Goal: Answer question/provide support: Share knowledge or assist other users

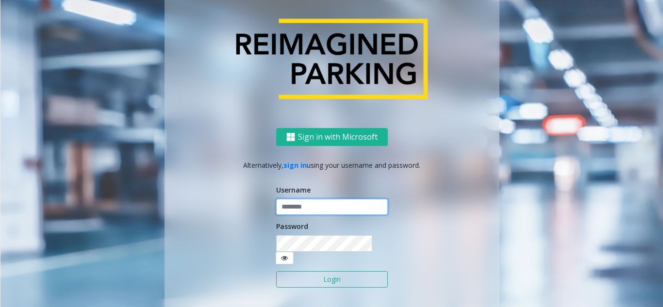
click at [304, 214] on input "text" at bounding box center [332, 207] width 112 height 16
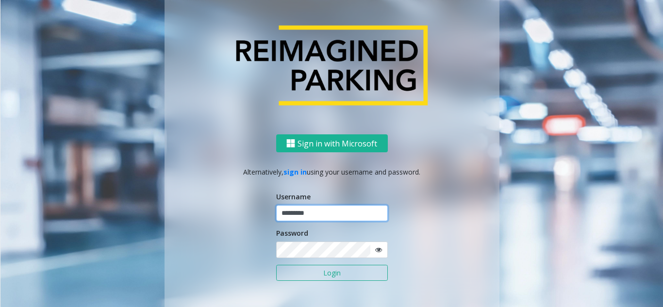
type input "*********"
click at [276, 265] on button "Login" at bounding box center [332, 273] width 112 height 16
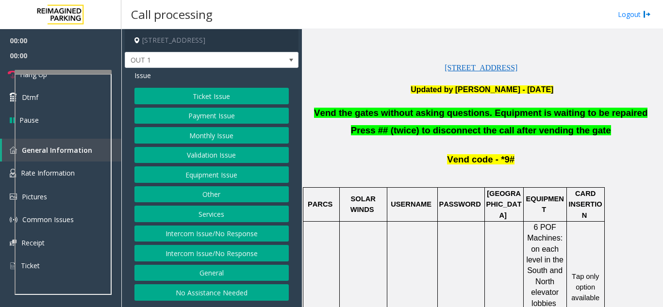
scroll to position [243, 0]
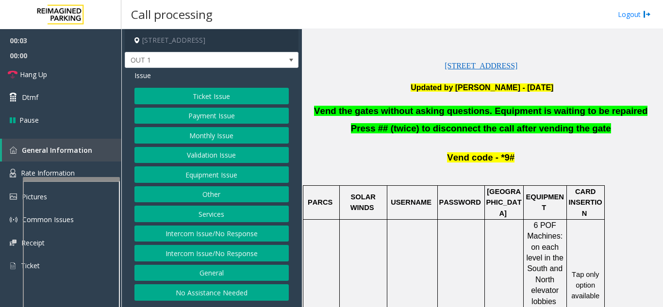
click at [75, 179] on div at bounding box center [71, 179] width 97 height 4
click at [64, 96] on link "Dtmf" at bounding box center [60, 97] width 121 height 23
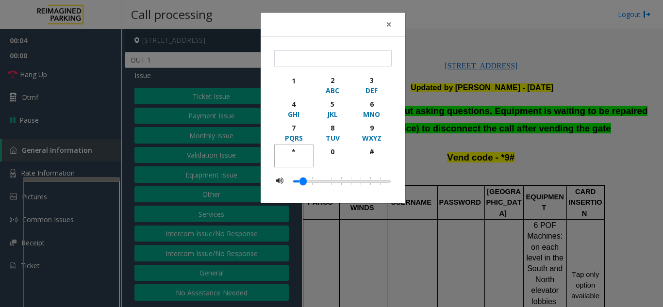
drag, startPoint x: 288, startPoint y: 157, endPoint x: 297, endPoint y: 147, distance: 14.1
click at [288, 154] on button "*" at bounding box center [293, 156] width 39 height 23
click at [370, 130] on div "9" at bounding box center [371, 128] width 27 height 10
click at [371, 152] on div "#" at bounding box center [371, 152] width 27 height 10
type input "***"
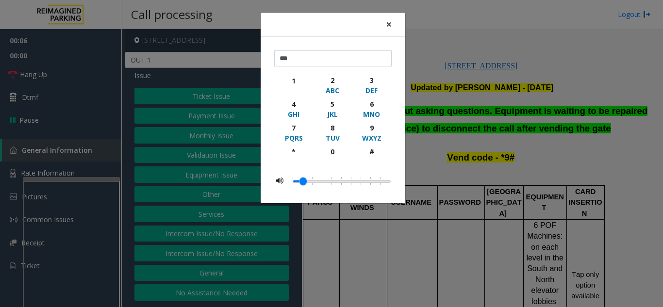
click at [389, 25] on span "×" at bounding box center [389, 24] width 6 height 14
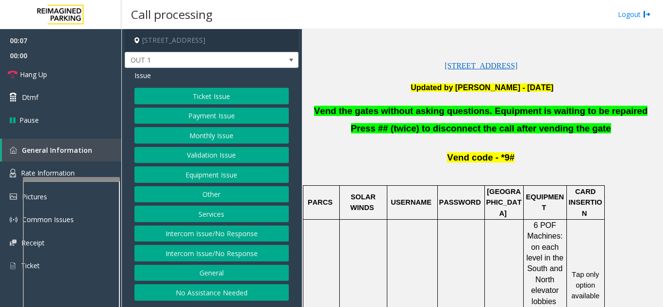
click at [202, 177] on button "Equipment Issue" at bounding box center [211, 174] width 154 height 16
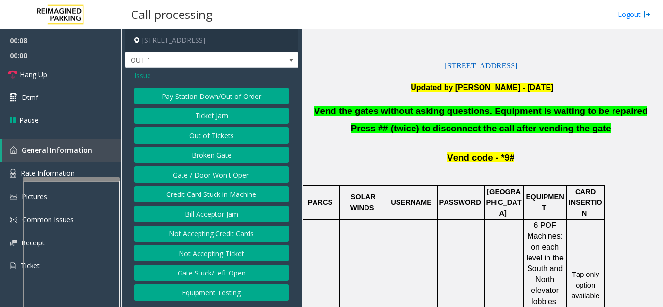
click at [206, 175] on button "Gate / Door Won't Open" at bounding box center [211, 174] width 154 height 16
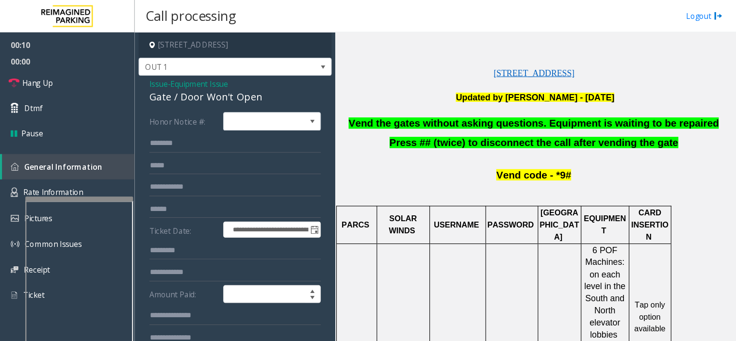
scroll to position [146, 0]
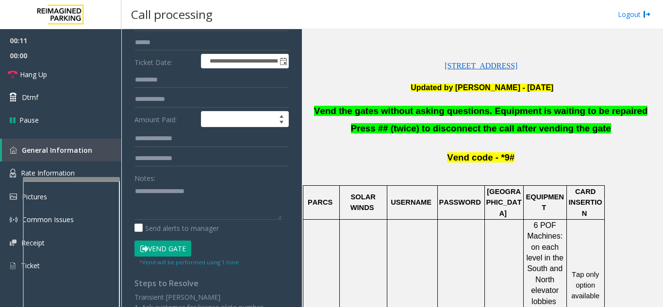
click at [422, 111] on span "Vend the gates without asking questions. Equipment is waiting to be repaired" at bounding box center [480, 111] width 333 height 10
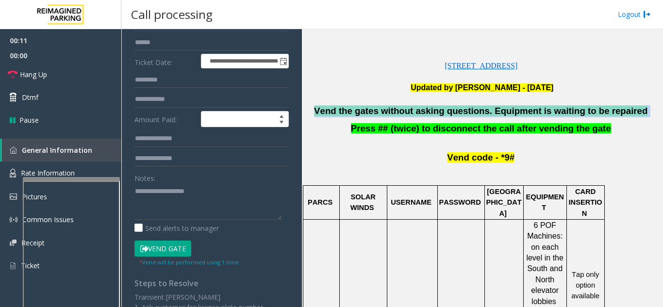
click at [422, 111] on span "Vend the gates without asking questions. Equipment is waiting to be repaired" at bounding box center [480, 111] width 333 height 10
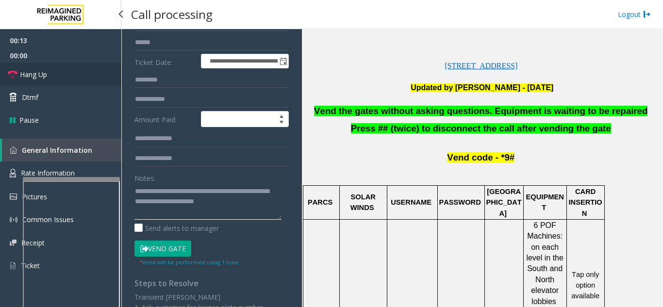
type textarea "**********"
click at [52, 78] on link "Hang Up" at bounding box center [60, 74] width 121 height 23
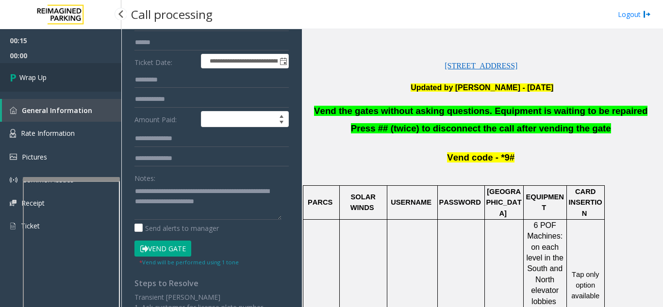
click at [52, 78] on link "Wrap Up" at bounding box center [60, 77] width 121 height 29
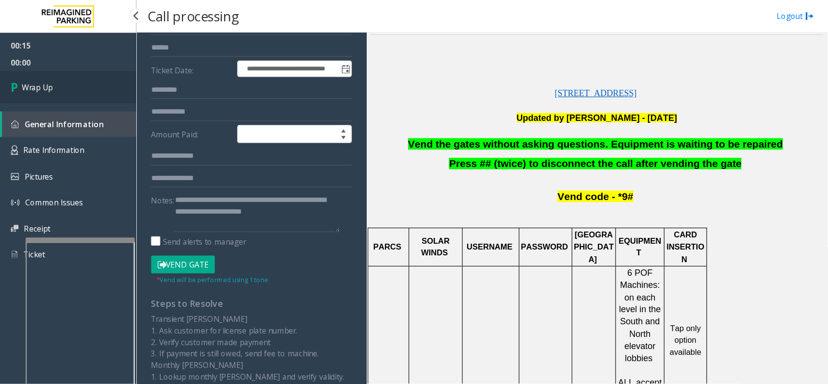
scroll to position [243, 0]
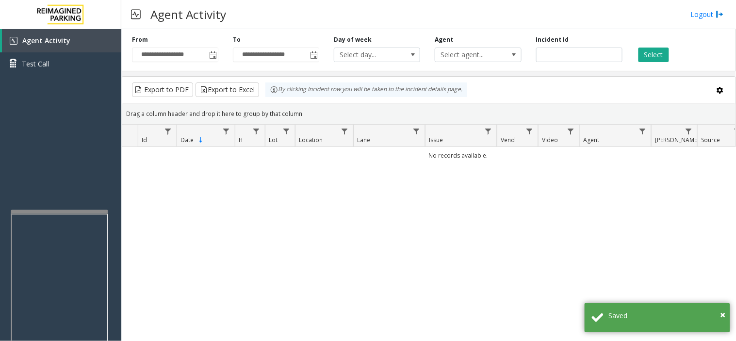
click at [79, 211] on div at bounding box center [59, 212] width 97 height 4
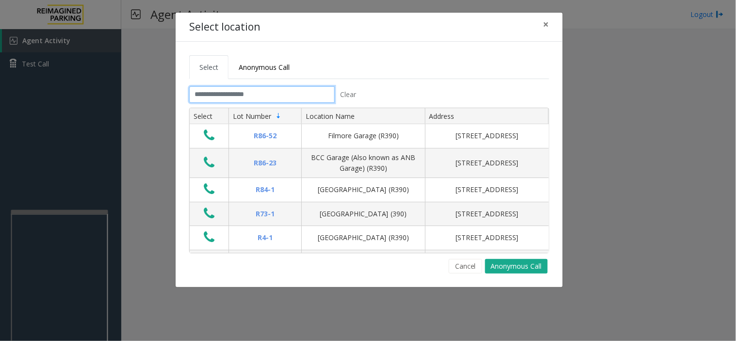
click at [278, 88] on input "text" at bounding box center [262, 94] width 146 height 16
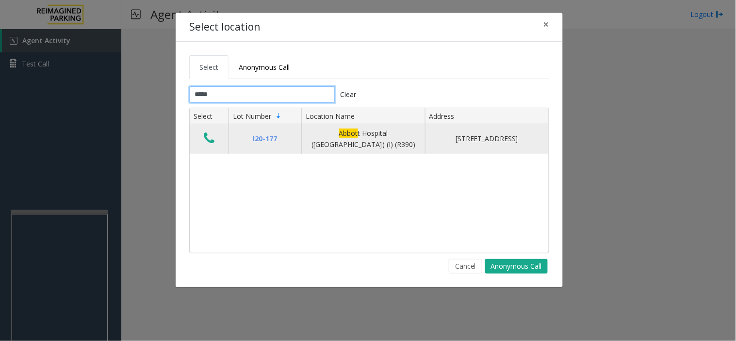
type input "*****"
click at [210, 144] on icon "Data table" at bounding box center [209, 138] width 11 height 14
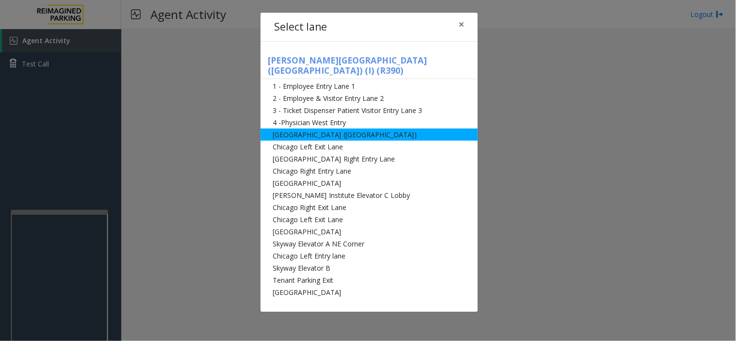
click at [351, 129] on li "[GEOGRAPHIC_DATA] ([GEOGRAPHIC_DATA])" at bounding box center [369, 135] width 217 height 12
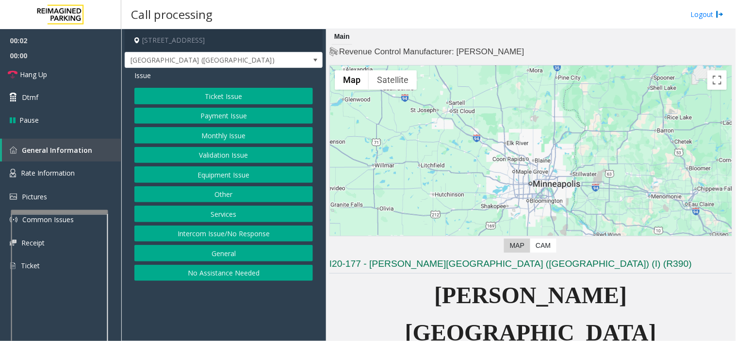
click at [217, 131] on button "Monthly Issue" at bounding box center [223, 135] width 179 height 16
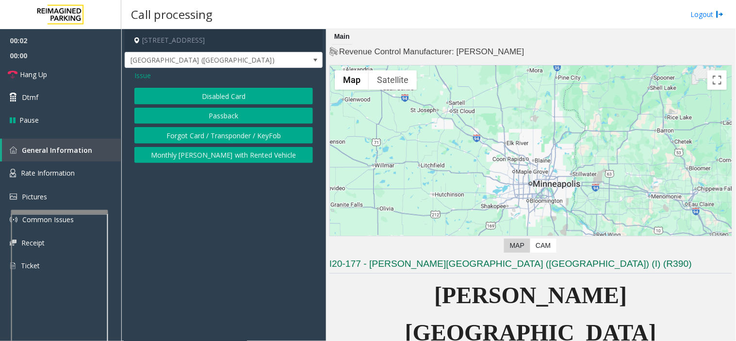
click at [222, 94] on button "Disabled Card" at bounding box center [223, 96] width 179 height 16
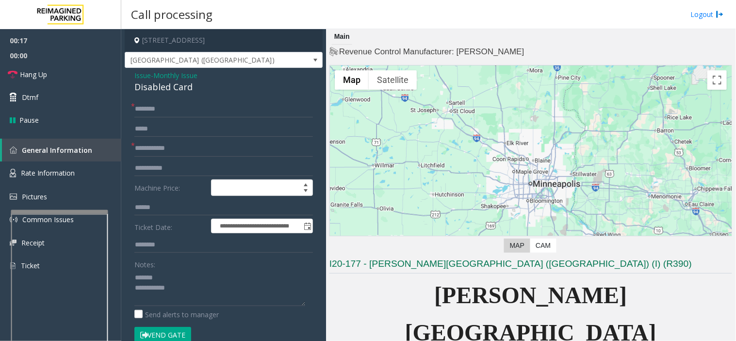
click at [154, 86] on div "Disabled Card" at bounding box center [223, 87] width 179 height 13
click at [164, 307] on button "Vend Gate" at bounding box center [162, 335] width 57 height 16
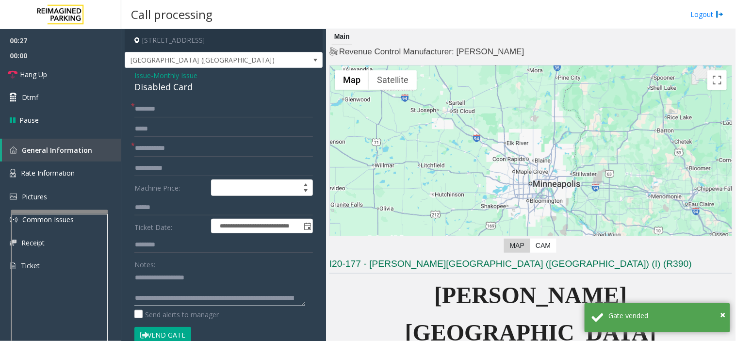
click at [228, 285] on textarea at bounding box center [219, 288] width 171 height 36
type textarea "**********"
click at [187, 144] on input "text" at bounding box center [223, 148] width 179 height 16
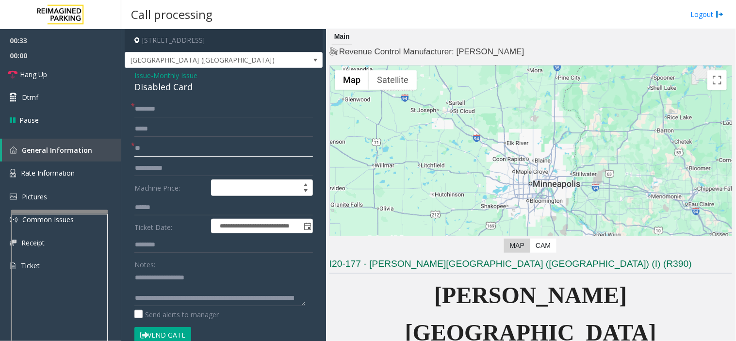
type input "**"
click at [146, 105] on input "text" at bounding box center [223, 109] width 179 height 16
type input "**"
click at [64, 72] on link "Hang Up" at bounding box center [60, 74] width 121 height 23
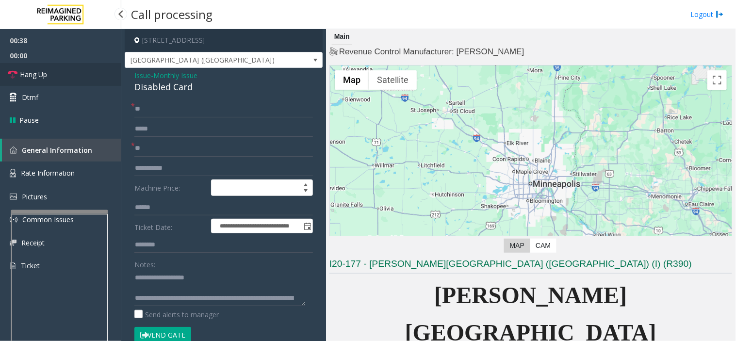
click at [64, 72] on link "Hang Up" at bounding box center [60, 74] width 121 height 23
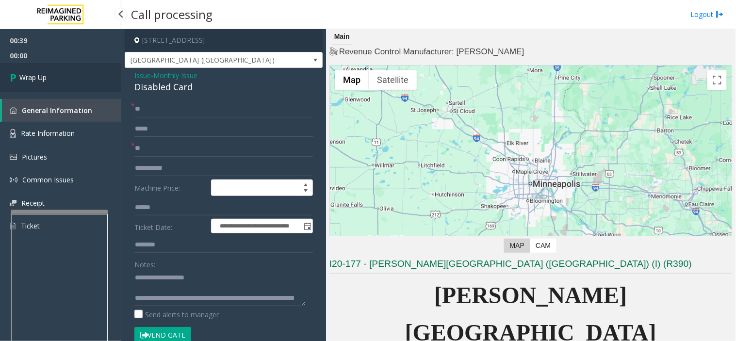
click at [64, 72] on link "Wrap Up" at bounding box center [60, 77] width 121 height 29
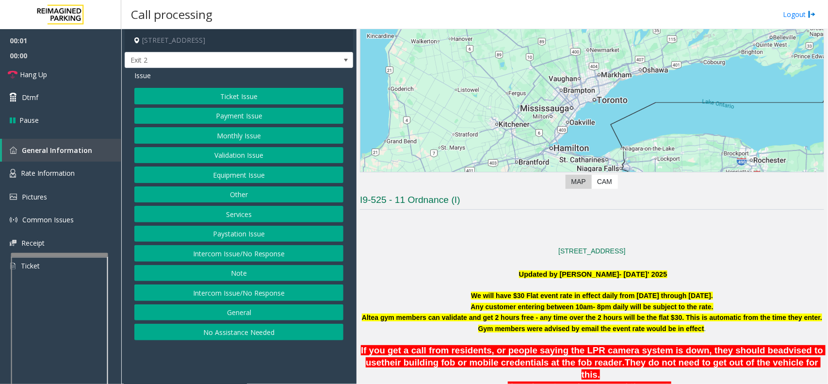
scroll to position [243, 0]
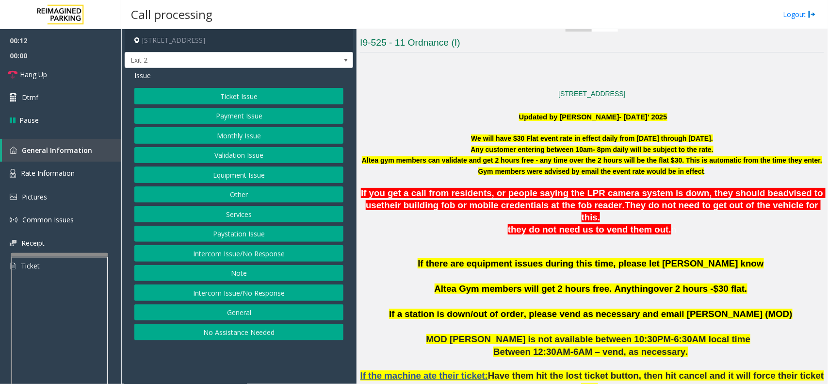
click at [212, 98] on button "Ticket Issue" at bounding box center [238, 96] width 209 height 16
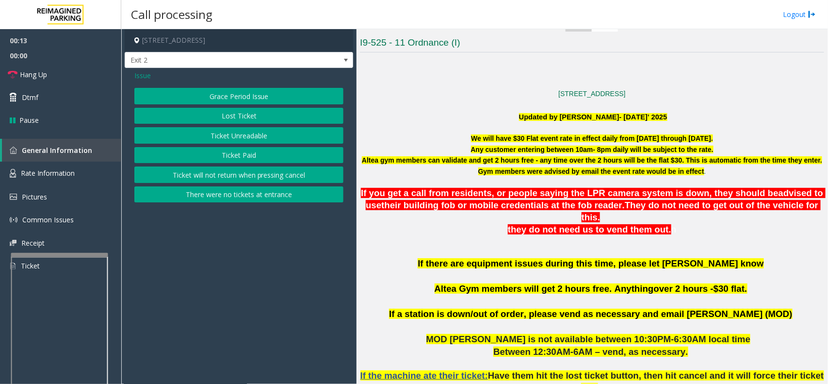
click at [212, 134] on button "Ticket Unreadable" at bounding box center [238, 135] width 209 height 16
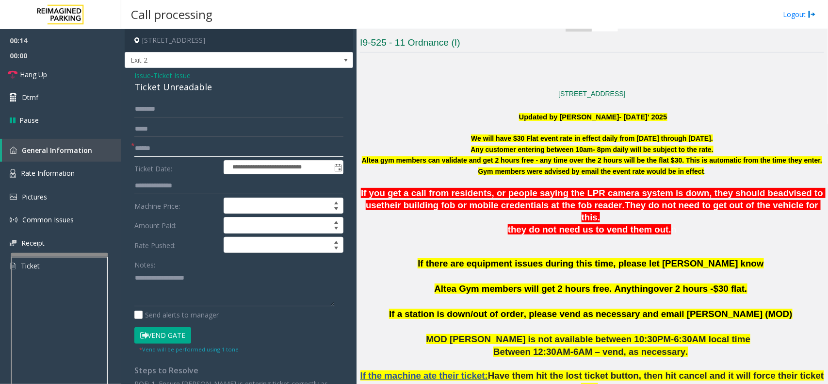
click at [164, 149] on input "text" at bounding box center [238, 148] width 209 height 16
type input "*******"
click at [166, 105] on input "text" at bounding box center [238, 109] width 209 height 16
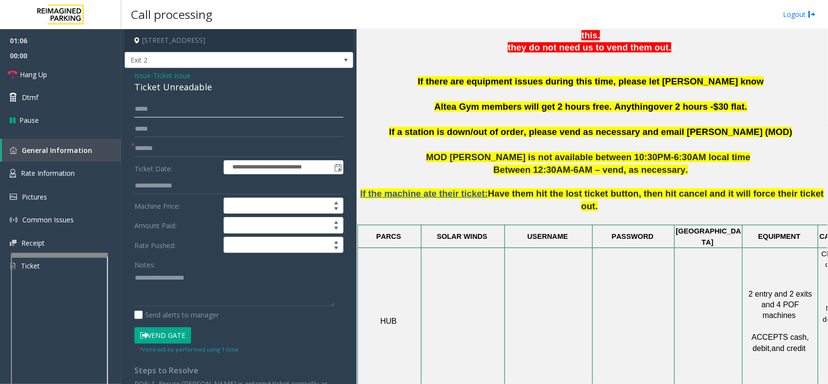
scroll to position [303, 0]
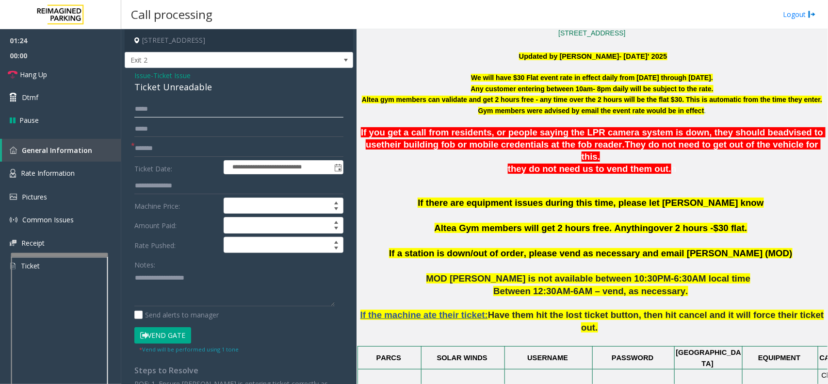
type input "****"
click at [190, 78] on span "Ticket Issue" at bounding box center [171, 75] width 37 height 10
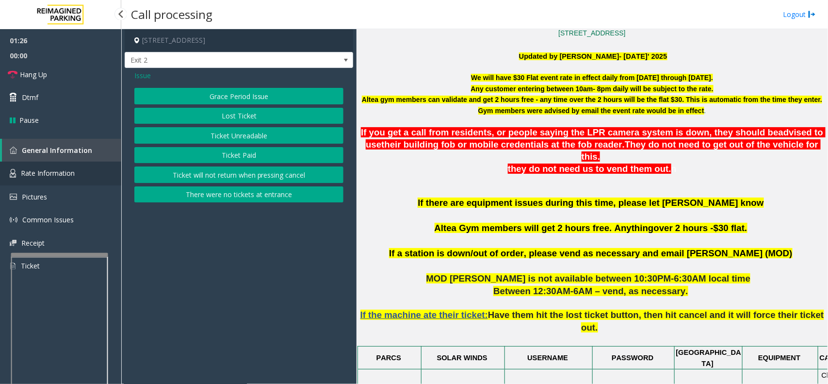
click at [67, 175] on span "Rate Information" at bounding box center [48, 172] width 54 height 9
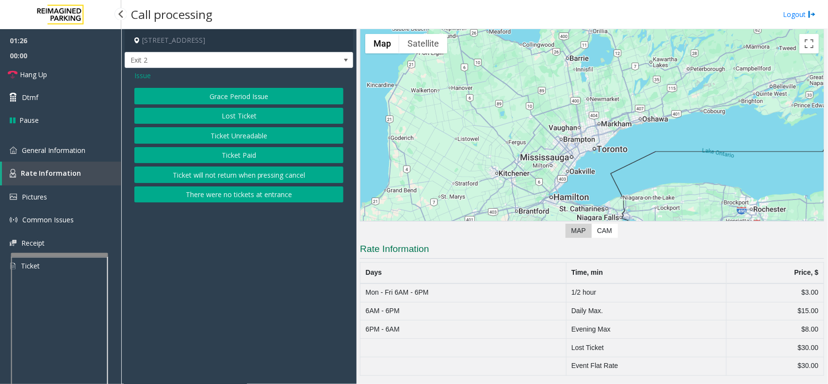
scroll to position [37, 0]
click at [77, 153] on span "General Information" at bounding box center [54, 150] width 64 height 9
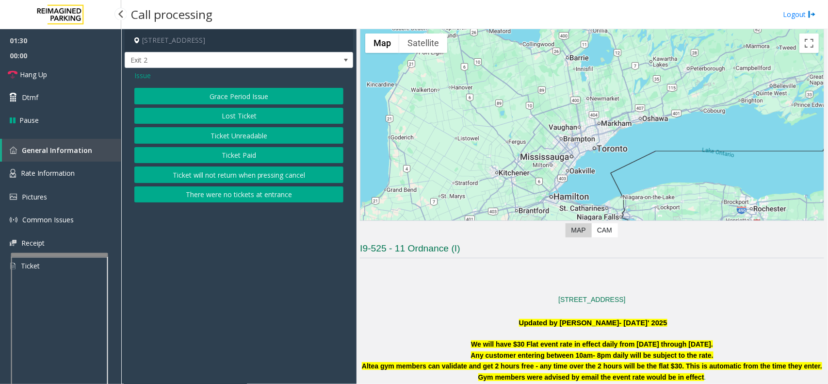
scroll to position [303, 0]
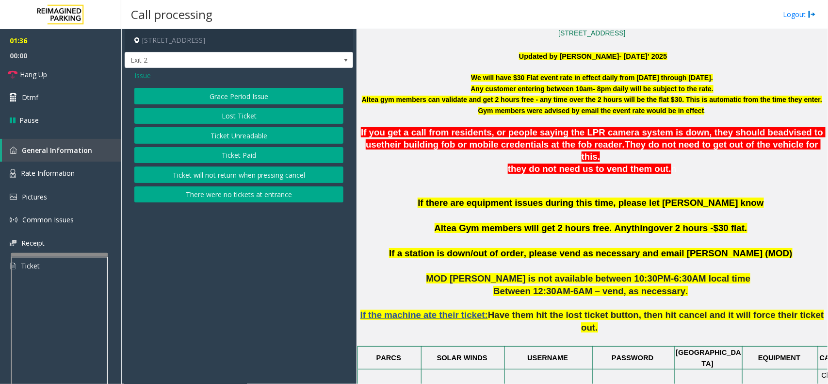
click at [214, 96] on button "Grace Period Issue" at bounding box center [238, 96] width 209 height 16
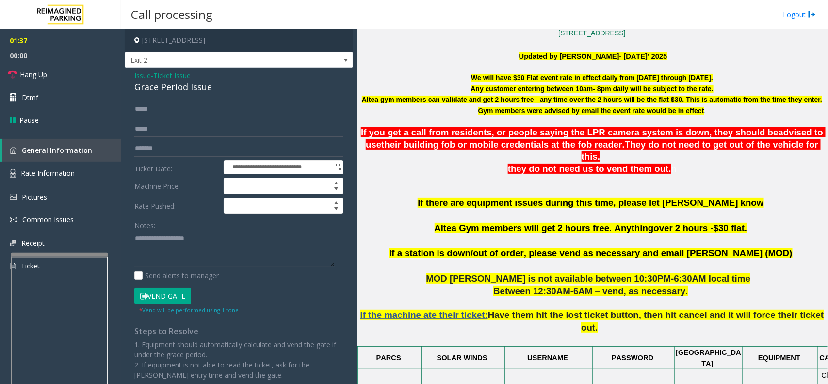
click at [179, 112] on input "****" at bounding box center [238, 109] width 209 height 16
click at [178, 296] on button "Vend Gate" at bounding box center [162, 296] width 57 height 16
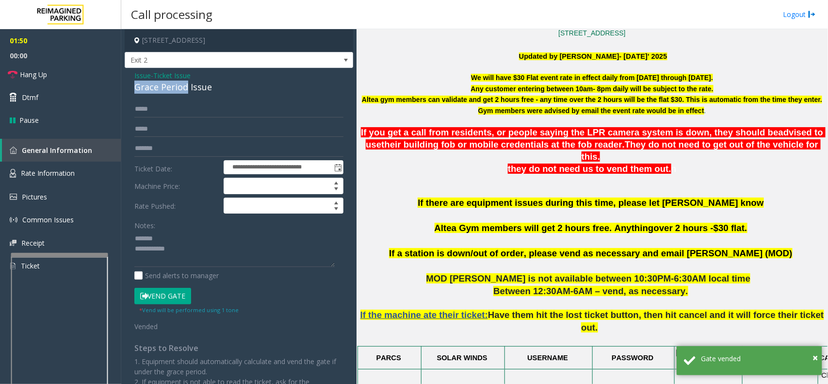
drag, startPoint x: 186, startPoint y: 85, endPoint x: 131, endPoint y: 86, distance: 54.8
click at [131, 86] on div "**********" at bounding box center [239, 247] width 228 height 359
click at [51, 81] on link "Hang Up" at bounding box center [60, 74] width 121 height 23
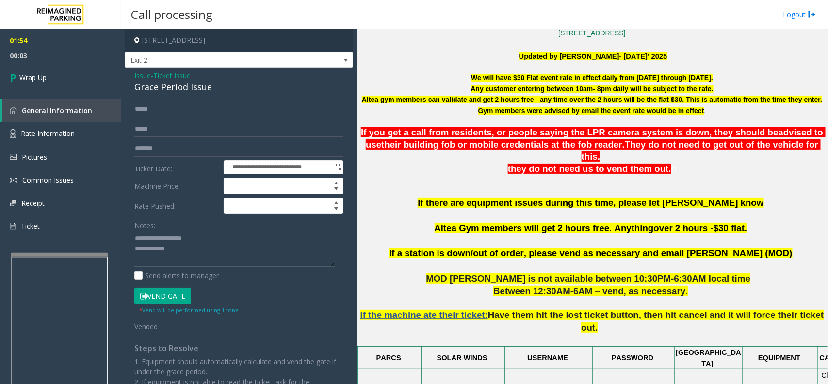
click at [180, 251] on textarea at bounding box center [234, 248] width 200 height 36
paste textarea "**********"
type textarea "**********"
click at [41, 89] on link "Wrap Up" at bounding box center [60, 77] width 121 height 29
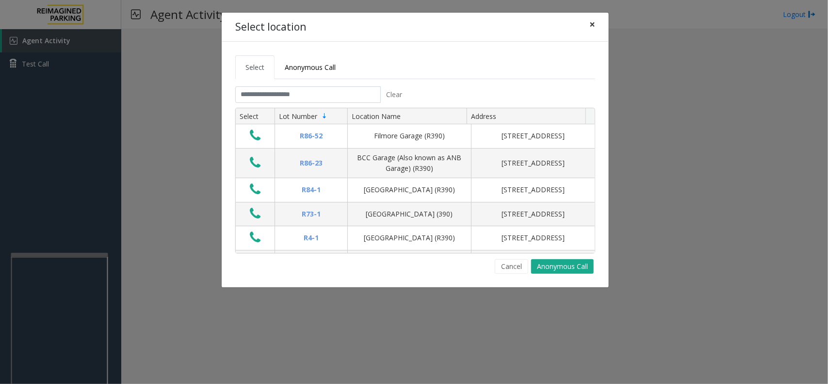
click at [593, 27] on span "×" at bounding box center [592, 24] width 6 height 14
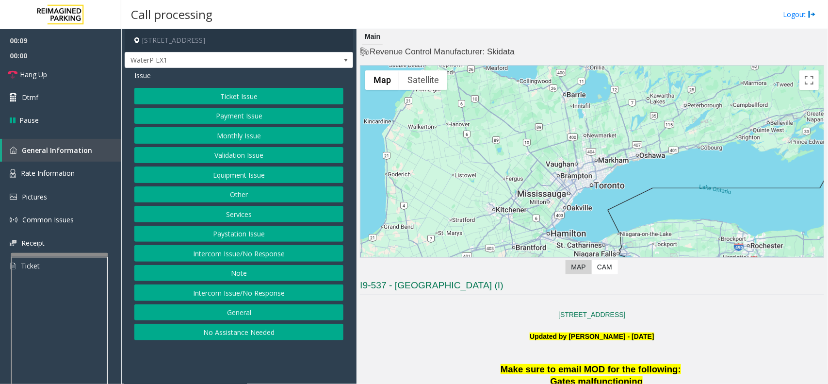
drag, startPoint x: 234, startPoint y: 255, endPoint x: 244, endPoint y: 243, distance: 15.2
click at [234, 255] on button "Intercom Issue/No Response" at bounding box center [238, 253] width 209 height 16
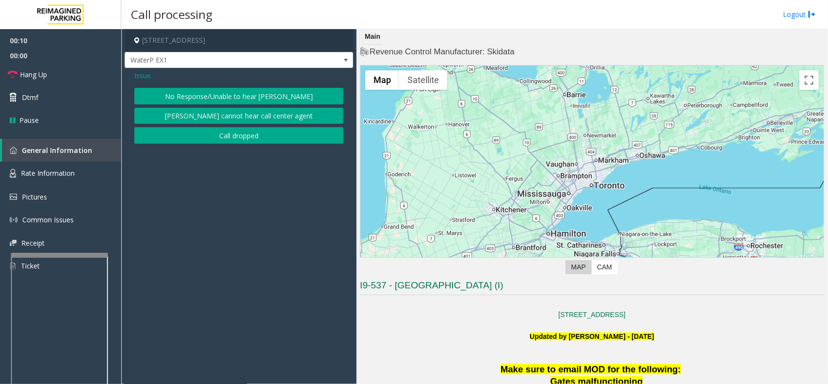
click at [229, 95] on button "No Response/Unable to hear [PERSON_NAME]" at bounding box center [238, 96] width 209 height 16
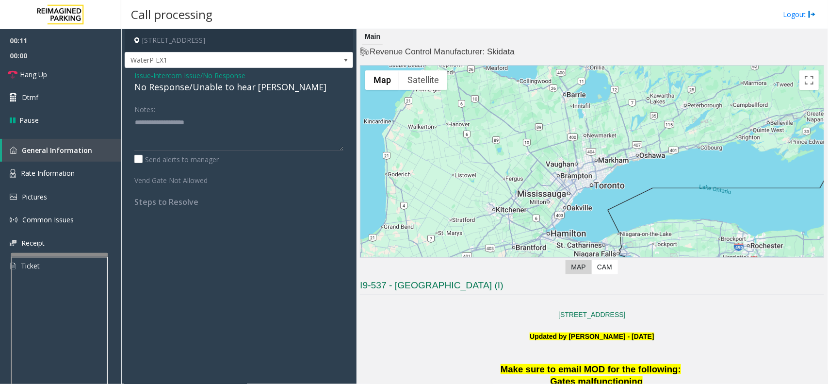
click at [212, 88] on div "No Response/Unable to hear [PERSON_NAME]" at bounding box center [238, 87] width 209 height 13
drag, startPoint x: 52, startPoint y: 69, endPoint x: 84, endPoint y: 74, distance: 32.4
click at [52, 69] on link "Hang Up" at bounding box center [60, 74] width 121 height 23
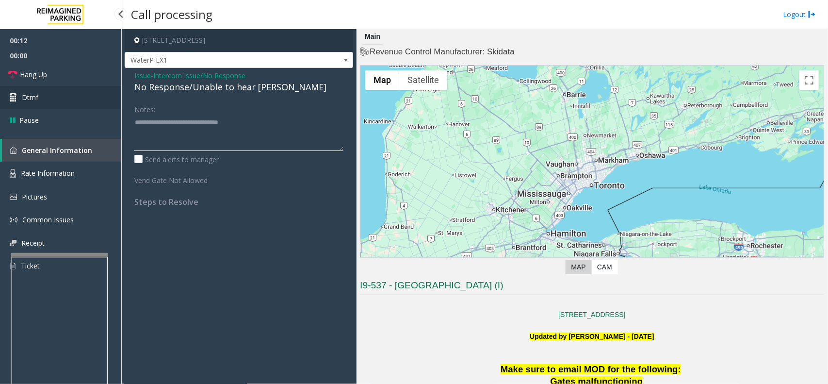
type textarea "**********"
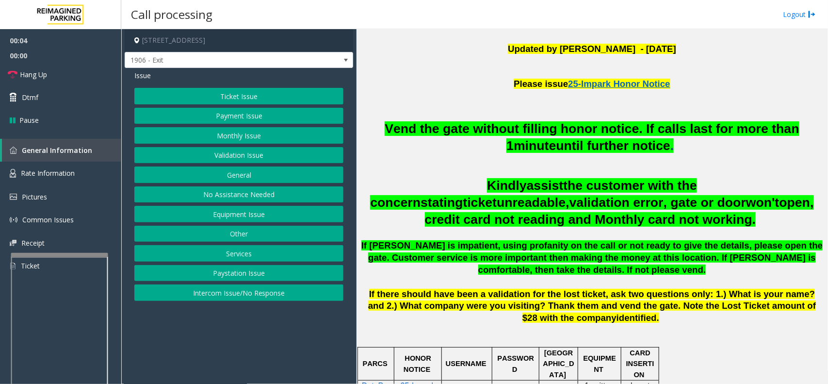
scroll to position [303, 0]
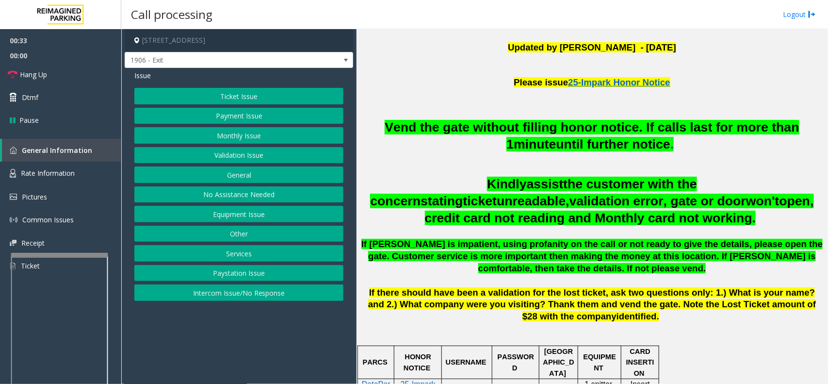
click at [233, 133] on button "Monthly Issue" at bounding box center [238, 135] width 209 height 16
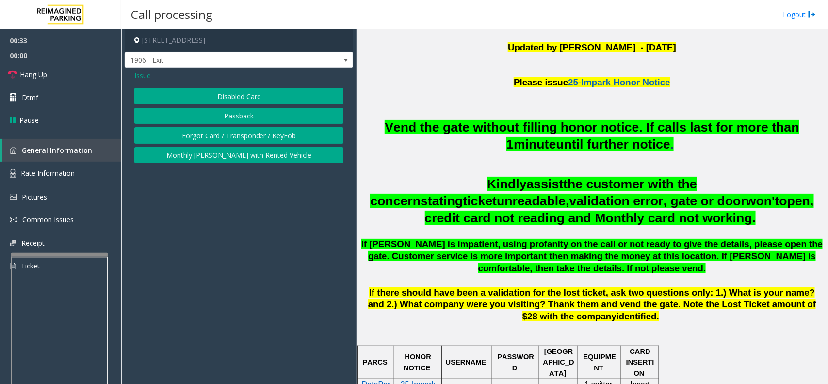
click at [228, 99] on button "Disabled Card" at bounding box center [238, 96] width 209 height 16
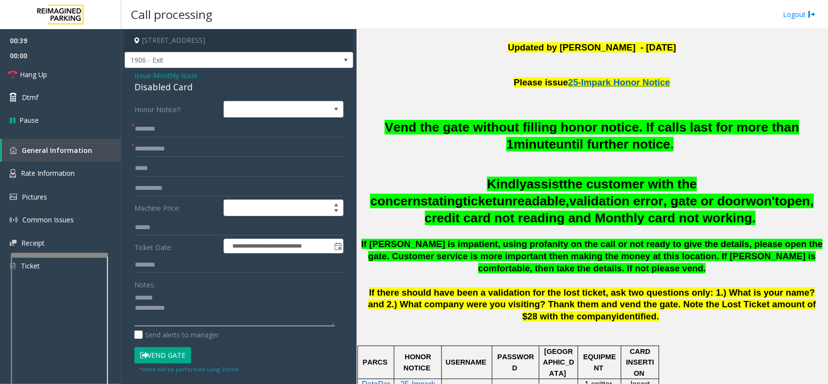
type textarea "**********"
click at [176, 145] on input "text" at bounding box center [238, 149] width 209 height 16
type input "*"
type input "**********"
click at [175, 119] on form "**********" at bounding box center [238, 237] width 209 height 272
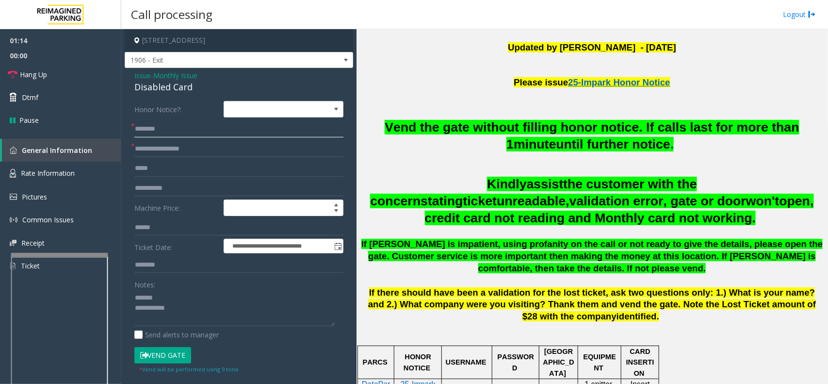
click at [175, 129] on input "text" at bounding box center [238, 129] width 209 height 16
click at [177, 307] on button "Vend Gate" at bounding box center [162, 355] width 57 height 16
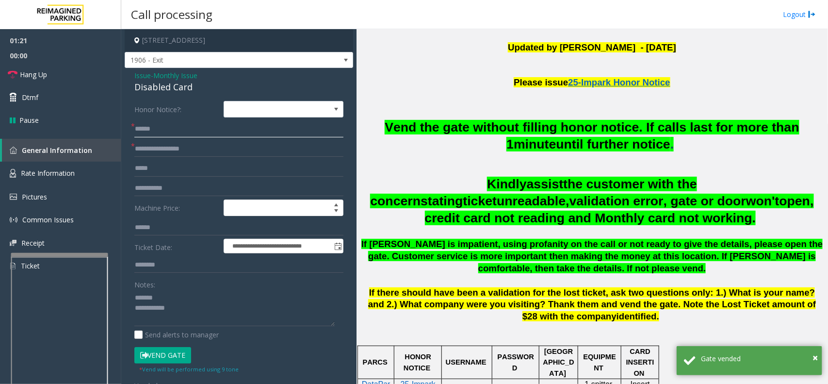
type input "*****"
click at [167, 90] on div "Disabled Card" at bounding box center [238, 87] width 209 height 13
copy div "Disabled Card"
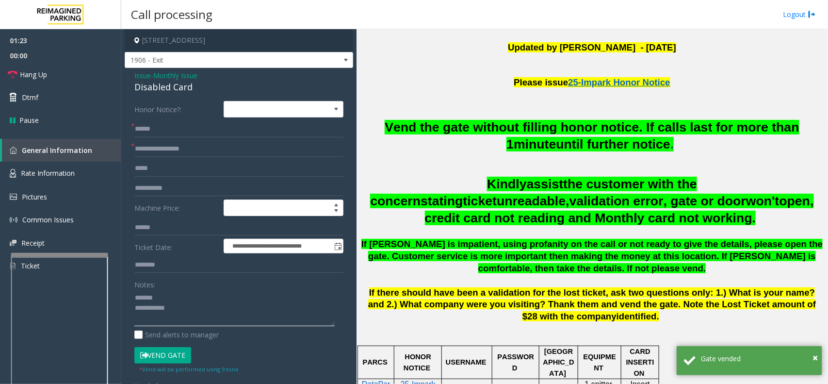
click at [161, 300] on textarea at bounding box center [234, 308] width 200 height 36
paste textarea "**********"
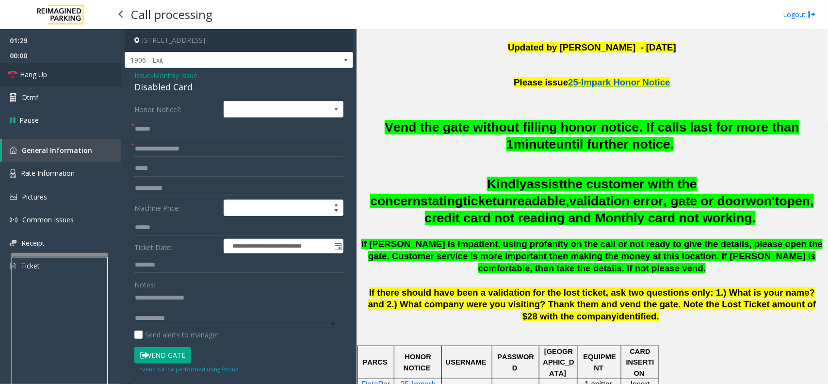
click at [38, 79] on span "Hang Up" at bounding box center [33, 74] width 27 height 10
click at [212, 307] on textarea at bounding box center [234, 308] width 200 height 36
paste textarea "**********"
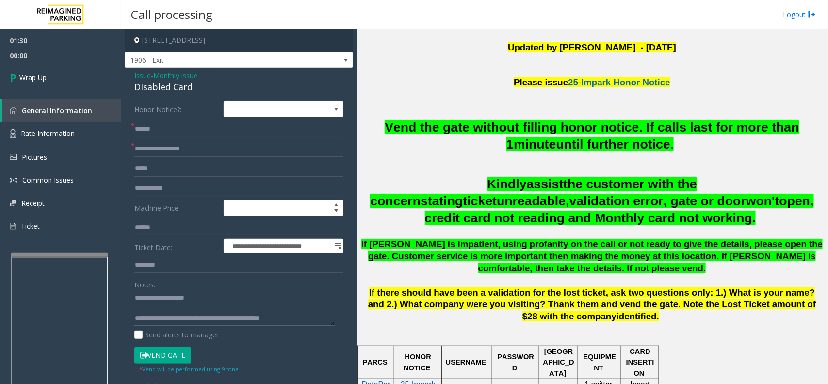
scroll to position [6, 0]
type textarea "**********"
click at [52, 79] on link "Wrap Up" at bounding box center [60, 77] width 121 height 29
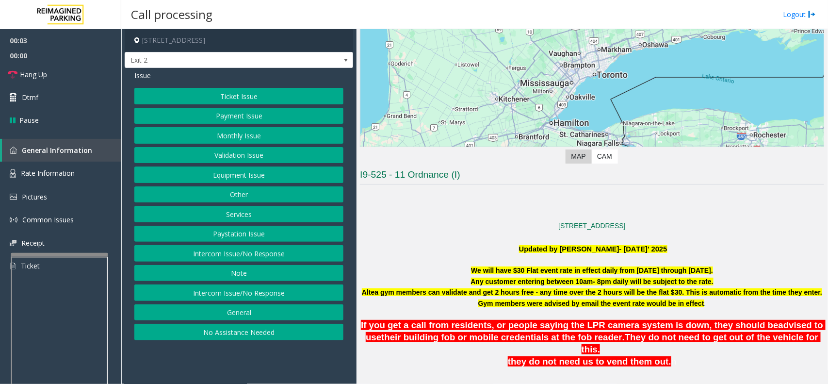
scroll to position [243, 0]
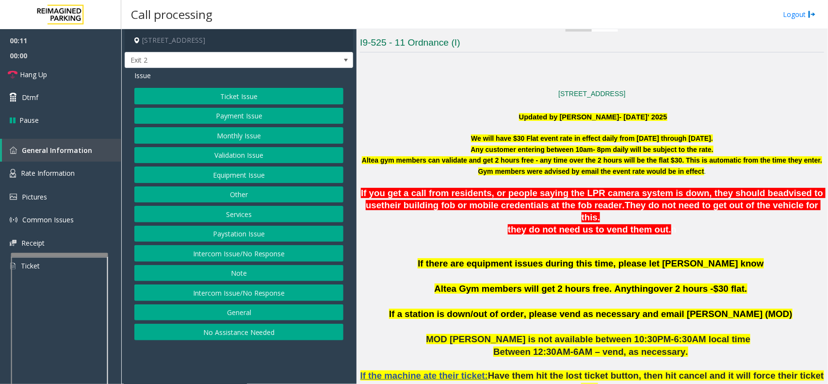
click at [255, 98] on button "Ticket Issue" at bounding box center [238, 96] width 209 height 16
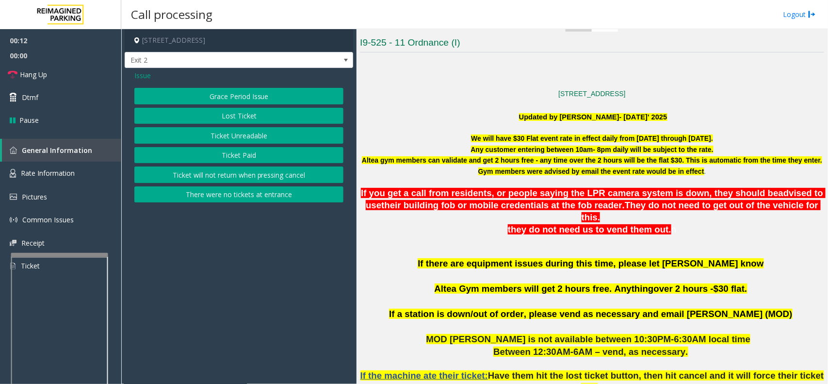
click at [255, 98] on button "Grace Period Issue" at bounding box center [238, 96] width 209 height 16
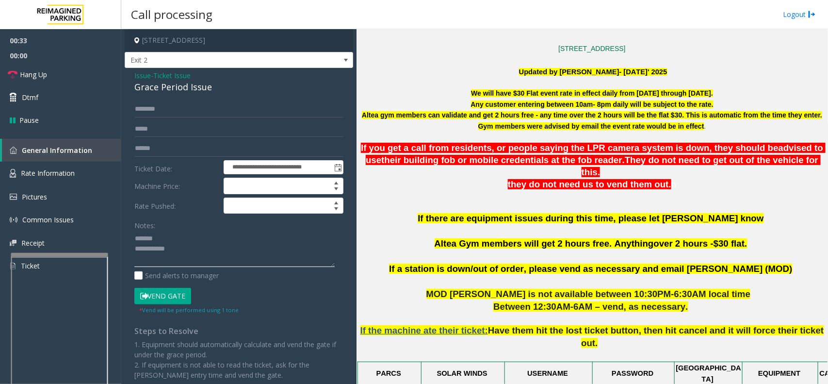
scroll to position [485, 0]
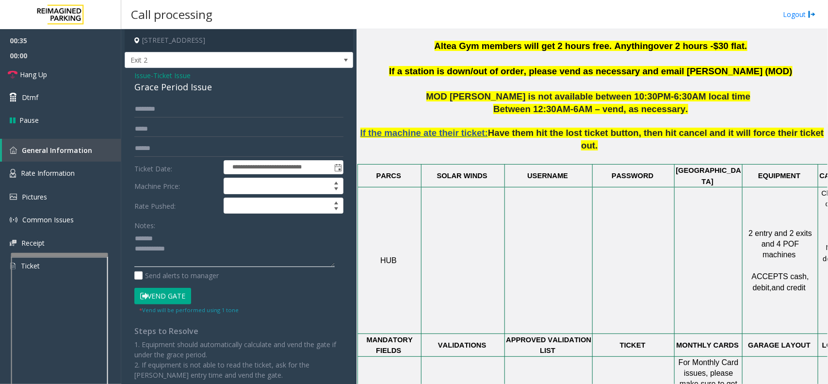
type textarea "**********"
click at [160, 76] on span "Ticket Issue" at bounding box center [171, 75] width 37 height 10
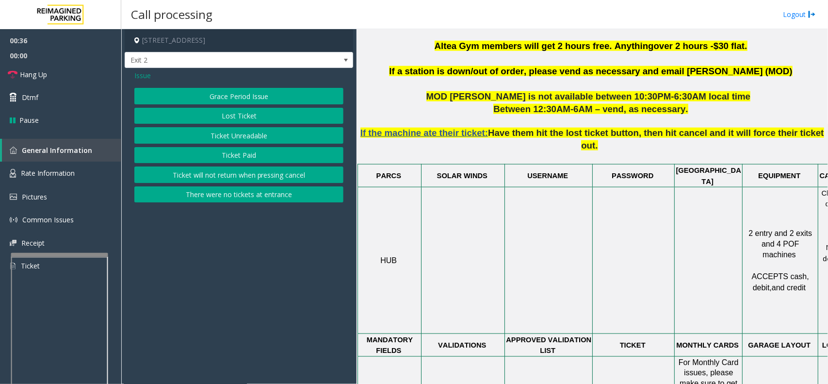
click at [139, 72] on span "Issue" at bounding box center [142, 75] width 16 height 10
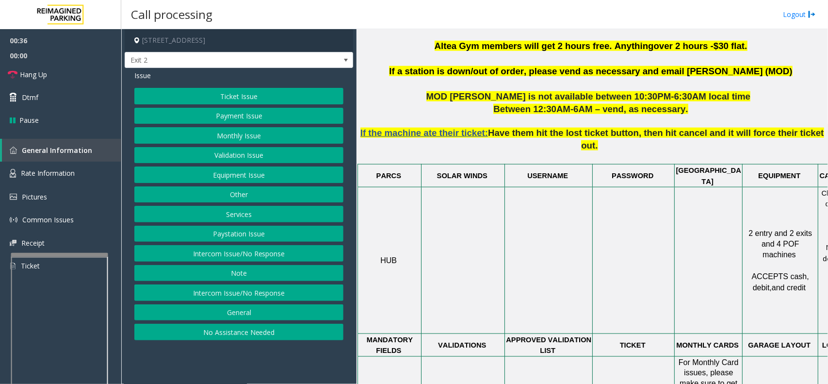
click at [217, 96] on button "Ticket Issue" at bounding box center [238, 96] width 209 height 16
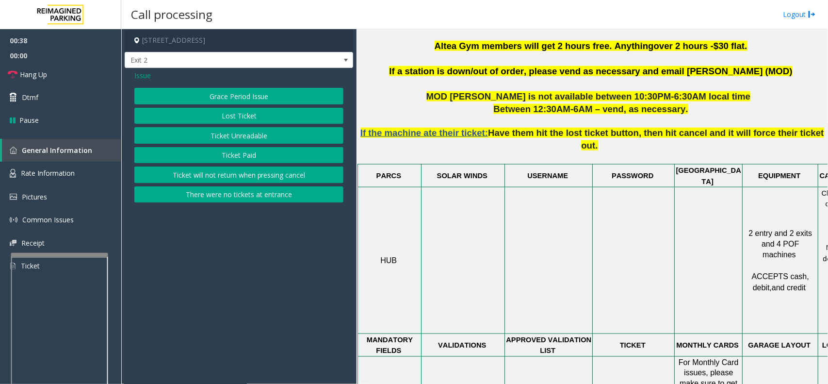
click at [241, 158] on button "Ticket Paid" at bounding box center [238, 155] width 209 height 16
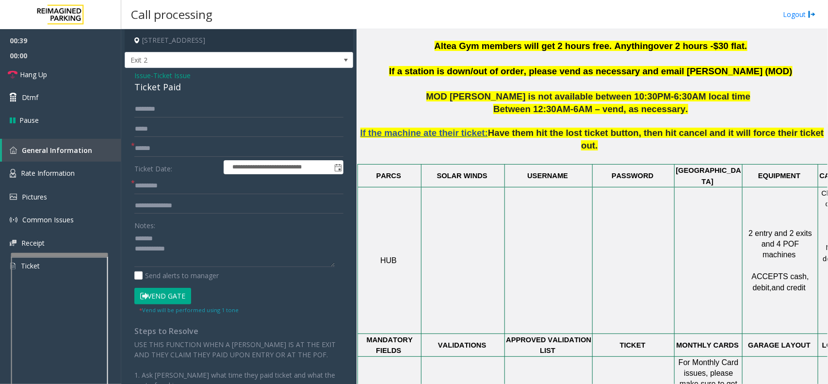
click at [151, 88] on div "Ticket Paid" at bounding box center [238, 87] width 209 height 13
click at [185, 247] on textarea at bounding box center [234, 248] width 200 height 36
type textarea "**********"
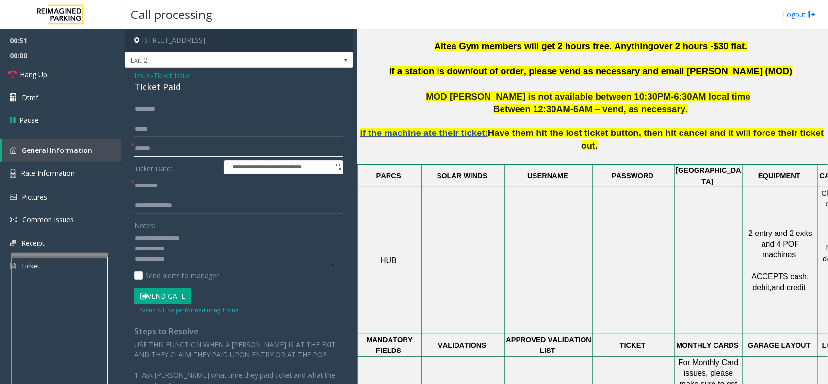
click at [163, 147] on input "text" at bounding box center [238, 148] width 209 height 16
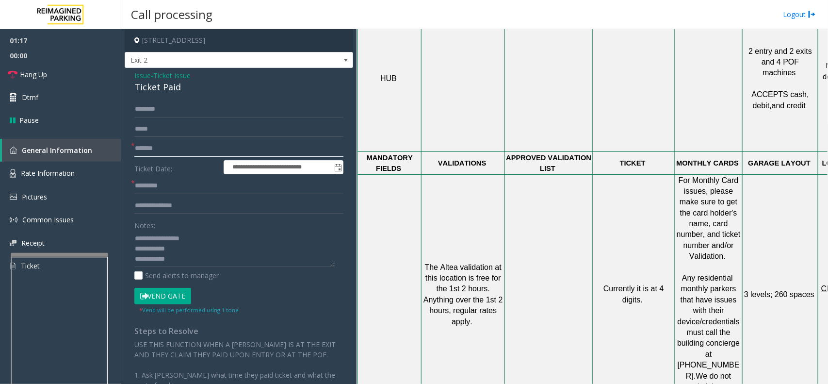
scroll to position [667, 70]
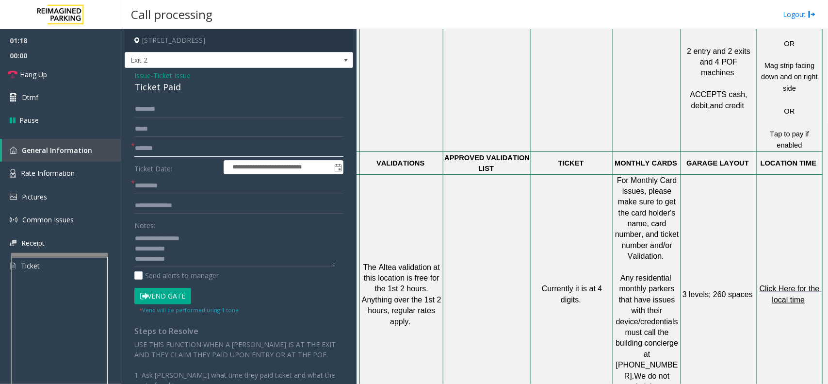
type input "*******"
click at [662, 284] on span "Click Here for the local time" at bounding box center [791, 293] width 62 height 19
click at [165, 185] on input "text" at bounding box center [238, 186] width 209 height 16
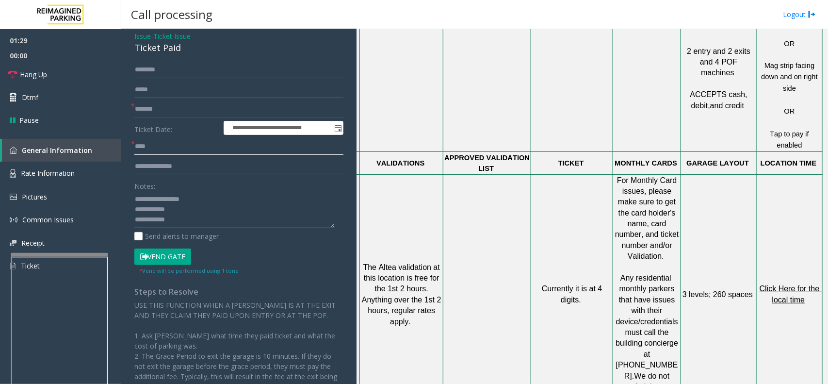
scroll to position [61, 0]
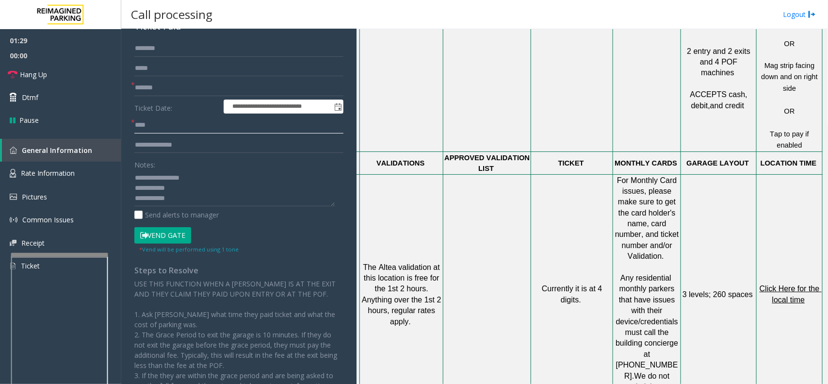
type input "****"
click at [194, 195] on textarea at bounding box center [234, 188] width 200 height 36
click at [178, 235] on button "Vend Gate" at bounding box center [162, 235] width 57 height 16
click at [189, 202] on textarea at bounding box center [234, 188] width 200 height 36
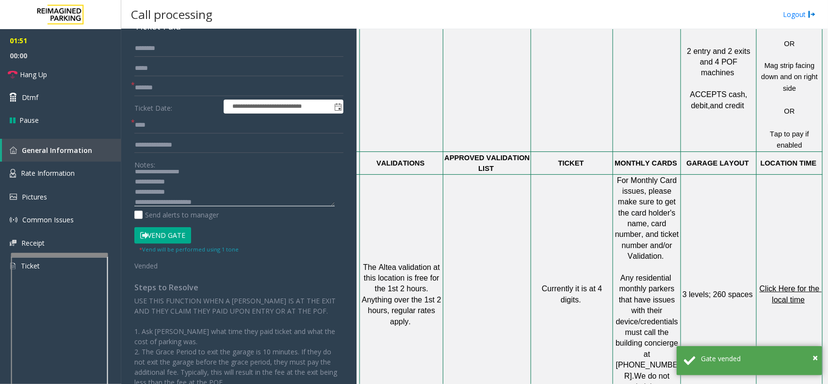
click at [179, 194] on textarea at bounding box center [234, 188] width 200 height 36
paste textarea "**********"
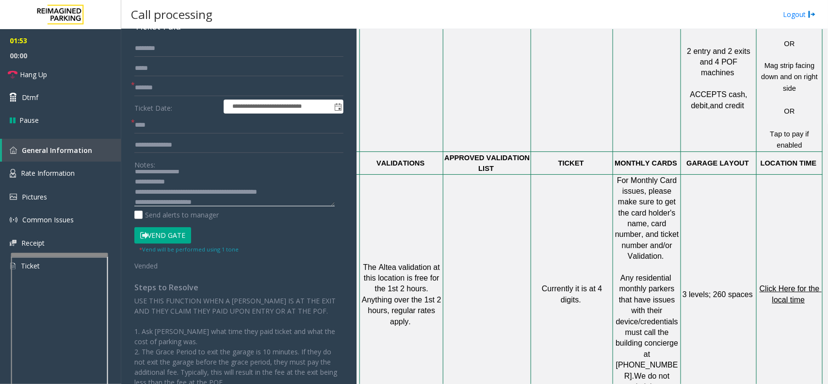
click at [223, 200] on textarea at bounding box center [234, 188] width 200 height 36
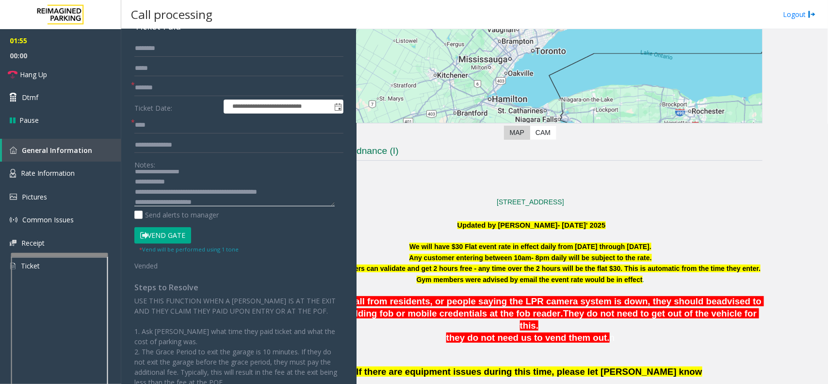
scroll to position [243, 70]
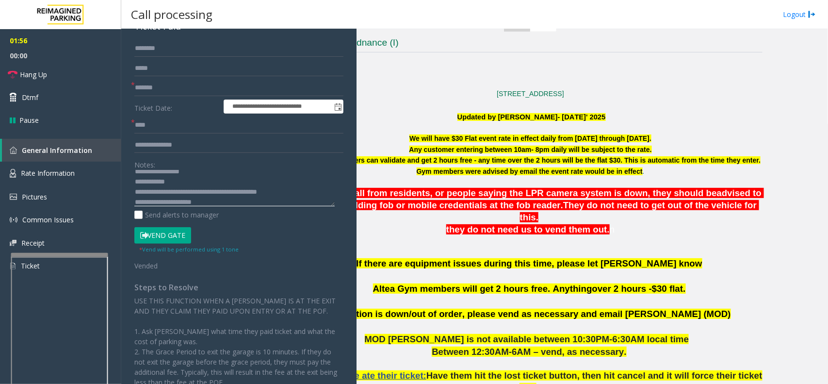
type textarea "**********"
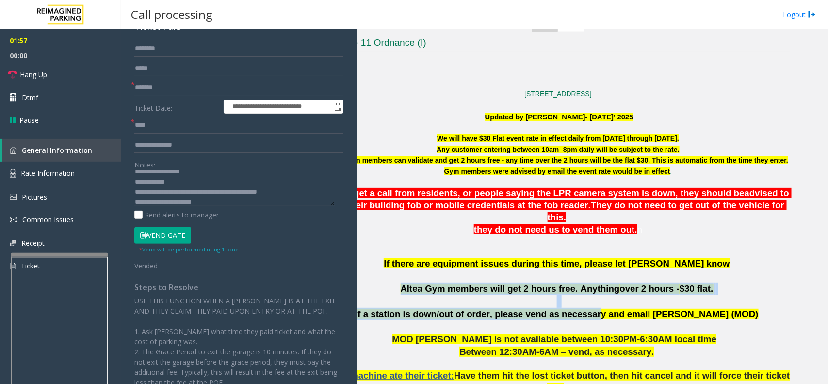
scroll to position [243, 0]
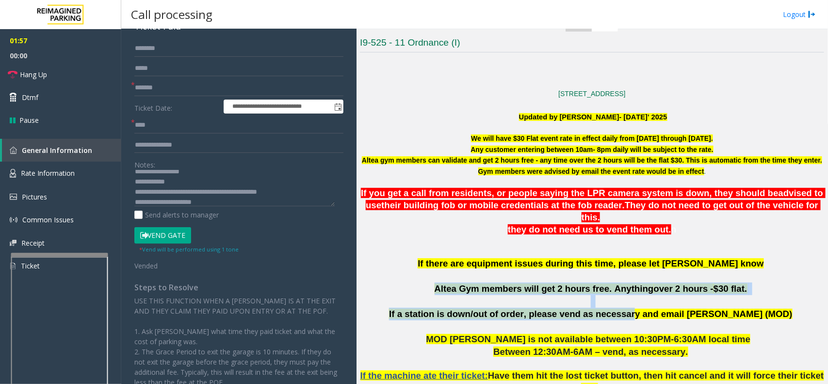
drag, startPoint x: 582, startPoint y: 304, endPoint x: 363, endPoint y: 273, distance: 221.5
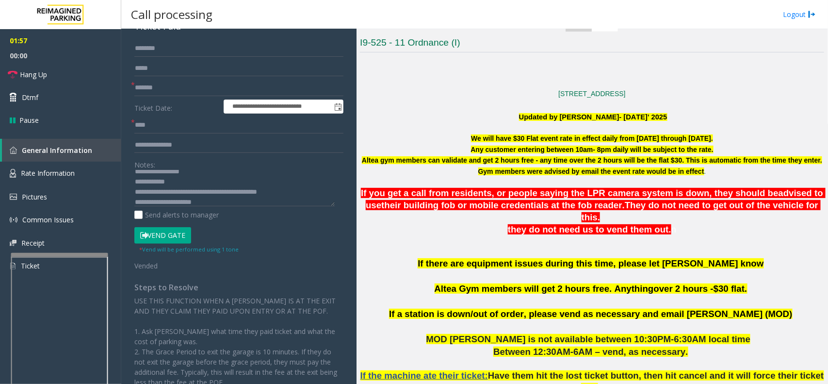
click at [427, 267] on p "If there are equipment issues during this time, please let OM Vairavan Jegathee…" at bounding box center [592, 282] width 464 height 50
click at [52, 71] on link "Hang Up" at bounding box center [60, 74] width 121 height 23
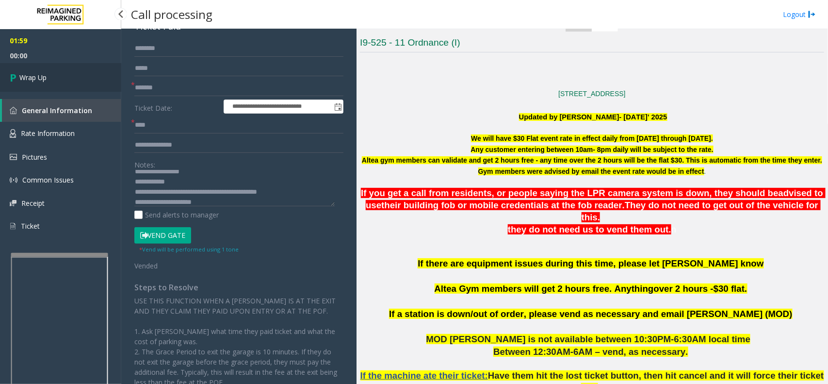
click at [52, 71] on link "Wrap Up" at bounding box center [60, 77] width 121 height 29
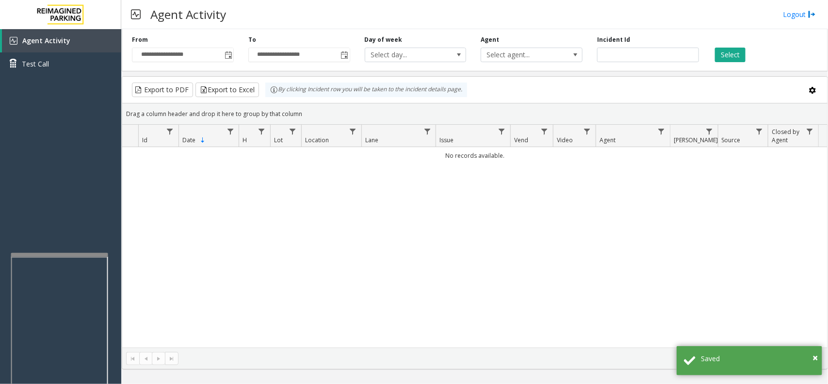
click at [307, 307] on div "No records available." at bounding box center [474, 247] width 705 height 200
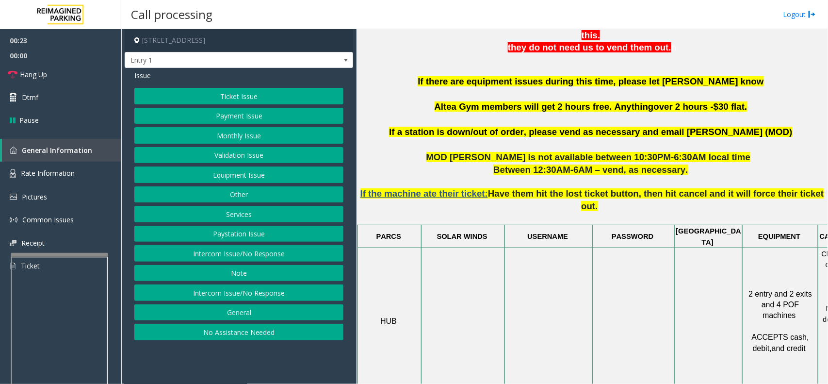
scroll to position [364, 0]
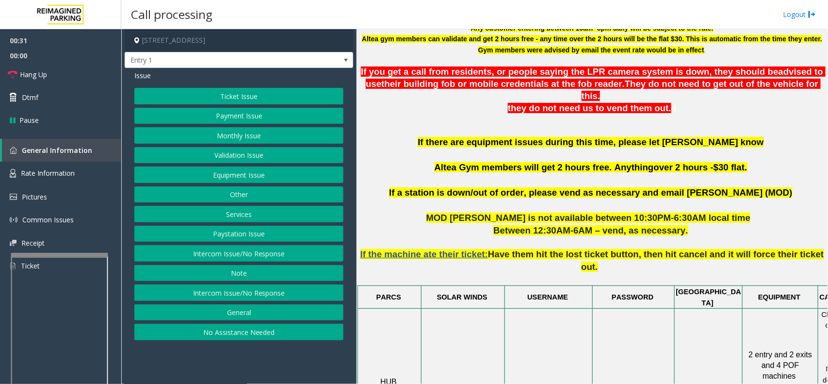
click at [262, 214] on button "Services" at bounding box center [238, 214] width 209 height 16
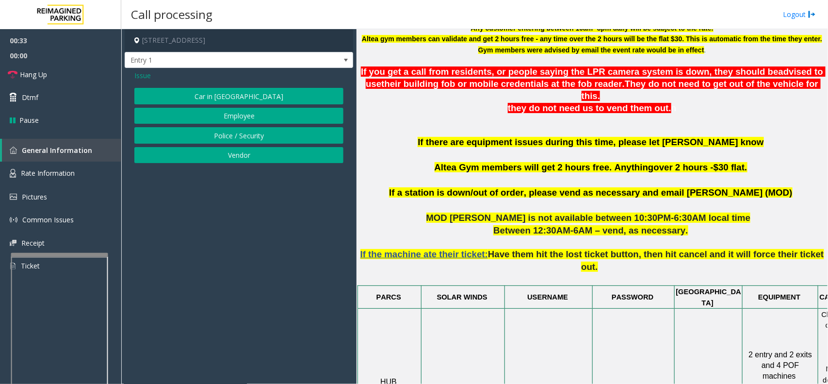
click at [146, 75] on span "Issue" at bounding box center [142, 75] width 16 height 10
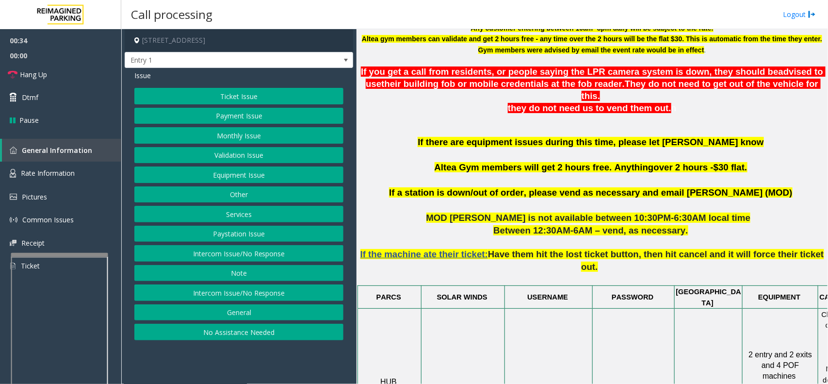
click at [250, 193] on button "Other" at bounding box center [238, 194] width 209 height 16
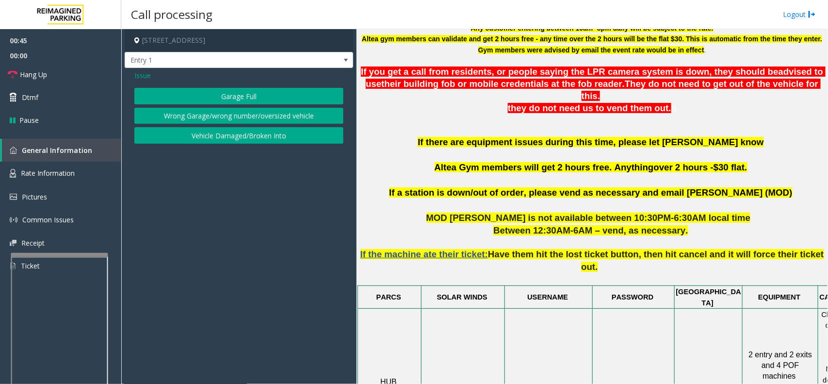
click at [142, 77] on span "Issue" at bounding box center [142, 75] width 16 height 10
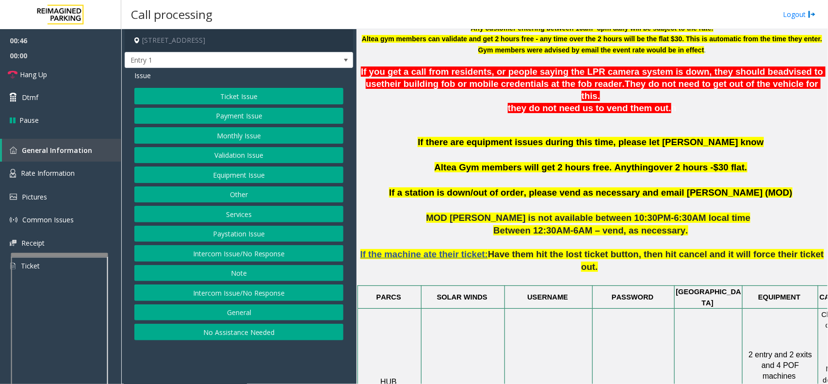
click at [270, 306] on div "Ticket Issue Payment Issue Monthly Issue Validation Issue Equipment Issue Other…" at bounding box center [238, 214] width 209 height 252
click at [265, 307] on button "General" at bounding box center [238, 312] width 209 height 16
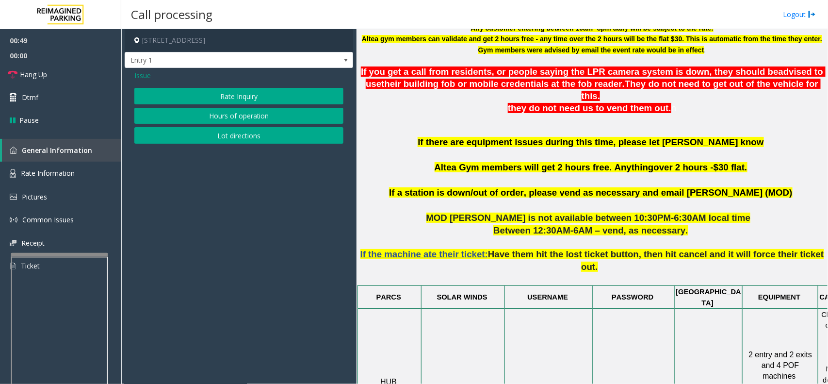
click at [144, 73] on span "Issue" at bounding box center [142, 75] width 16 height 10
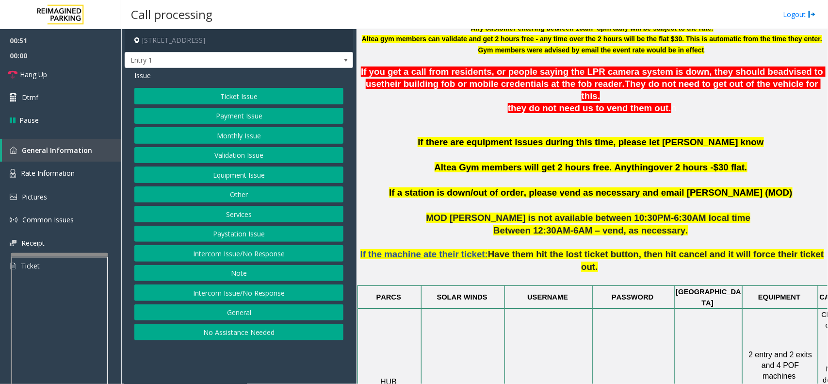
click at [235, 278] on button "Note" at bounding box center [238, 273] width 209 height 16
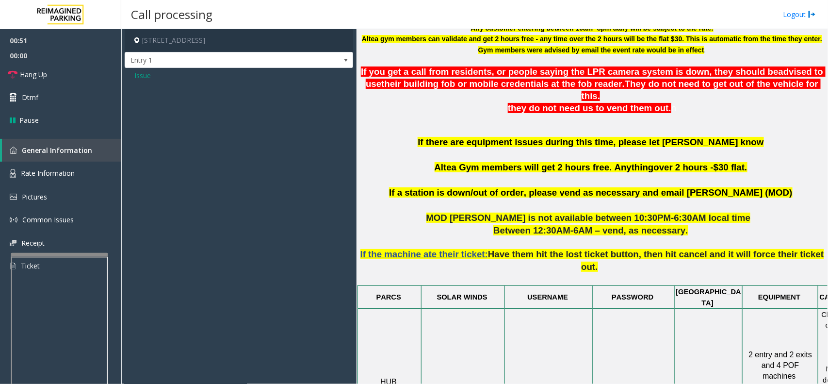
click at [136, 79] on span "Issue" at bounding box center [142, 75] width 16 height 10
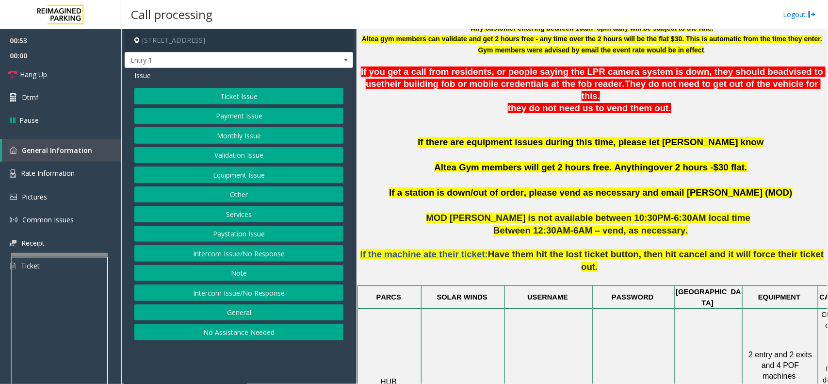
click at [250, 217] on button "Services" at bounding box center [238, 214] width 209 height 16
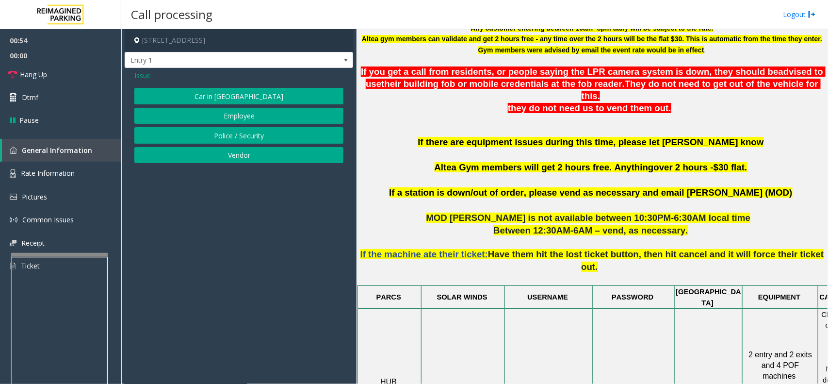
click at [142, 76] on span "Issue" at bounding box center [142, 75] width 16 height 10
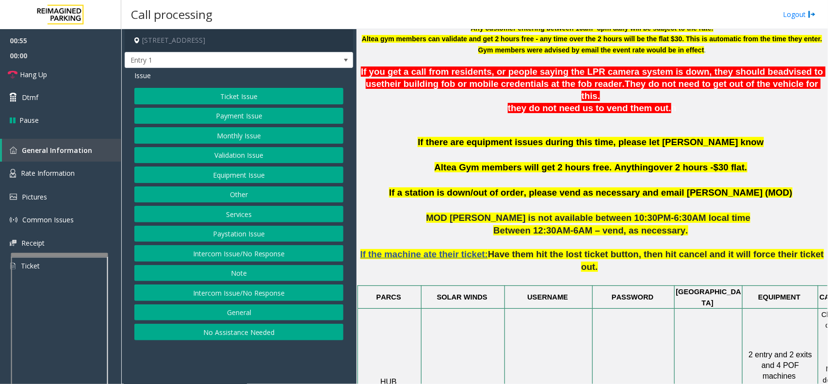
click at [257, 195] on button "Other" at bounding box center [238, 194] width 209 height 16
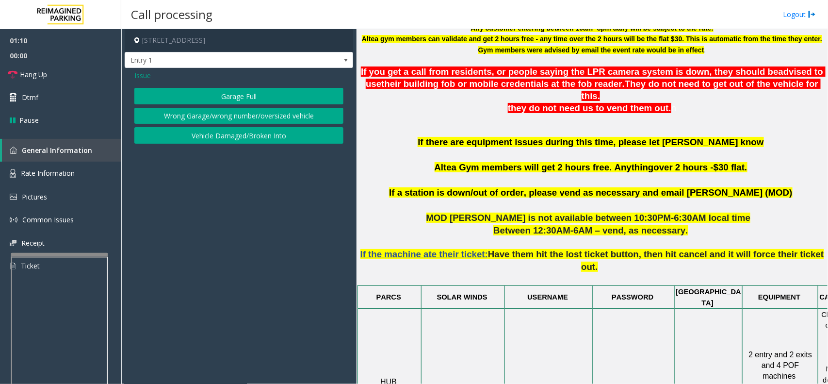
click at [146, 74] on span "Issue" at bounding box center [142, 75] width 16 height 10
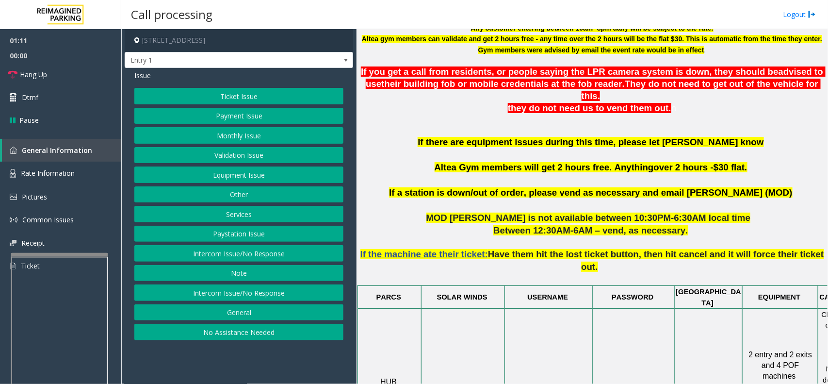
click at [270, 97] on button "Ticket Issue" at bounding box center [238, 96] width 209 height 16
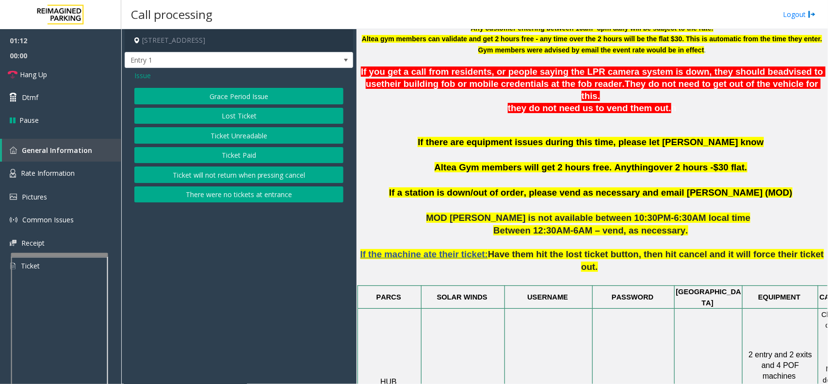
click at [266, 96] on button "Grace Period Issue" at bounding box center [238, 96] width 209 height 16
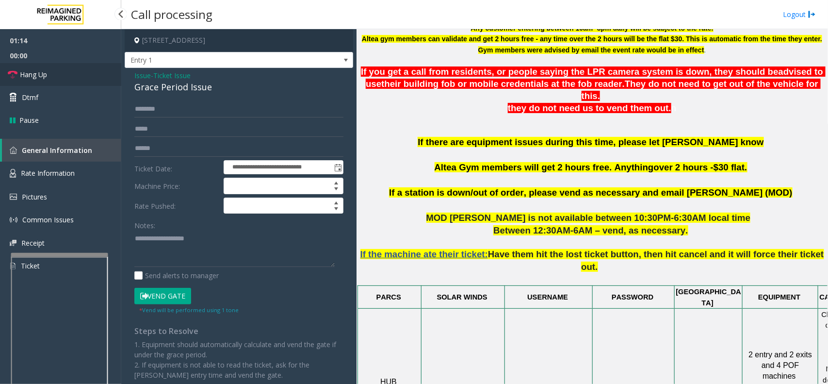
click at [75, 70] on link "Hang Up" at bounding box center [60, 74] width 121 height 23
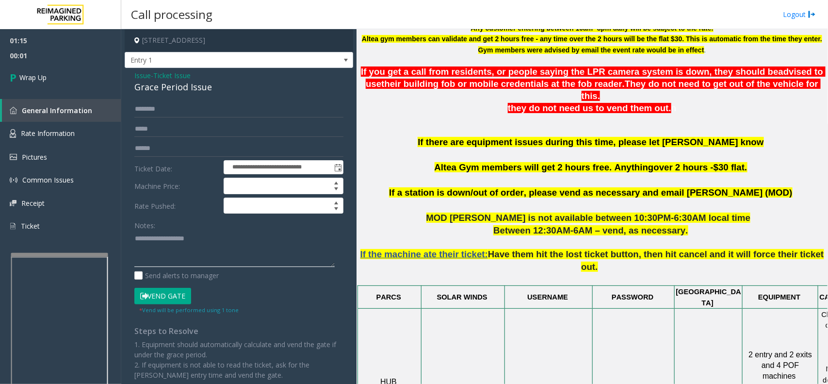
click at [154, 241] on textarea at bounding box center [234, 248] width 200 height 36
paste textarea "**********"
drag, startPoint x: 187, startPoint y: 85, endPoint x: 125, endPoint y: 83, distance: 62.1
click at [125, 83] on div "**********" at bounding box center [239, 239] width 228 height 342
copy div "Grace Period"
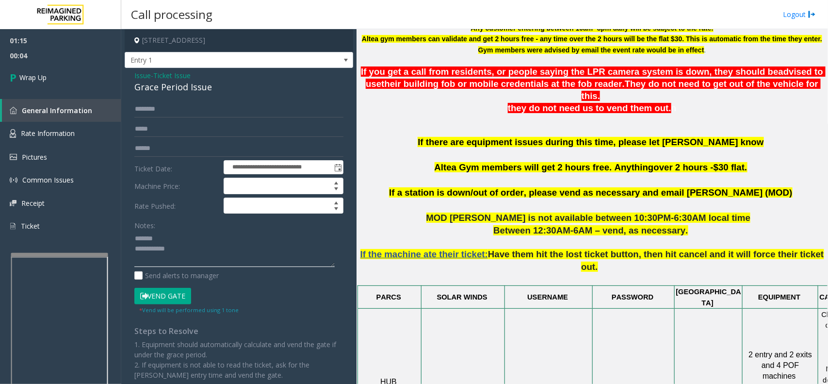
click at [163, 236] on textarea at bounding box center [234, 248] width 200 height 36
paste textarea "**********"
click at [188, 260] on textarea at bounding box center [234, 248] width 200 height 36
type textarea "**********"
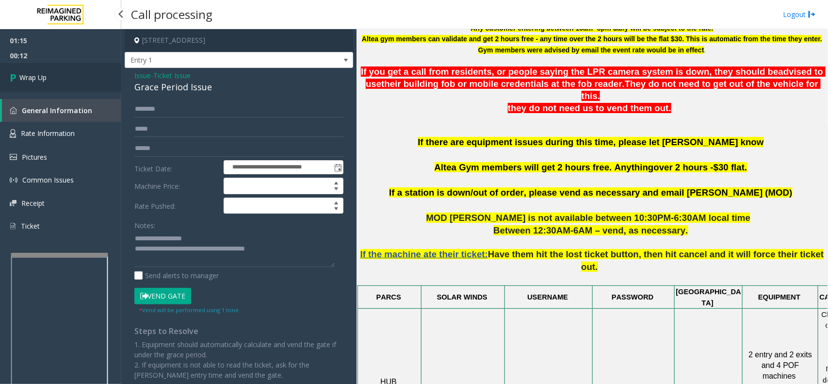
click at [20, 69] on link "Wrap Up" at bounding box center [60, 77] width 121 height 29
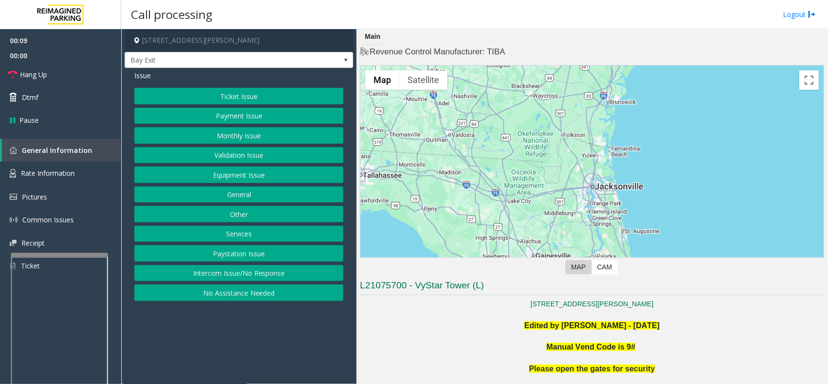
click at [283, 272] on button "Intercom Issue/No Response" at bounding box center [238, 273] width 209 height 16
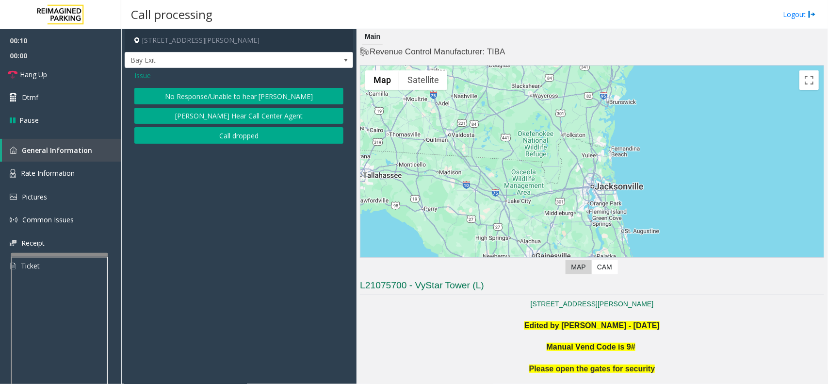
click at [233, 97] on button "No Response/Unable to hear [PERSON_NAME]" at bounding box center [238, 96] width 209 height 16
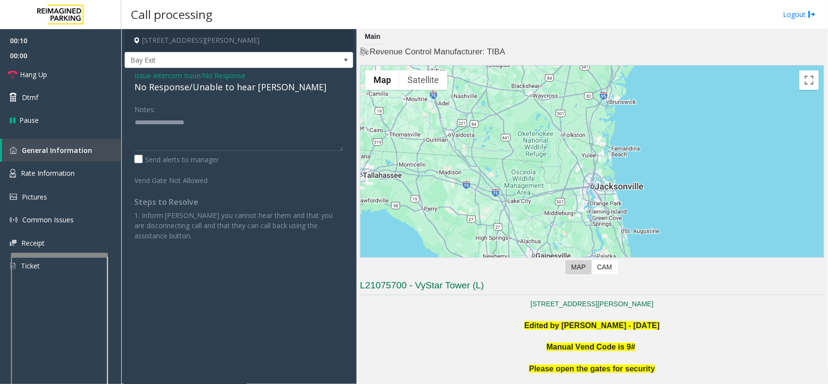
click at [241, 86] on div "No Response/Unable to hear [PERSON_NAME]" at bounding box center [238, 87] width 209 height 13
click at [85, 72] on link "Hang Up" at bounding box center [60, 74] width 121 height 23
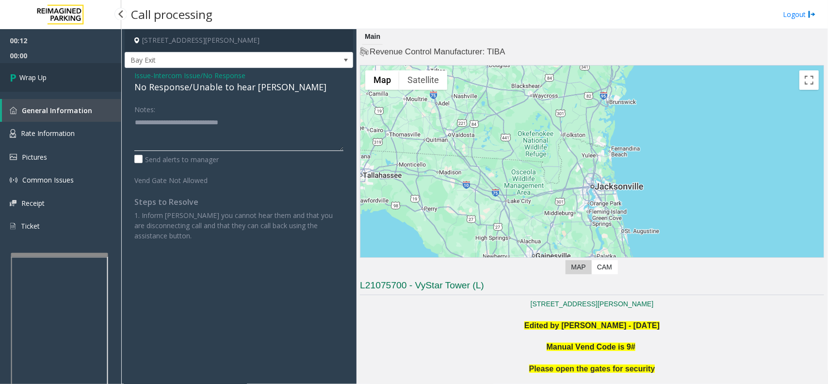
type textarea "**********"
click at [91, 75] on link "Wrap Up" at bounding box center [60, 77] width 121 height 29
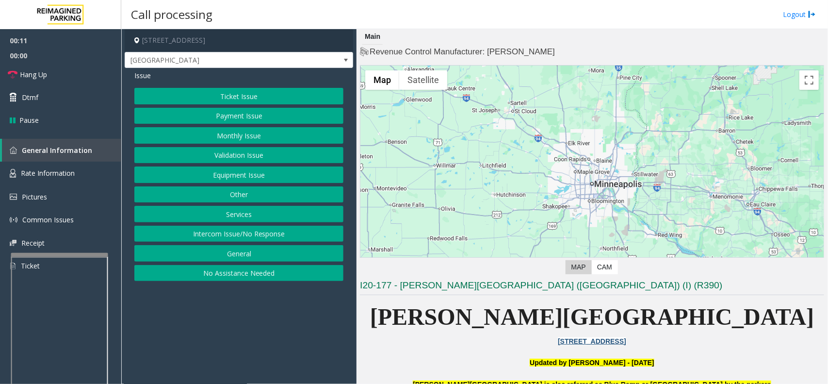
click at [249, 136] on button "Monthly Issue" at bounding box center [238, 135] width 209 height 16
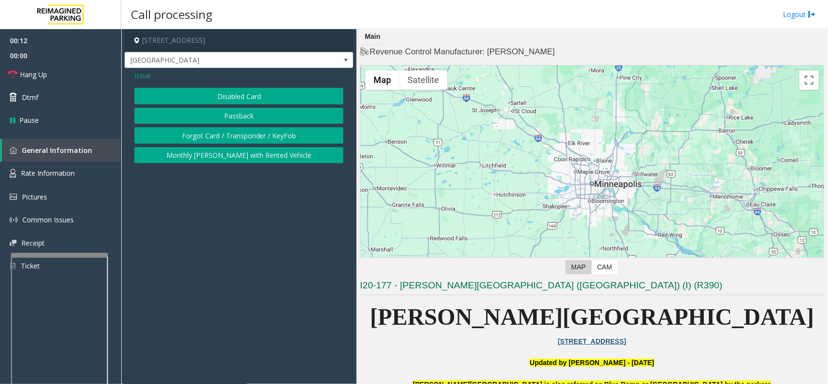
click at [248, 96] on button "Disabled Card" at bounding box center [238, 96] width 209 height 16
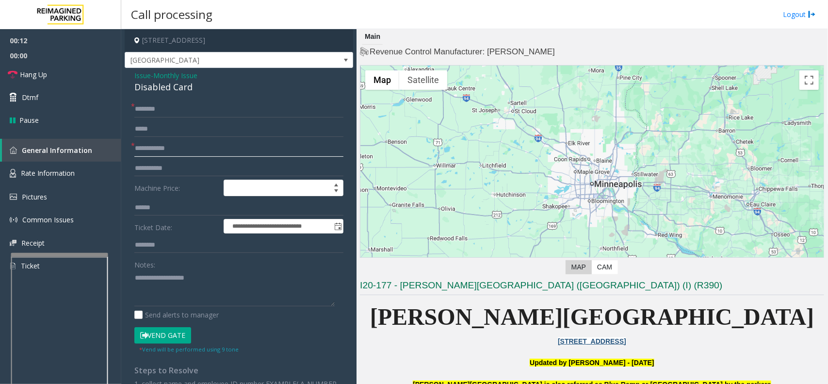
click at [171, 147] on input "text" at bounding box center [238, 148] width 209 height 16
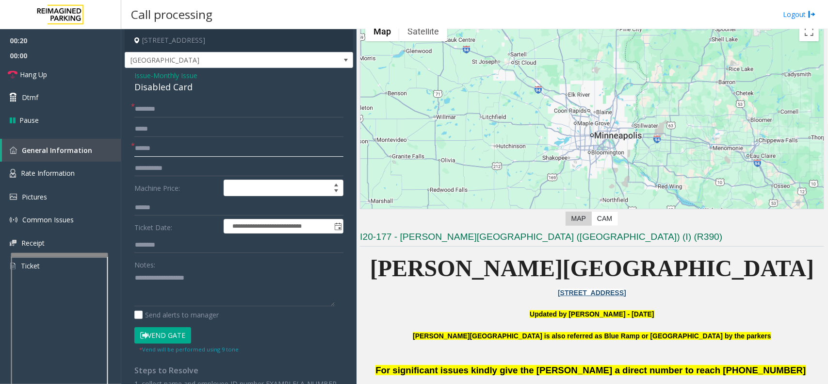
scroll to position [182, 0]
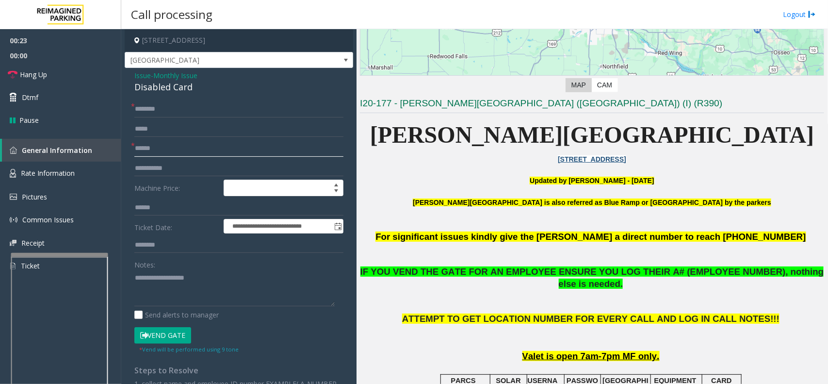
type input "******"
click at [178, 307] on button "Vend Gate" at bounding box center [162, 335] width 57 height 16
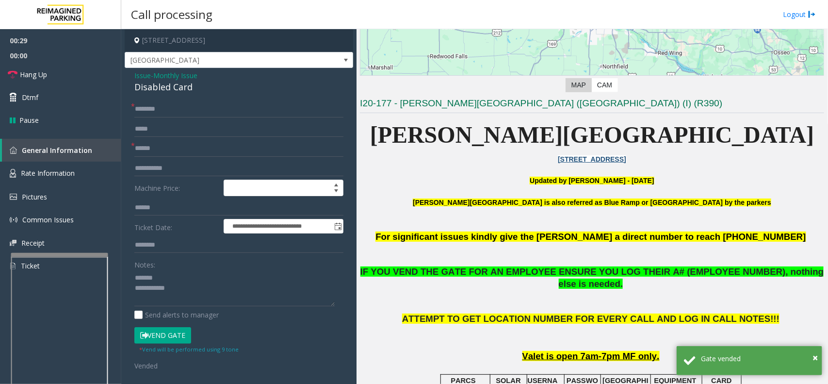
click at [176, 85] on div "Disabled Card" at bounding box center [238, 87] width 209 height 13
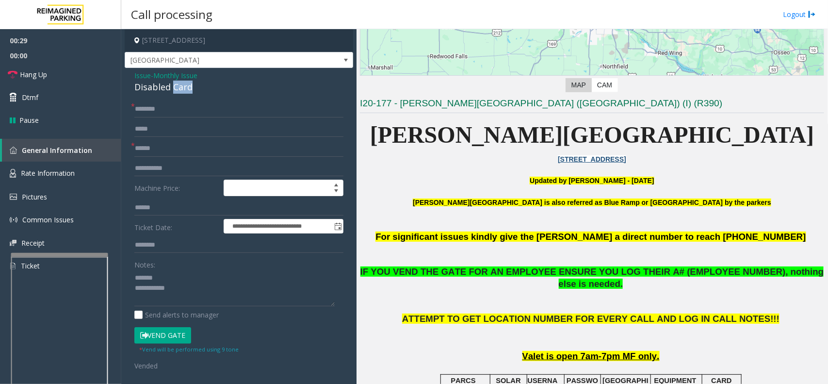
click at [176, 85] on div "Disabled Card" at bounding box center [238, 87] width 209 height 13
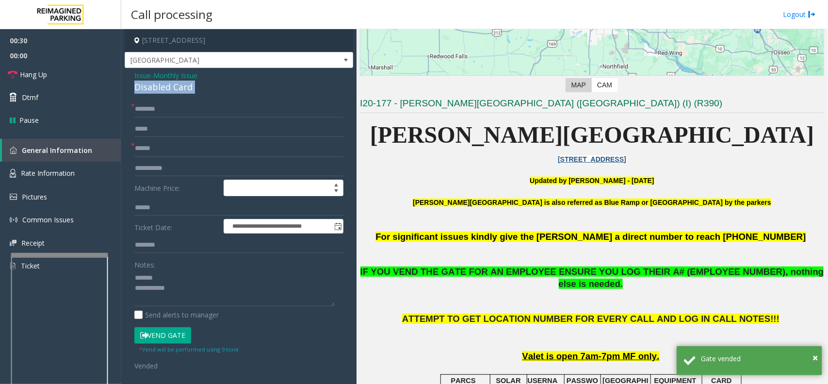
click at [176, 85] on div "Disabled Card" at bounding box center [238, 87] width 209 height 13
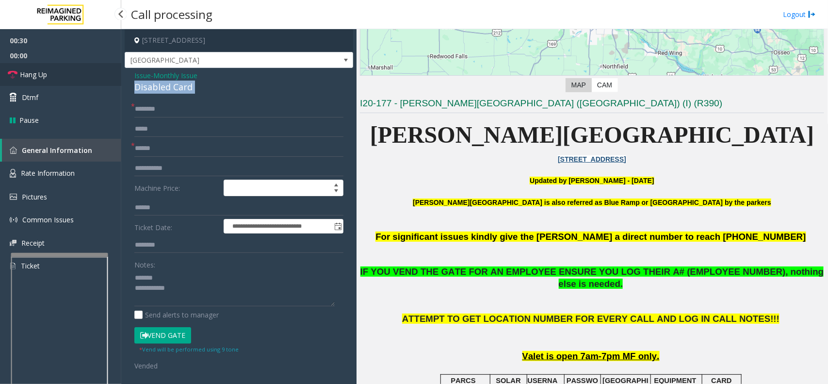
click at [73, 73] on link "Hang Up" at bounding box center [60, 74] width 121 height 23
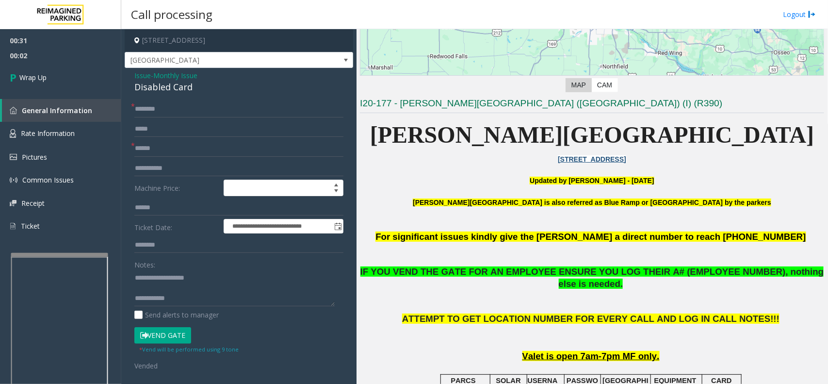
click at [510, 266] on span "IF YOU VEND THE GATE FOR AN EMPLOYEE ENSURE YOU LOG THEIR A# (EMPLOYEE NUMBER),…" at bounding box center [592, 277] width 464 height 22
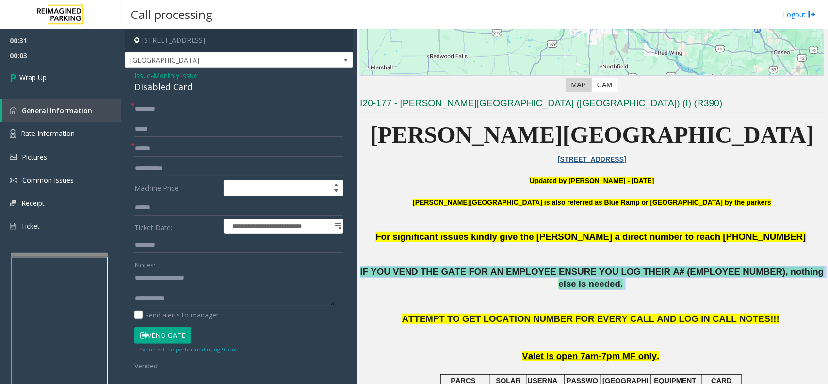
click at [510, 266] on span "IF YOU VEND THE GATE FOR AN EMPLOYEE ENSURE YOU LOG THEIR A# (EMPLOYEE NUMBER),…" at bounding box center [592, 277] width 464 height 22
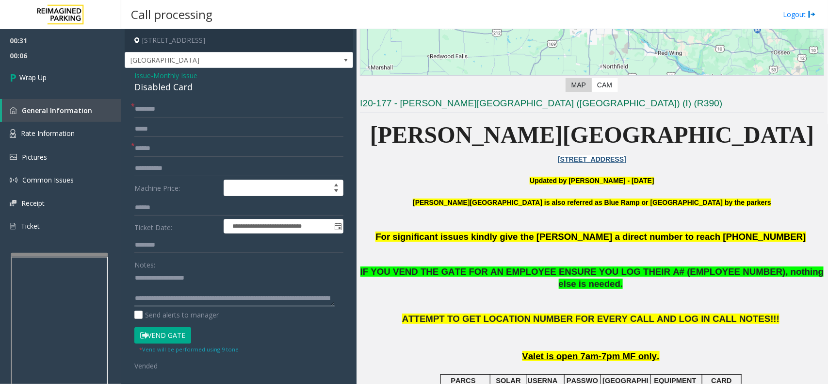
type textarea "**********"
click at [170, 105] on input "text" at bounding box center [238, 109] width 209 height 16
type input "**"
click at [85, 73] on link "Wrap Up" at bounding box center [60, 77] width 121 height 29
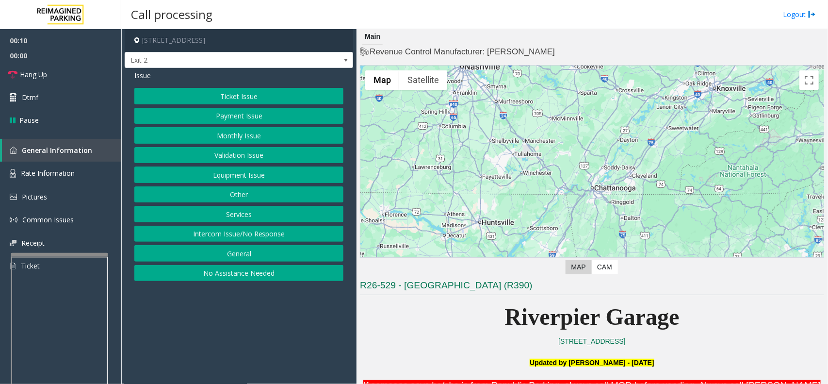
click at [210, 239] on button "Intercom Issue/No Response" at bounding box center [238, 234] width 209 height 16
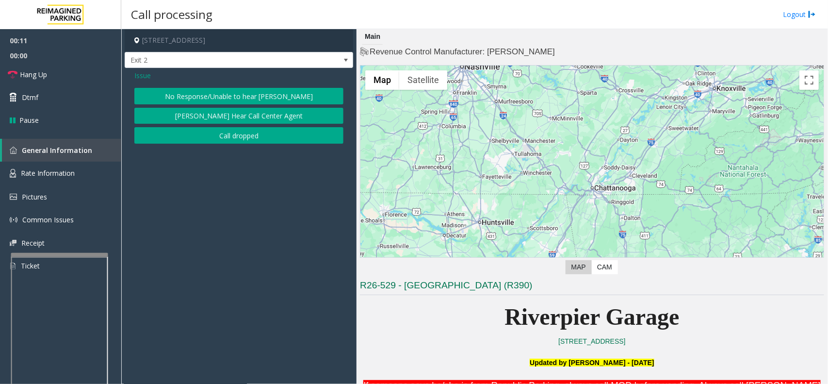
click at [231, 103] on button "No Response/Unable to hear [PERSON_NAME]" at bounding box center [238, 96] width 209 height 16
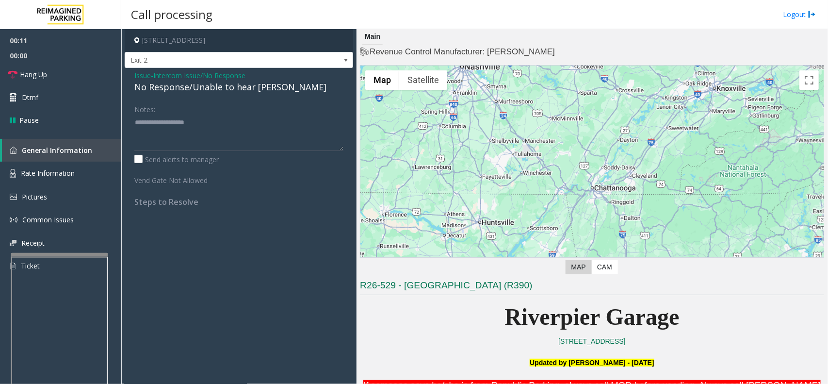
click at [207, 89] on div "No Response/Unable to hear [PERSON_NAME]" at bounding box center [238, 87] width 209 height 13
type textarea "**********"
click at [91, 69] on link "Hang Up" at bounding box center [60, 74] width 121 height 23
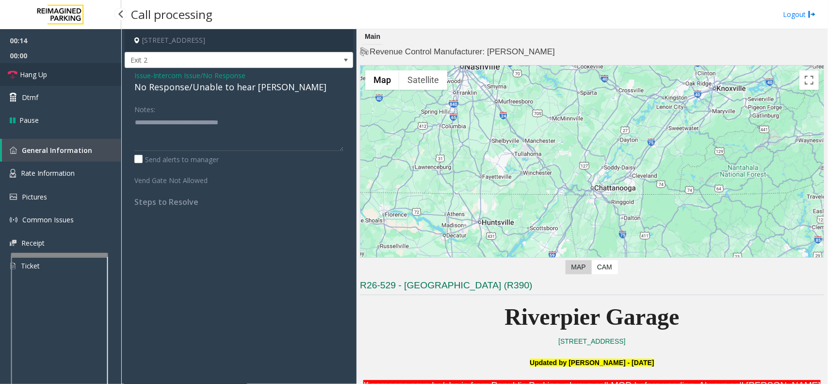
click at [91, 69] on link "Hang Up" at bounding box center [60, 74] width 121 height 23
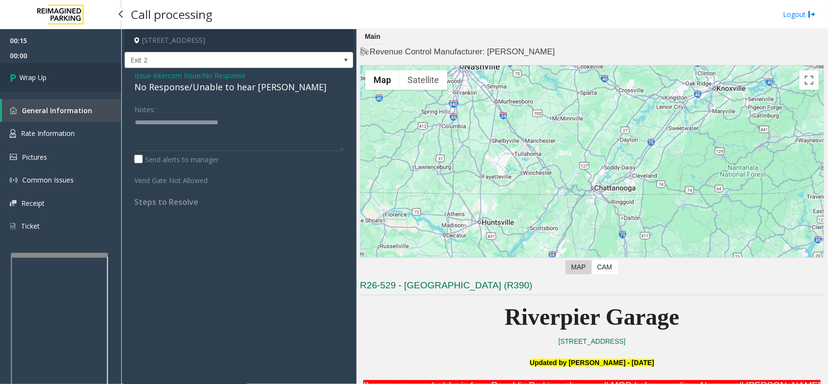
click at [91, 69] on link "Wrap Up" at bounding box center [60, 77] width 121 height 29
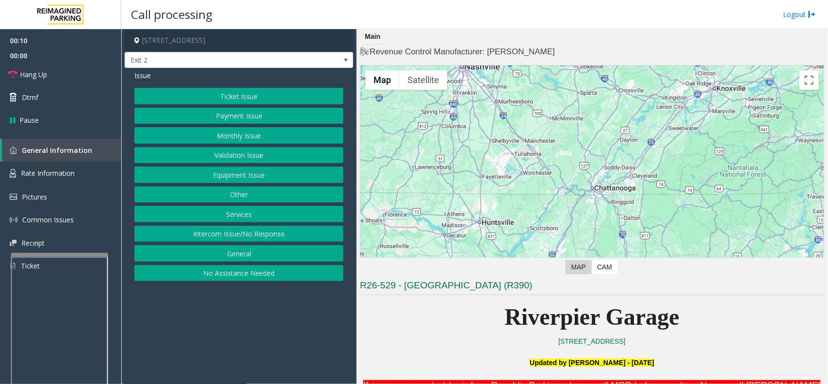
click at [204, 233] on button "Intercom Issue/No Response" at bounding box center [238, 234] width 209 height 16
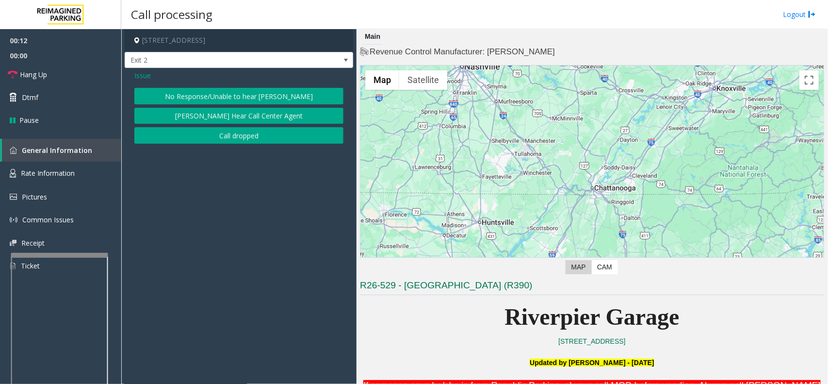
click at [246, 98] on button "No Response/Unable to hear [PERSON_NAME]" at bounding box center [238, 96] width 209 height 16
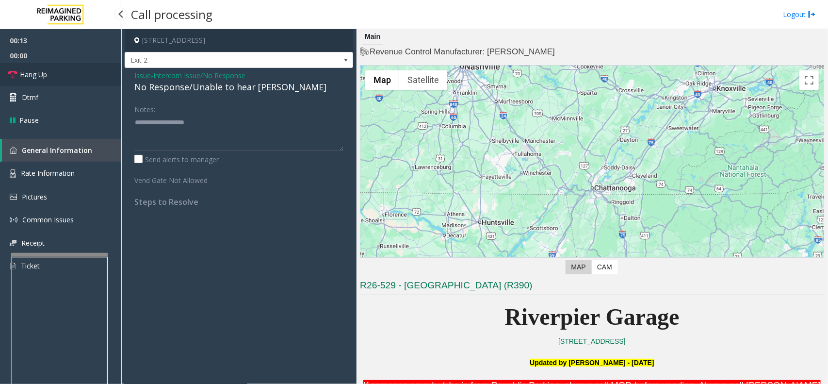
click at [81, 71] on link "Hang Up" at bounding box center [60, 74] width 121 height 23
click at [190, 90] on div "No Response/Unable to hear [PERSON_NAME]" at bounding box center [238, 87] width 209 height 13
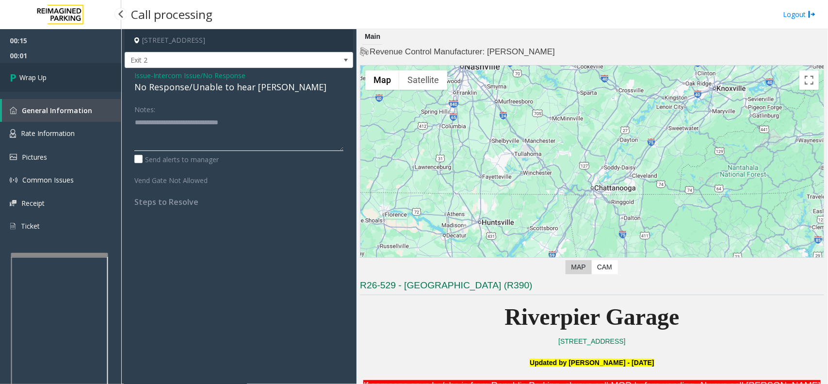
type textarea "**********"
click at [49, 65] on link "Wrap Up" at bounding box center [60, 77] width 121 height 29
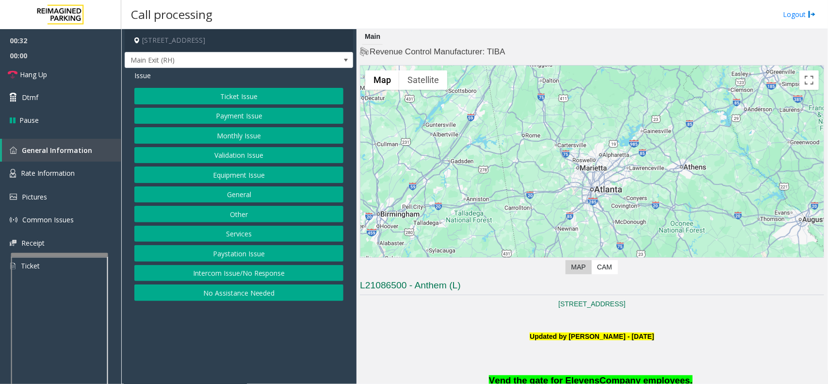
click at [223, 95] on button "Ticket Issue" at bounding box center [238, 96] width 209 height 16
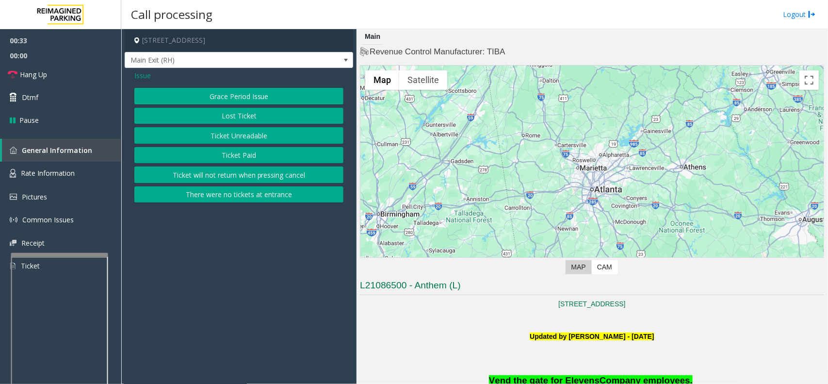
click at [260, 142] on button "Ticket Unreadable" at bounding box center [238, 135] width 209 height 16
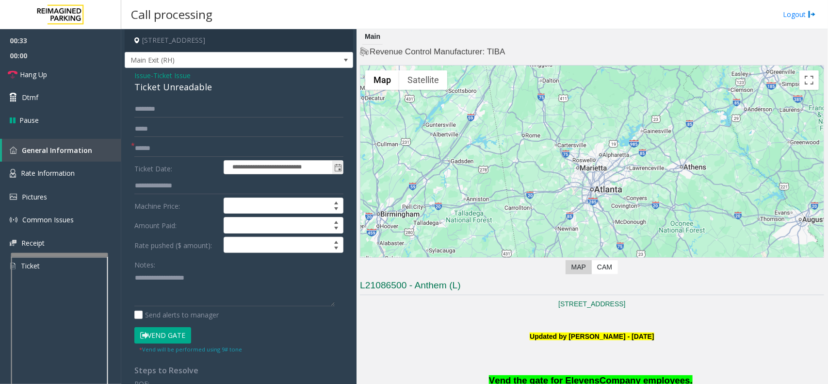
scroll to position [61, 0]
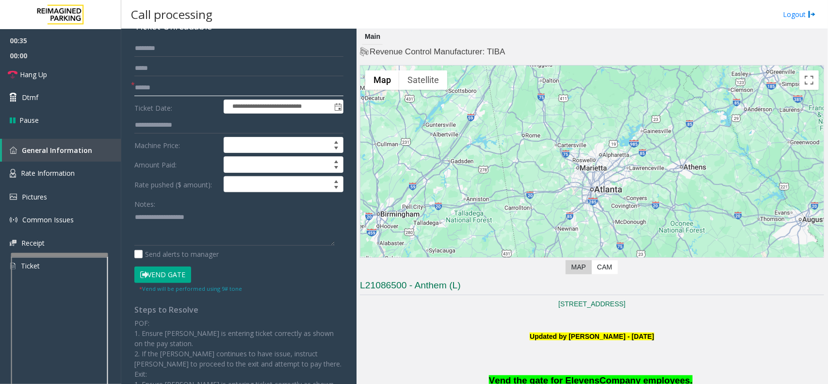
click at [166, 90] on input "text" at bounding box center [238, 88] width 209 height 16
type input "*******"
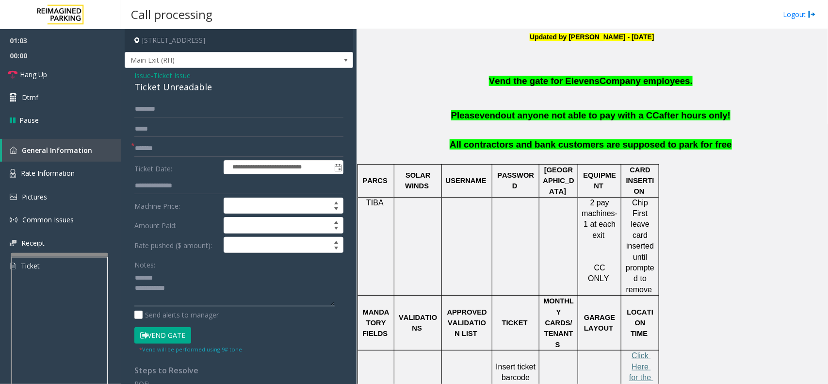
scroll to position [303, 0]
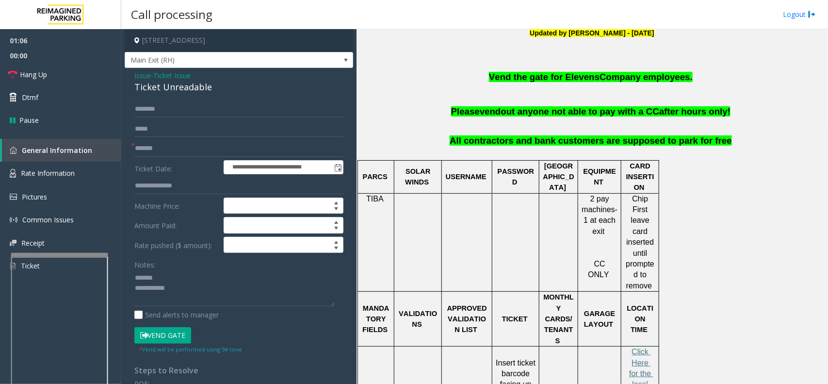
click at [175, 307] on button "Vend Gate" at bounding box center [162, 335] width 57 height 16
click at [173, 84] on div "Ticket Unreadable" at bounding box center [238, 87] width 209 height 13
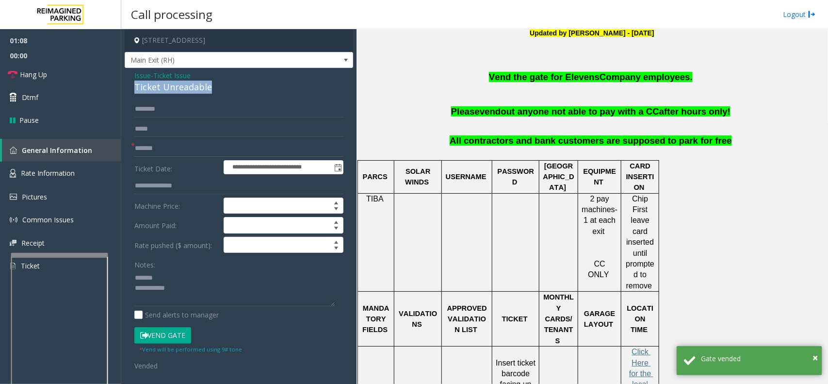
click at [173, 84] on div "Ticket Unreadable" at bounding box center [238, 87] width 209 height 13
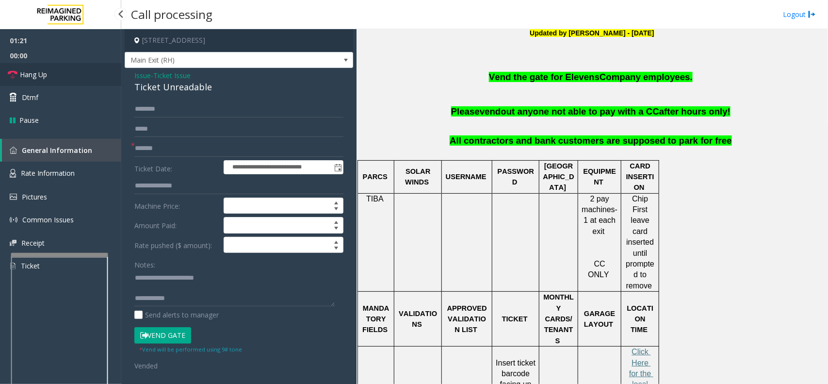
click at [61, 77] on link "Hang Up" at bounding box center [60, 74] width 121 height 23
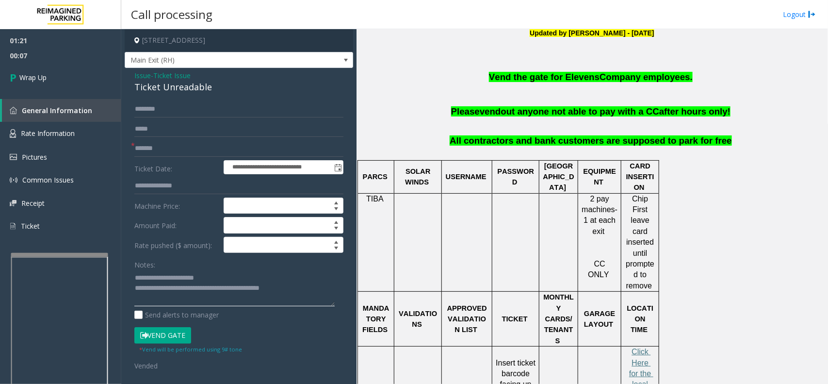
scroll to position [0, 0]
type textarea "**********"
click at [93, 223] on link "Ticket" at bounding box center [60, 226] width 121 height 24
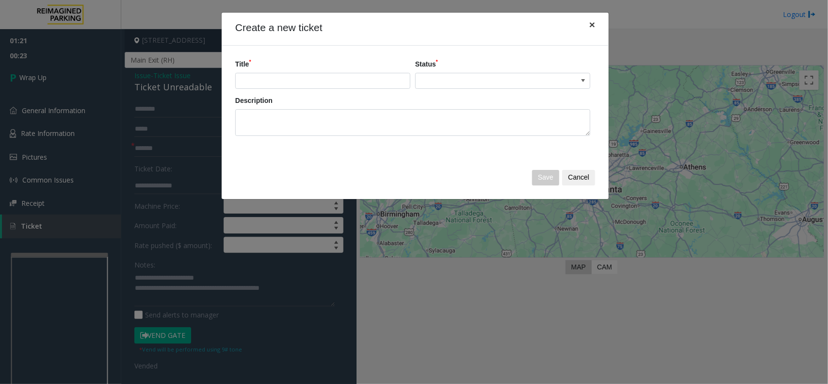
click at [588, 22] on button "×" at bounding box center [592, 25] width 19 height 24
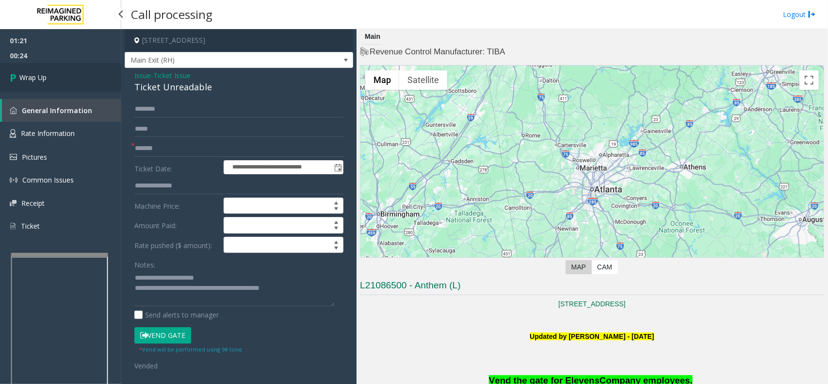
click at [54, 73] on link "Wrap Up" at bounding box center [60, 77] width 121 height 29
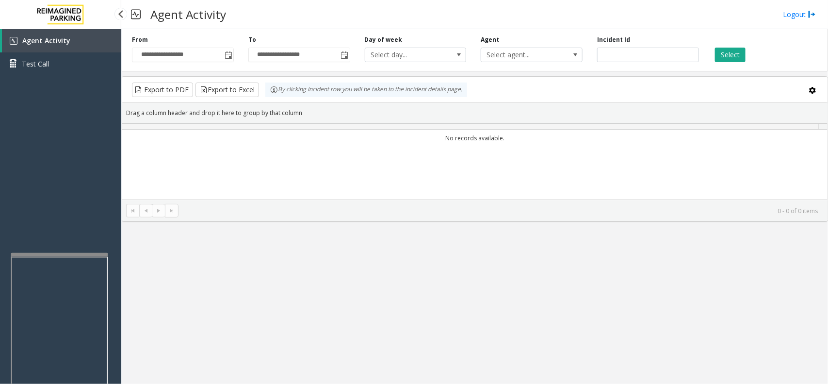
click at [54, 73] on link "Test Call" at bounding box center [60, 63] width 121 height 23
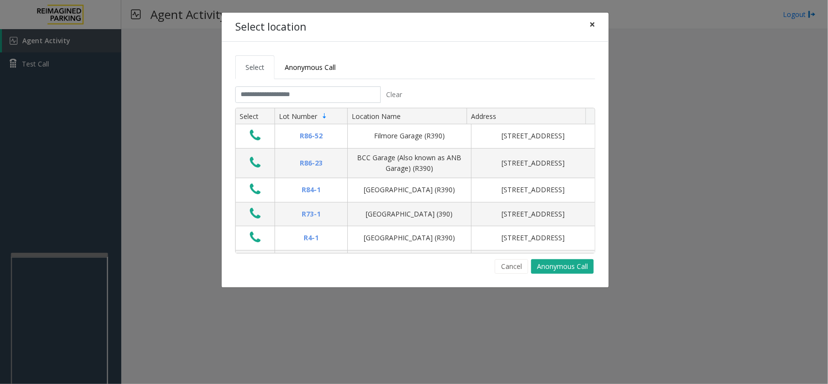
click at [593, 29] on span "×" at bounding box center [592, 24] width 6 height 14
click at [282, 91] on input "text" at bounding box center [308, 94] width 146 height 16
drag, startPoint x: 599, startPoint y: 25, endPoint x: 377, endPoint y: 110, distance: 237.6
click at [598, 25] on button "×" at bounding box center [592, 25] width 19 height 24
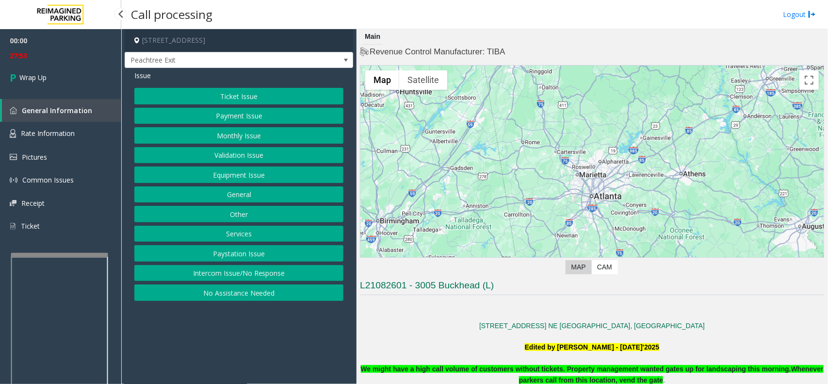
click at [60, 57] on span "27:53" at bounding box center [60, 55] width 121 height 15
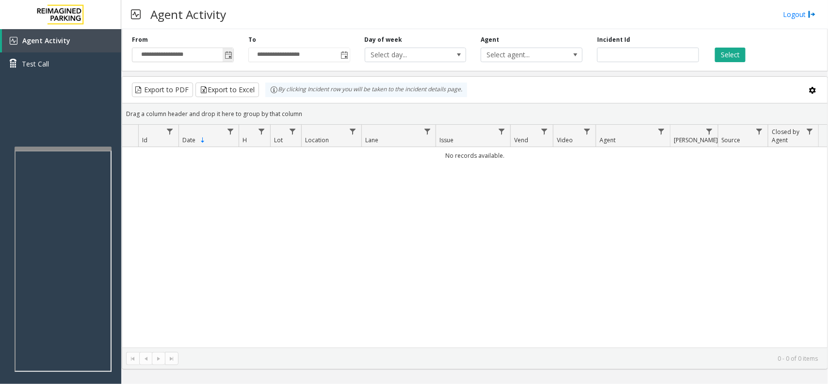
click at [230, 56] on span "Toggle popup" at bounding box center [229, 55] width 8 height 8
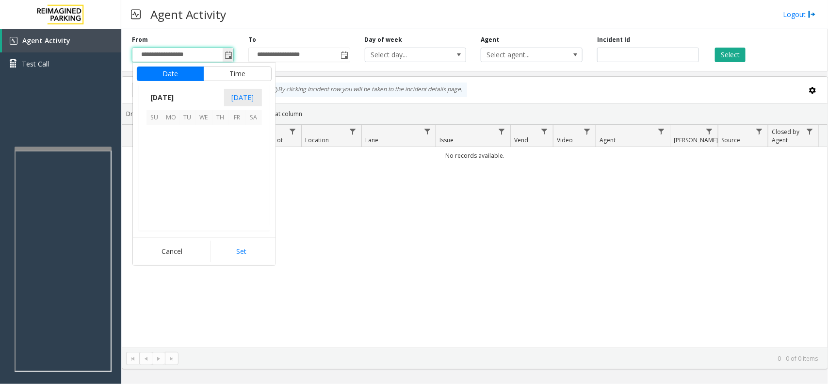
scroll to position [173918, 0]
click at [250, 184] on span "23" at bounding box center [253, 183] width 16 height 16
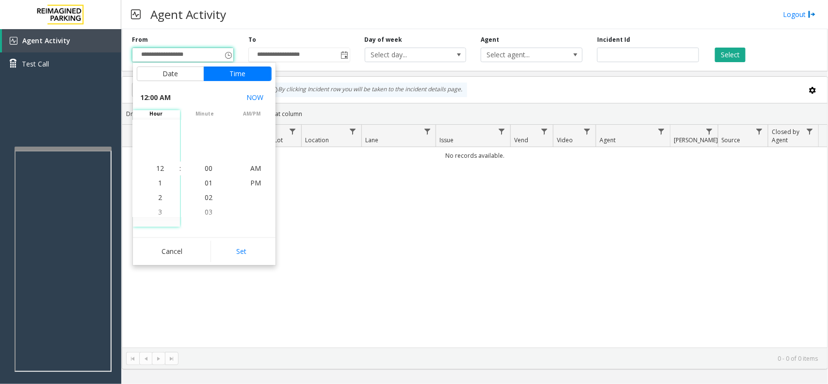
drag, startPoint x: 247, startPoint y: 250, endPoint x: 253, endPoint y: 243, distance: 8.9
click at [248, 250] on button "Set" at bounding box center [241, 251] width 61 height 21
type input "**********"
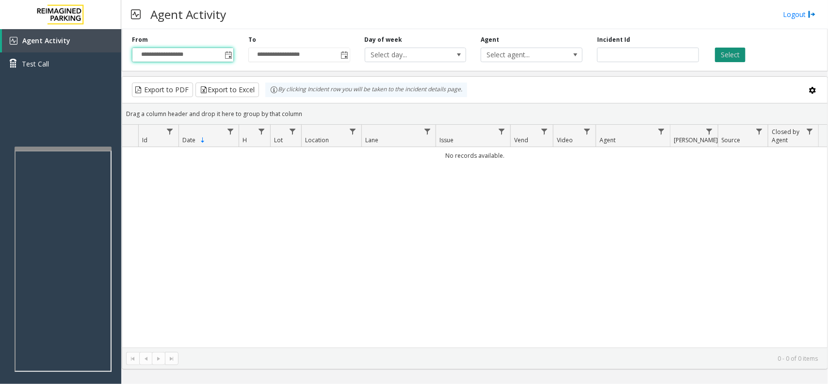
click at [738, 56] on button "Select" at bounding box center [730, 55] width 31 height 15
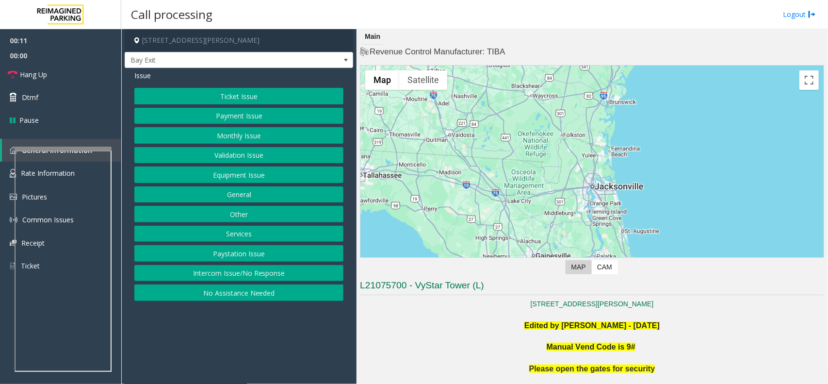
click at [255, 271] on button "Intercom Issue/No Response" at bounding box center [238, 273] width 209 height 16
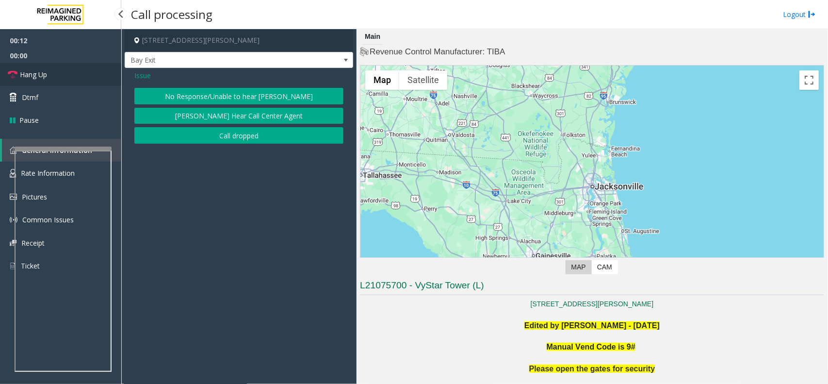
click at [26, 73] on span "Hang Up" at bounding box center [33, 74] width 27 height 10
click at [267, 93] on button "No Response/Unable to hear [PERSON_NAME]" at bounding box center [238, 96] width 209 height 16
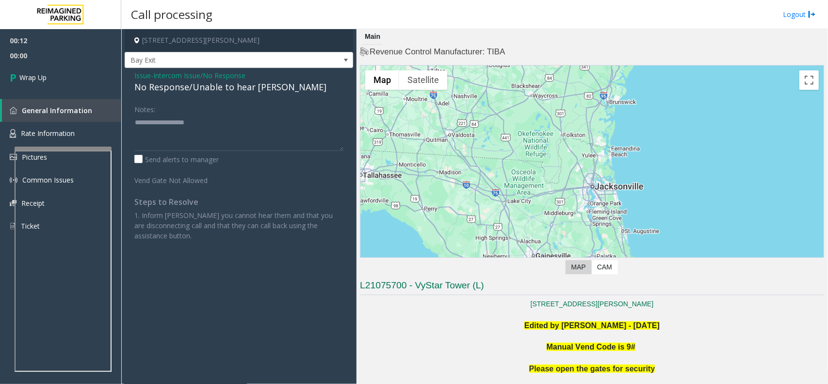
click at [245, 86] on div "No Response/Unable to hear [PERSON_NAME]" at bounding box center [238, 87] width 209 height 13
type textarea "**********"
click at [65, 80] on link "Wrap Up" at bounding box center [60, 77] width 121 height 29
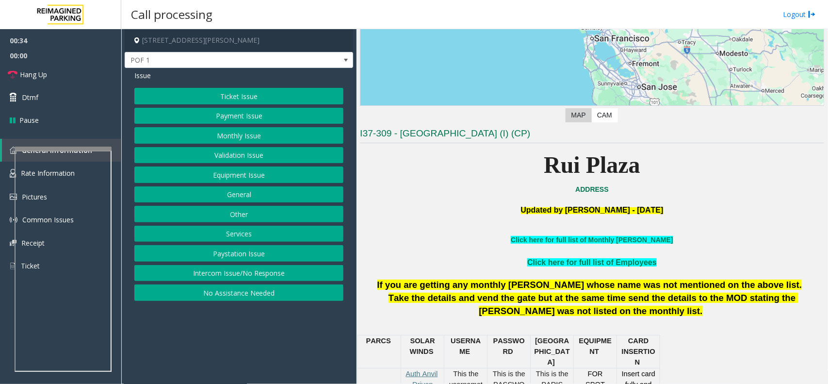
scroll to position [243, 0]
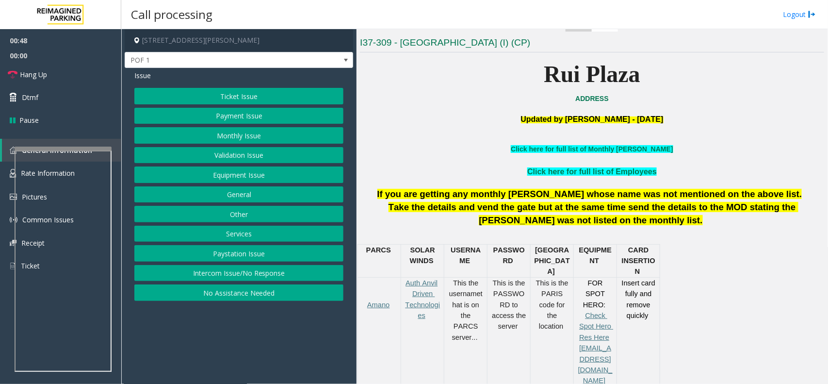
click at [258, 176] on button "Equipment Issue" at bounding box center [238, 174] width 209 height 16
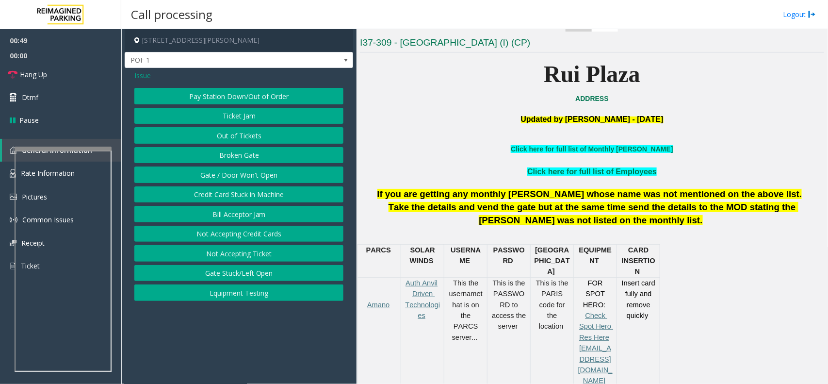
click at [258, 176] on button "Gate / Door Won't Open" at bounding box center [238, 174] width 209 height 16
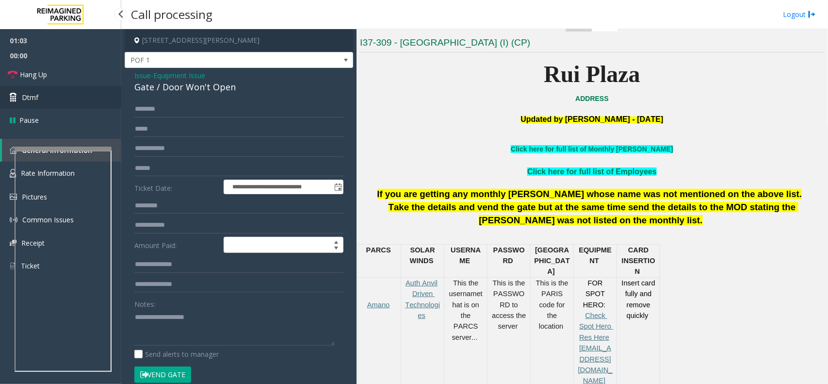
click at [59, 86] on link "Dtmf" at bounding box center [60, 97] width 121 height 23
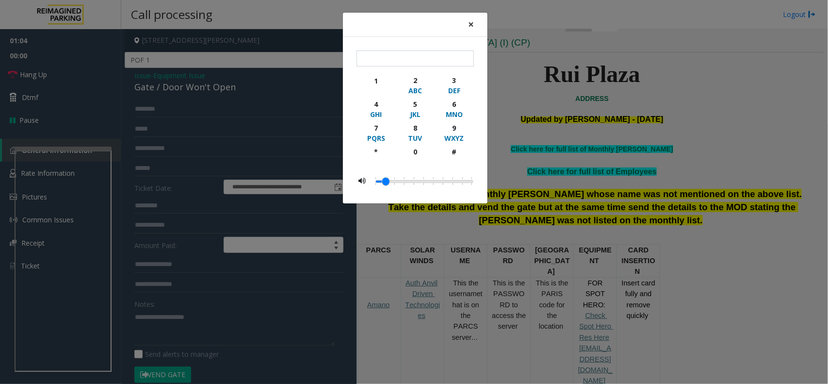
click at [465, 25] on button "×" at bounding box center [470, 25] width 19 height 24
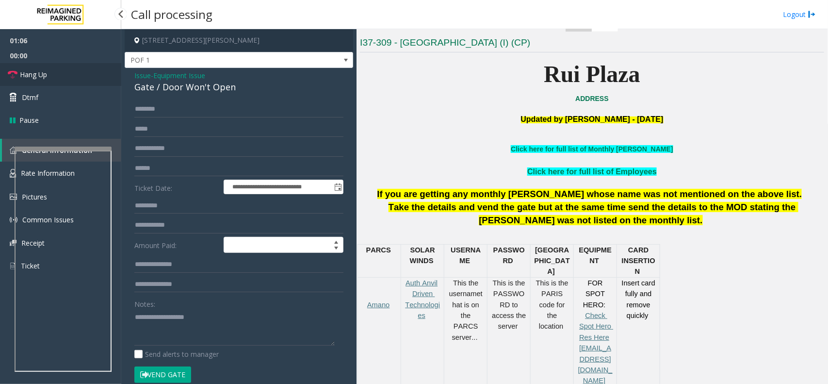
click at [49, 64] on link "Hang Up" at bounding box center [60, 74] width 121 height 23
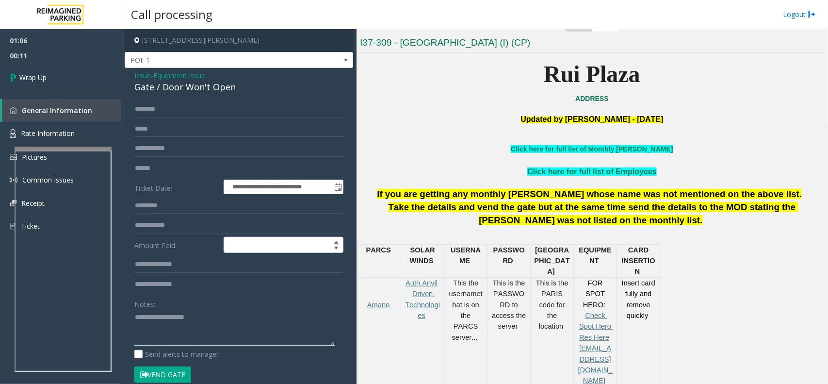
click at [256, 326] on textarea at bounding box center [234, 327] width 200 height 36
paste textarea "**********"
type textarea "**********"
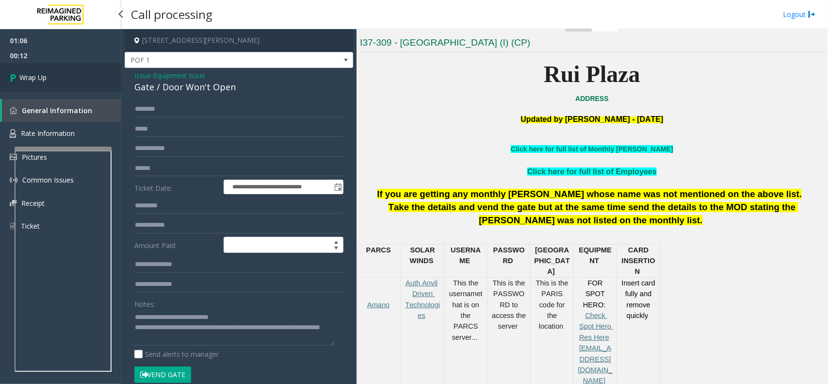
click at [52, 70] on link "Wrap Up" at bounding box center [60, 77] width 121 height 29
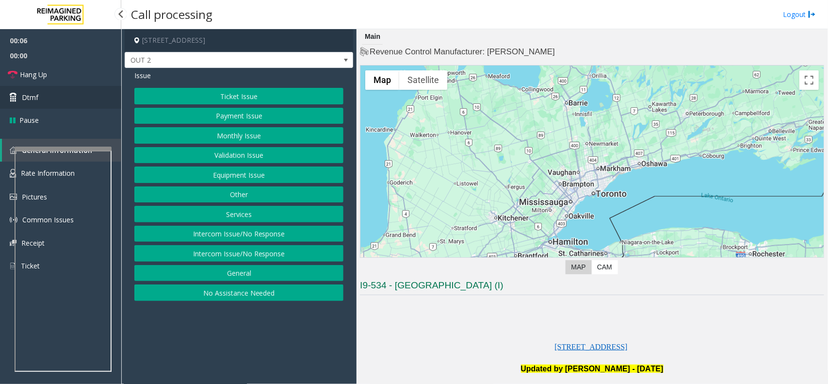
click at [25, 100] on span "Dtmf" at bounding box center [30, 97] width 16 height 10
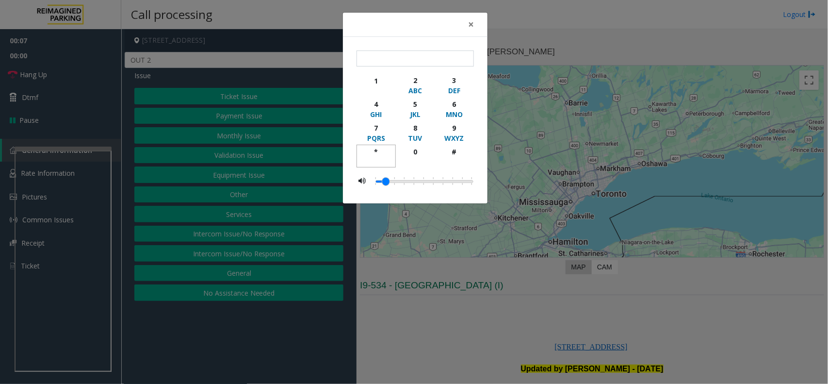
drag, startPoint x: 380, startPoint y: 148, endPoint x: 427, endPoint y: 132, distance: 49.7
click at [391, 145] on button "*" at bounding box center [376, 156] width 39 height 23
drag, startPoint x: 460, startPoint y: 127, endPoint x: 458, endPoint y: 154, distance: 27.2
click at [460, 138] on button "9 WXYZ" at bounding box center [454, 133] width 39 height 24
click at [455, 154] on div "#" at bounding box center [454, 152] width 27 height 10
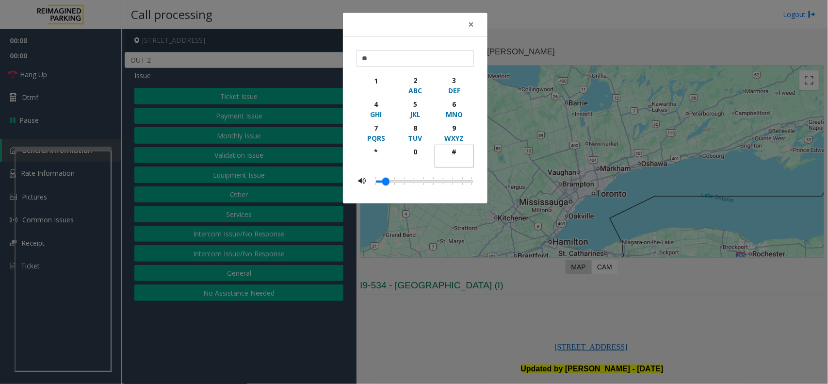
type input "***"
click at [474, 25] on button "×" at bounding box center [470, 25] width 19 height 24
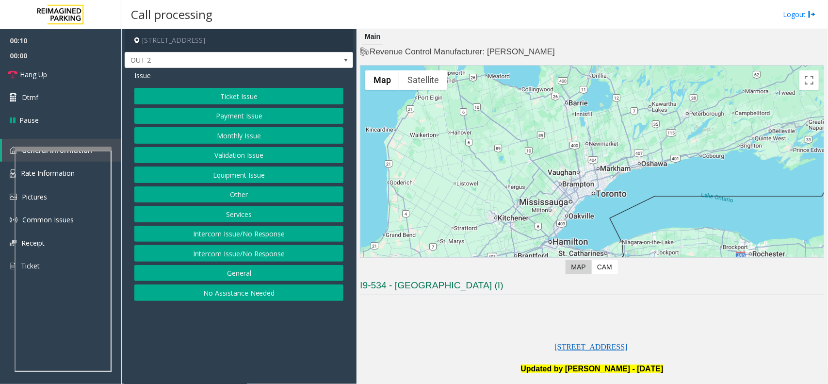
click at [264, 170] on button "Equipment Issue" at bounding box center [238, 174] width 209 height 16
click at [264, 170] on button "Gate / Door Won't Open" at bounding box center [238, 174] width 209 height 16
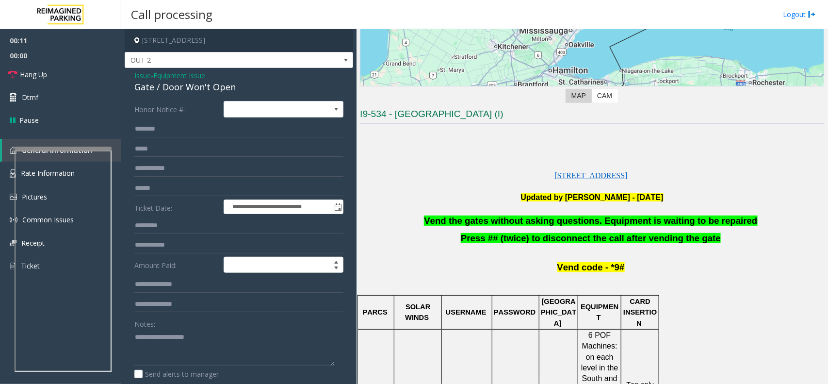
scroll to position [243, 0]
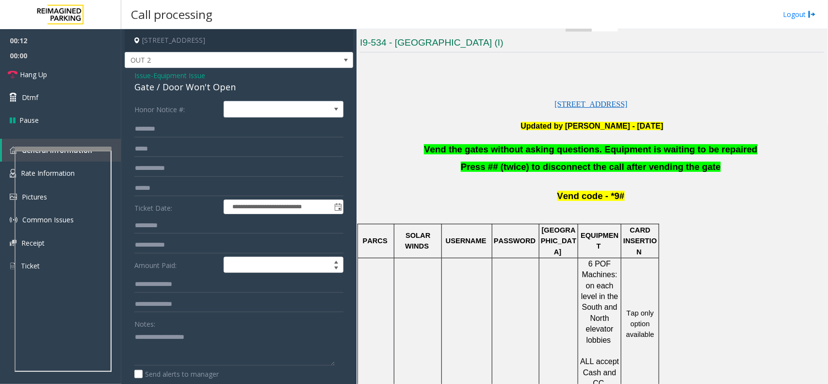
click at [500, 146] on span "Vend the gates without asking questions. Equipment is waiting to be repaired" at bounding box center [590, 149] width 333 height 10
click at [544, 148] on span "Vend the gates without asking questions. Equipment is waiting to be repaired" at bounding box center [590, 149] width 333 height 10
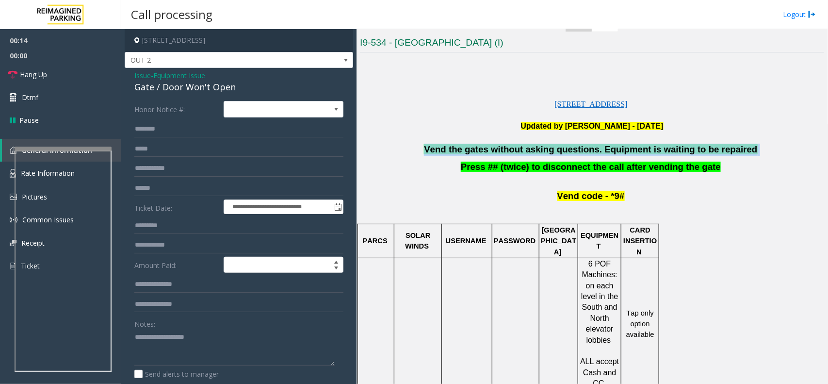
click at [544, 148] on span "Vend the gates without asking questions. Equipment is waiting to be repaired" at bounding box center [590, 149] width 333 height 10
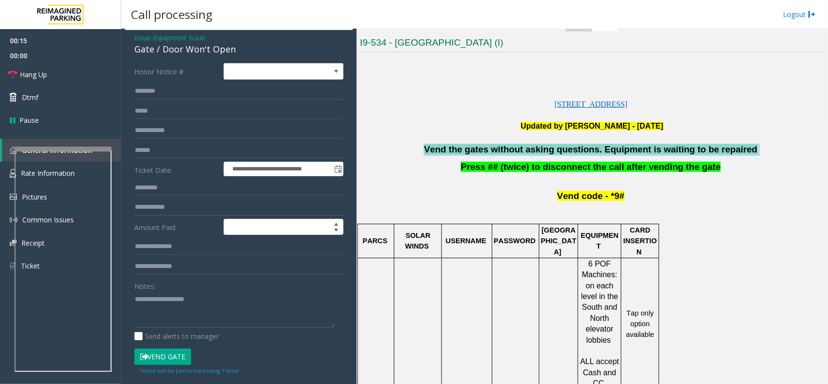
scroll to position [60, 0]
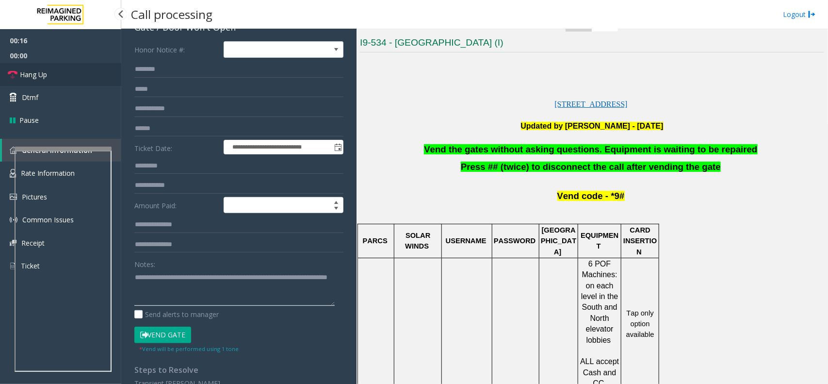
type textarea "**********"
click at [65, 69] on link "Hang Up" at bounding box center [60, 74] width 121 height 23
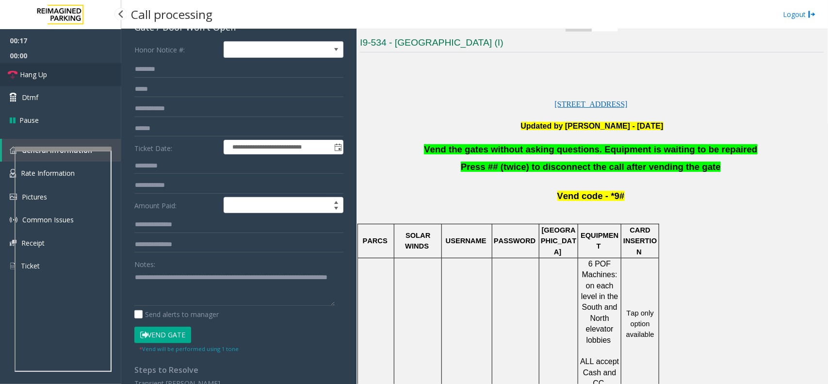
click at [65, 69] on link "Hang Up" at bounding box center [60, 74] width 121 height 23
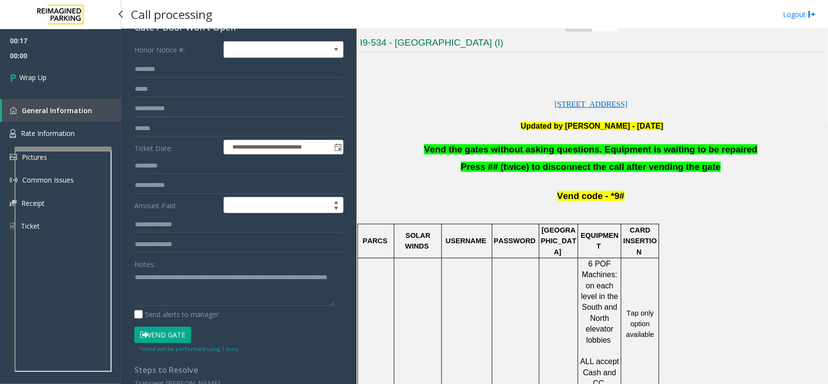
click at [65, 69] on link "Wrap Up" at bounding box center [60, 77] width 121 height 29
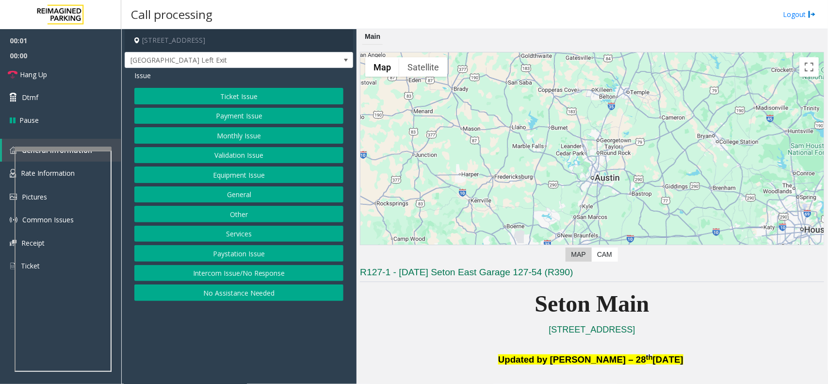
click at [245, 173] on button "Equipment Issue" at bounding box center [238, 174] width 209 height 16
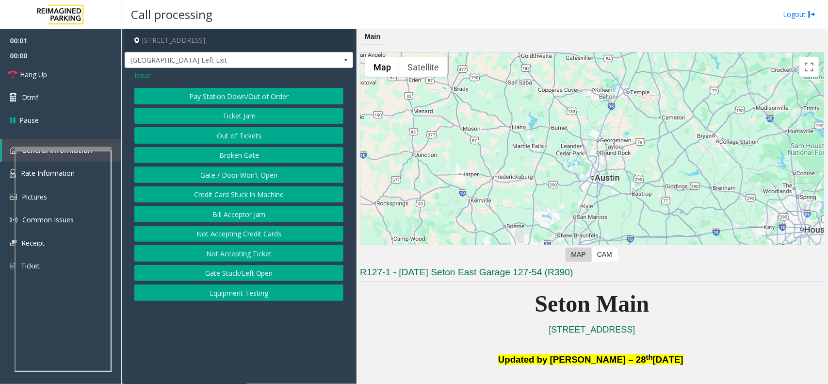
click at [245, 173] on button "Gate / Door Won't Open" at bounding box center [238, 174] width 209 height 16
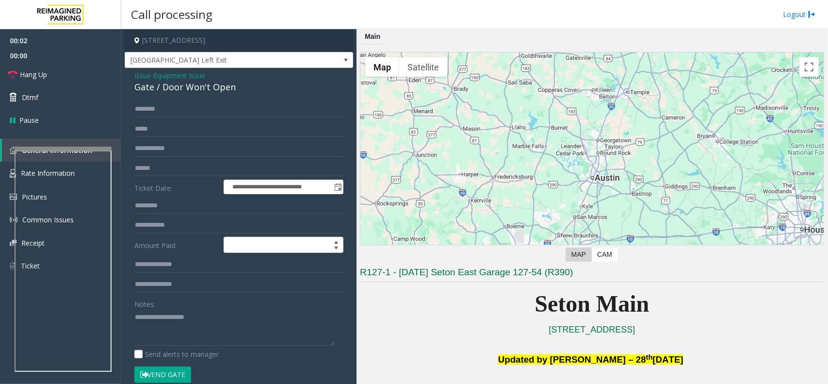
scroll to position [146, 0]
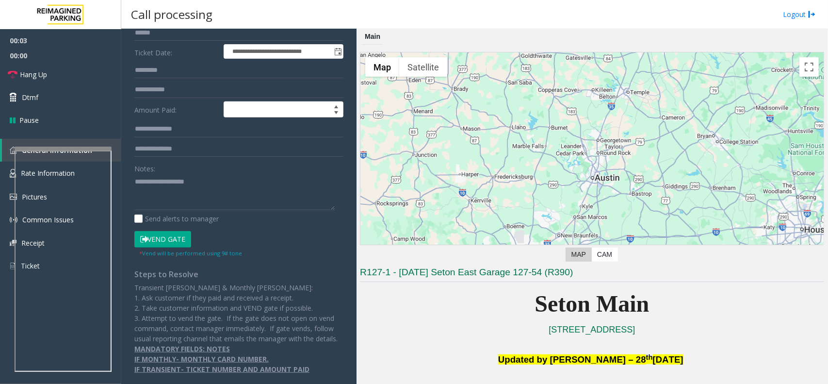
click at [184, 231] on button "Vend Gate" at bounding box center [162, 239] width 57 height 16
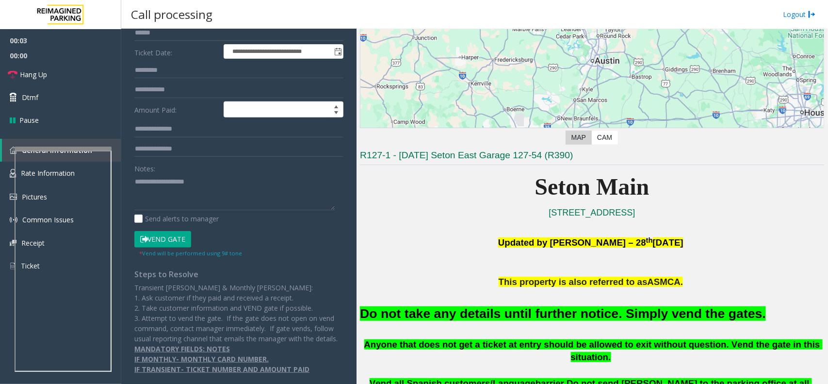
scroll to position [243, 0]
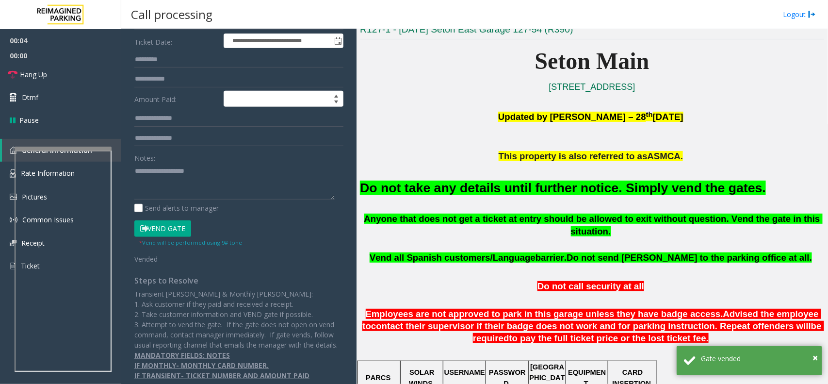
click at [530, 189] on font "Do not take any details until further notice. Simply vend the gates." at bounding box center [563, 187] width 406 height 15
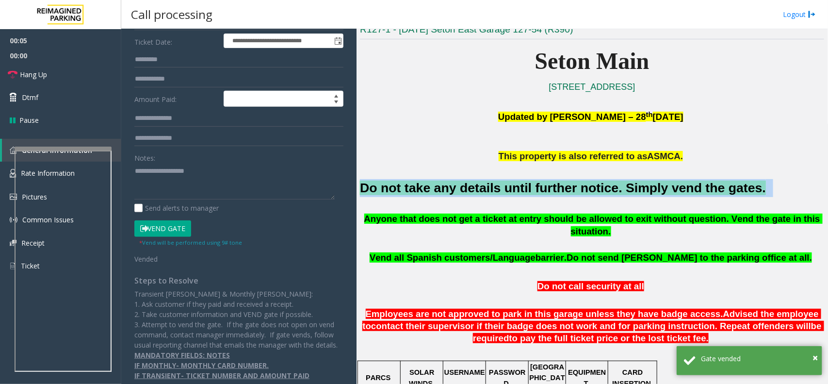
click at [530, 189] on font "Do not take any details until further notice. Simply vend the gates." at bounding box center [563, 187] width 406 height 15
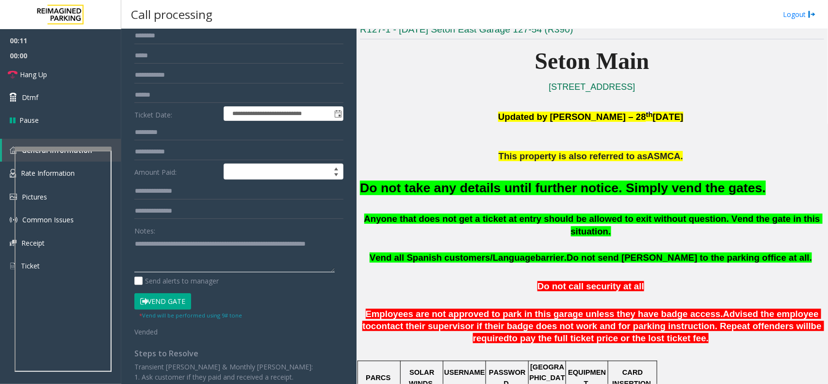
scroll to position [0, 0]
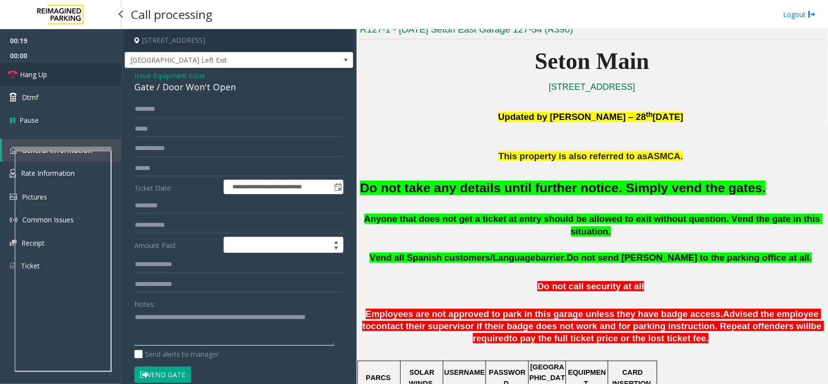
type textarea "**********"
click at [65, 65] on link "Hang Up" at bounding box center [60, 74] width 121 height 23
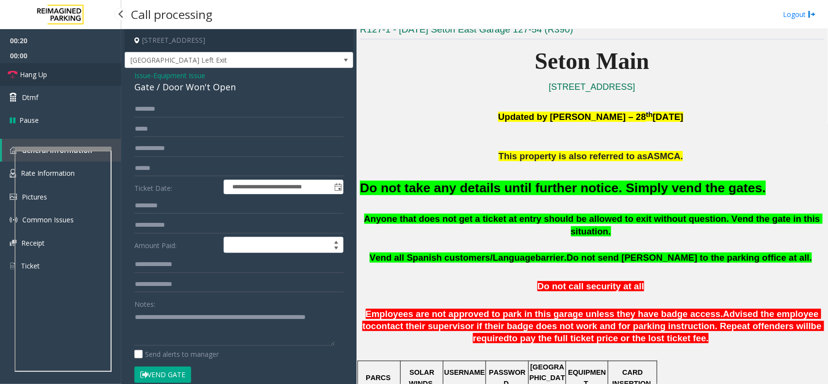
click at [65, 65] on link "Hang Up" at bounding box center [60, 74] width 121 height 23
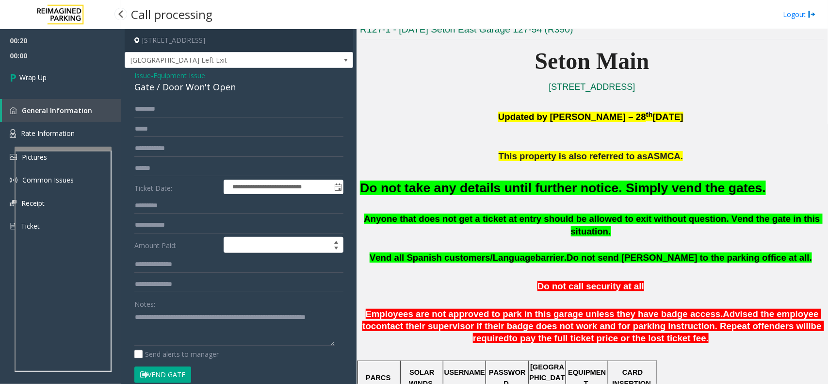
click at [65, 65] on link "Wrap Up" at bounding box center [60, 77] width 121 height 29
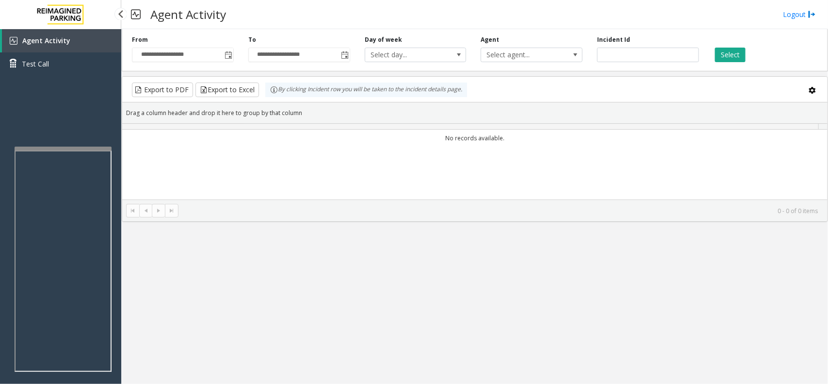
click at [65, 65] on link "Test Call" at bounding box center [60, 63] width 121 height 23
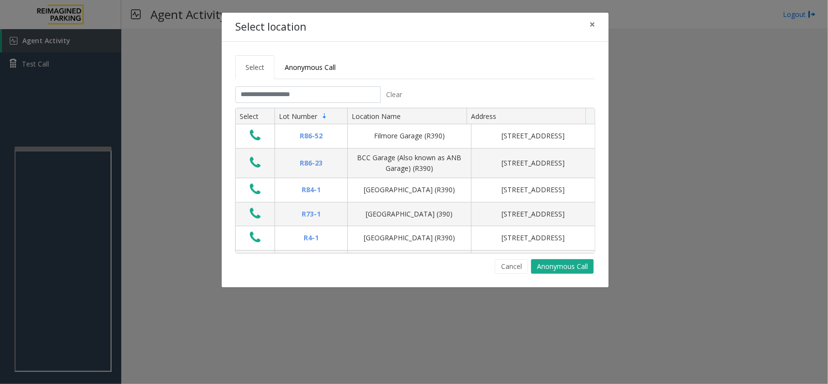
click at [65, 65] on body "Agent Activity Test Call × Close Powered by Umojo © 2025 Agent Activity Logout …" at bounding box center [414, 192] width 828 height 384
click at [65, 65] on div "Select location × Select Anonymous Call Clear Select Lot Number Location Name A…" at bounding box center [414, 192] width 828 height 384
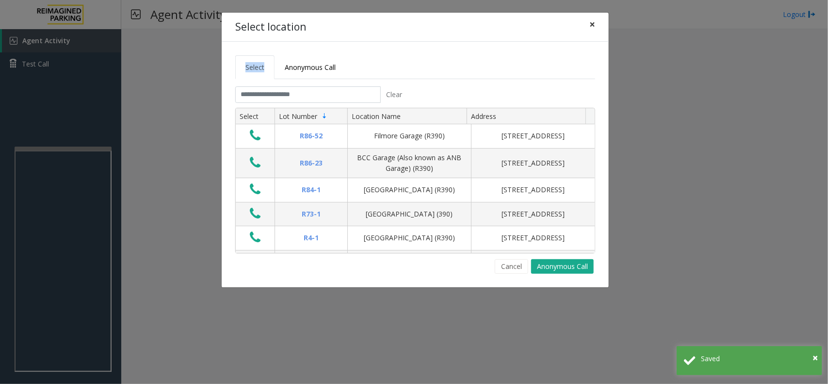
click at [598, 32] on button "×" at bounding box center [592, 25] width 19 height 24
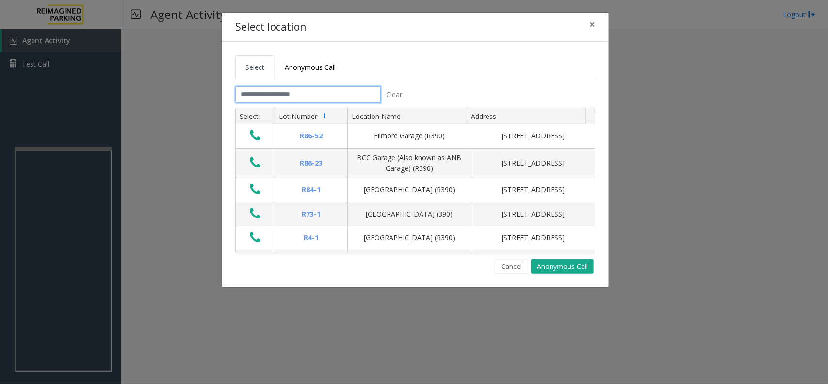
click at [331, 91] on input "text" at bounding box center [308, 94] width 146 height 16
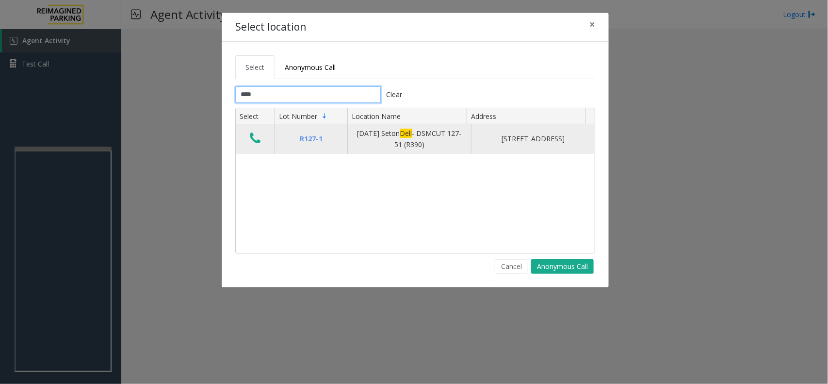
type input "****"
click at [262, 141] on button "Data table" at bounding box center [255, 139] width 16 height 16
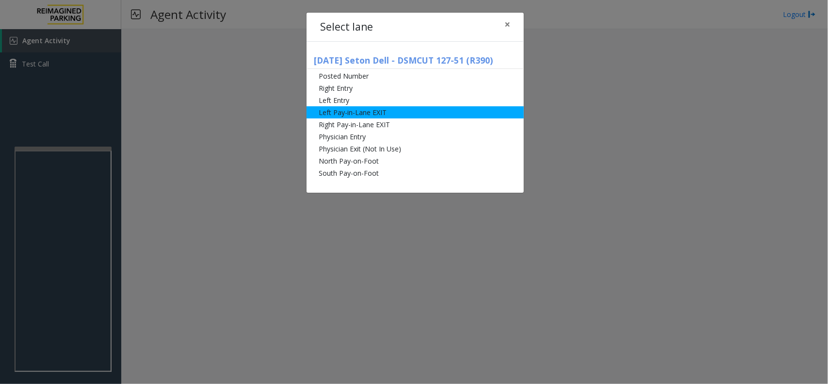
click at [369, 112] on li "Left Pay-in-Lane EXIT" at bounding box center [415, 112] width 217 height 12
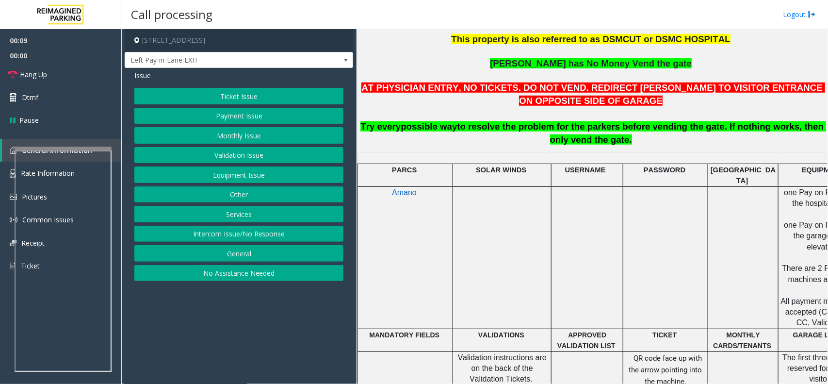
scroll to position [364, 131]
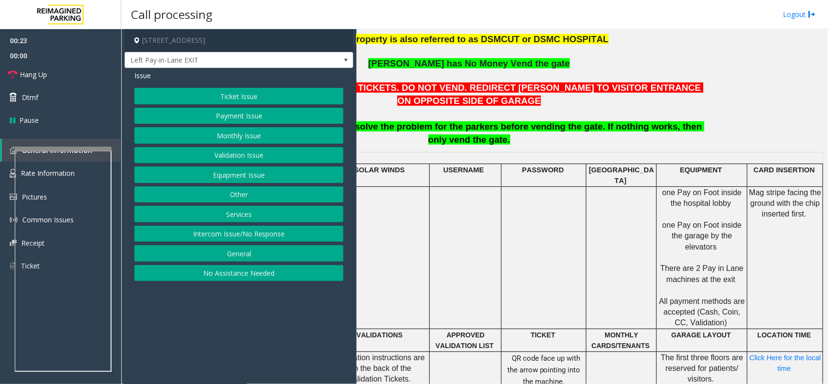
click at [253, 116] on button "Payment Issue" at bounding box center [238, 116] width 209 height 16
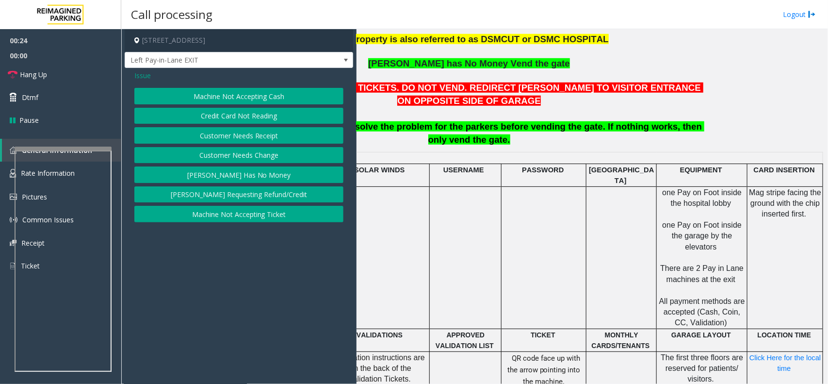
click at [262, 114] on button "Credit Card Not Reading" at bounding box center [238, 116] width 209 height 16
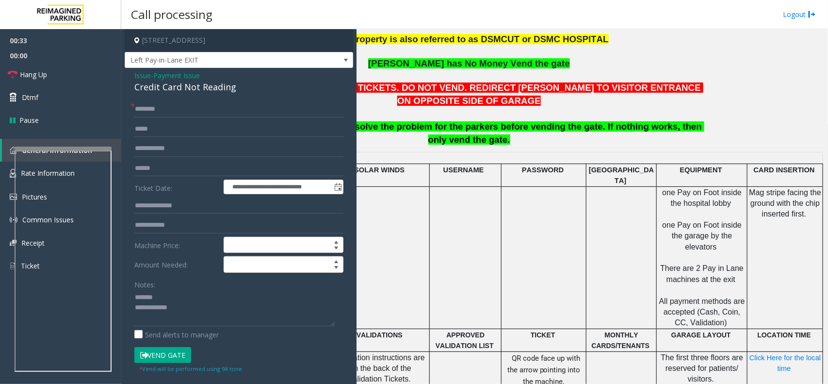
click at [193, 82] on div "Credit Card Not Reading" at bounding box center [238, 87] width 209 height 13
click at [176, 309] on textarea at bounding box center [234, 308] width 200 height 36
click at [195, 305] on textarea at bounding box center [234, 308] width 200 height 36
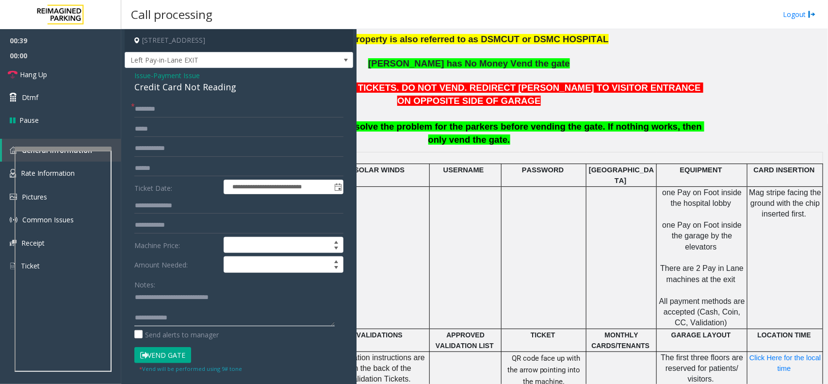
click at [198, 311] on textarea at bounding box center [234, 308] width 200 height 36
type textarea "**********"
click at [178, 169] on input "text" at bounding box center [238, 168] width 209 height 16
type input "******"
click at [151, 113] on input "text" at bounding box center [238, 109] width 209 height 16
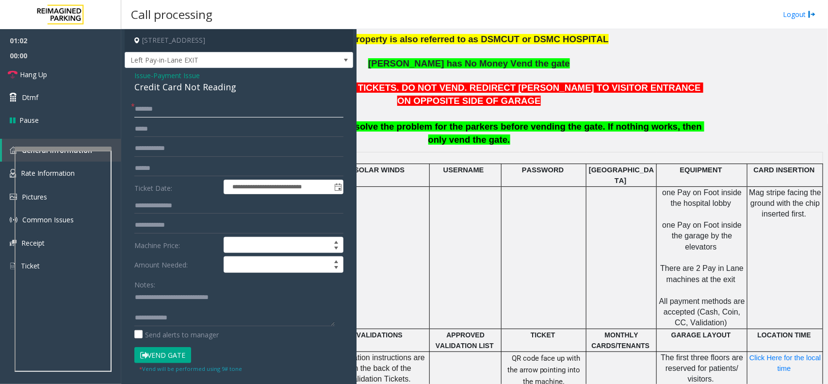
type input "*******"
click at [163, 134] on input "text" at bounding box center [238, 129] width 209 height 16
click at [179, 352] on button "Vend Gate" at bounding box center [162, 355] width 57 height 16
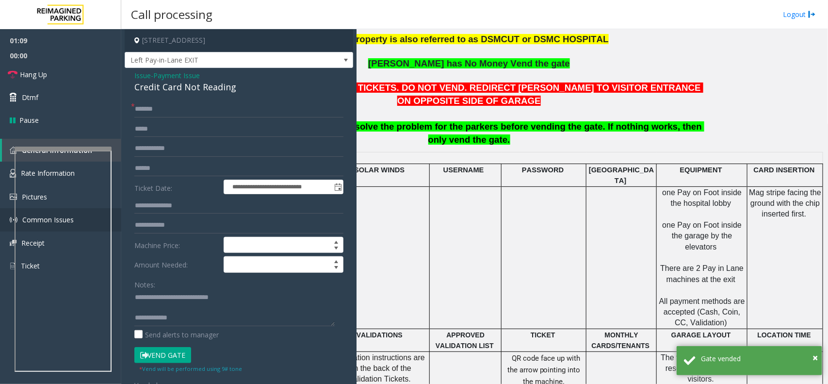
scroll to position [10, 0]
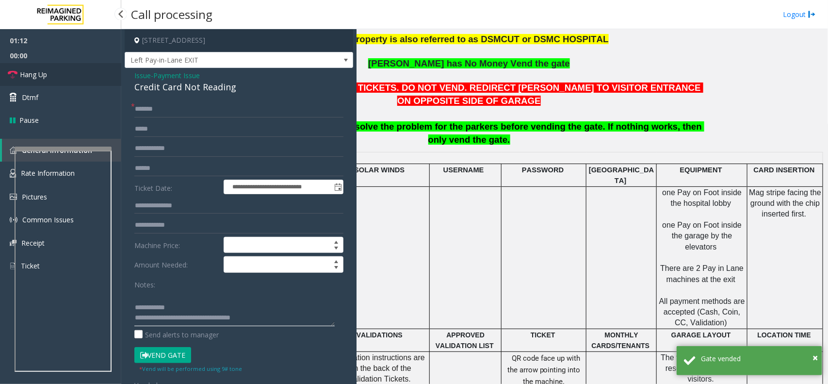
type textarea "**********"
click at [32, 71] on span "Hang Up" at bounding box center [33, 74] width 27 height 10
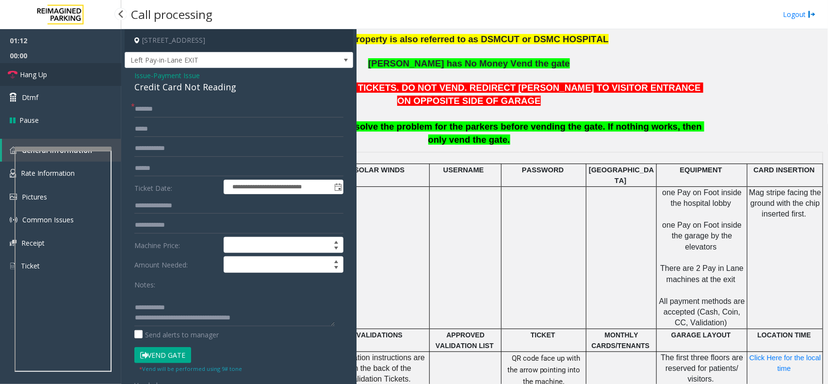
click at [32, 71] on span "Hang Up" at bounding box center [33, 74] width 27 height 10
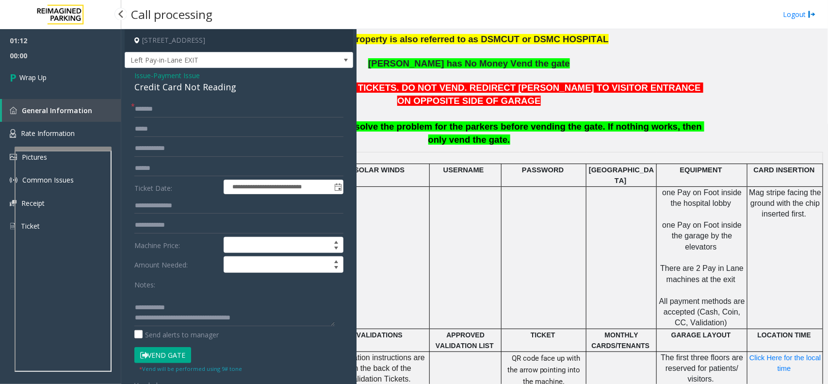
click at [32, 71] on link "Wrap Up" at bounding box center [60, 77] width 121 height 29
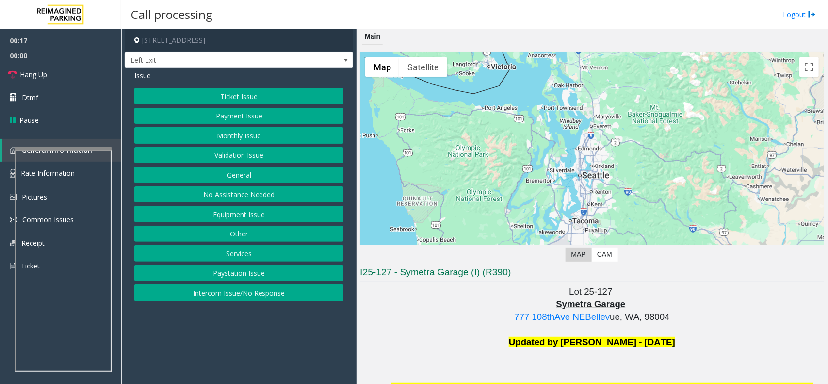
click at [253, 98] on button "Ticket Issue" at bounding box center [238, 96] width 209 height 16
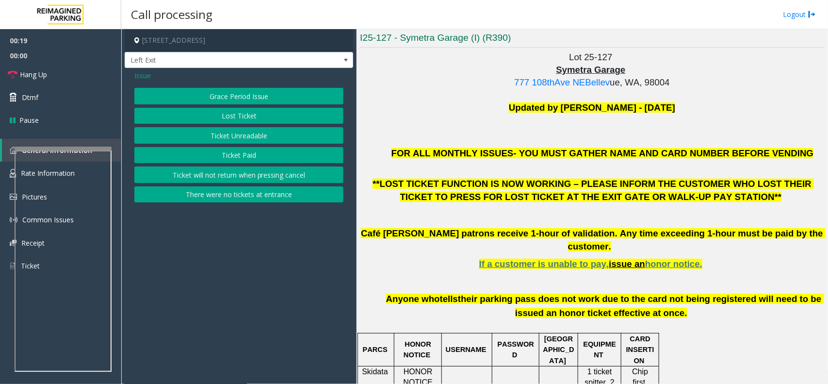
scroll to position [243, 0]
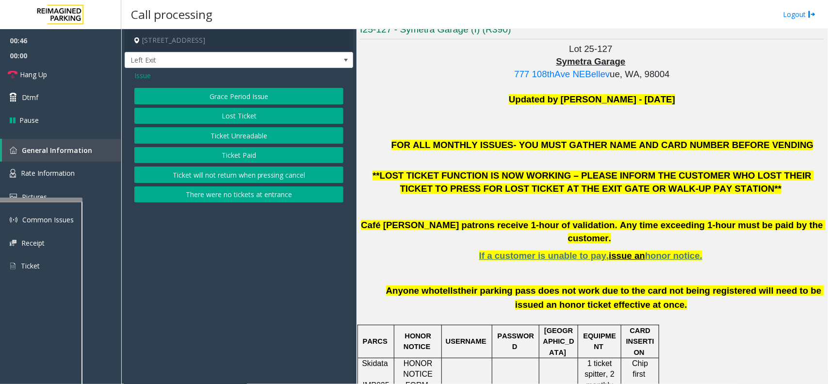
click at [37, 197] on div at bounding box center [33, 199] width 97 height 4
click at [49, 163] on link "Rate Information" at bounding box center [60, 174] width 121 height 24
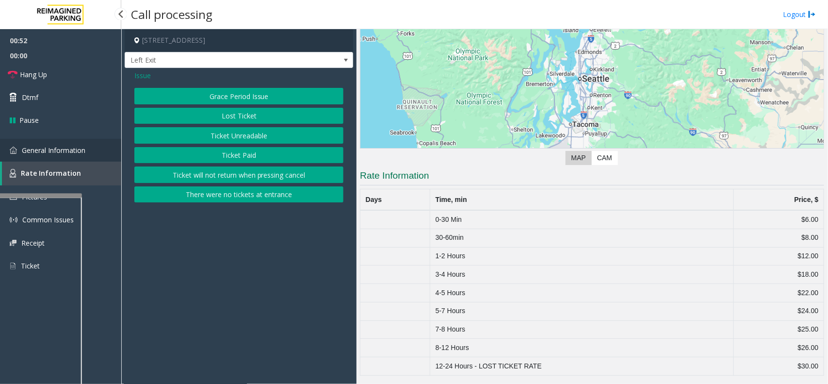
click at [57, 159] on link "General Information" at bounding box center [60, 150] width 121 height 23
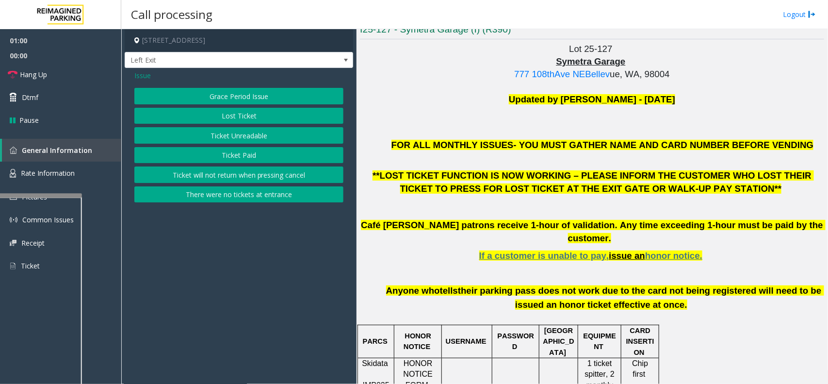
scroll to position [546, 0]
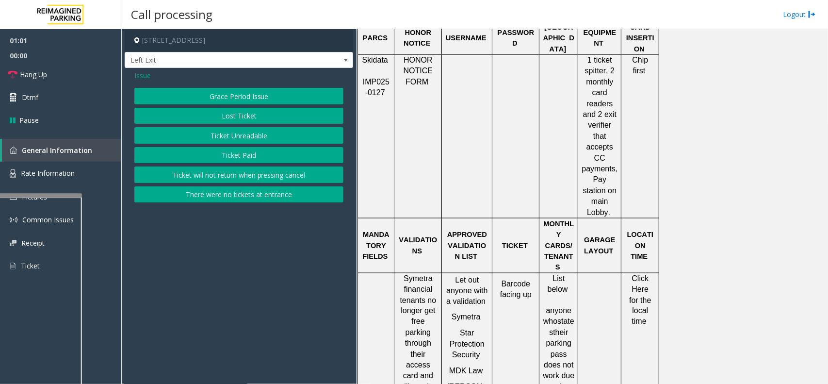
click at [638, 274] on span "Click Here for the local time" at bounding box center [641, 300] width 24 height 52
click at [92, 173] on link "Rate Information" at bounding box center [60, 174] width 121 height 24
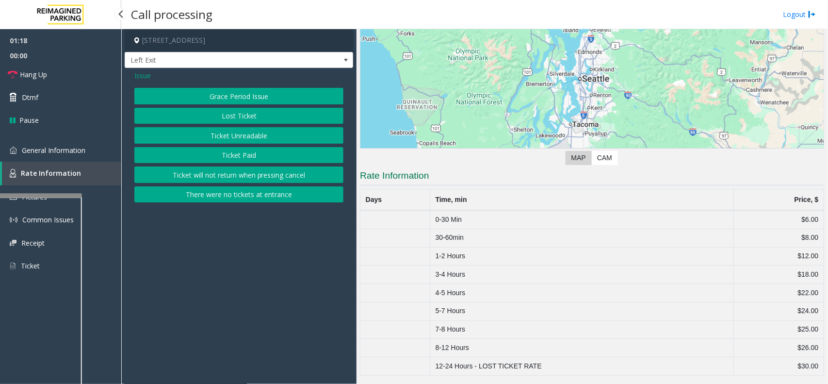
scroll to position [98, 0]
click at [266, 191] on button "There were no tickets at entrance" at bounding box center [238, 194] width 209 height 16
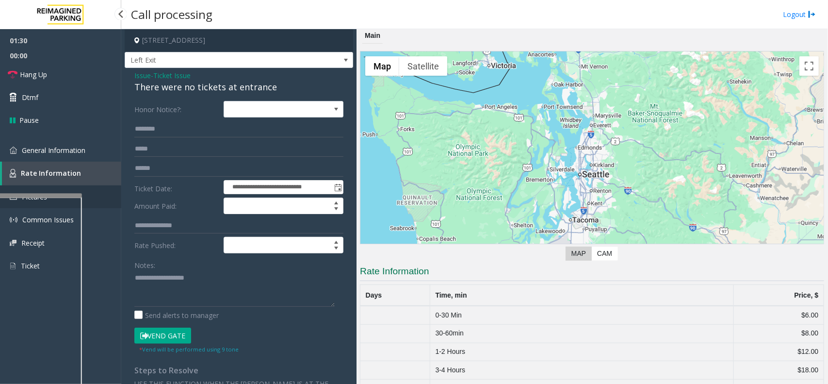
scroll to position [0, 0]
click at [49, 150] on span "General Information" at bounding box center [54, 150] width 64 height 9
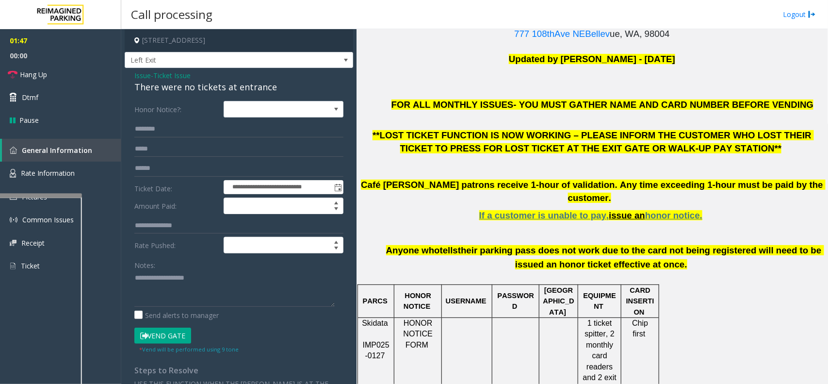
scroll to position [303, 0]
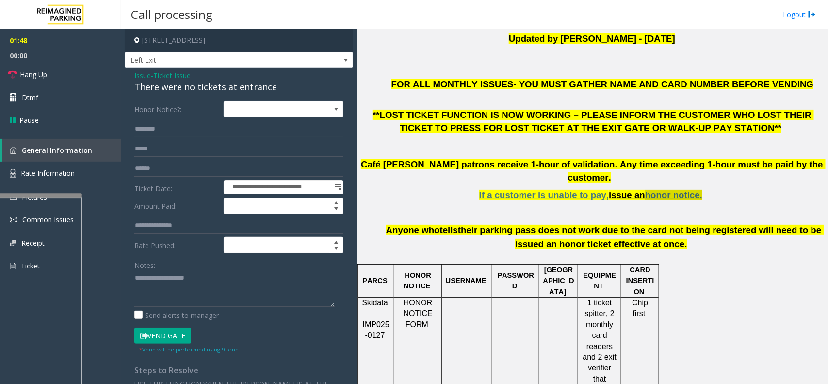
click at [666, 190] on span "honor notice." at bounding box center [673, 195] width 57 height 10
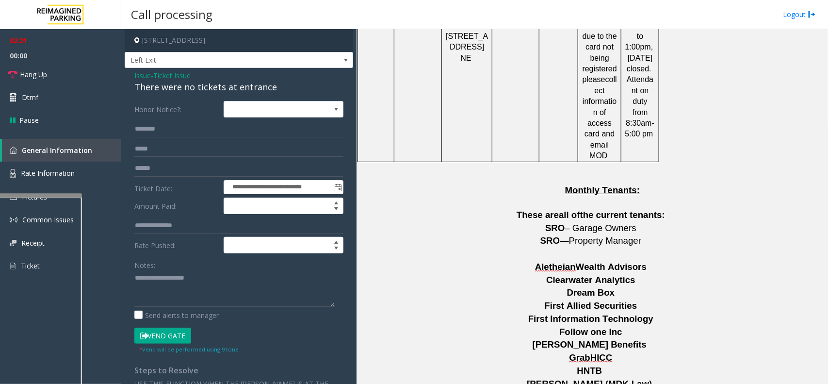
scroll to position [1636, 0]
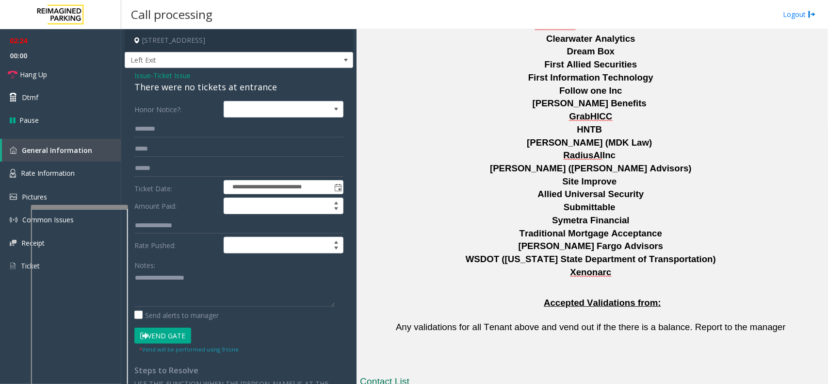
click at [89, 207] on div at bounding box center [79, 207] width 97 height 4
drag, startPoint x: 530, startPoint y: 299, endPoint x: 435, endPoint y: 297, distance: 94.6
drag, startPoint x: 484, startPoint y: 299, endPoint x: 522, endPoint y: 322, distance: 44.3
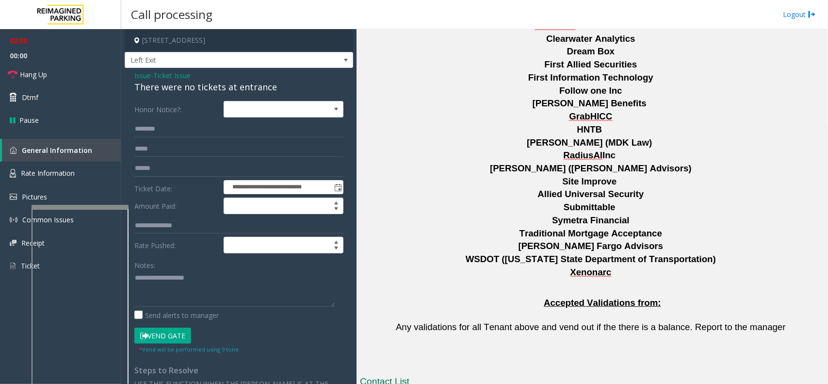
drag, startPoint x: 524, startPoint y: 300, endPoint x: 450, endPoint y: 294, distance: 74.9
copy tr "[PHONE_NUMBER]"
click at [221, 83] on div "There were no tickets at entrance" at bounding box center [238, 87] width 209 height 13
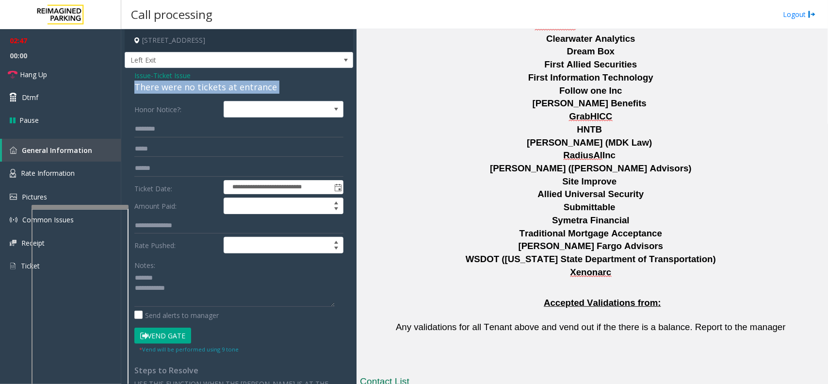
click at [221, 83] on div "There were no tickets at entrance" at bounding box center [238, 87] width 209 height 13
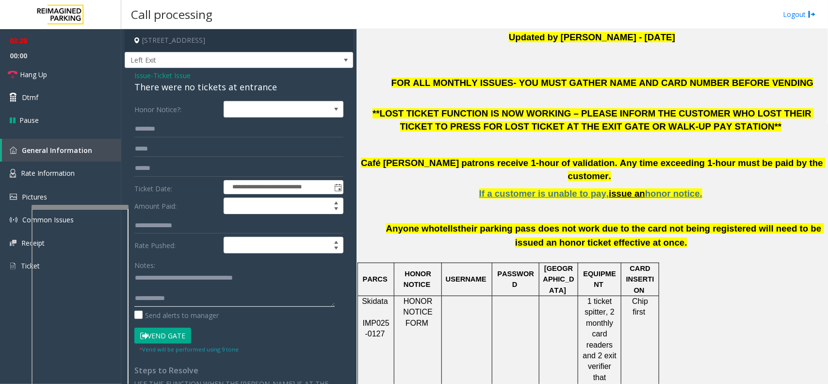
scroll to position [364, 0]
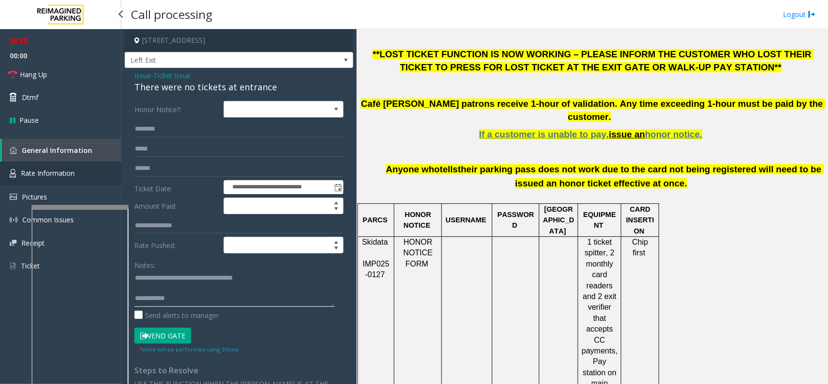
type textarea "**********"
click at [76, 173] on link "Rate Information" at bounding box center [60, 174] width 121 height 24
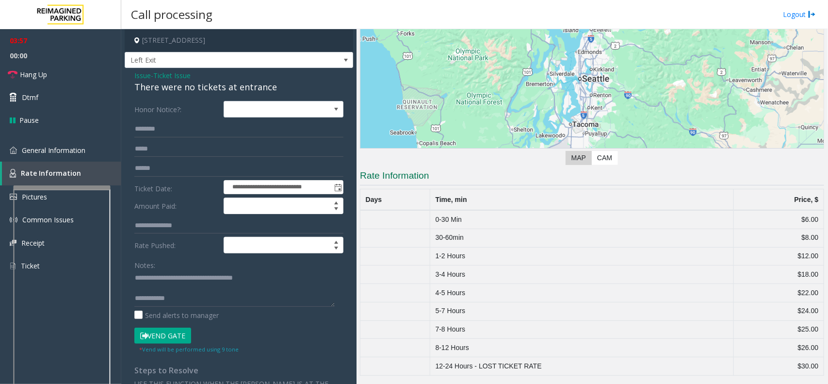
click at [75, 186] on div at bounding box center [62, 187] width 97 height 4
click at [192, 296] on textarea at bounding box center [234, 288] width 200 height 36
click at [197, 129] on input "text" at bounding box center [238, 129] width 209 height 16
type input "******"
click at [183, 339] on button "Vend Gate" at bounding box center [162, 335] width 57 height 16
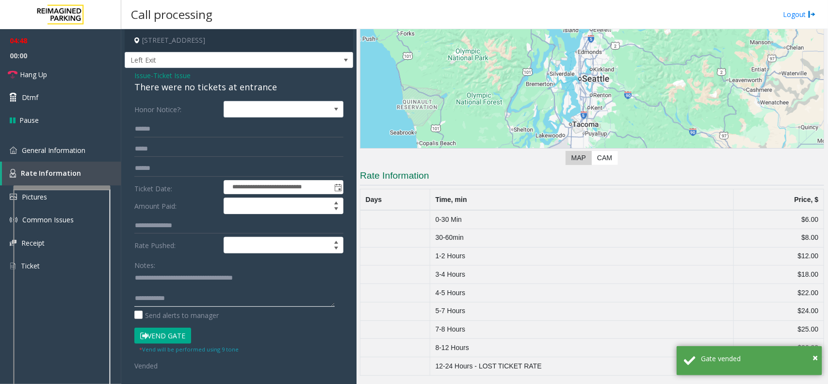
click at [173, 285] on textarea at bounding box center [234, 288] width 200 height 36
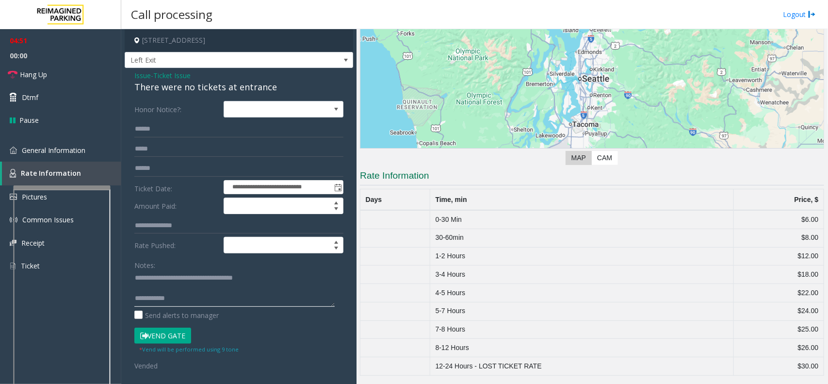
click at [222, 305] on textarea at bounding box center [234, 288] width 200 height 36
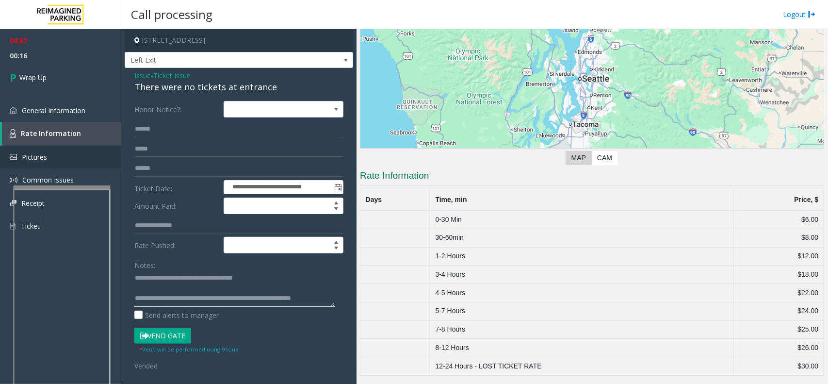
scroll to position [6, 0]
type textarea "**********"
click at [75, 65] on link "Wrap Up" at bounding box center [60, 77] width 121 height 29
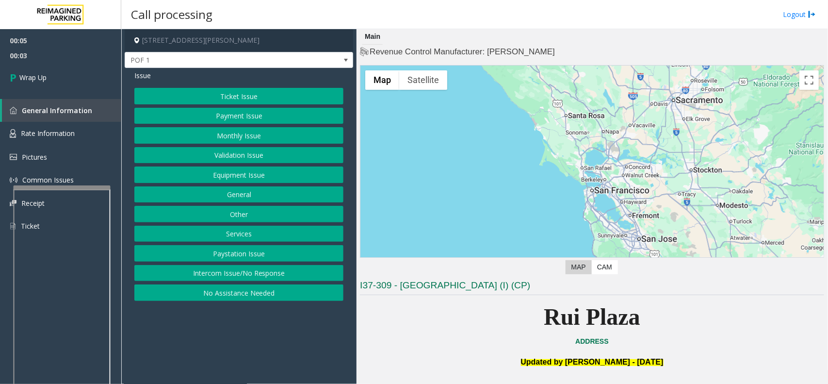
click at [282, 278] on button "Intercom Issue/No Response" at bounding box center [238, 273] width 209 height 16
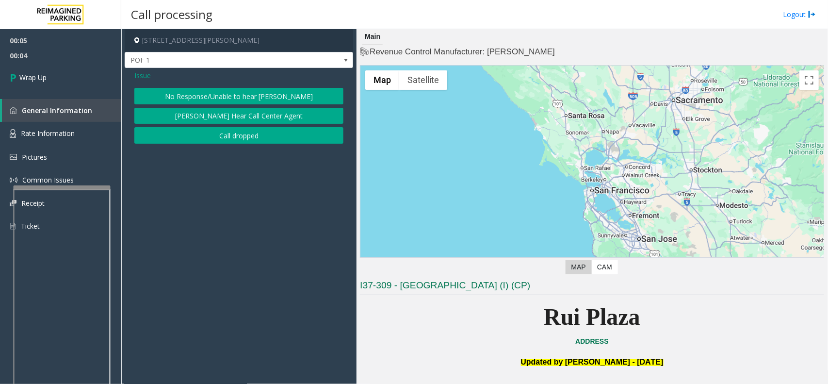
click at [251, 134] on button "Call dropped" at bounding box center [238, 135] width 209 height 16
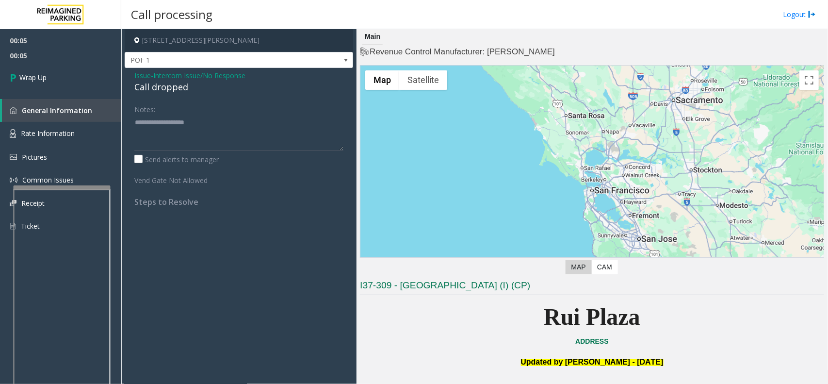
click at [182, 88] on div "Call dropped" at bounding box center [238, 87] width 209 height 13
type textarea "**********"
click at [88, 95] on div "00:05 00:06 Wrap Up General Information Rate Information Pictures Common Issues…" at bounding box center [60, 137] width 121 height 216
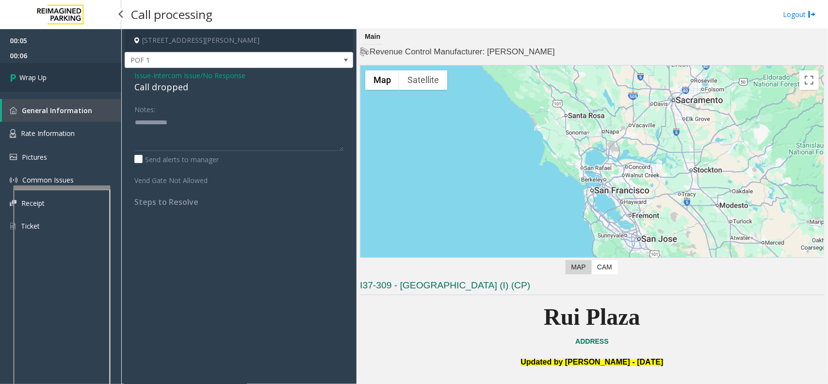
click at [94, 84] on link "Wrap Up" at bounding box center [60, 77] width 121 height 29
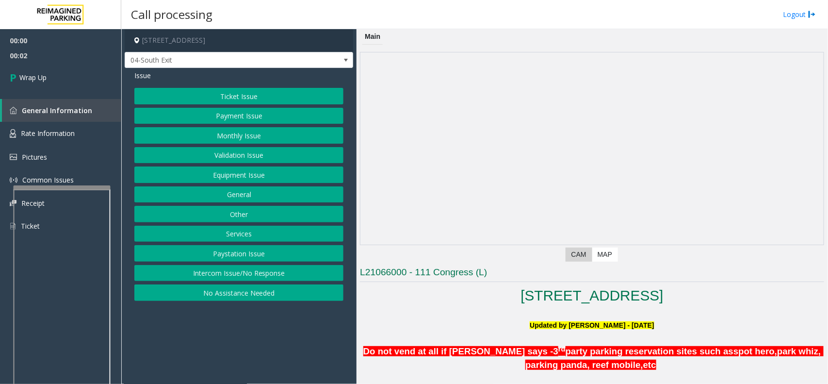
drag, startPoint x: 225, startPoint y: 277, endPoint x: 231, endPoint y: 230, distance: 47.5
click at [225, 278] on button "Intercom Issue/No Response" at bounding box center [238, 273] width 209 height 16
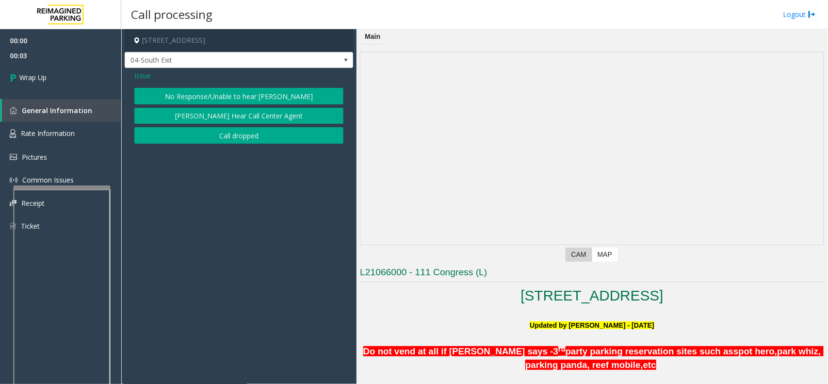
click at [255, 128] on button "Call dropped" at bounding box center [238, 135] width 209 height 16
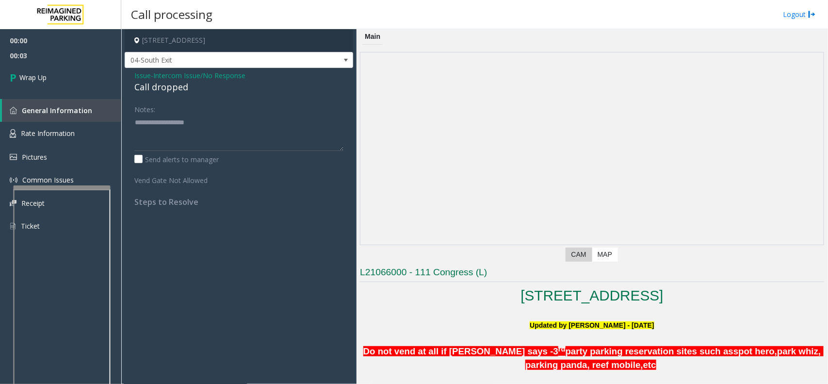
click at [171, 90] on div "Call dropped" at bounding box center [238, 87] width 209 height 13
type textarea "**********"
click at [85, 80] on link "Wrap Up" at bounding box center [60, 77] width 121 height 29
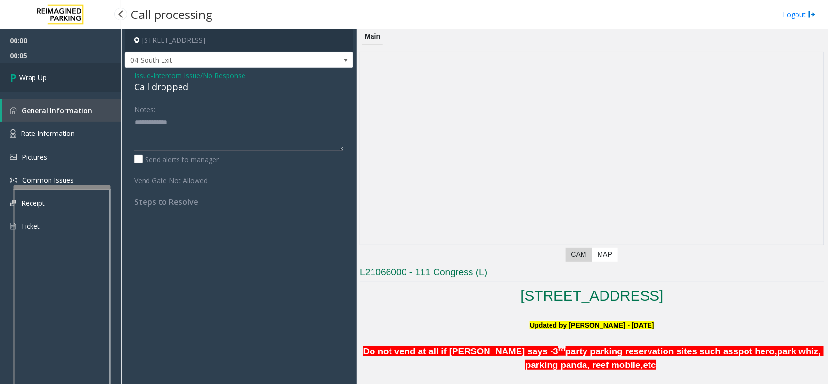
click at [85, 80] on link "Wrap Up" at bounding box center [60, 77] width 121 height 29
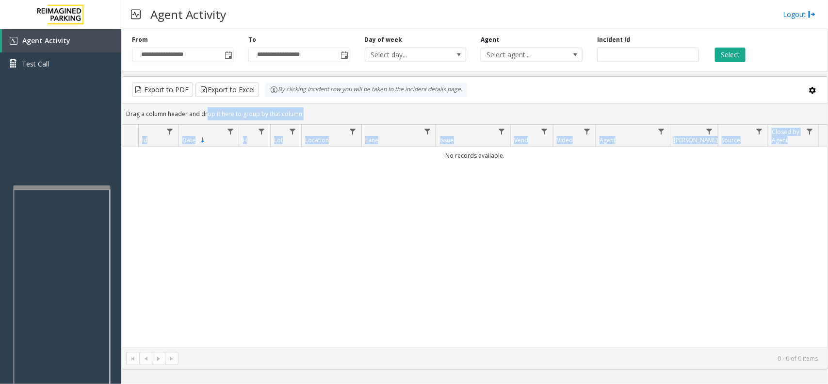
click at [452, 183] on kendo-grid "Export to PDF Export to Excel By clicking Incident row you will be taken to the…" at bounding box center [475, 222] width 706 height 293
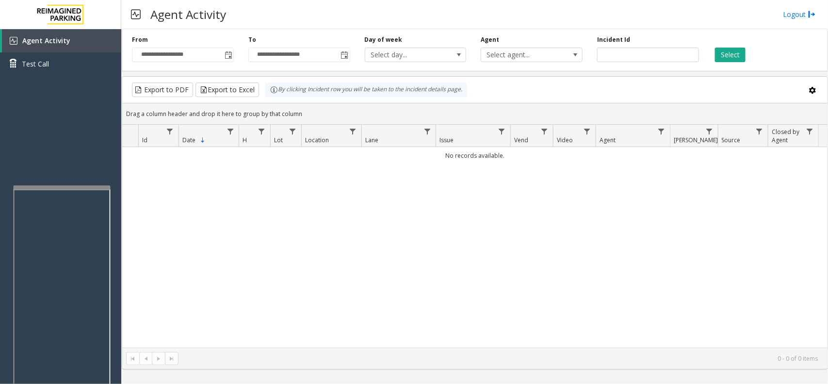
drag, startPoint x: 828, startPoint y: 330, endPoint x: 828, endPoint y: 412, distance: 82.0
click at [828, 383] on html "**********" at bounding box center [414, 192] width 828 height 384
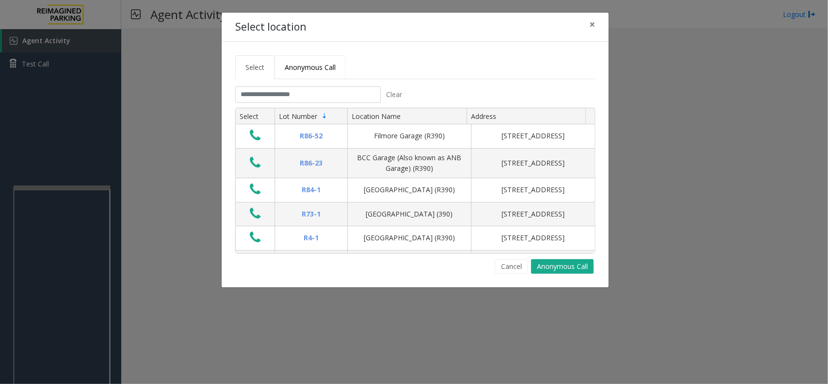
click at [311, 63] on span "Anonymous Call" at bounding box center [310, 67] width 51 height 9
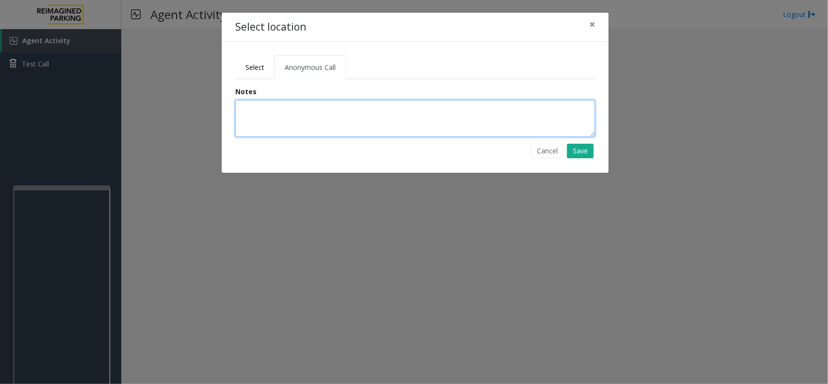
click at [294, 119] on textarea at bounding box center [415, 118] width 360 height 37
type textarea "**********"
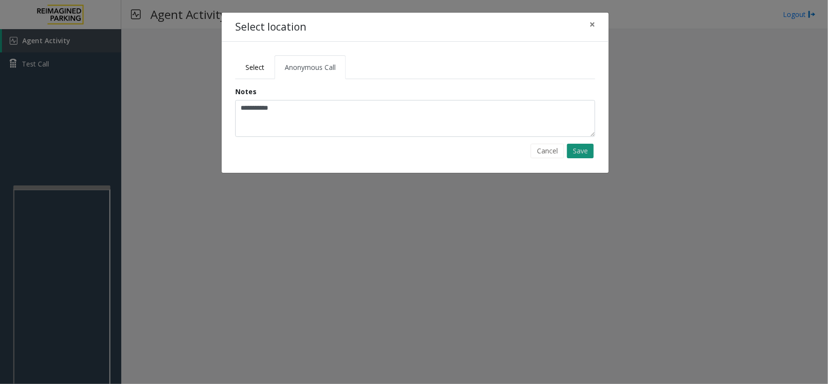
click at [579, 151] on button "Save" at bounding box center [580, 151] width 27 height 15
drag, startPoint x: 260, startPoint y: 69, endPoint x: 252, endPoint y: 72, distance: 8.3
click at [260, 69] on span "Select" at bounding box center [254, 67] width 19 height 9
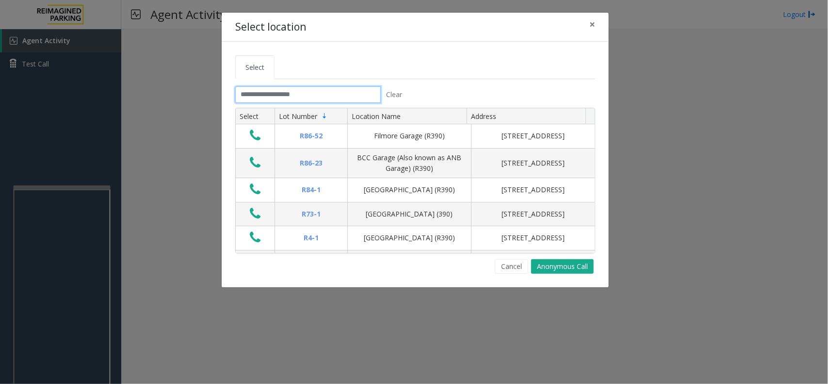
click at [279, 101] on input "text" at bounding box center [308, 94] width 146 height 16
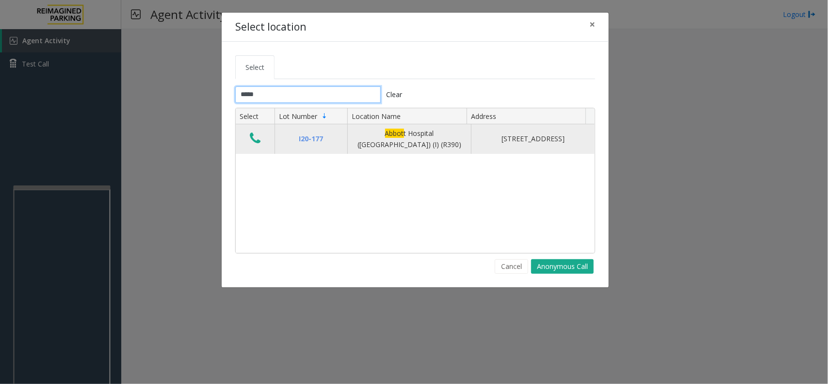
type input "*****"
click at [260, 136] on icon "Data table" at bounding box center [255, 138] width 11 height 14
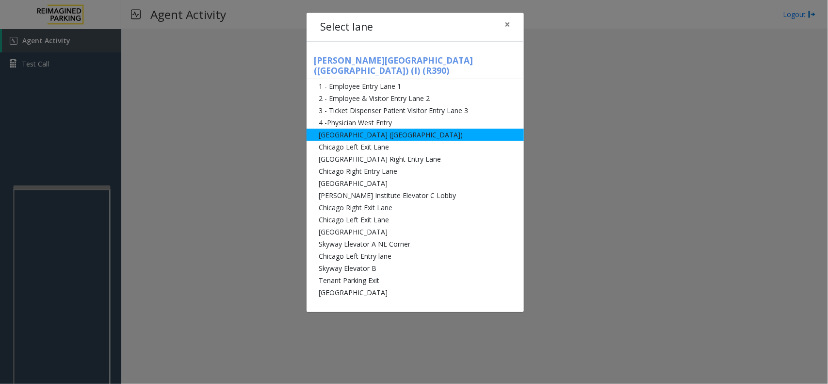
click at [382, 129] on li "[GEOGRAPHIC_DATA] ([GEOGRAPHIC_DATA])" at bounding box center [415, 135] width 217 height 12
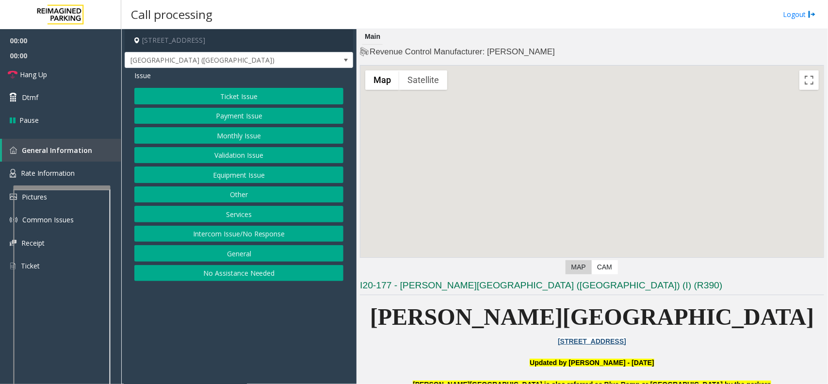
click at [238, 131] on button "Monthly Issue" at bounding box center [238, 135] width 209 height 16
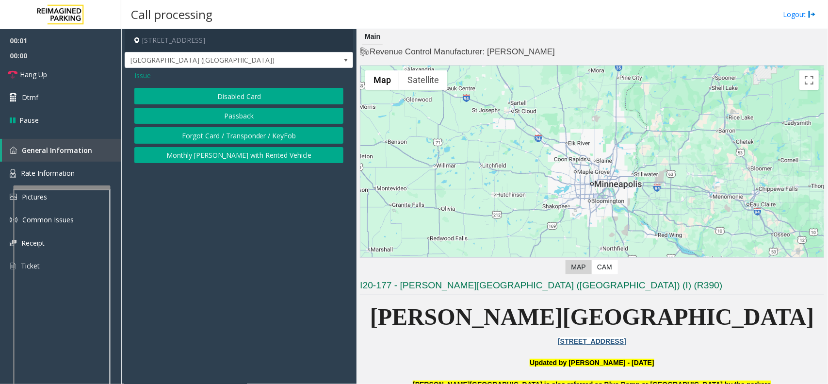
click at [245, 96] on button "Disabled Card" at bounding box center [238, 96] width 209 height 16
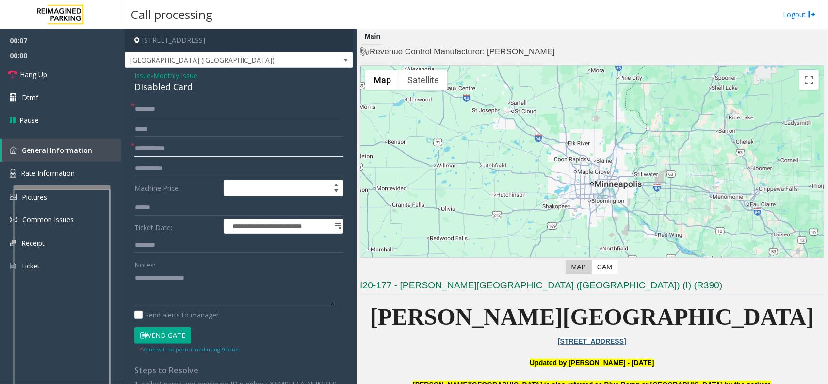
click at [154, 150] on input "text" at bounding box center [238, 148] width 209 height 16
type input "*********"
click at [148, 107] on input "text" at bounding box center [238, 109] width 209 height 16
type input "*****"
click at [160, 333] on button "Vend Gate" at bounding box center [162, 335] width 57 height 16
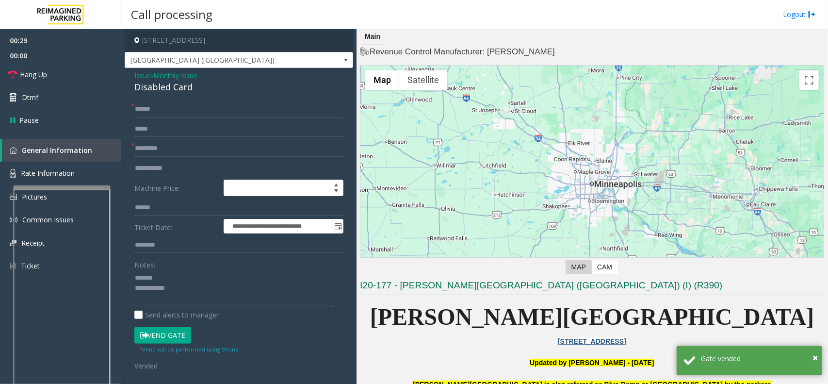
click at [167, 86] on div "Disabled Card" at bounding box center [238, 87] width 209 height 13
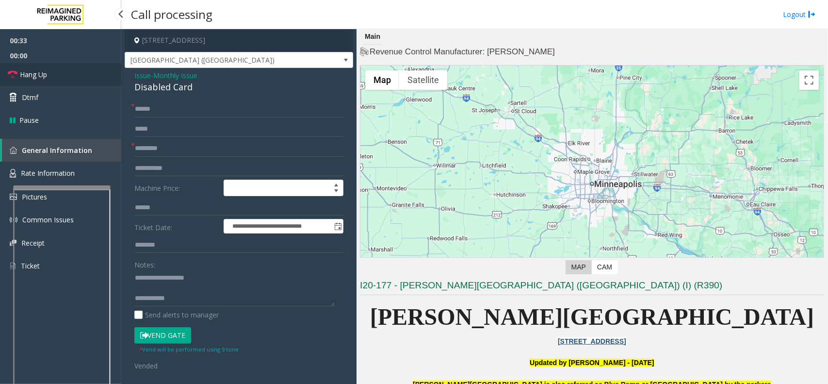
click at [82, 77] on link "Hang Up" at bounding box center [60, 74] width 121 height 23
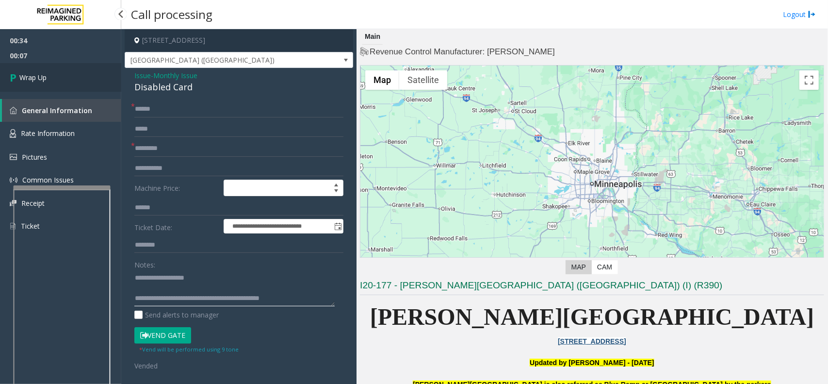
type textarea "**********"
click at [66, 71] on link "Wrap Up" at bounding box center [60, 77] width 121 height 29
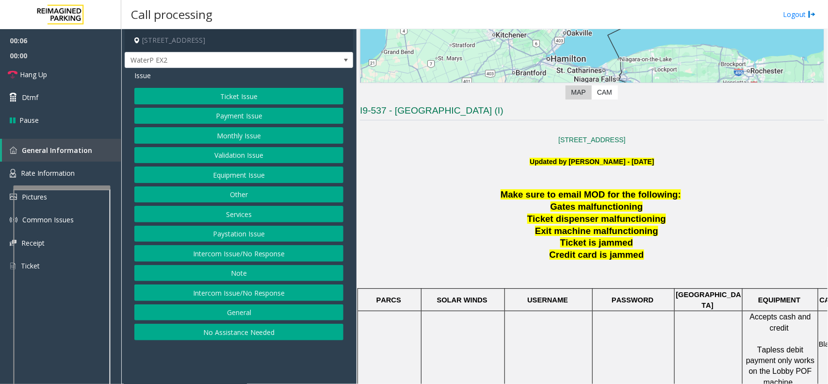
scroll to position [364, 0]
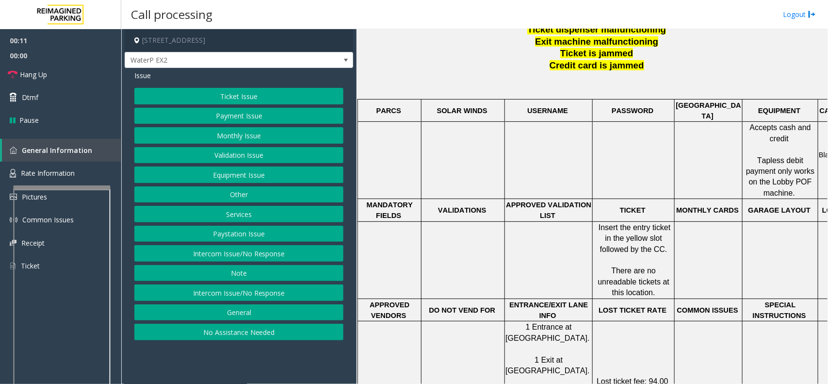
click at [244, 98] on button "Ticket Issue" at bounding box center [238, 96] width 209 height 16
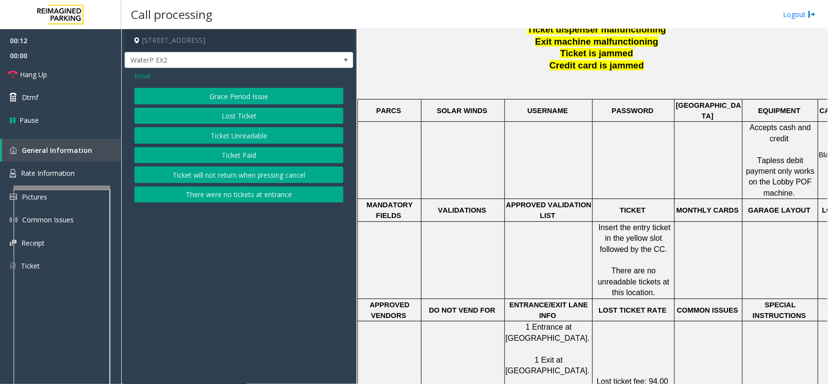
click at [248, 135] on button "Ticket Unreadable" at bounding box center [238, 135] width 209 height 16
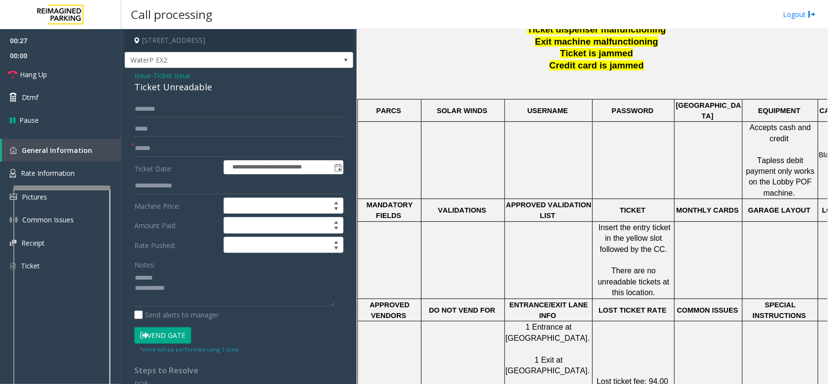
click at [173, 85] on div "Ticket Unreadable" at bounding box center [238, 87] width 209 height 13
type textarea "**********"
click at [173, 146] on input "text" at bounding box center [238, 148] width 209 height 16
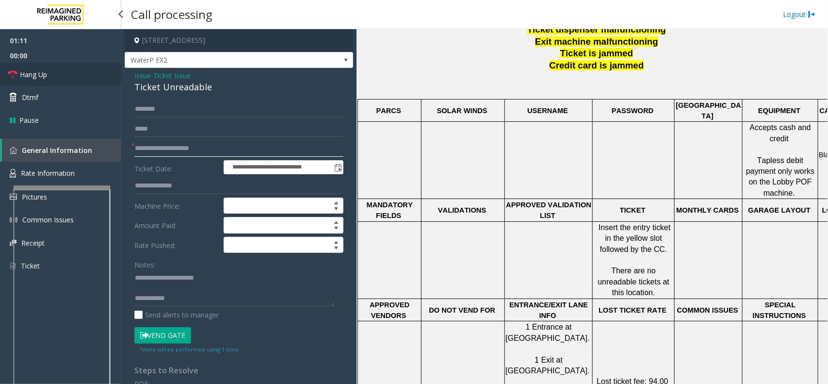
type input "**********"
click at [61, 76] on link "Hang Up" at bounding box center [60, 74] width 121 height 23
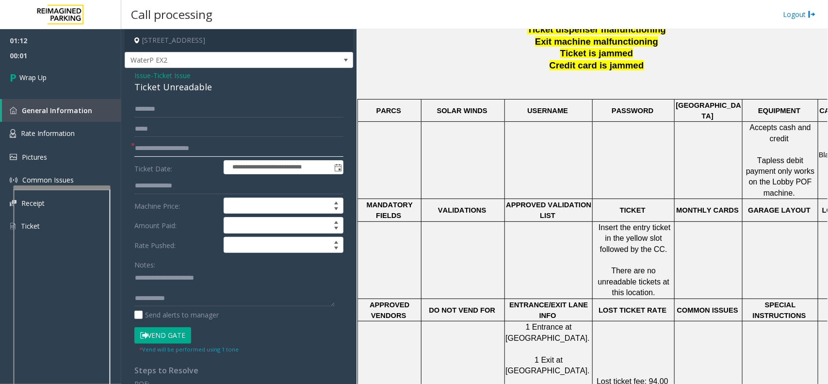
click at [228, 149] on input "**********" at bounding box center [238, 148] width 209 height 16
type input "**"
click at [185, 299] on textarea at bounding box center [234, 288] width 200 height 36
type textarea "**********"
click at [47, 81] on span "Wrap Up" at bounding box center [32, 77] width 27 height 10
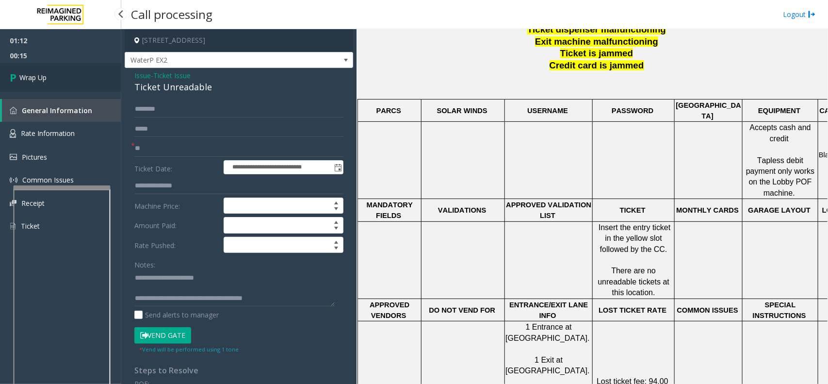
click at [47, 81] on span "Wrap Up" at bounding box center [32, 77] width 27 height 10
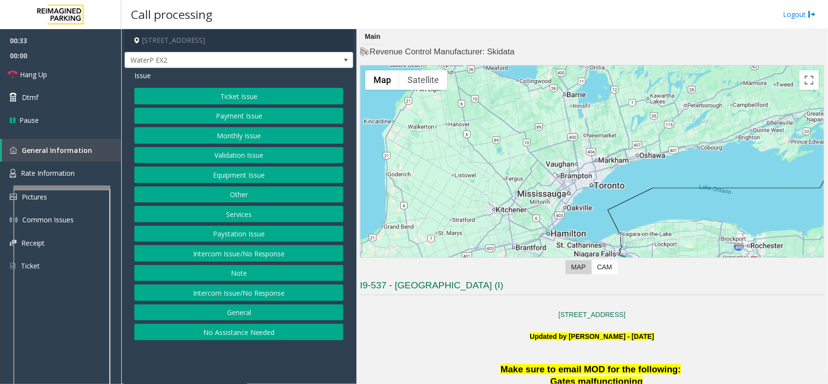
click at [258, 254] on button "Intercom Issue/No Response" at bounding box center [238, 253] width 209 height 16
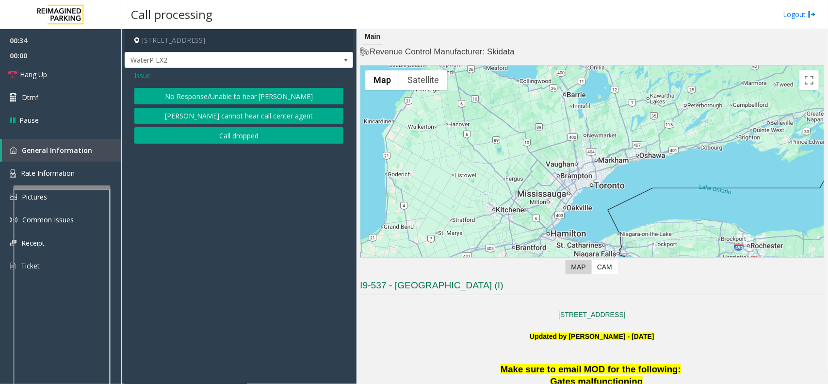
click at [241, 115] on button "[PERSON_NAME] cannot hear call center agent" at bounding box center [238, 116] width 209 height 16
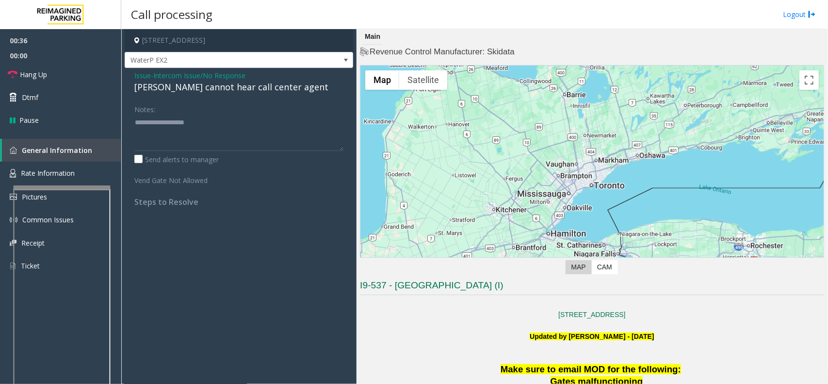
click at [211, 84] on div "[PERSON_NAME] cannot hear call center agent" at bounding box center [238, 87] width 209 height 13
type textarea "**********"
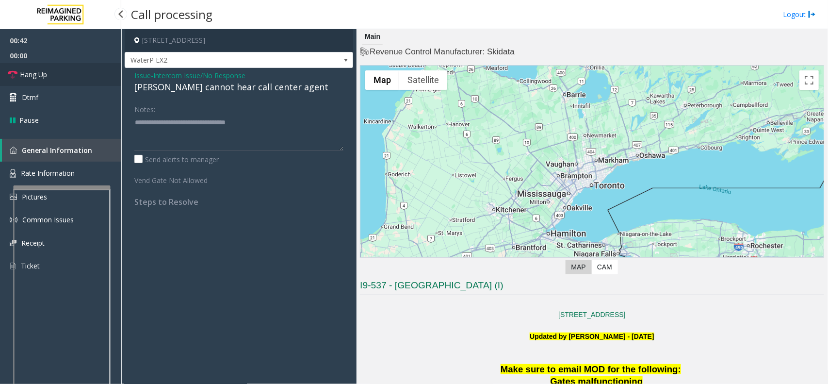
click at [45, 65] on link "Hang Up" at bounding box center [60, 74] width 121 height 23
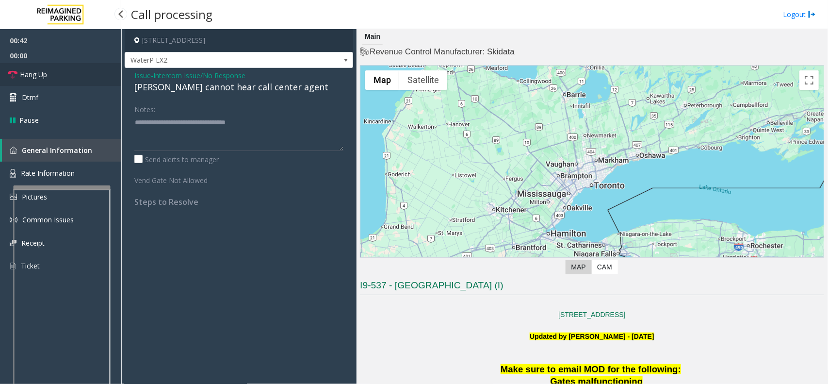
click at [45, 65] on link "Hang Up" at bounding box center [60, 74] width 121 height 23
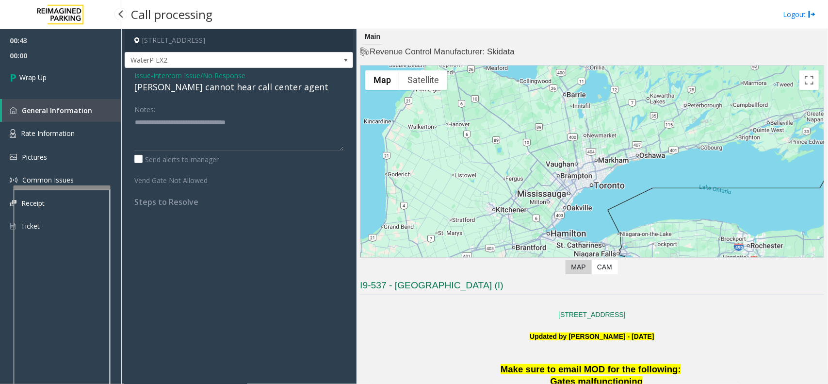
click at [45, 65] on link "Wrap Up" at bounding box center [60, 77] width 121 height 29
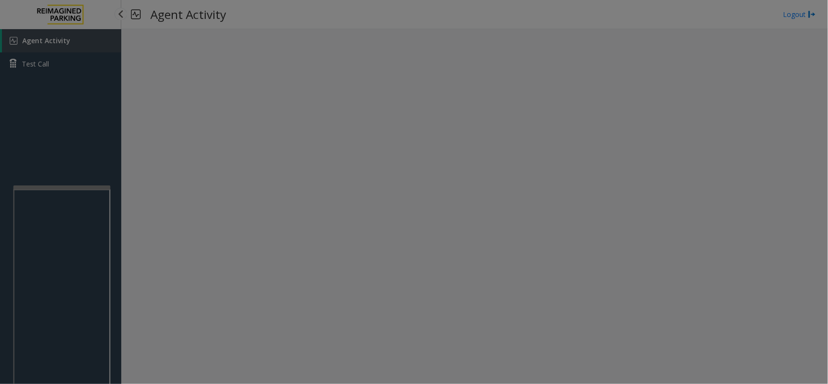
click at [45, 65] on body "Agent Activity Test Call × Close Powered by Umojo © 2025 Agent Activity Logout …" at bounding box center [414, 192] width 828 height 384
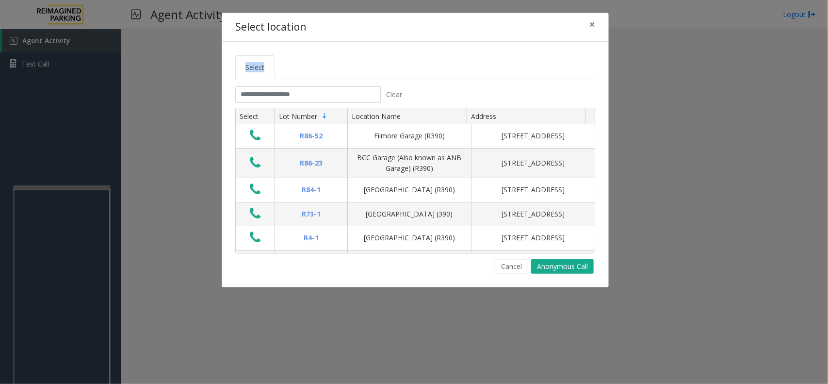
click at [45, 65] on div "Select location × Select Clear Select Lot Number Location Name Address R86-52 F…" at bounding box center [414, 192] width 828 height 384
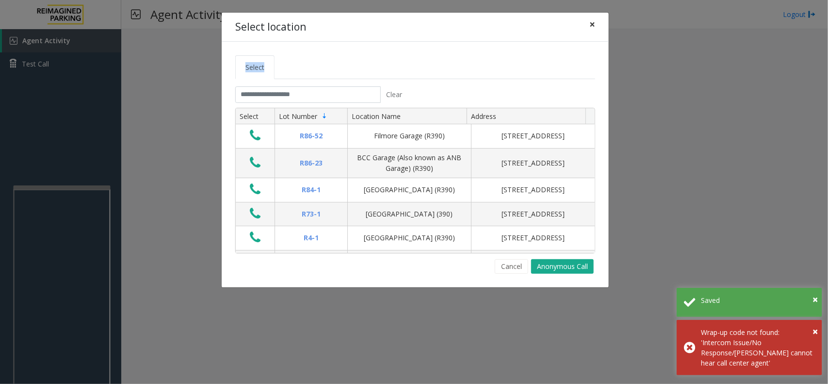
click at [595, 30] on button "×" at bounding box center [592, 25] width 19 height 24
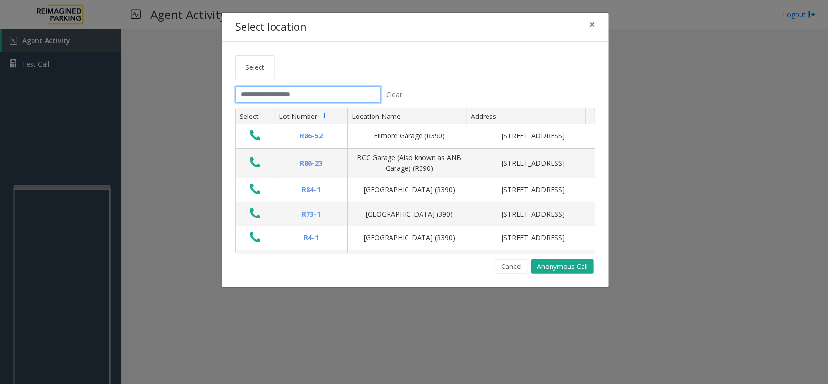
click at [326, 90] on input "text" at bounding box center [308, 94] width 146 height 16
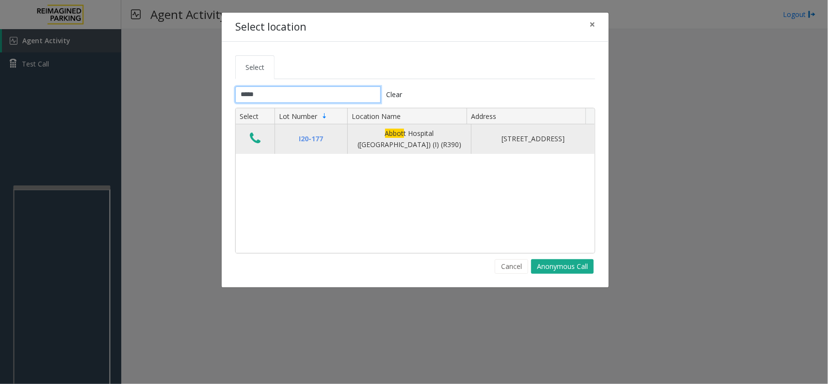
type input "*****"
click at [250, 137] on icon "Data table" at bounding box center [255, 138] width 11 height 14
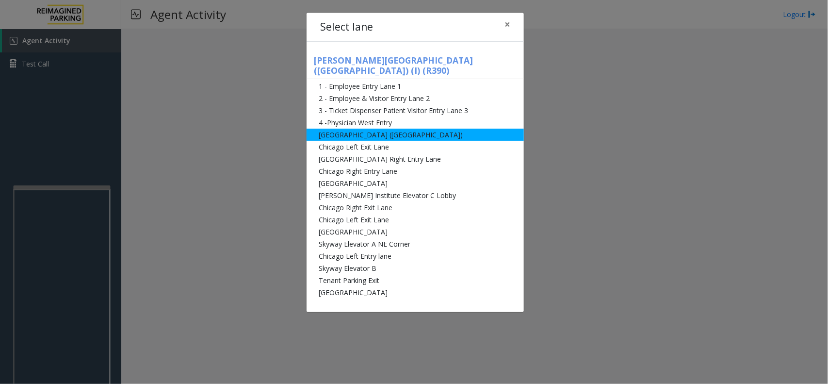
click at [371, 129] on li "[GEOGRAPHIC_DATA] ([GEOGRAPHIC_DATA])" at bounding box center [415, 135] width 217 height 12
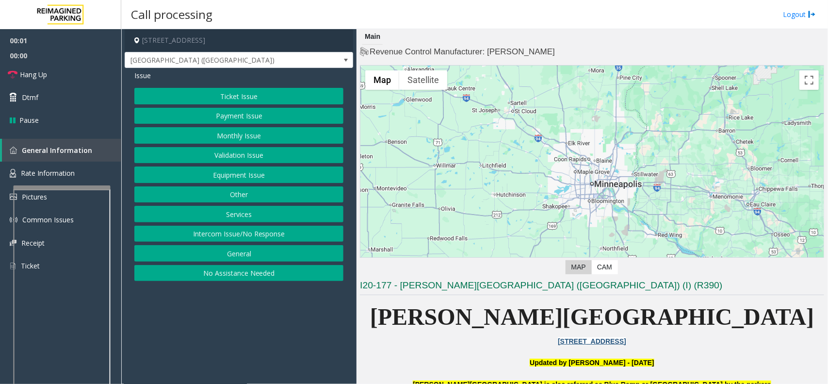
click at [285, 96] on button "Ticket Issue" at bounding box center [238, 96] width 209 height 16
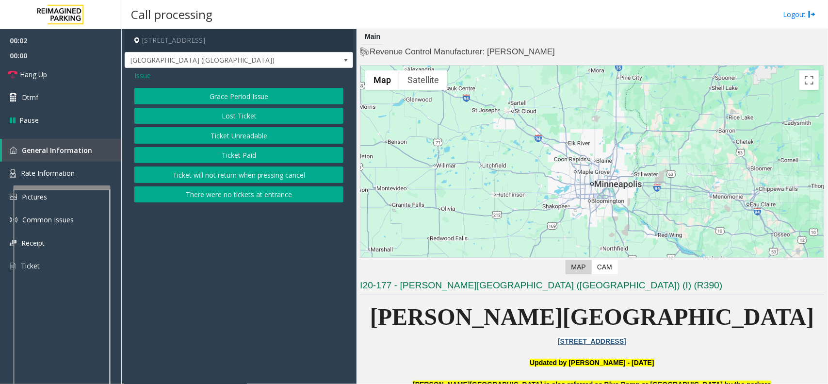
click at [281, 193] on button "There were no tickets at entrance" at bounding box center [238, 194] width 209 height 16
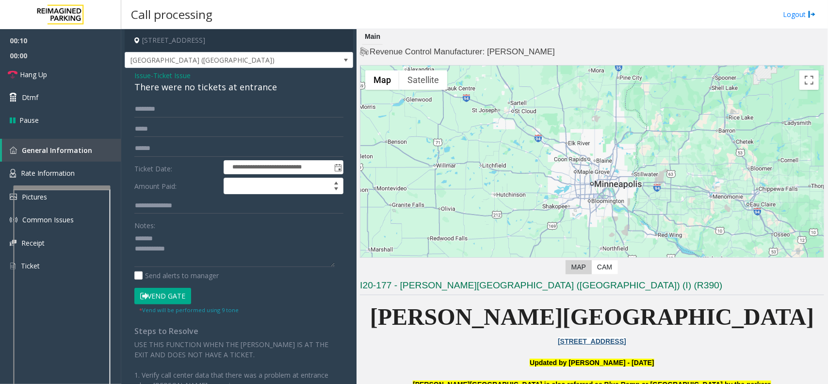
click at [180, 83] on div "There were no tickets at entrance" at bounding box center [238, 87] width 209 height 13
drag, startPoint x: 160, startPoint y: 296, endPoint x: 91, endPoint y: 284, distance: 69.9
click at [160, 296] on button "Vend Gate" at bounding box center [162, 296] width 57 height 16
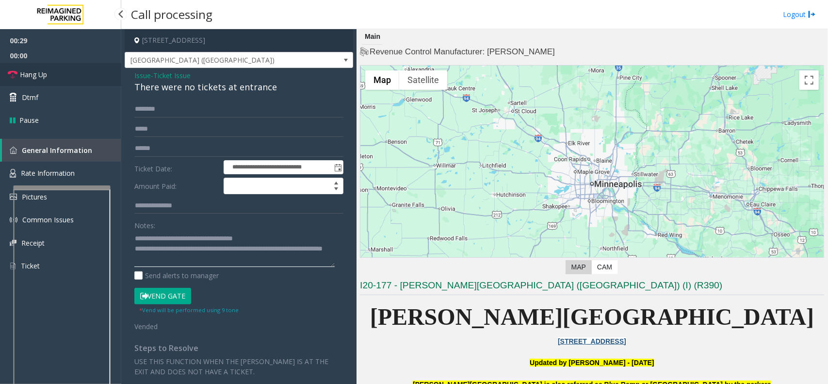
type textarea "**********"
click at [50, 71] on link "Hang Up" at bounding box center [60, 74] width 121 height 23
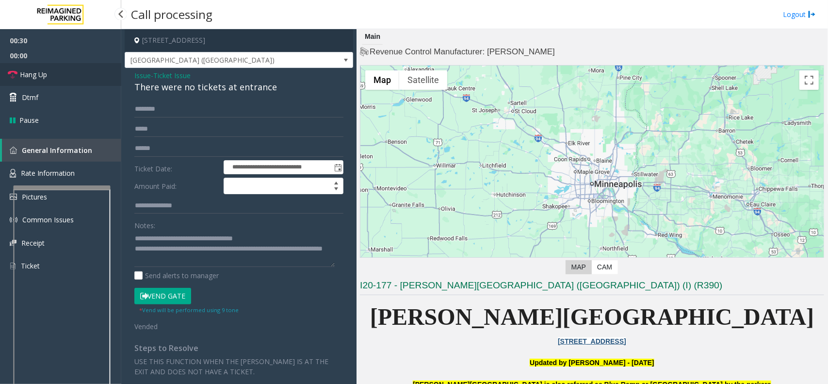
click at [50, 71] on link "Hang Up" at bounding box center [60, 74] width 121 height 23
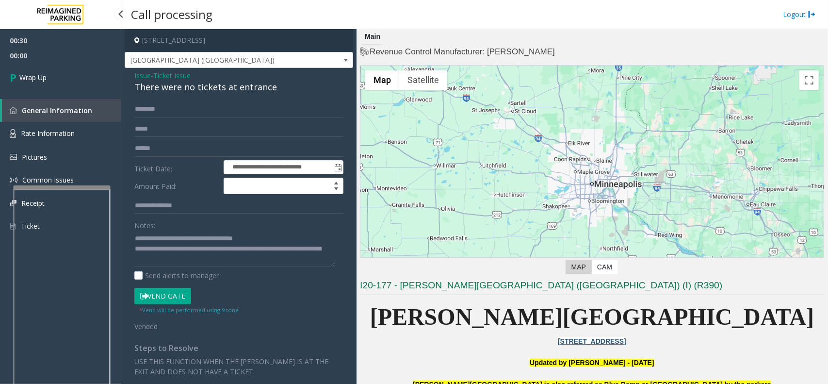
click at [50, 71] on link "Wrap Up" at bounding box center [60, 77] width 121 height 29
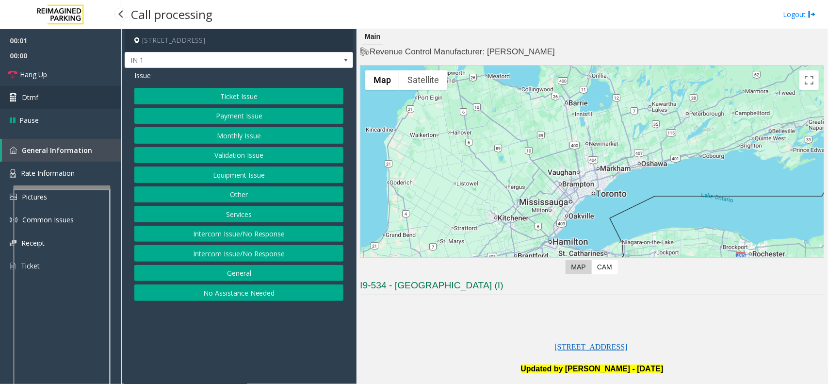
click at [27, 95] on span "Dtmf" at bounding box center [30, 97] width 16 height 10
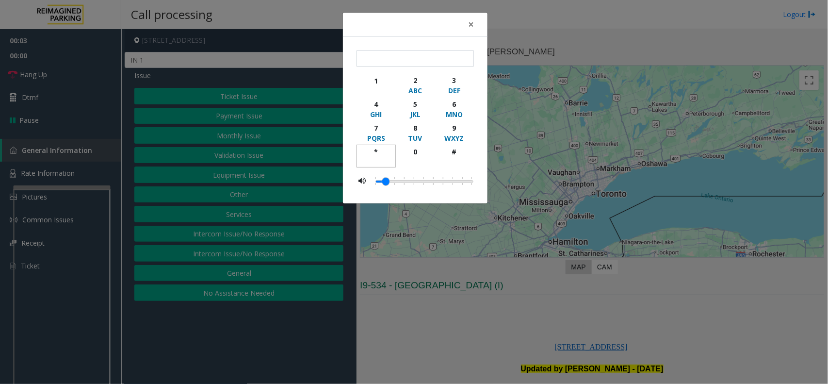
click at [382, 149] on div "*" at bounding box center [376, 152] width 27 height 10
click at [472, 126] on button "9 WXYZ" at bounding box center [454, 133] width 39 height 24
click at [461, 146] on button "#" at bounding box center [454, 156] width 39 height 23
type input "***"
click at [470, 17] on span "×" at bounding box center [471, 24] width 6 height 14
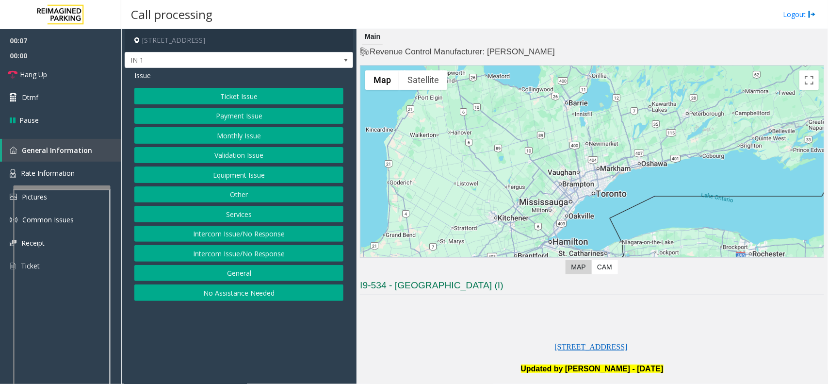
click at [251, 172] on button "Equipment Issue" at bounding box center [238, 174] width 209 height 16
click at [251, 172] on button "Gate / Door Won't Open" at bounding box center [238, 174] width 209 height 16
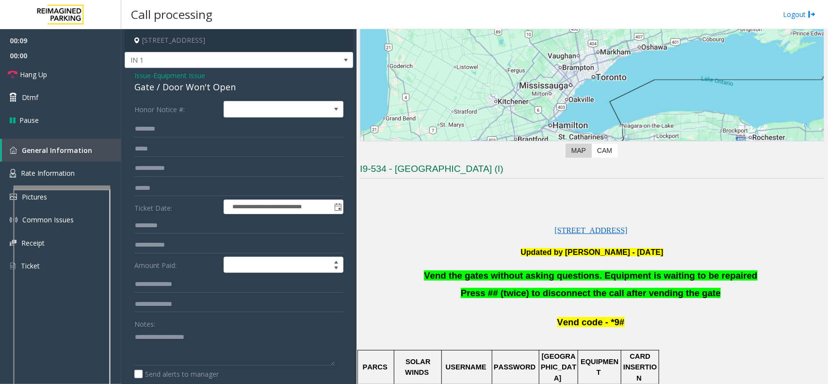
scroll to position [121, 0]
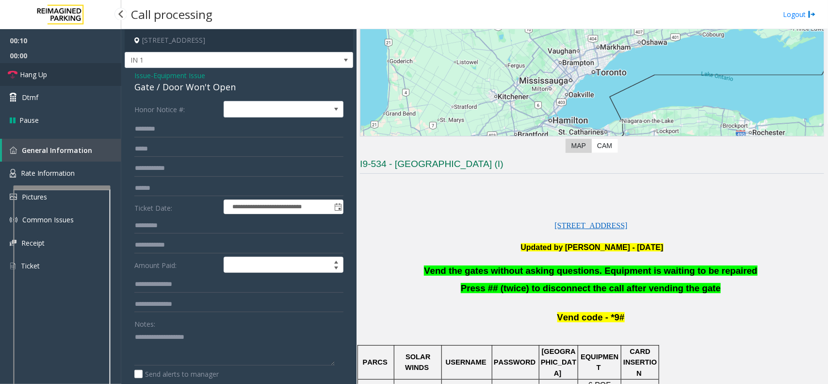
click at [62, 73] on link "Hang Up" at bounding box center [60, 74] width 121 height 23
click at [487, 268] on span "Vend the gates without asking questions. Equipment is waiting to be repaired" at bounding box center [590, 270] width 333 height 10
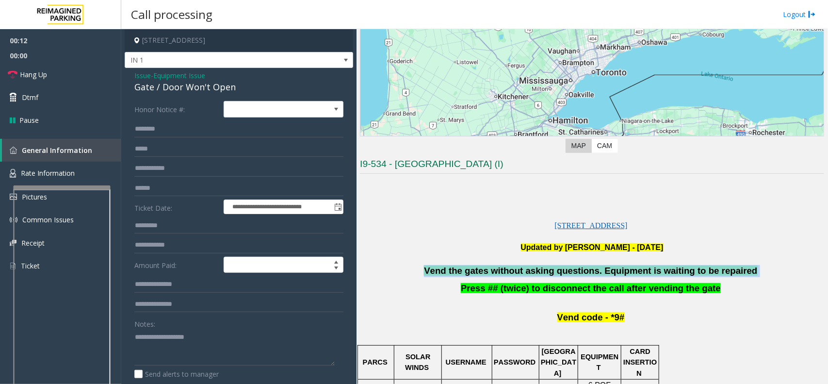
click at [487, 268] on span "Vend the gates without asking questions. Equipment is waiting to be repaired" at bounding box center [590, 270] width 333 height 10
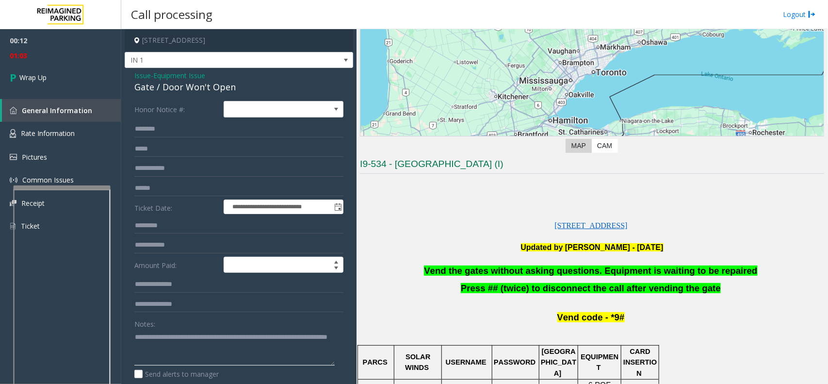
type textarea "**********"
click at [146, 191] on input "text" at bounding box center [238, 188] width 209 height 16
click at [51, 78] on link "Wrap Up" at bounding box center [60, 77] width 121 height 29
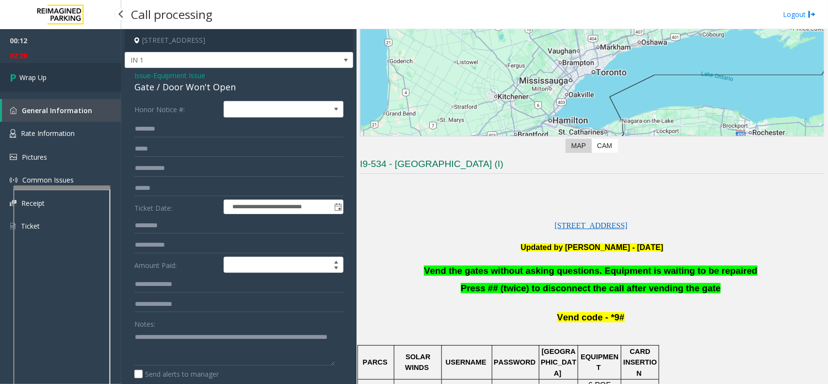
click at [51, 78] on link "Wrap Up" at bounding box center [60, 77] width 121 height 29
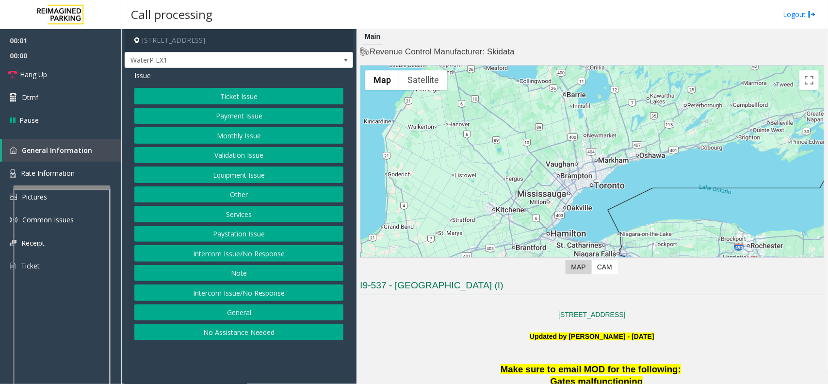
click at [271, 256] on button "Intercom Issue/No Response" at bounding box center [238, 253] width 209 height 16
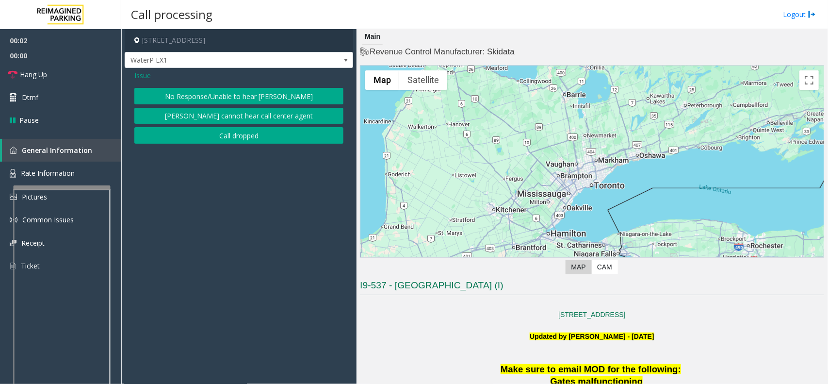
click at [215, 95] on button "No Response/Unable to hear [PERSON_NAME]" at bounding box center [238, 96] width 209 height 16
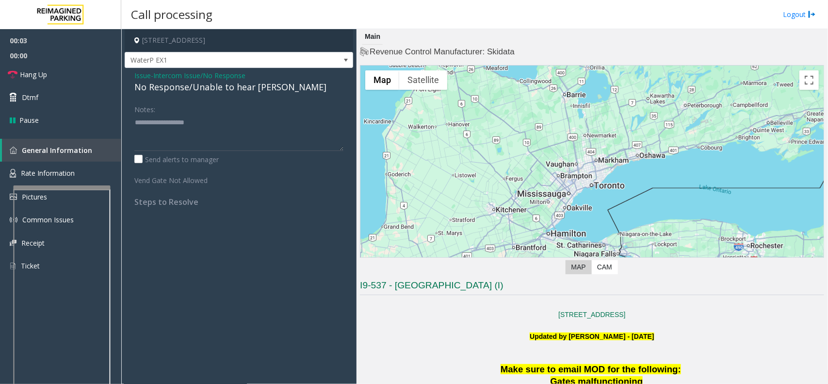
click at [222, 86] on div "No Response/Unable to hear [PERSON_NAME]" at bounding box center [238, 87] width 209 height 13
type textarea "**********"
click at [68, 73] on link "Hang Up" at bounding box center [60, 74] width 121 height 23
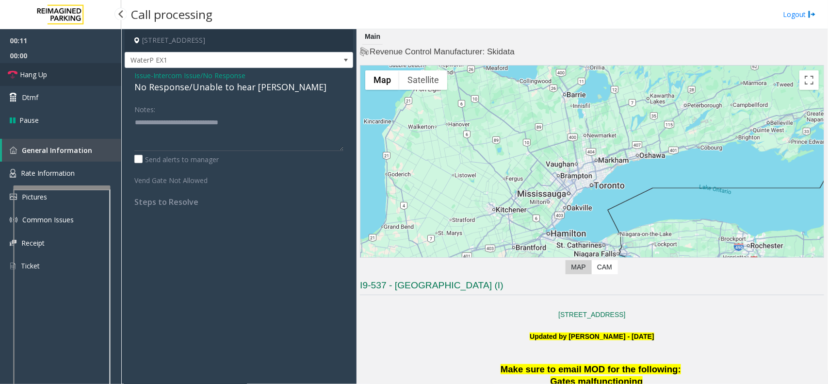
click at [68, 73] on link "Hang Up" at bounding box center [60, 74] width 121 height 23
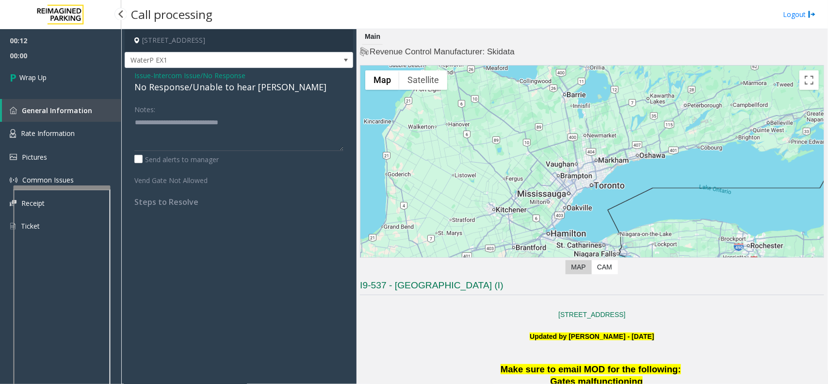
click at [68, 73] on link "Wrap Up" at bounding box center [60, 77] width 121 height 29
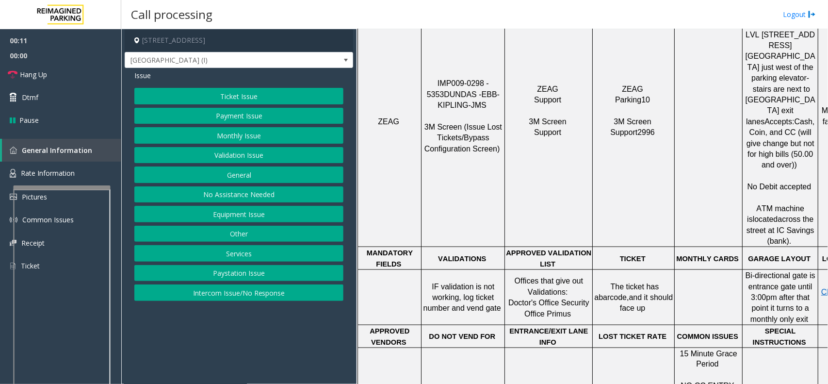
scroll to position [546, 0]
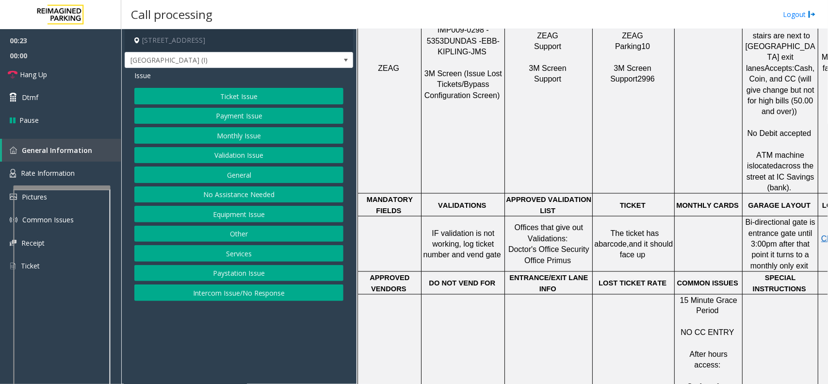
click at [239, 215] on button "Equipment Issue" at bounding box center [238, 214] width 209 height 16
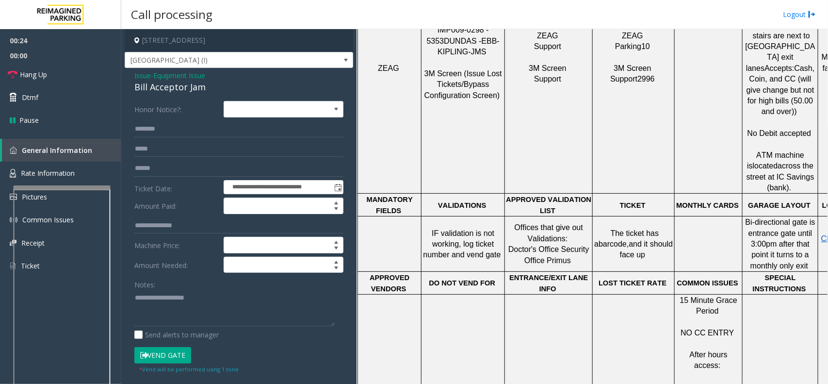
click at [202, 73] on span "Equipment Issue" at bounding box center [179, 75] width 52 height 10
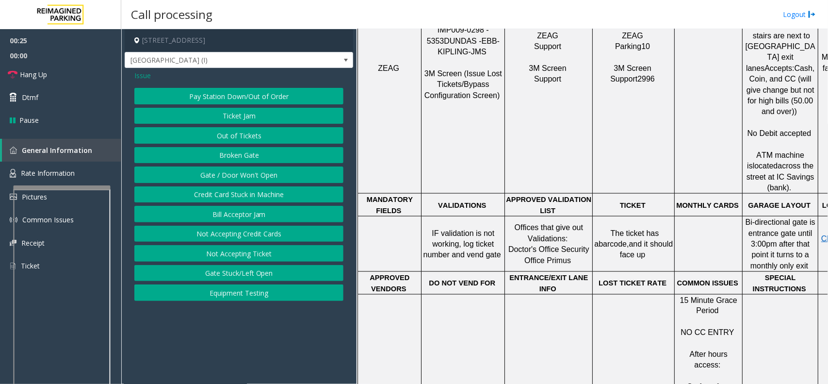
click at [251, 178] on button "Gate / Door Won't Open" at bounding box center [238, 174] width 209 height 16
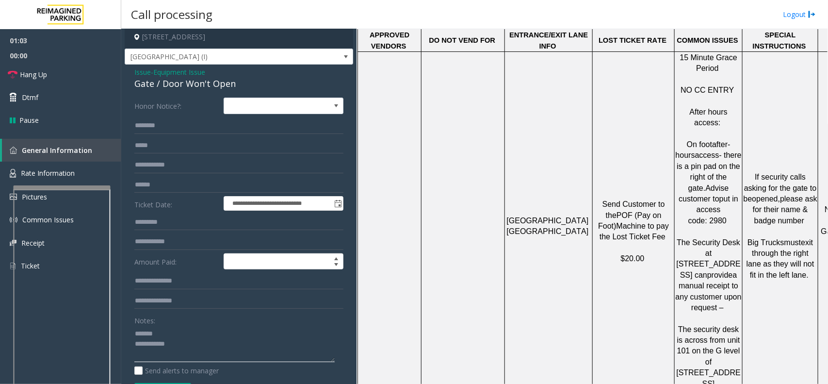
scroll to position [0, 0]
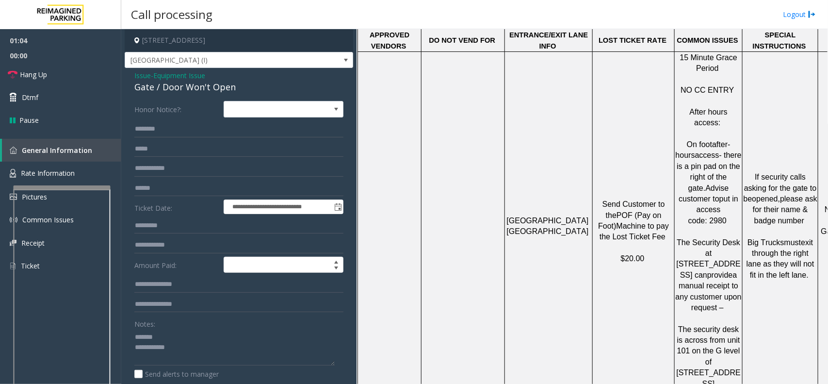
click at [176, 86] on div "Gate / Door Won't Open" at bounding box center [238, 87] width 209 height 13
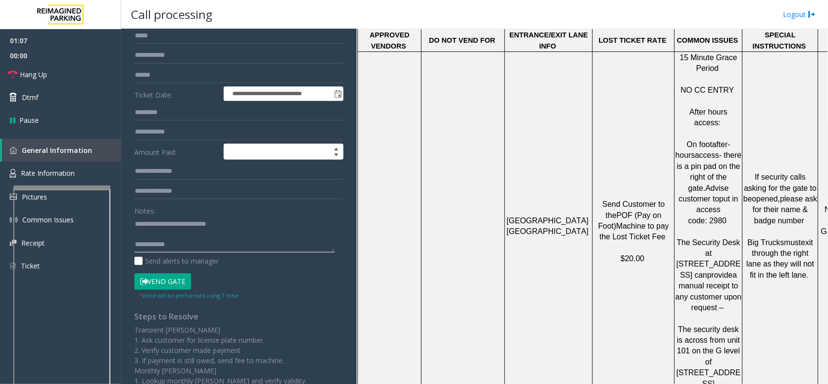
scroll to position [121, 0]
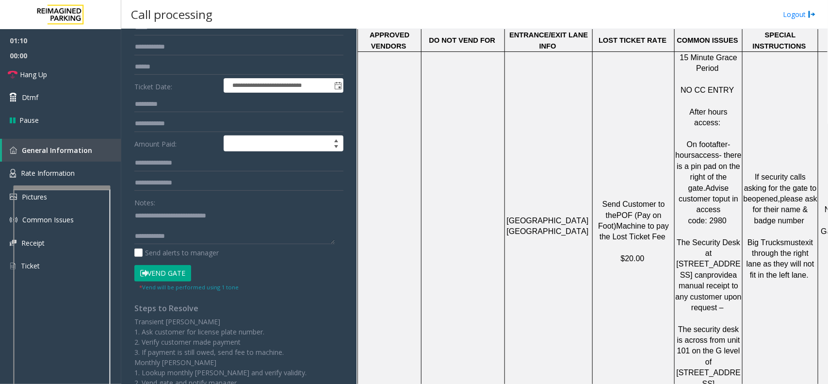
drag, startPoint x: 737, startPoint y: 135, endPoint x: 678, endPoint y: 78, distance: 82.0
click at [678, 129] on p "On foot after-hours access- there is a pin pad on the right of the gate. Advise…" at bounding box center [708, 221] width 66 height 185
click at [701, 151] on span "access- there is a pin pad on the right of the gate." at bounding box center [710, 171] width 67 height 41
drag, startPoint x: 701, startPoint y: 91, endPoint x: 729, endPoint y: 134, distance: 51.3
click at [729, 140] on span "On foot after-hours access- there is a pin pad on the right of the gate. Advise…" at bounding box center [710, 182] width 68 height 84
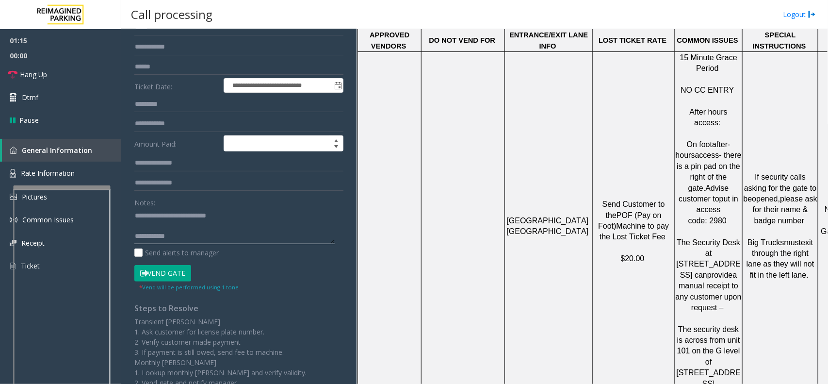
click at [190, 233] on textarea at bounding box center [234, 226] width 200 height 36
click at [69, 71] on link "Hang Up" at bounding box center [60, 74] width 121 height 23
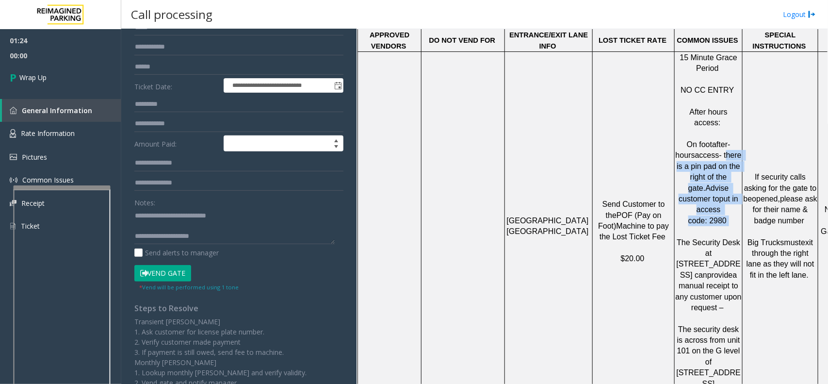
drag, startPoint x: 738, startPoint y: 137, endPoint x: 701, endPoint y: 86, distance: 62.9
click at [701, 129] on p "On foot after-hours access- there is a pin pad on the right of the gate. Advise…" at bounding box center [708, 221] width 66 height 185
copy p "there is a pin pad on the right of the gate. Advise customer to put in access c…"
click at [239, 234] on textarea at bounding box center [234, 226] width 200 height 36
paste textarea "**********"
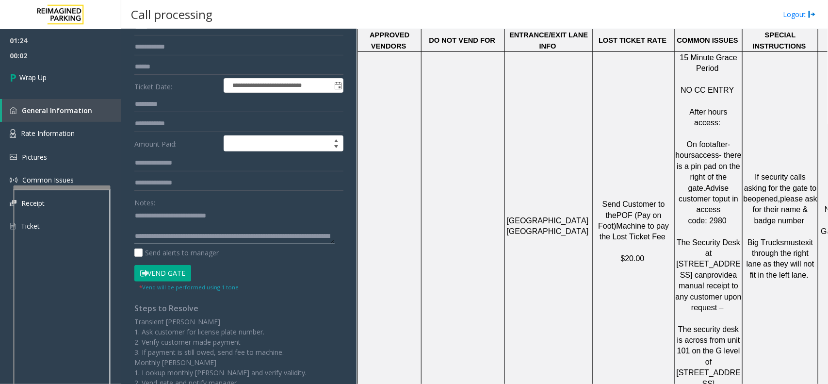
scroll to position [7, 0]
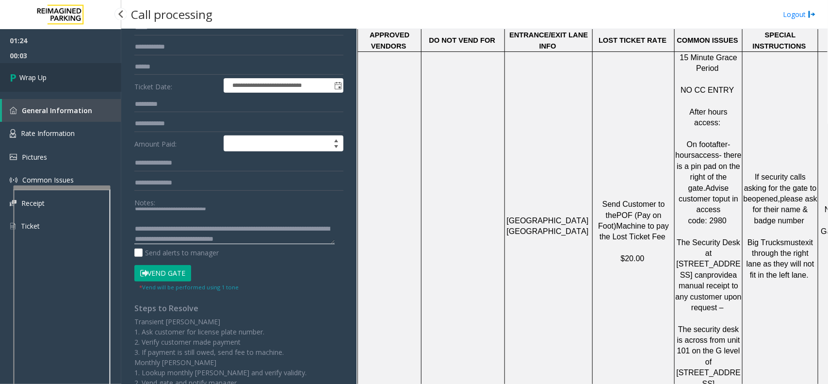
type textarea "**********"
click at [50, 73] on link "Wrap Up" at bounding box center [60, 77] width 121 height 29
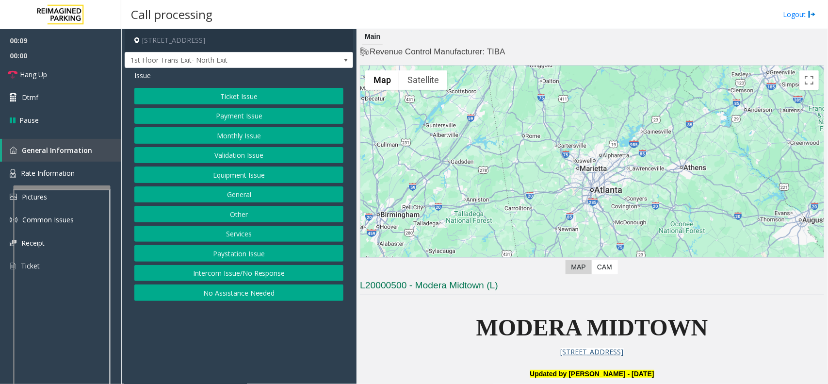
click at [256, 150] on button "Validation Issue" at bounding box center [238, 155] width 209 height 16
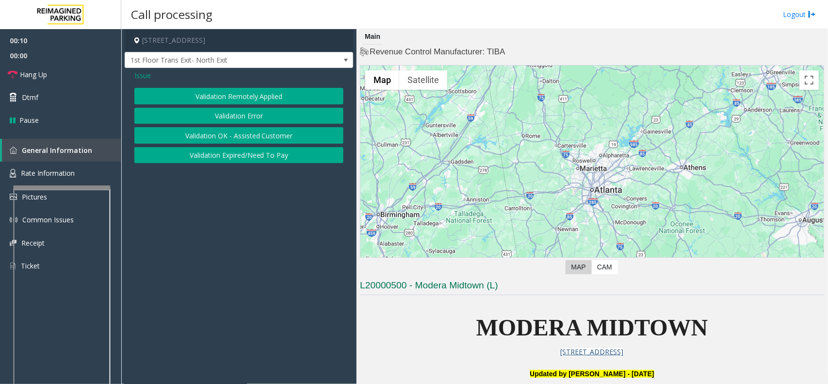
click at [262, 120] on button "Validation Error" at bounding box center [238, 116] width 209 height 16
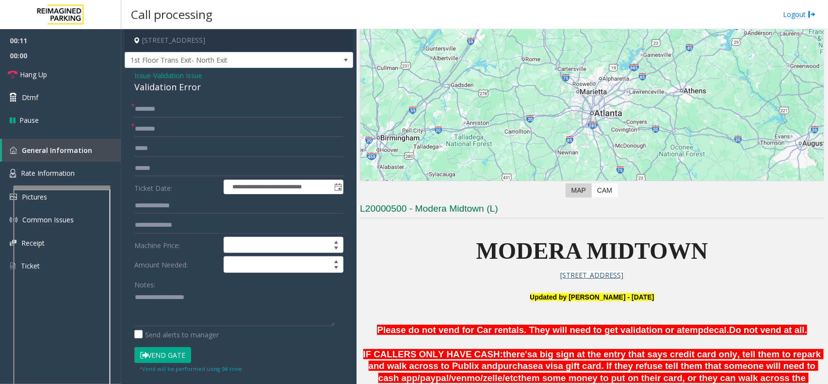
scroll to position [182, 0]
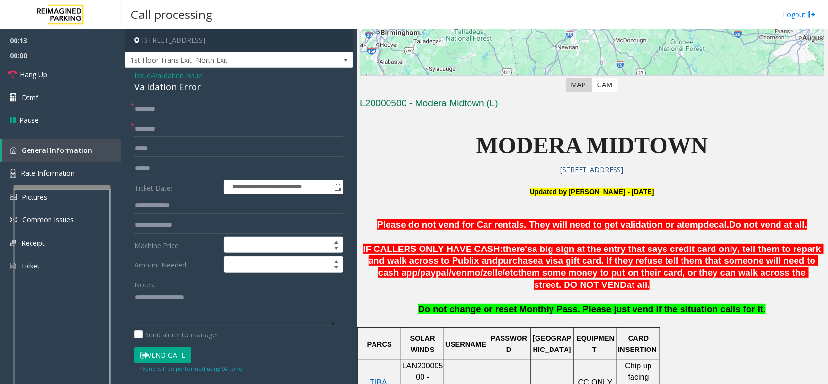
click at [518, 127] on p "MODERA MIDTOWN" at bounding box center [592, 145] width 464 height 37
click at [512, 146] on span "MODERA MIDTOWN" at bounding box center [592, 145] width 232 height 26
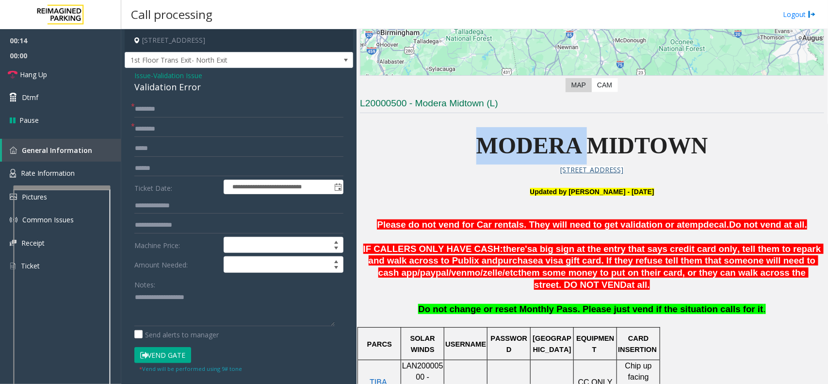
click at [512, 146] on span "MODERA MIDTOWN" at bounding box center [592, 145] width 232 height 26
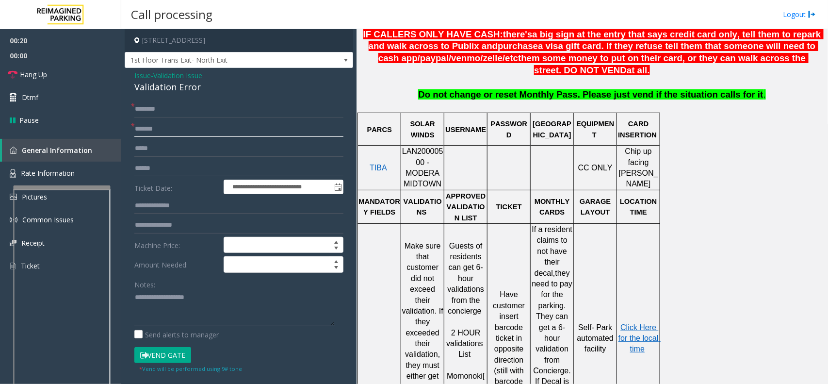
scroll to position [485, 0]
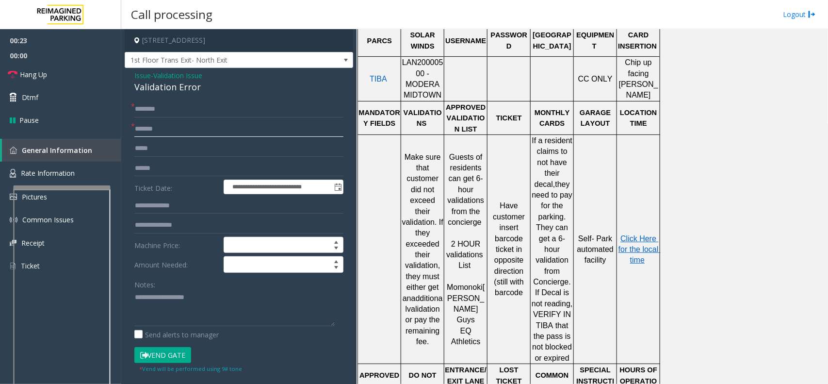
type input "******"
click at [219, 171] on input "text" at bounding box center [238, 168] width 209 height 16
type input "*******"
click at [168, 110] on input "text" at bounding box center [238, 109] width 209 height 16
type input "*****"
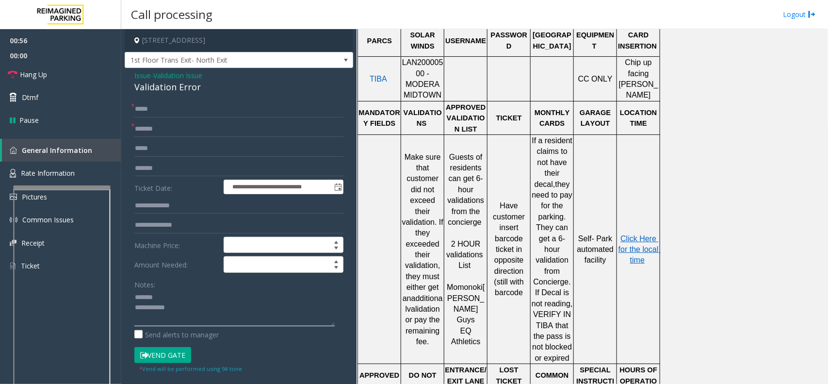
type textarea "**********"
click at [170, 202] on input "text" at bounding box center [238, 205] width 209 height 16
type input "******"
click at [420, 69] on span "LAN20000500 - MODERA MIDTOWN" at bounding box center [422, 78] width 41 height 41
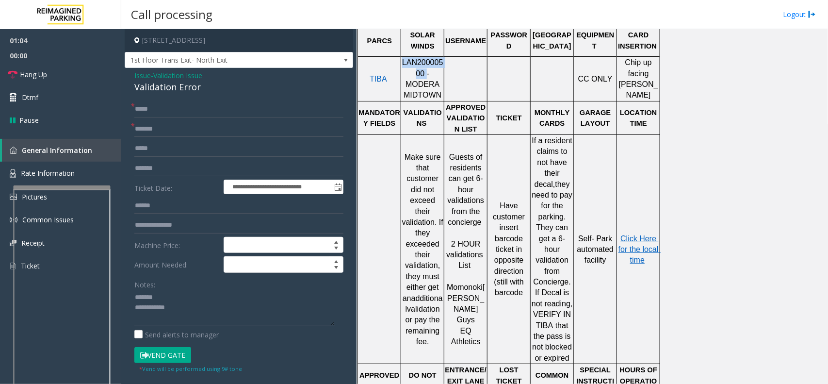
copy span "LAN20000500"
click at [169, 85] on div "Validation Error" at bounding box center [238, 87] width 209 height 13
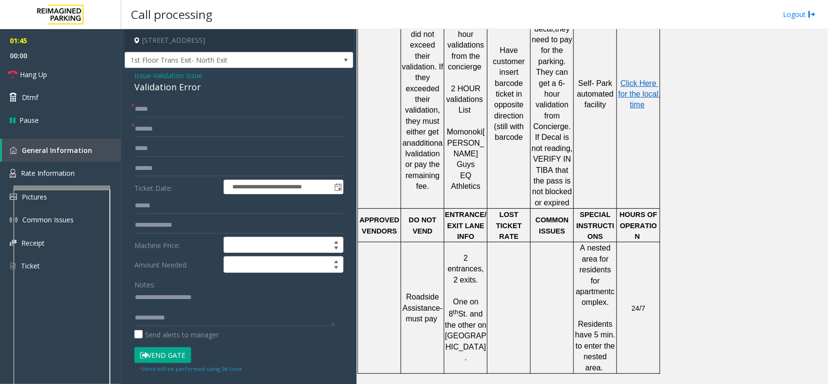
scroll to position [546, 0]
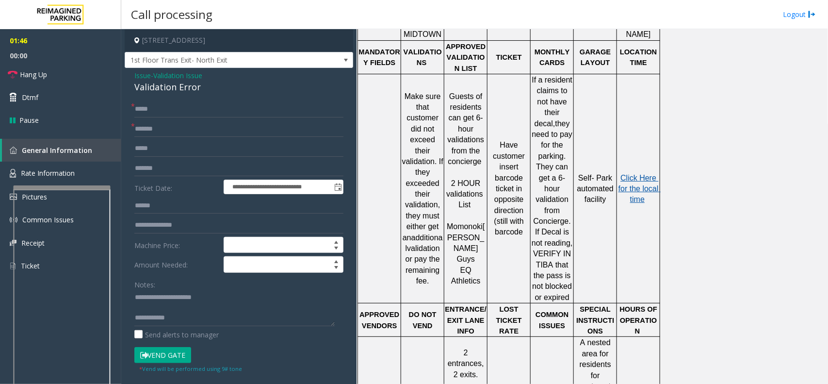
click at [640, 174] on span "Click Here for the local time" at bounding box center [640, 189] width 42 height 30
click at [165, 358] on button "Vend Gate" at bounding box center [162, 355] width 57 height 16
click at [45, 53] on span "00:00" at bounding box center [60, 55] width 121 height 15
click at [39, 80] on link "Hang Up" at bounding box center [60, 74] width 121 height 23
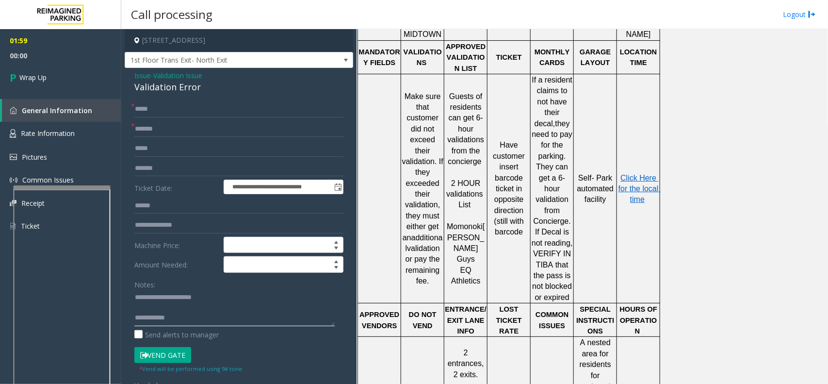
click at [185, 318] on textarea at bounding box center [234, 308] width 200 height 36
paste textarea "**********"
type textarea "**********"
click at [85, 65] on link "Wrap Up" at bounding box center [60, 77] width 121 height 29
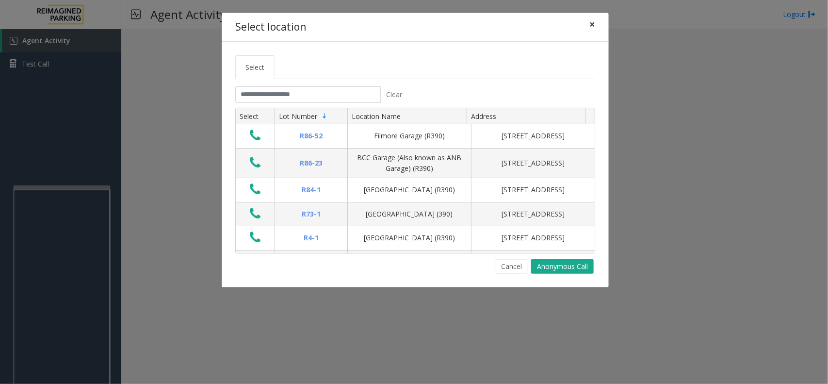
click at [593, 23] on span "×" at bounding box center [592, 24] width 6 height 14
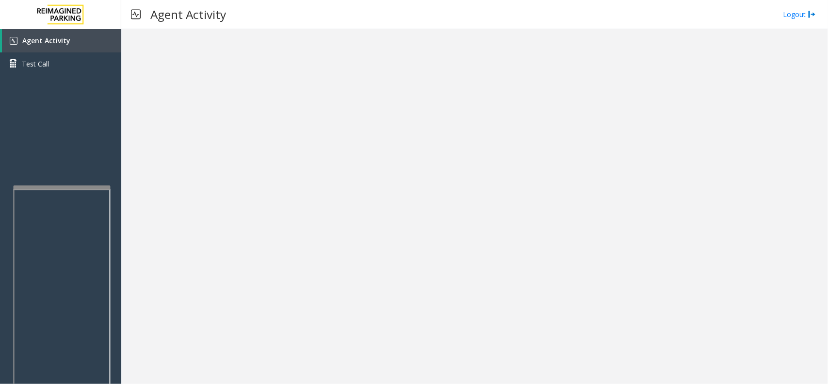
click at [155, 190] on div at bounding box center [474, 206] width 707 height 355
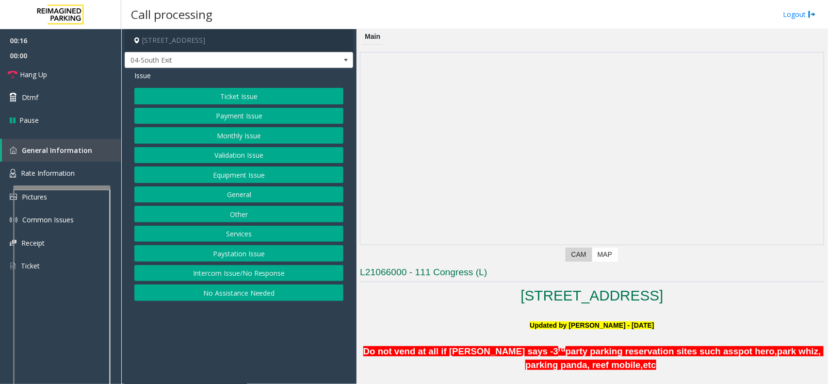
click at [243, 107] on div "Ticket Issue Payment Issue Monthly Issue Validation Issue Equipment Issue Gener…" at bounding box center [238, 194] width 209 height 213
click at [246, 117] on button "Payment Issue" at bounding box center [238, 116] width 209 height 16
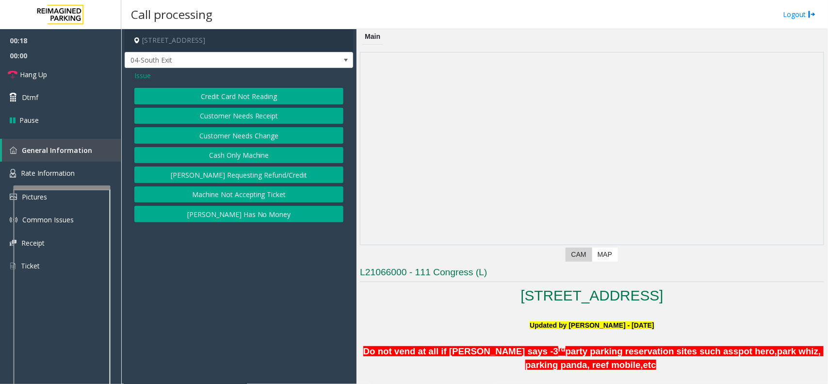
click at [252, 96] on button "Credit Card Not Reading" at bounding box center [238, 96] width 209 height 16
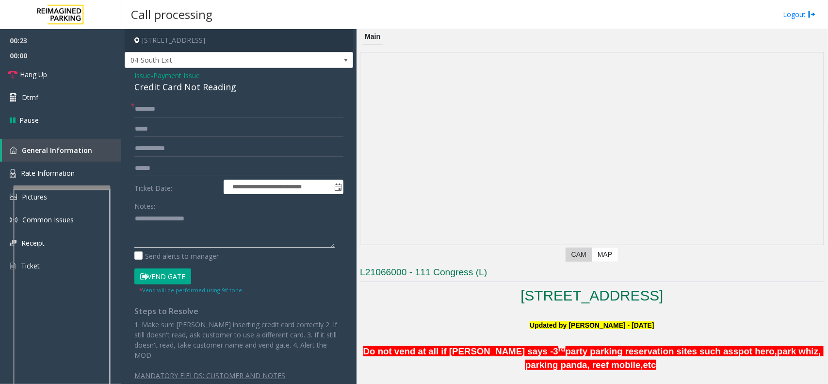
click at [163, 241] on textarea at bounding box center [234, 229] width 200 height 36
paste textarea "**********"
type textarea "**********"
click at [161, 167] on input "text" at bounding box center [238, 168] width 209 height 16
type input "***"
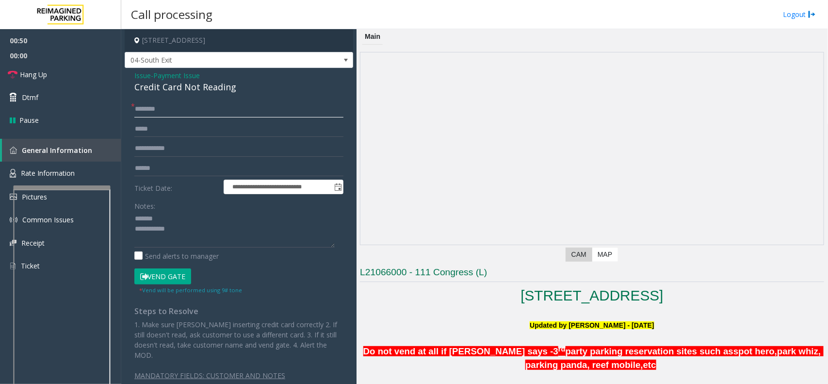
click at [192, 110] on input "text" at bounding box center [238, 109] width 209 height 16
paste input "***"
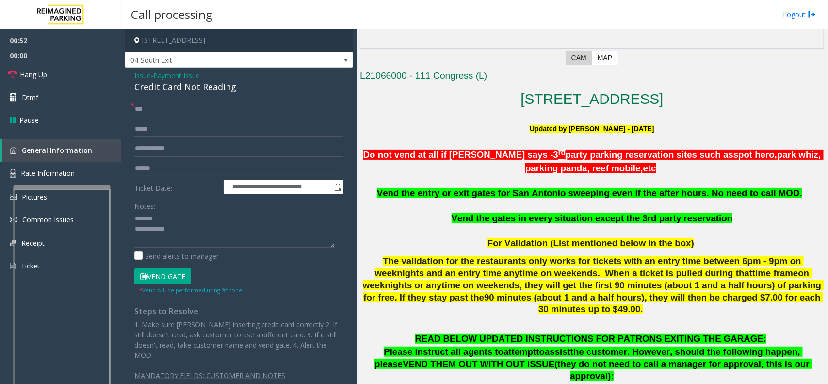
scroll to position [243, 0]
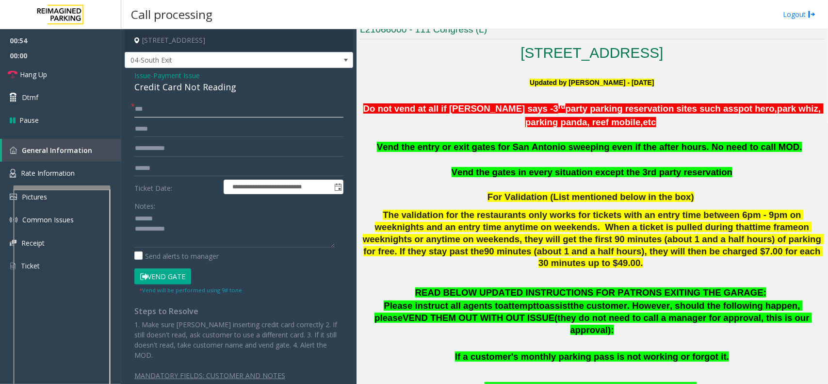
type input "***"
click at [192, 83] on div "Credit Card Not Reading" at bounding box center [238, 87] width 209 height 13
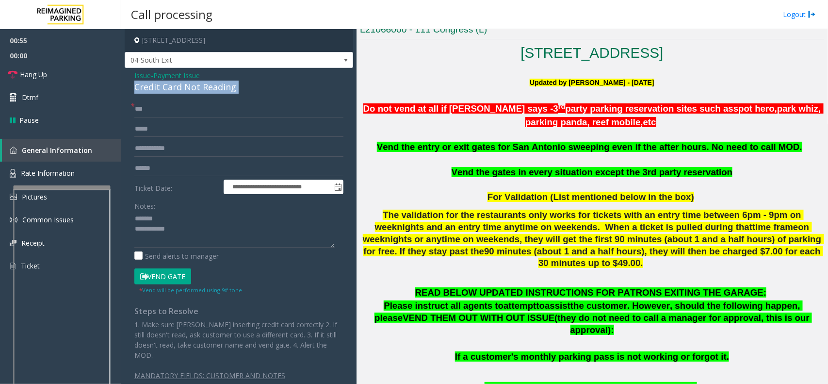
copy div "Credit Card Not Reading"
click at [155, 221] on textarea at bounding box center [234, 229] width 200 height 36
paste textarea "**********"
click at [192, 246] on textarea at bounding box center [234, 229] width 200 height 36
paste textarea "**********"
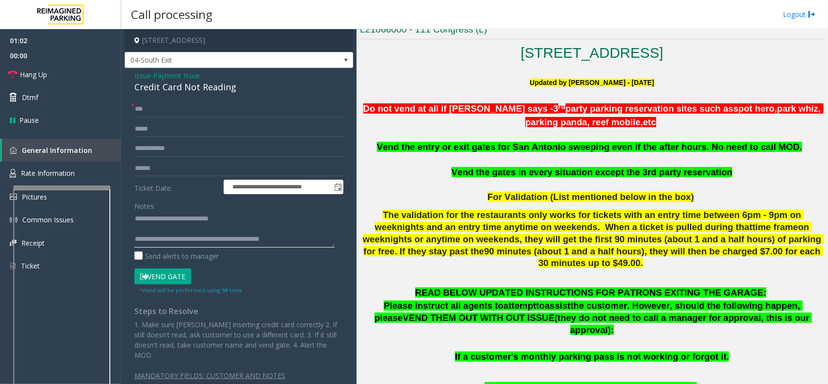
scroll to position [7, 0]
type textarea "**********"
click at [147, 168] on input "text" at bounding box center [238, 168] width 209 height 16
click at [164, 284] on button "Vend Gate" at bounding box center [162, 276] width 57 height 16
click at [166, 273] on button "Vend Gate" at bounding box center [162, 276] width 57 height 16
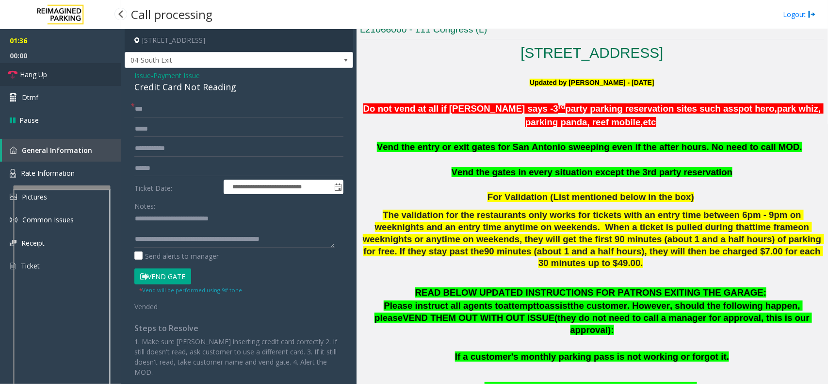
click at [57, 72] on link "Hang Up" at bounding box center [60, 74] width 121 height 23
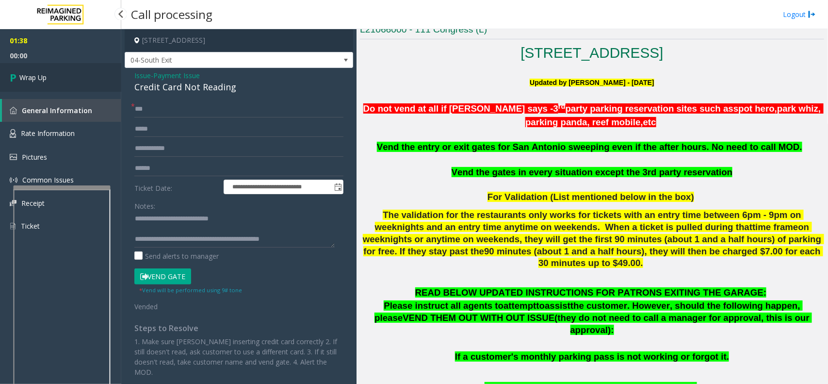
click at [74, 66] on link "Wrap Up" at bounding box center [60, 77] width 121 height 29
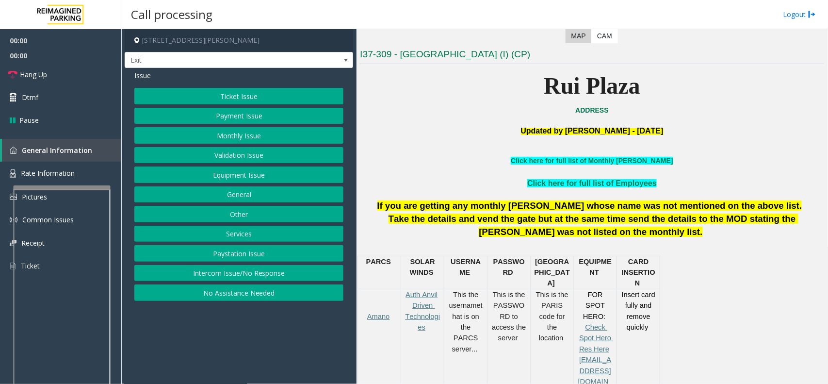
scroll to position [243, 0]
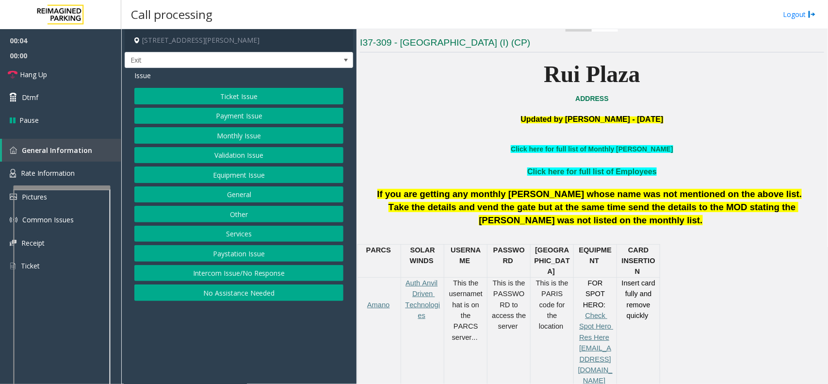
click at [258, 234] on button "Services" at bounding box center [238, 234] width 209 height 16
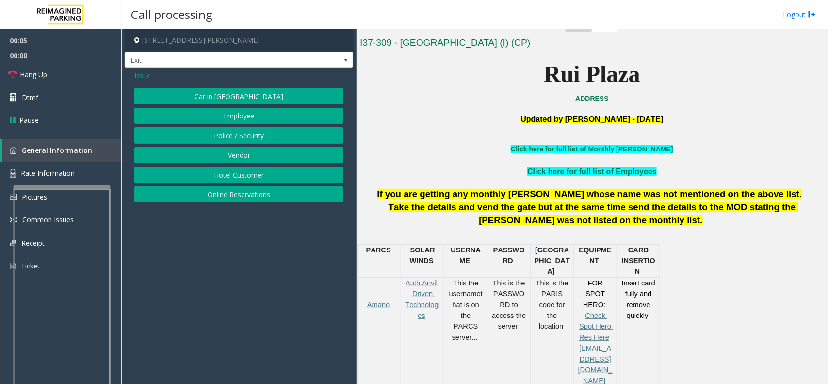
click at [235, 198] on button "Online Reservations" at bounding box center [238, 194] width 209 height 16
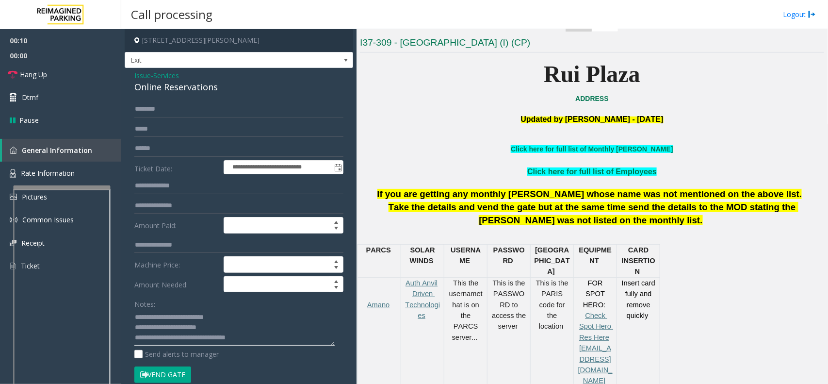
click at [221, 326] on textarea at bounding box center [234, 327] width 200 height 36
drag, startPoint x: 221, startPoint y: 326, endPoint x: 202, endPoint y: 327, distance: 19.4
click at [202, 327] on textarea at bounding box center [234, 327] width 200 height 36
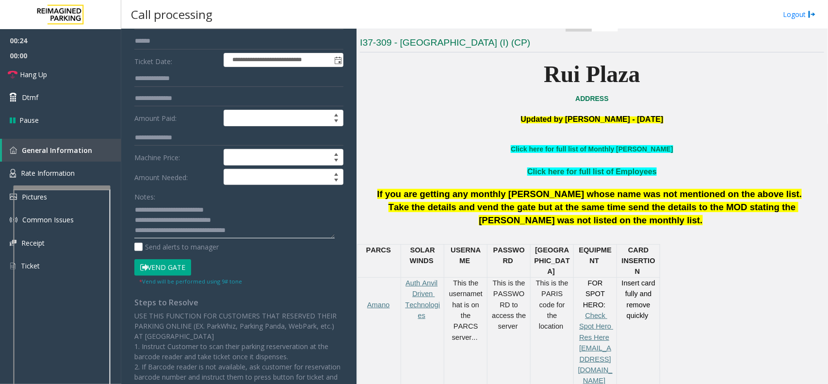
scroll to position [121, 0]
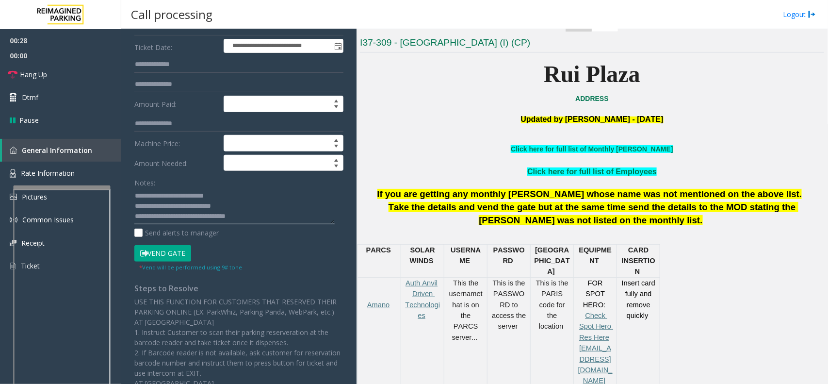
type textarea "**********"
click at [175, 248] on button "Vend Gate" at bounding box center [162, 253] width 57 height 16
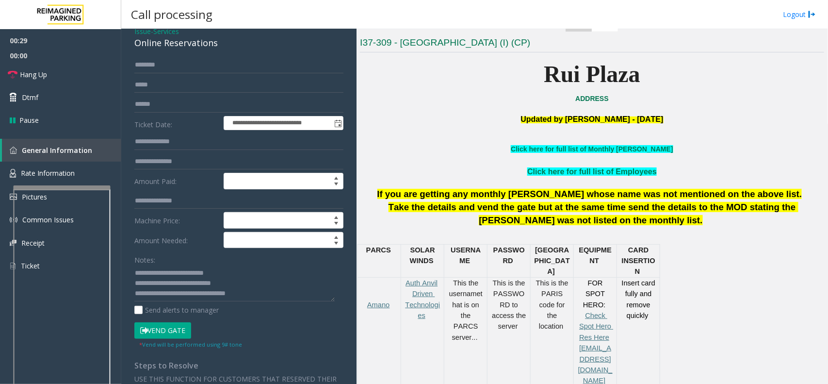
scroll to position [0, 0]
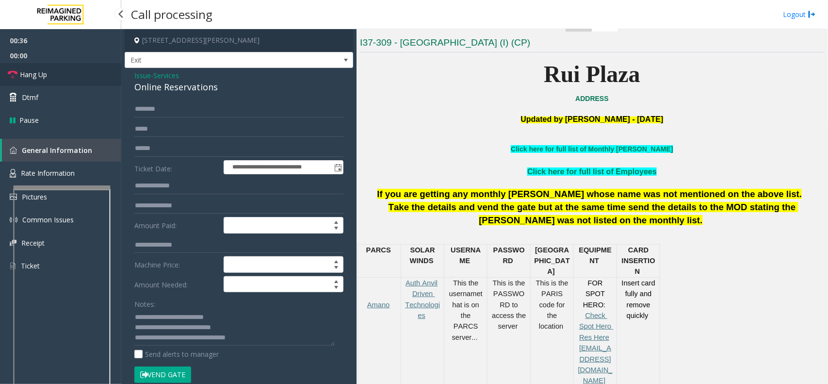
click at [93, 76] on link "Hang Up" at bounding box center [60, 74] width 121 height 23
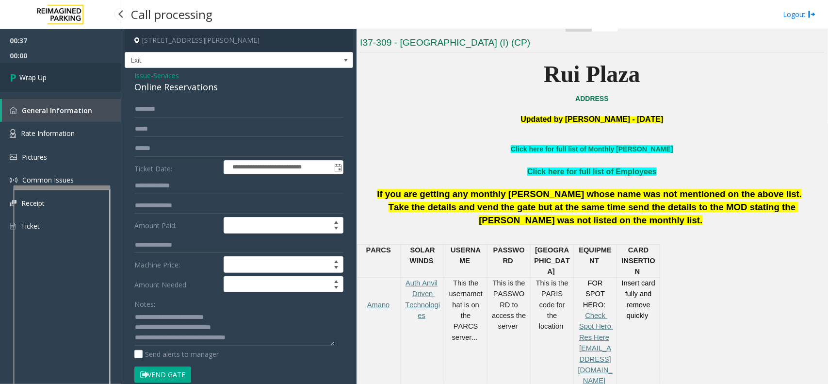
click at [93, 76] on link "Wrap Up" at bounding box center [60, 77] width 121 height 29
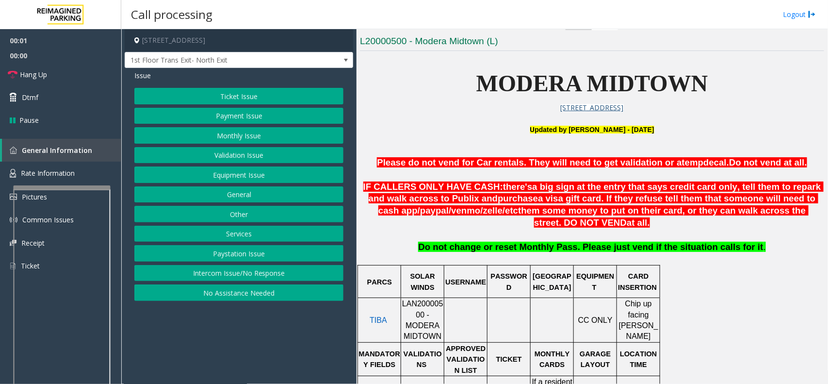
scroll to position [364, 0]
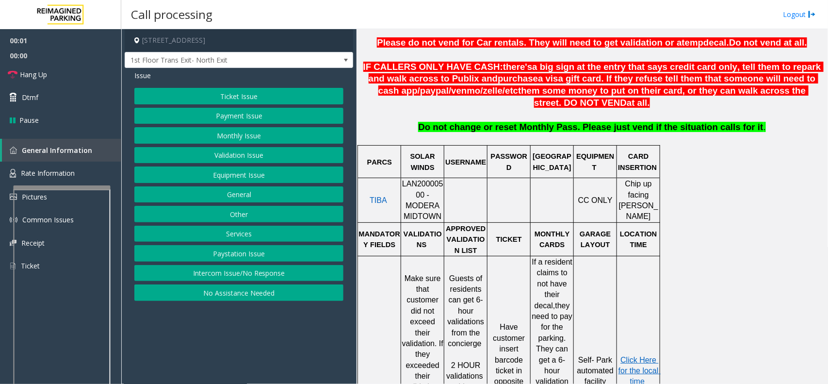
click at [420, 185] on span "LAN20000500 - MODERA MIDTOWN" at bounding box center [422, 199] width 41 height 41
copy span "LAN20000500"
click at [238, 270] on button "Intercom Issue/No Response" at bounding box center [238, 273] width 209 height 16
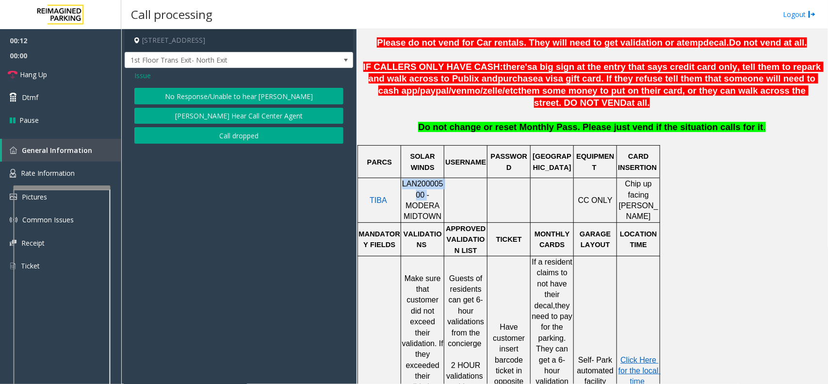
click at [240, 93] on button "No Response/Unable to hear [PERSON_NAME]" at bounding box center [238, 96] width 209 height 16
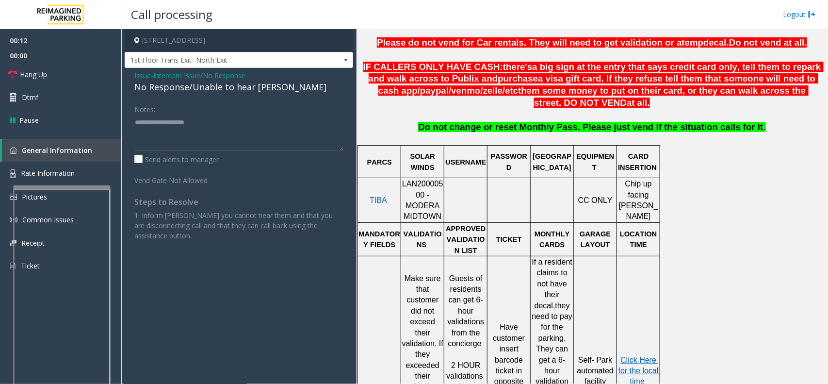
click at [227, 78] on span "Intercom Issue/No Response" at bounding box center [199, 75] width 92 height 10
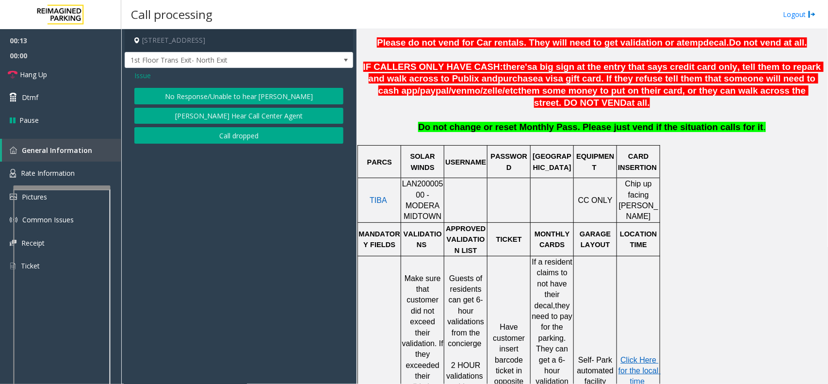
click at [212, 102] on button "No Response/Unable to hear [PERSON_NAME]" at bounding box center [238, 96] width 209 height 16
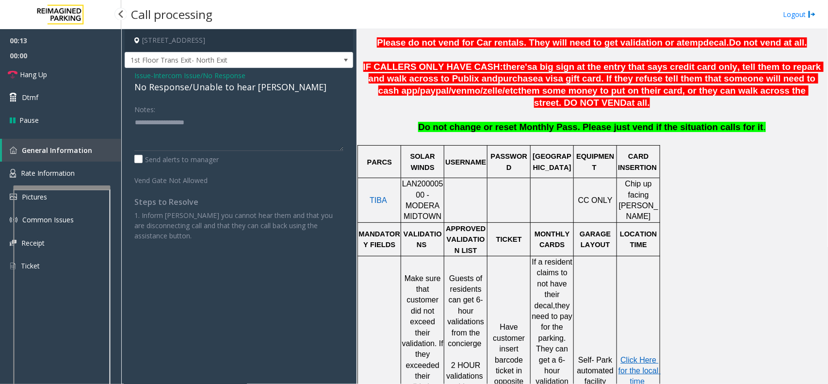
click at [63, 53] on span "00:00" at bounding box center [60, 55] width 121 height 15
click at [68, 71] on link "Hang Up" at bounding box center [60, 74] width 121 height 23
click at [149, 84] on div "No Response/Unable to hear [PERSON_NAME]" at bounding box center [238, 87] width 209 height 13
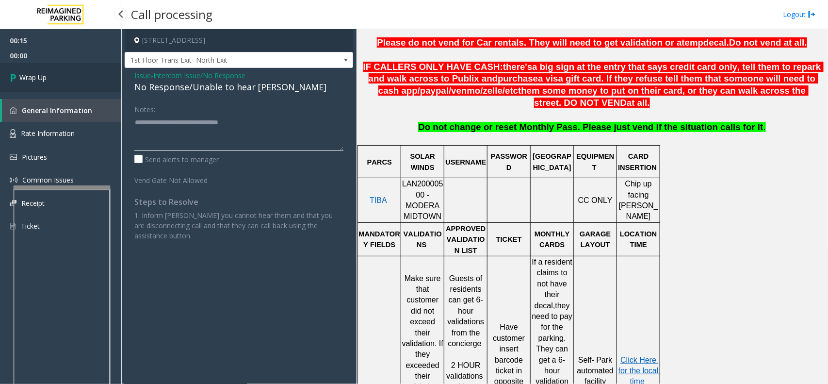
type textarea "**********"
click at [75, 81] on link "Wrap Up" at bounding box center [60, 77] width 121 height 29
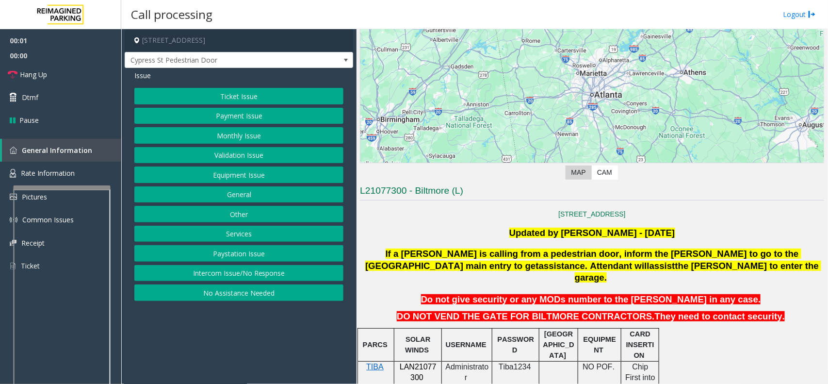
scroll to position [182, 0]
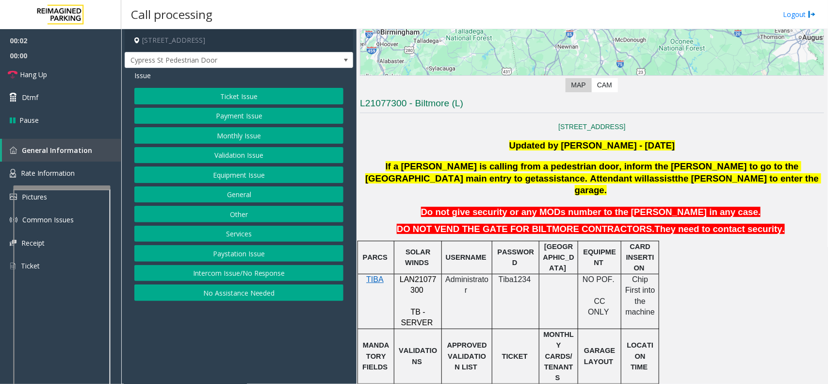
click at [413, 275] on span "LAN21077300" at bounding box center [418, 284] width 37 height 19
copy p "LAN21077300"
click at [80, 71] on link "Hang Up" at bounding box center [60, 74] width 121 height 23
drag, startPoint x: 309, startPoint y: 271, endPoint x: 290, endPoint y: 246, distance: 31.4
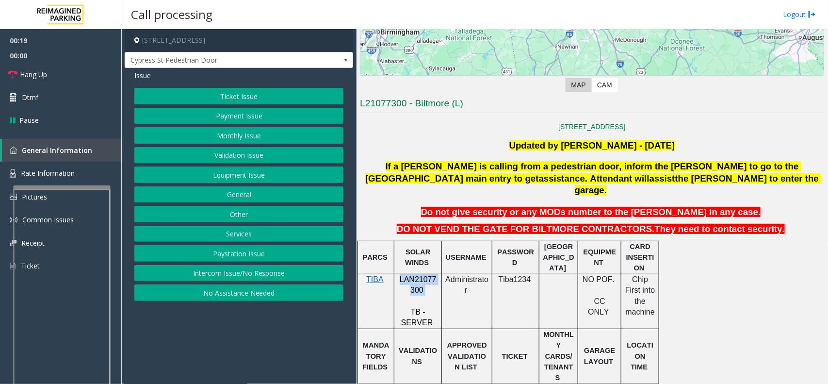
click at [309, 272] on button "Intercom Issue/No Response" at bounding box center [238, 273] width 209 height 16
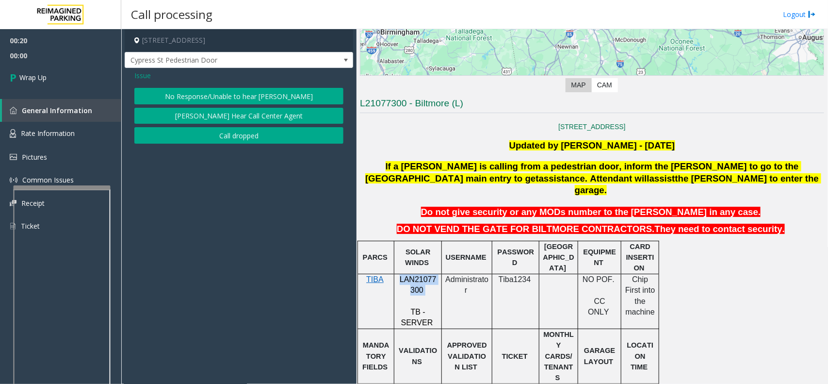
click at [258, 98] on button "No Response/Unable to hear [PERSON_NAME]" at bounding box center [238, 96] width 209 height 16
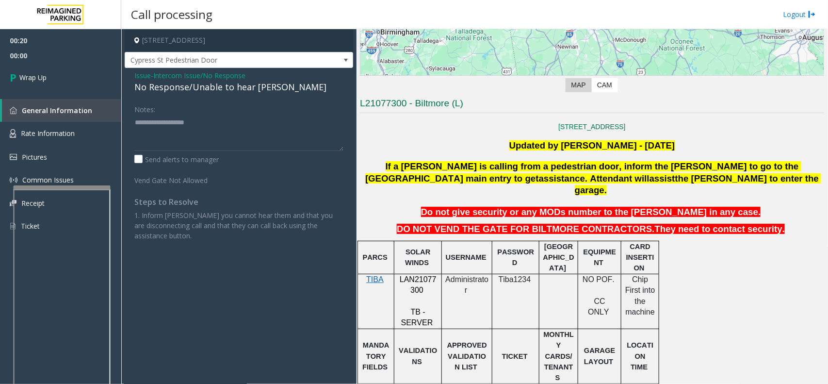
click at [239, 88] on div "No Response/Unable to hear [PERSON_NAME]" at bounding box center [238, 87] width 209 height 13
type textarea "**********"
click at [20, 71] on link "Wrap Up" at bounding box center [60, 77] width 121 height 29
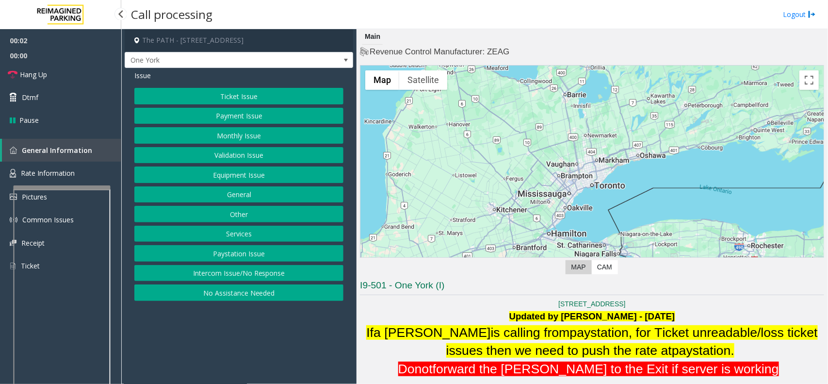
click at [259, 276] on button "Intercom Issue/No Response" at bounding box center [238, 273] width 209 height 16
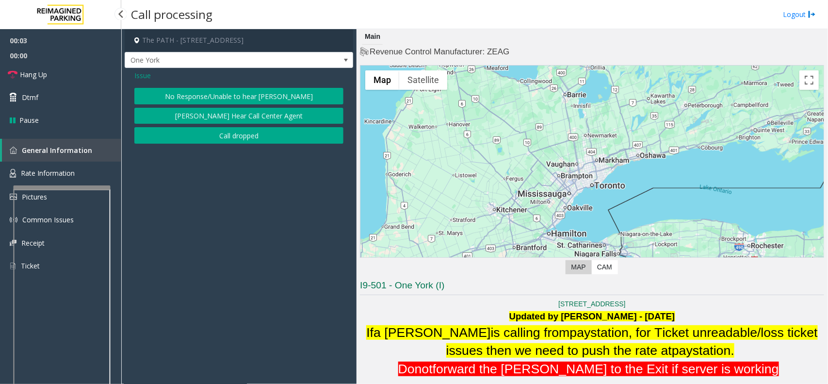
click at [244, 92] on button "No Response/Unable to hear [PERSON_NAME]" at bounding box center [238, 96] width 209 height 16
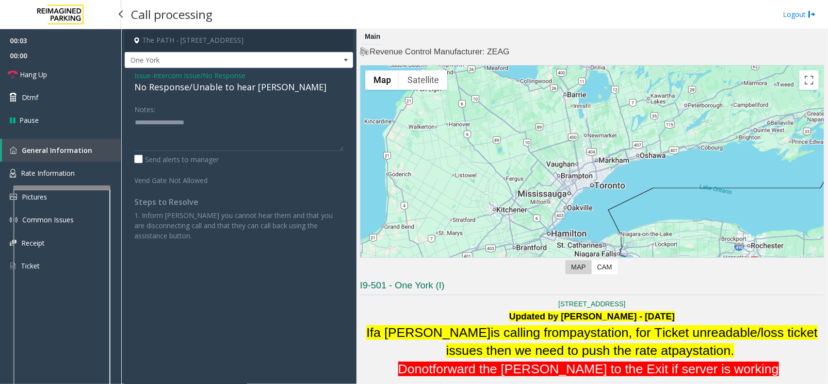
click at [244, 92] on div "No Response/Unable to hear [PERSON_NAME]" at bounding box center [238, 87] width 209 height 13
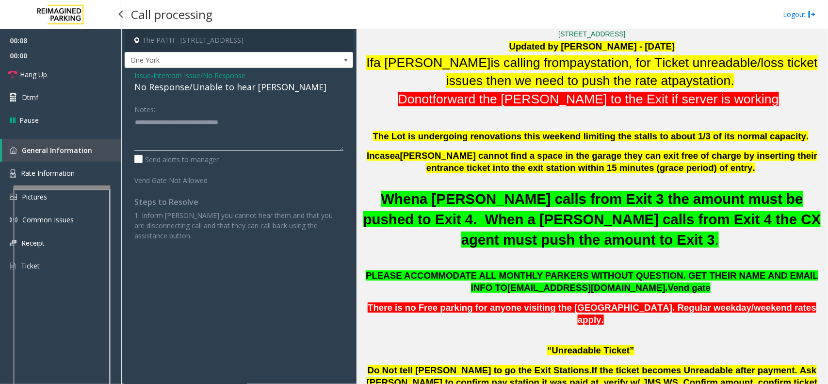
scroll to position [424, 0]
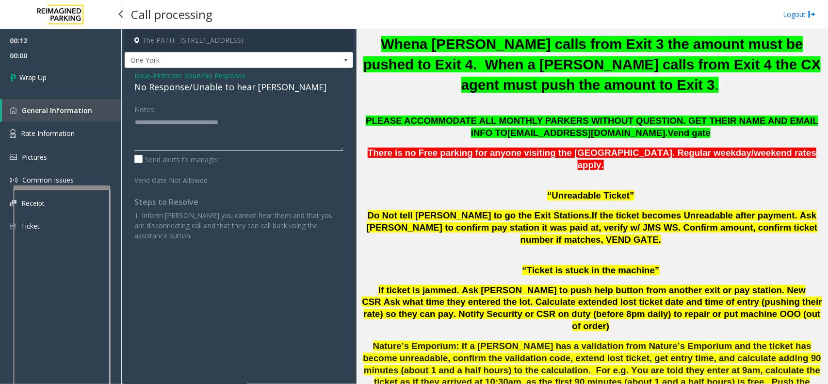
type textarea "**********"
click at [54, 72] on link "Wrap Up" at bounding box center [60, 77] width 121 height 29
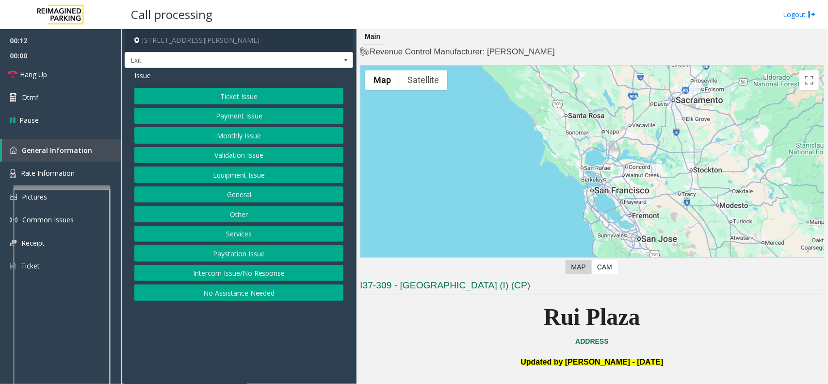
click at [231, 97] on button "Ticket Issue" at bounding box center [238, 96] width 209 height 16
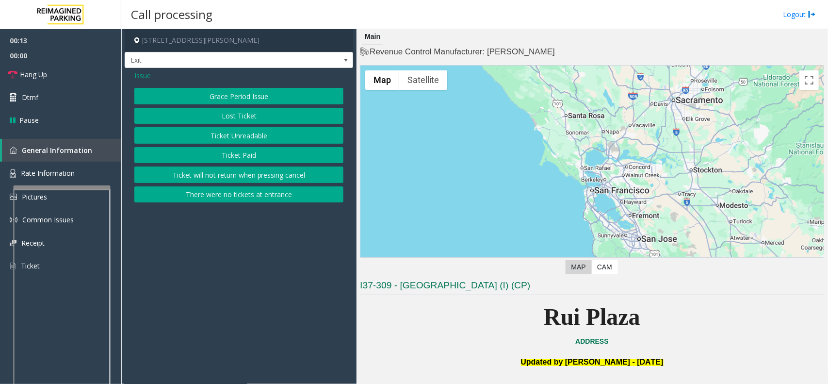
click at [242, 132] on button "Ticket Unreadable" at bounding box center [238, 135] width 209 height 16
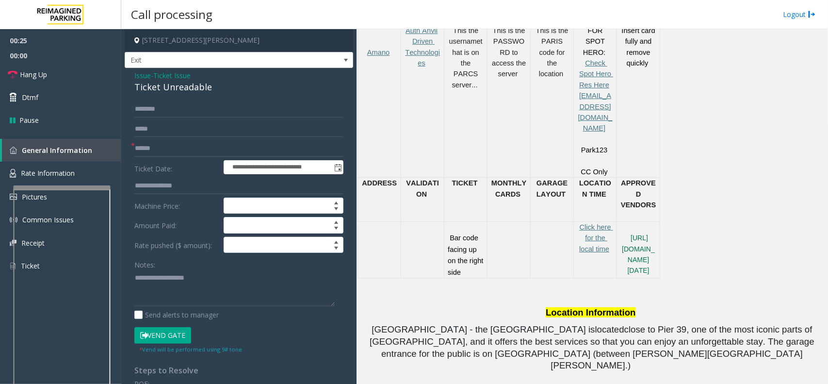
scroll to position [546, 0]
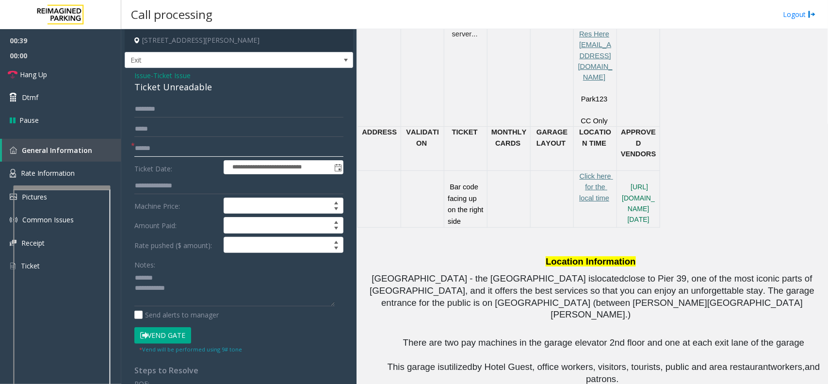
click at [175, 149] on input "text" at bounding box center [238, 148] width 209 height 16
click at [163, 86] on div "Ticket Unreadable" at bounding box center [238, 87] width 209 height 13
type textarea "**********"
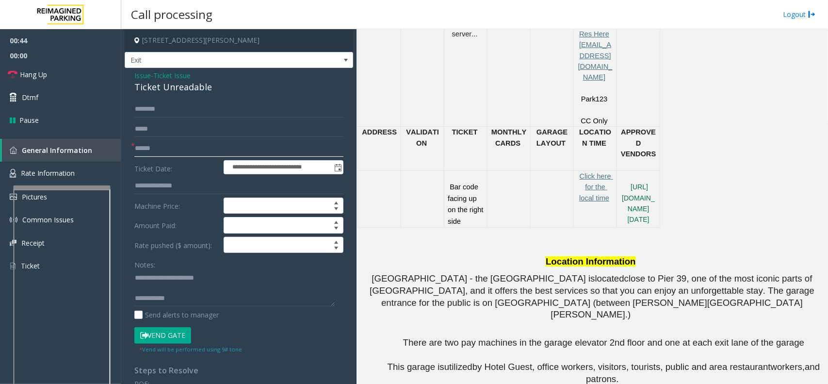
click at [168, 156] on input "text" at bounding box center [238, 148] width 209 height 16
type input "*"
type input "******"
click at [166, 290] on textarea at bounding box center [234, 288] width 200 height 36
type textarea "**********"
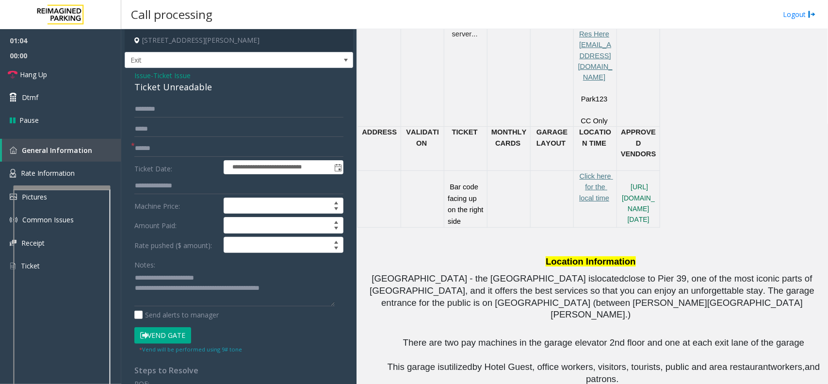
click at [163, 339] on button "Vend Gate" at bounding box center [162, 335] width 57 height 16
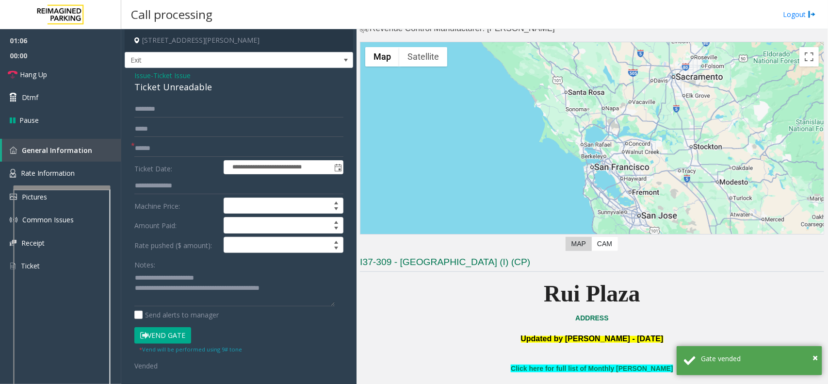
scroll to position [0, 0]
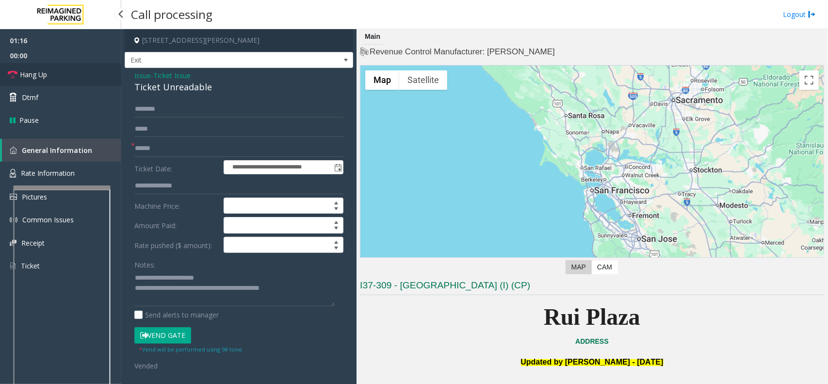
click at [47, 76] on span "Hang Up" at bounding box center [33, 74] width 27 height 10
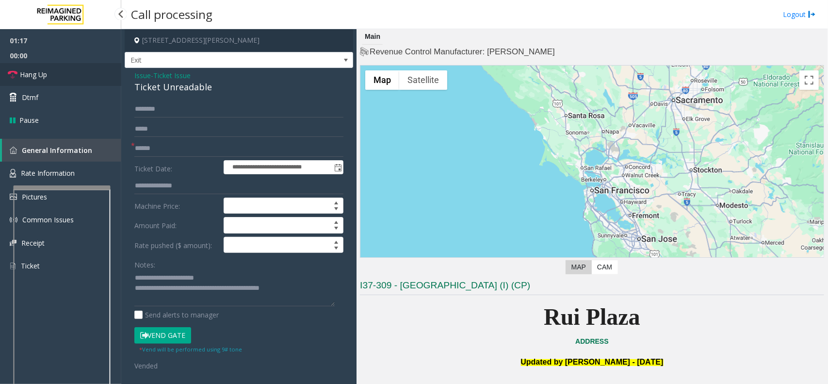
click at [47, 76] on span "Hang Up" at bounding box center [33, 74] width 27 height 10
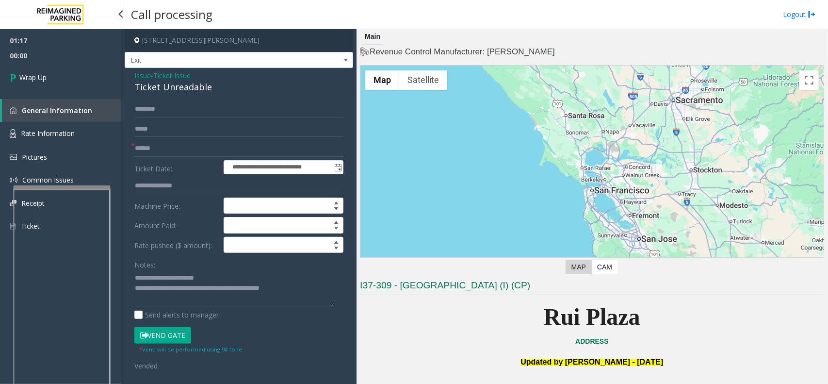
click at [47, 76] on link "Wrap Up" at bounding box center [60, 77] width 121 height 29
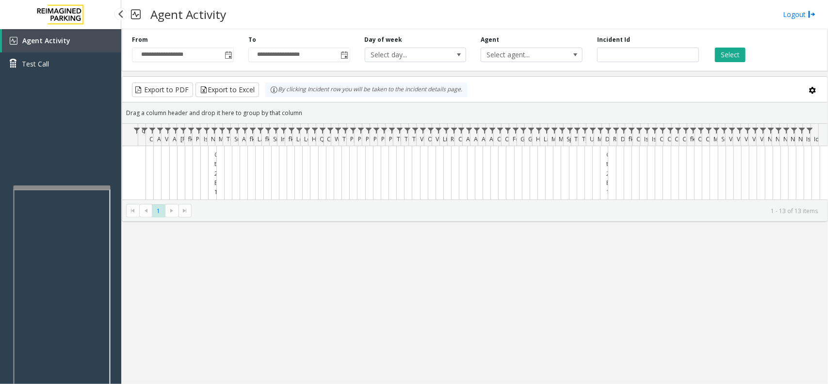
click at [47, 76] on div "Agent Activity Test Call" at bounding box center [60, 55] width 121 height 53
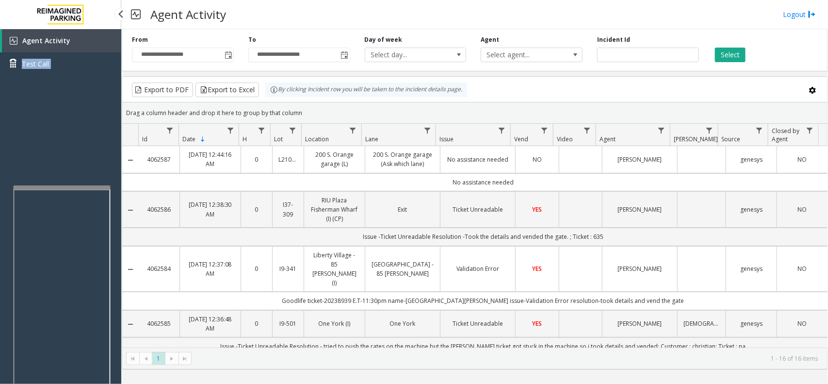
click at [81, 78] on div "Agent Activity Test Call" at bounding box center [60, 55] width 121 height 53
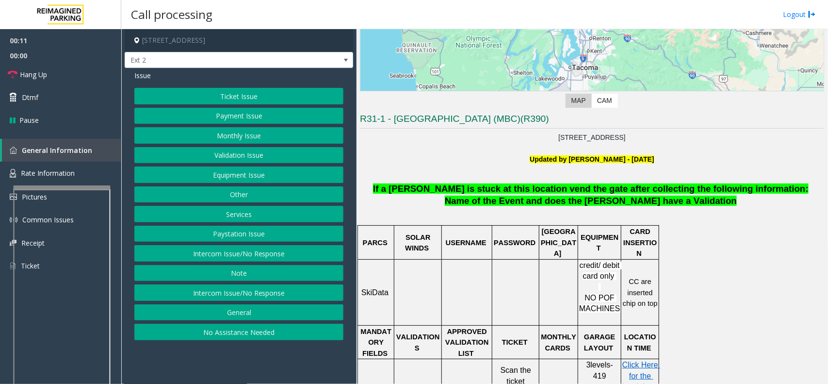
scroll to position [303, 0]
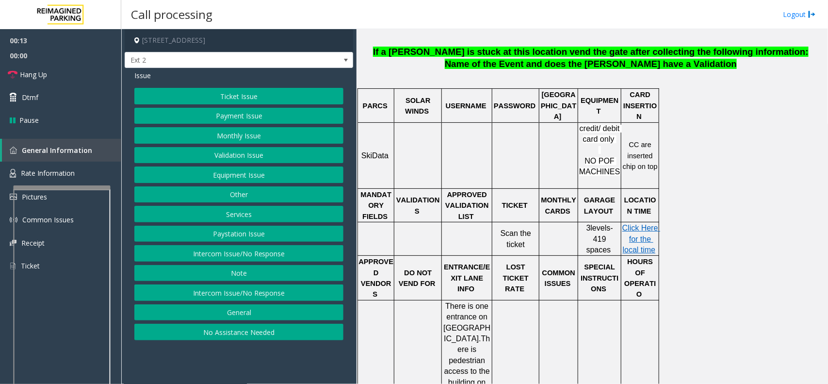
click at [222, 98] on button "Ticket Issue" at bounding box center [238, 96] width 209 height 16
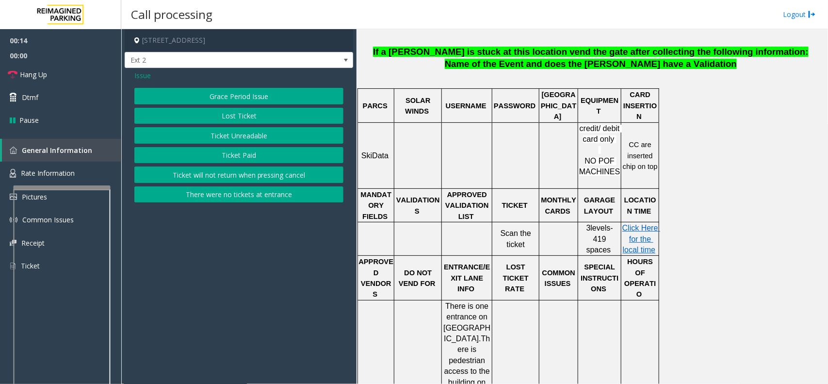
click at [242, 132] on button "Ticket Unreadable" at bounding box center [238, 135] width 209 height 16
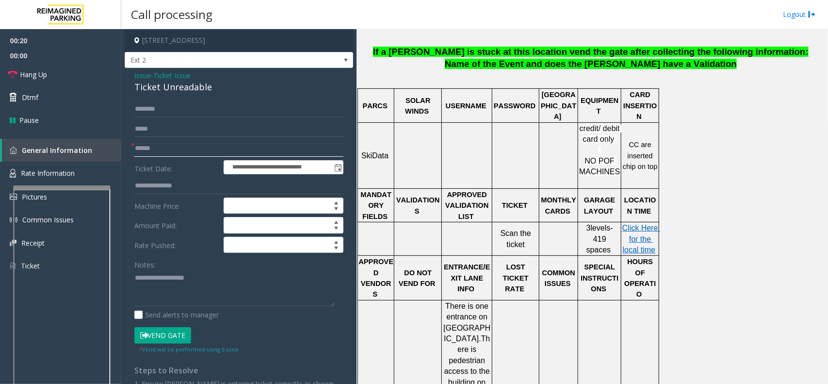
click at [162, 140] on input "text" at bounding box center [238, 148] width 209 height 16
type input "******"
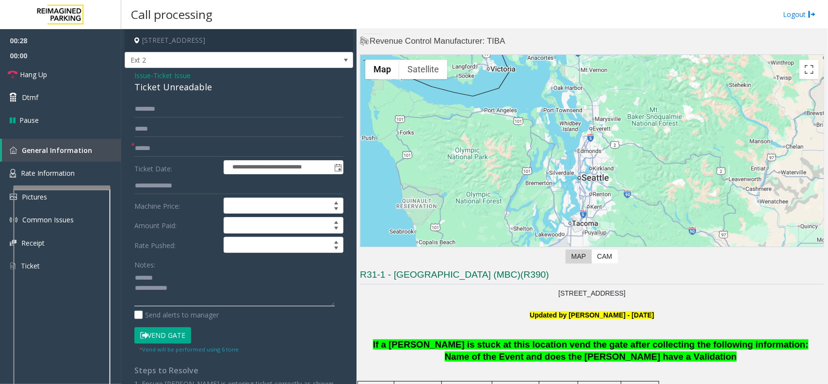
scroll to position [0, 0]
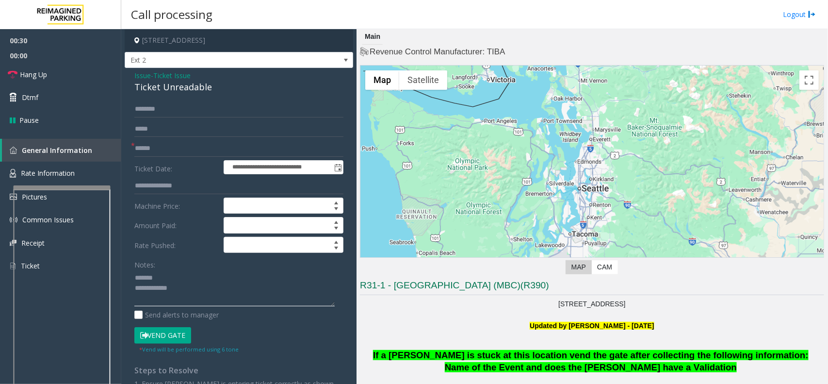
type textarea "**********"
click at [163, 109] on input "text" at bounding box center [238, 109] width 209 height 16
click at [159, 331] on button "Vend Gate" at bounding box center [162, 335] width 57 height 16
click at [190, 110] on input "text" at bounding box center [238, 109] width 209 height 16
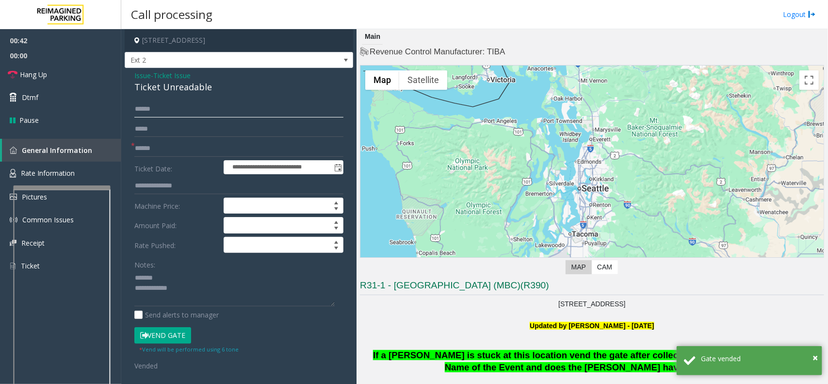
type input "*****"
click at [163, 89] on div "Ticket Unreadable" at bounding box center [238, 87] width 209 height 13
drag, startPoint x: 65, startPoint y: 75, endPoint x: 76, endPoint y: 74, distance: 11.3
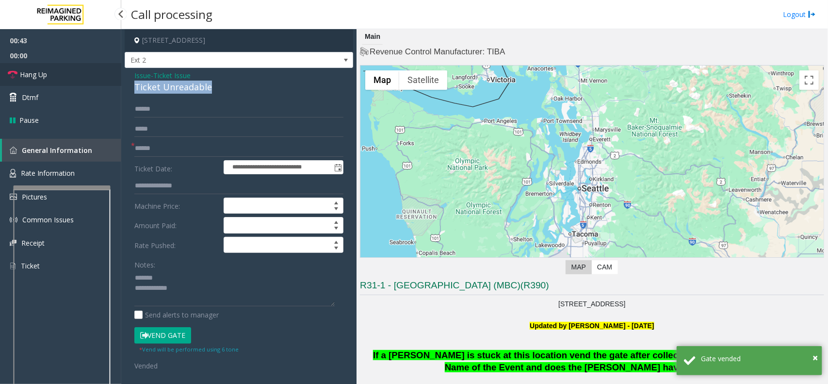
click at [65, 75] on link "Hang Up" at bounding box center [60, 74] width 121 height 23
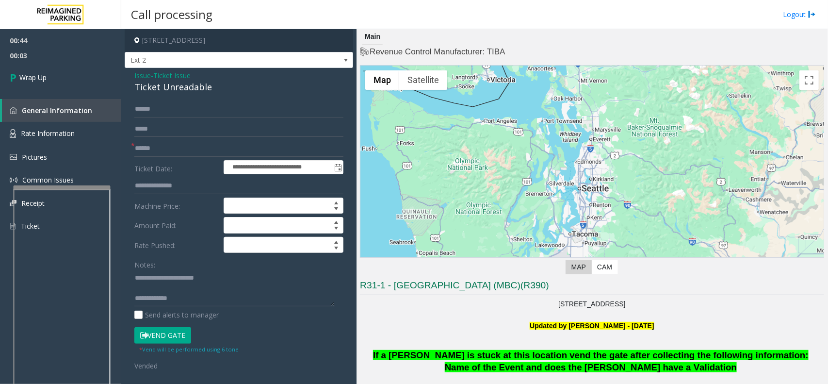
scroll to position [10, 0]
type textarea "**********"
click at [46, 69] on link "Wrap Up" at bounding box center [60, 77] width 121 height 29
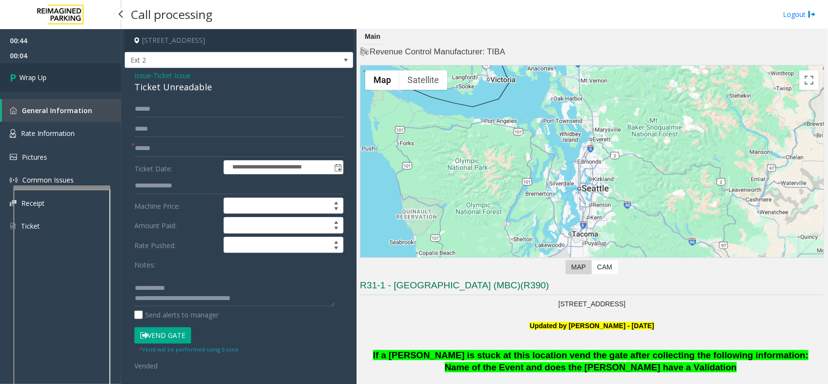
click at [46, 69] on link "Wrap Up" at bounding box center [60, 77] width 121 height 29
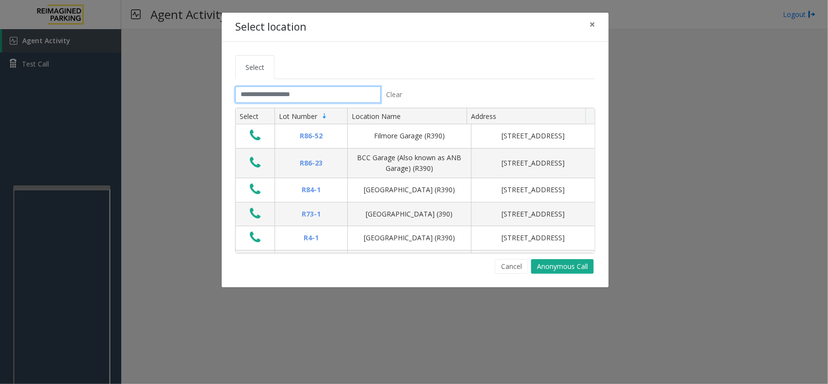
click at [321, 93] on input "text" at bounding box center [308, 94] width 146 height 16
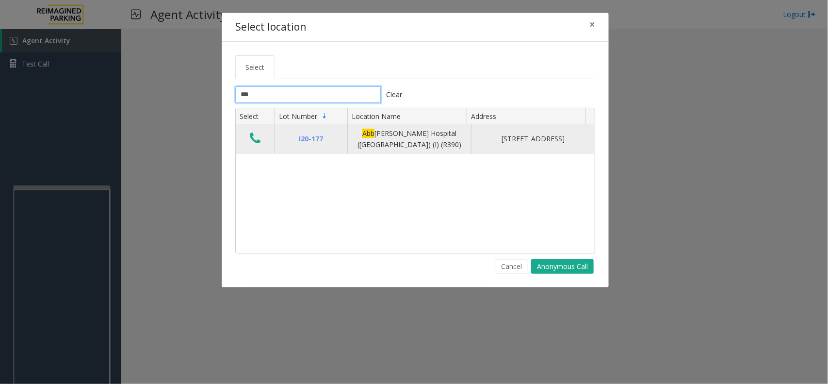
type input "***"
click at [253, 138] on icon "Data table" at bounding box center [255, 138] width 11 height 14
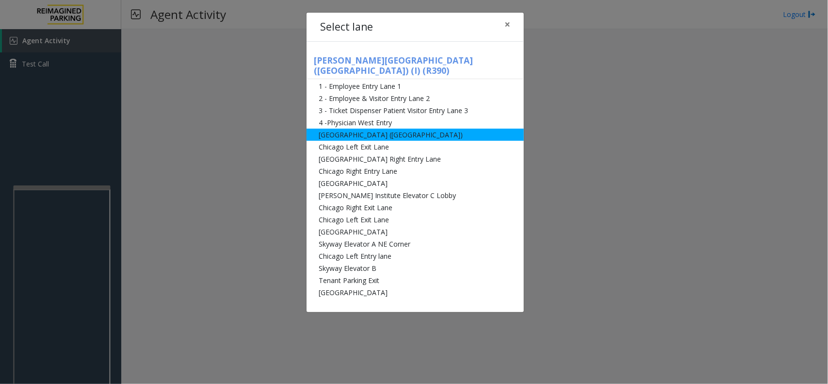
click at [352, 129] on li "[GEOGRAPHIC_DATA] ([GEOGRAPHIC_DATA])" at bounding box center [415, 135] width 217 height 12
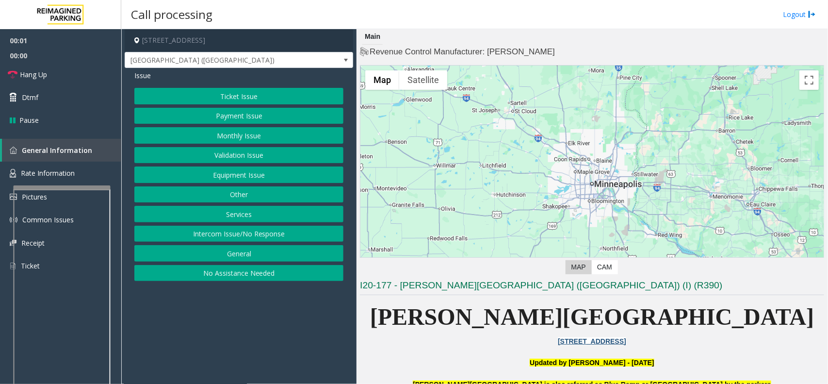
drag, startPoint x: 228, startPoint y: 231, endPoint x: 204, endPoint y: 200, distance: 39.4
click at [228, 231] on button "Intercom Issue/No Response" at bounding box center [238, 234] width 209 height 16
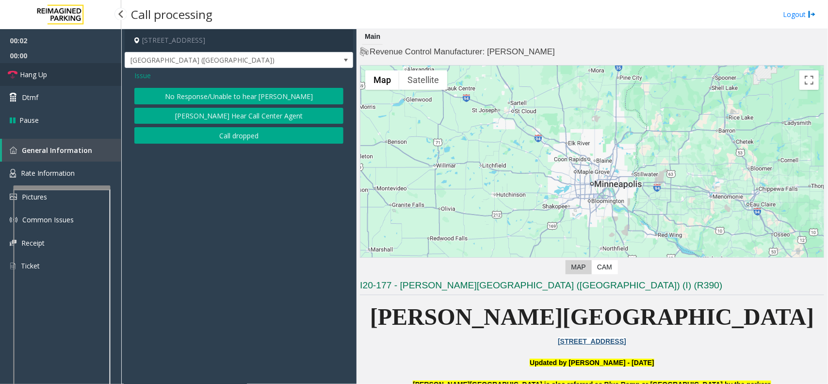
click at [45, 77] on span "Hang Up" at bounding box center [33, 74] width 27 height 10
click at [232, 96] on button "No Response/Unable to hear [PERSON_NAME]" at bounding box center [238, 96] width 209 height 16
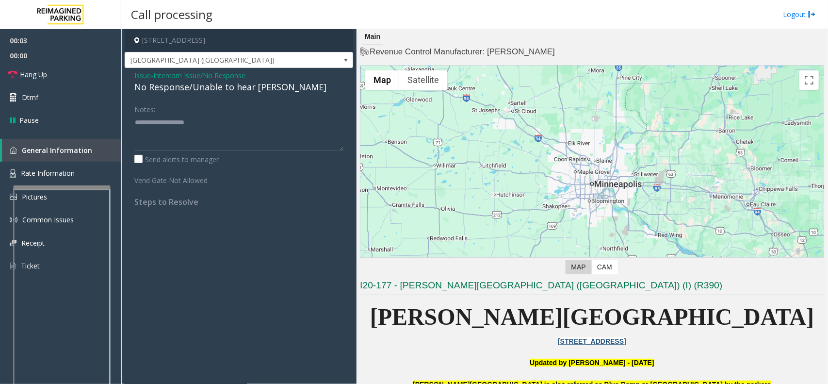
click at [228, 88] on div "No Response/Unable to hear [PERSON_NAME]" at bounding box center [238, 87] width 209 height 13
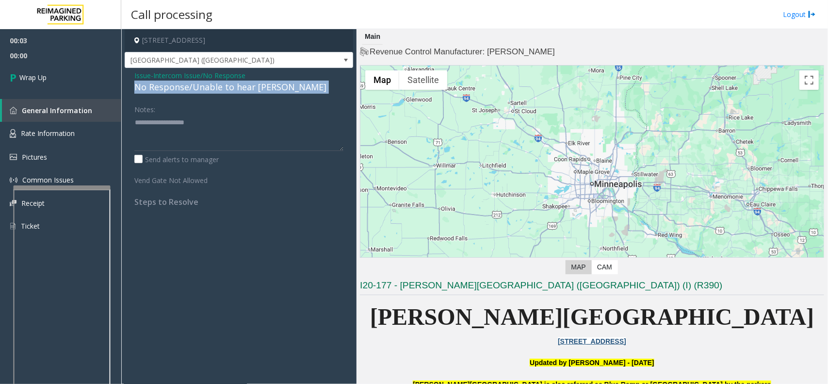
copy div "No Response/Unable to hear [PERSON_NAME]"
click at [200, 127] on textarea at bounding box center [238, 132] width 209 height 36
paste textarea "**********"
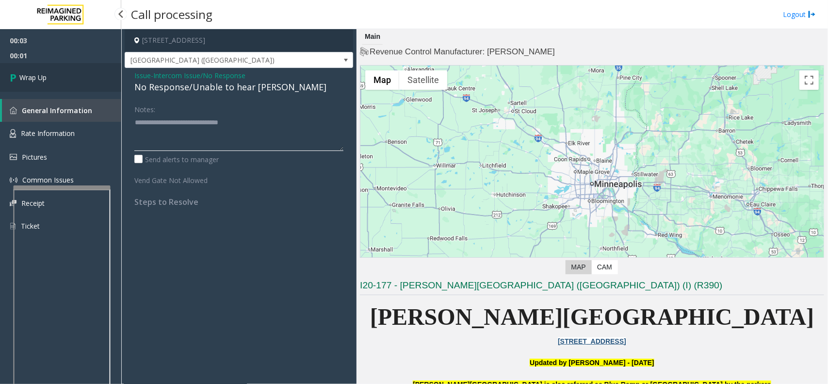
type textarea "**********"
click at [56, 79] on link "Wrap Up" at bounding box center [60, 77] width 121 height 29
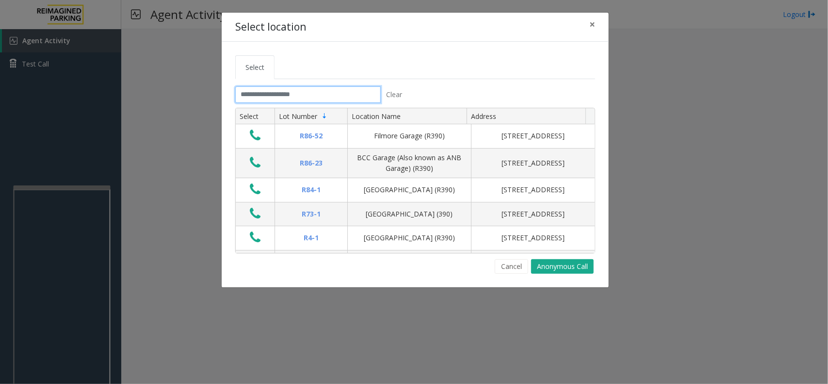
click at [341, 97] on input "text" at bounding box center [308, 94] width 146 height 16
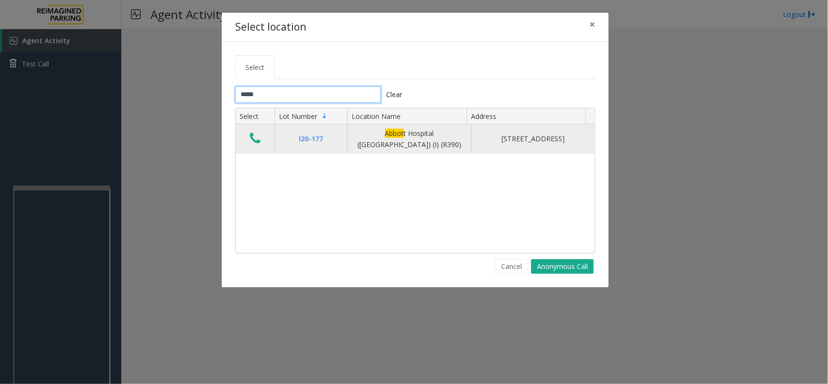
type input "*****"
click at [258, 141] on icon "Data table" at bounding box center [255, 138] width 11 height 14
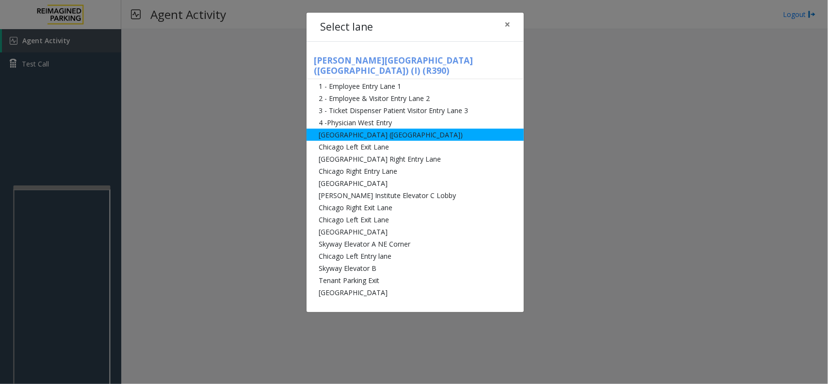
click at [377, 130] on li "[GEOGRAPHIC_DATA] ([GEOGRAPHIC_DATA])" at bounding box center [415, 135] width 217 height 12
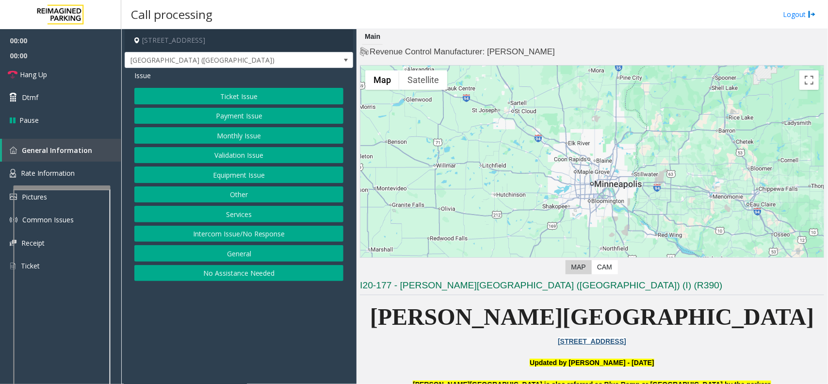
click at [256, 155] on button "Validation Issue" at bounding box center [238, 155] width 209 height 16
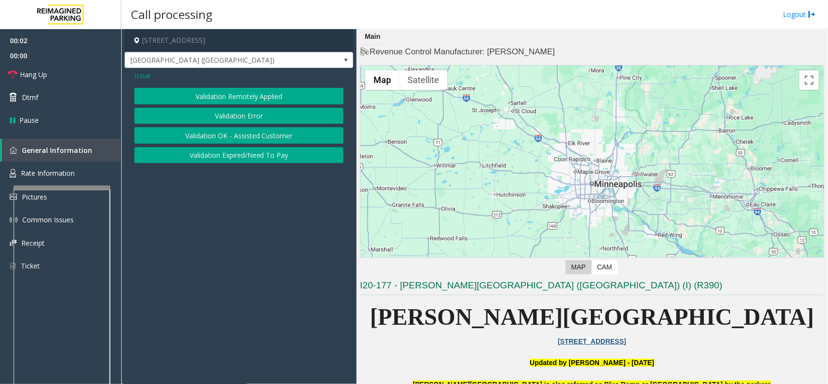
click at [272, 112] on button "Validation Error" at bounding box center [238, 116] width 209 height 16
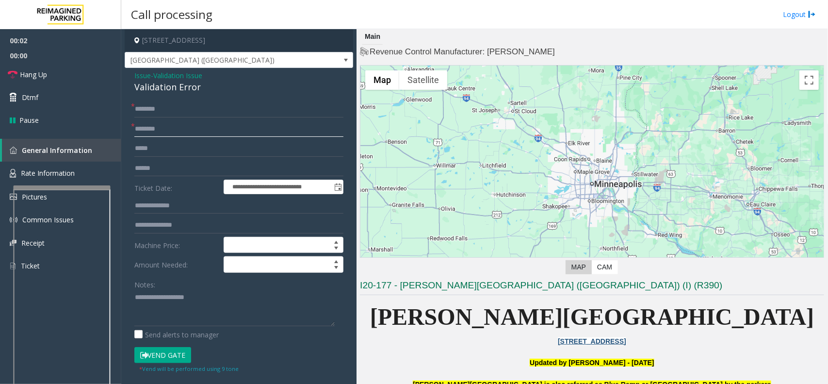
click at [193, 137] on input "text" at bounding box center [238, 129] width 209 height 16
type input "**"
drag, startPoint x: 131, startPoint y: 293, endPoint x: 149, endPoint y: 279, distance: 21.8
click at [131, 293] on div "**********" at bounding box center [239, 361] width 224 height 521
click at [171, 299] on textarea at bounding box center [234, 308] width 200 height 36
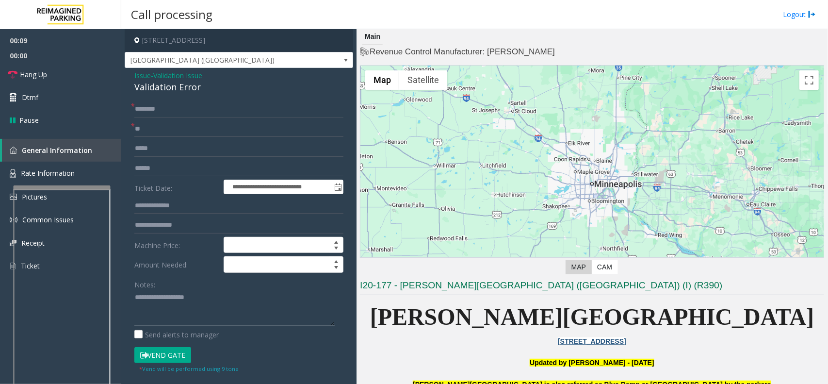
paste textarea "**********"
click at [170, 85] on div "Validation Error" at bounding box center [238, 87] width 209 height 13
copy div "Validation Error"
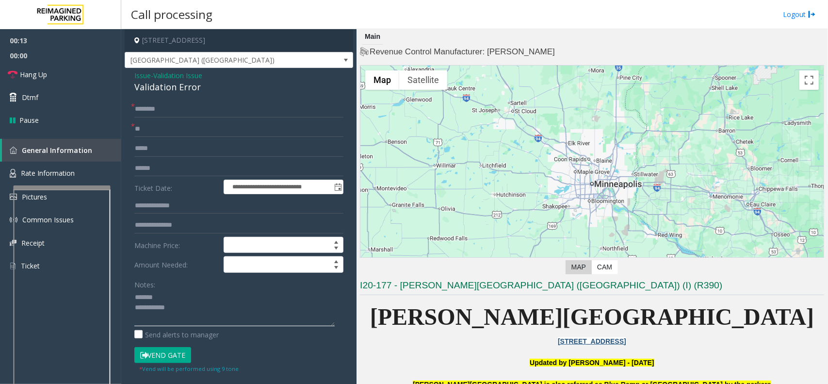
click at [163, 294] on textarea at bounding box center [234, 308] width 200 height 36
paste textarea "**********"
click at [196, 308] on textarea at bounding box center [234, 308] width 200 height 36
paste textarea "**********"
type textarea "**********"
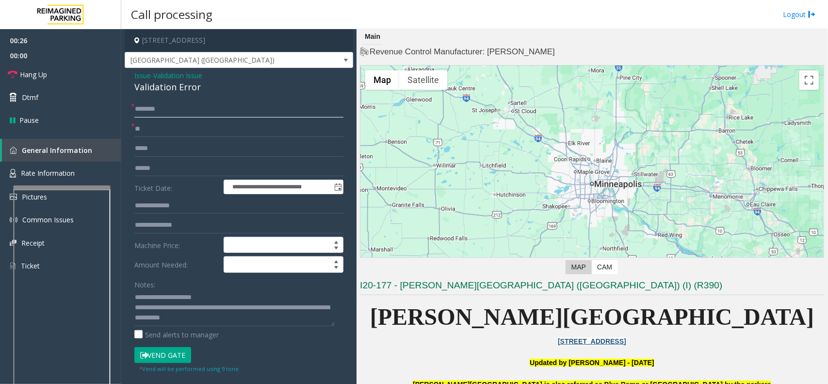
click at [159, 106] on input "text" at bounding box center [238, 109] width 209 height 16
type input "**"
click at [163, 355] on button "Vend Gate" at bounding box center [162, 355] width 57 height 16
click at [36, 76] on span "Hang Up" at bounding box center [33, 74] width 27 height 10
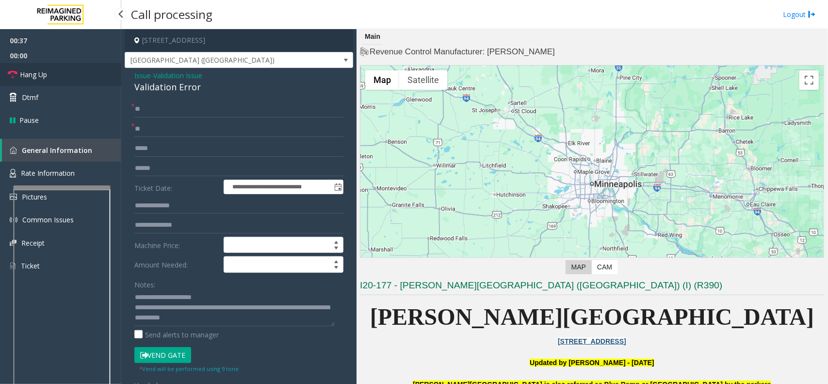
click at [36, 76] on span "Hang Up" at bounding box center [33, 74] width 27 height 10
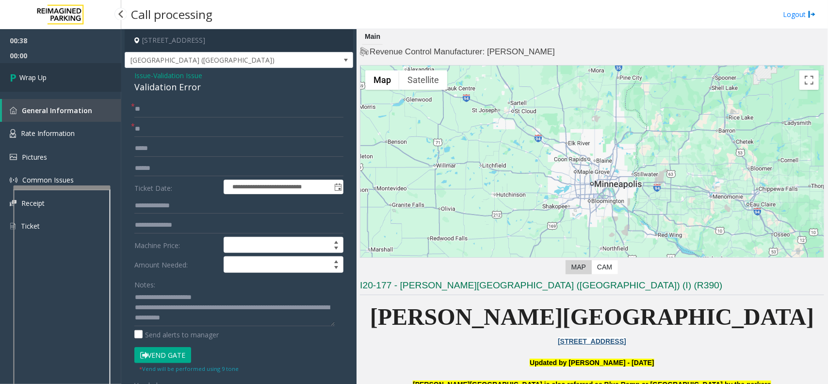
click at [36, 76] on span "Wrap Up" at bounding box center [32, 77] width 27 height 10
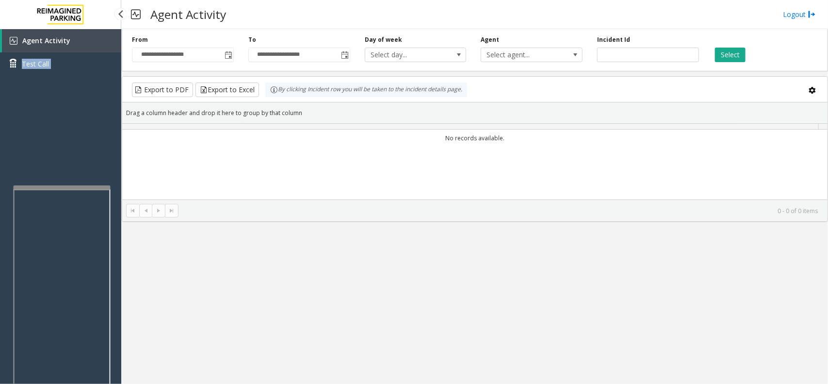
click at [36, 76] on div "Agent Activity Test Call" at bounding box center [60, 55] width 121 height 53
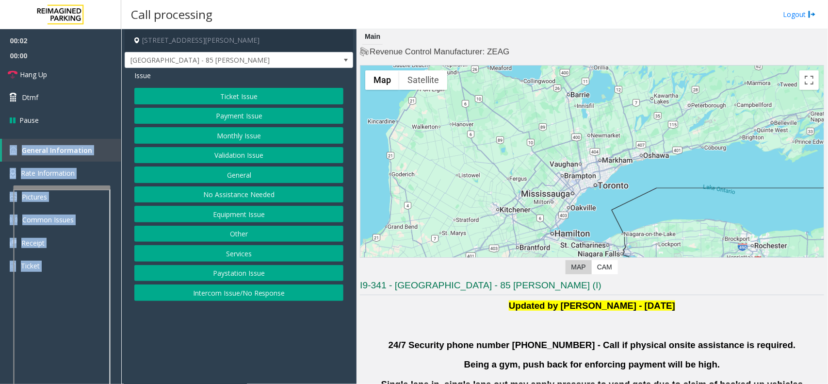
drag, startPoint x: 236, startPoint y: 299, endPoint x: 231, endPoint y: 241, distance: 58.4
click at [235, 298] on button "Intercom Issue/No Response" at bounding box center [238, 292] width 209 height 16
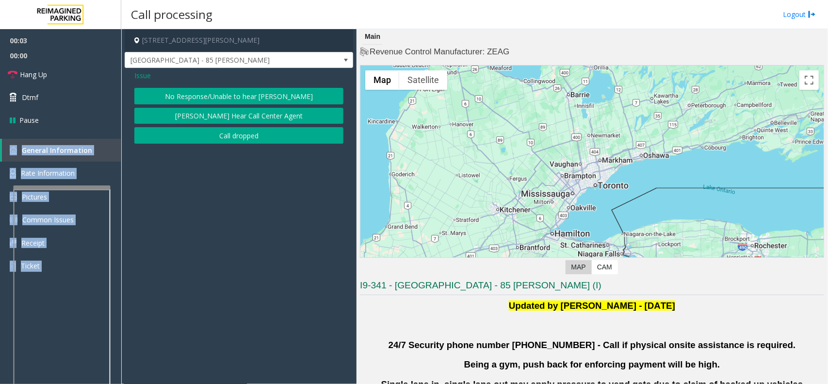
click at [211, 93] on button "No Response/Unable to hear [PERSON_NAME]" at bounding box center [238, 96] width 209 height 16
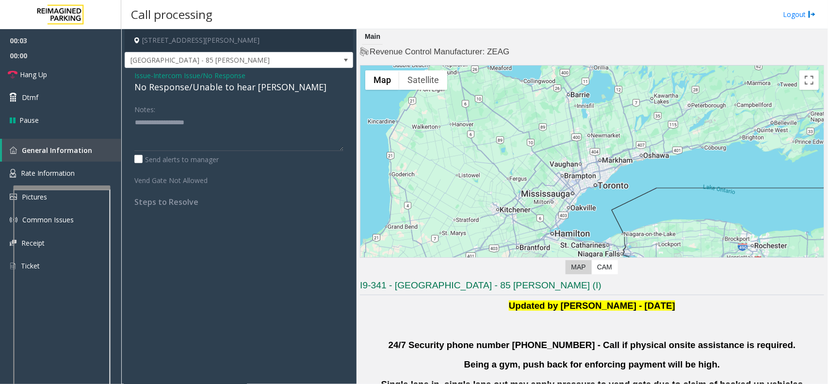
click at [204, 91] on div "No Response/Unable to hear [PERSON_NAME]" at bounding box center [238, 87] width 209 height 13
type textarea "**********"
click at [35, 74] on span "Hang Up" at bounding box center [33, 74] width 27 height 10
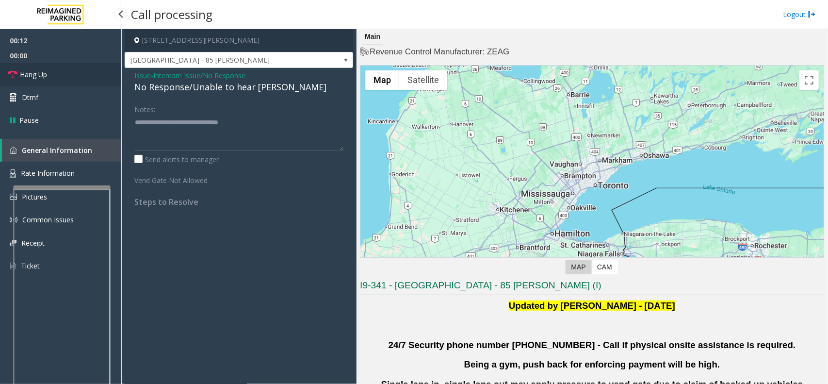
click at [35, 74] on span "Hang Up" at bounding box center [33, 74] width 27 height 10
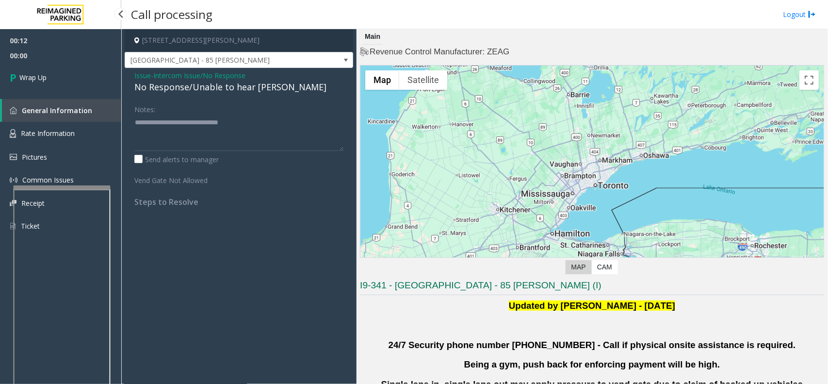
click at [35, 74] on span "Wrap Up" at bounding box center [32, 77] width 27 height 10
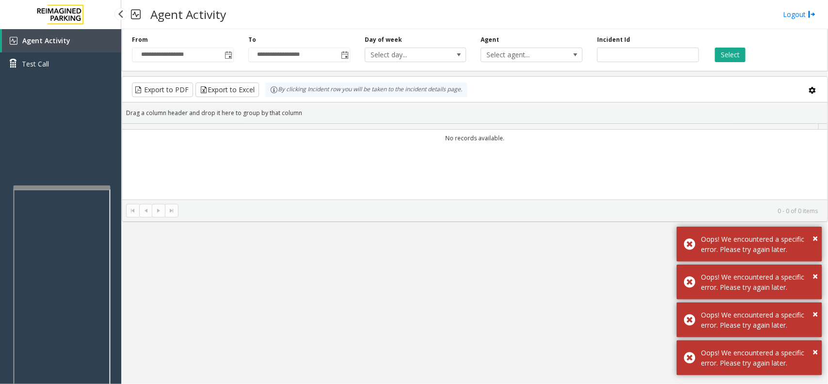
click at [35, 74] on link "Test Call" at bounding box center [60, 63] width 121 height 23
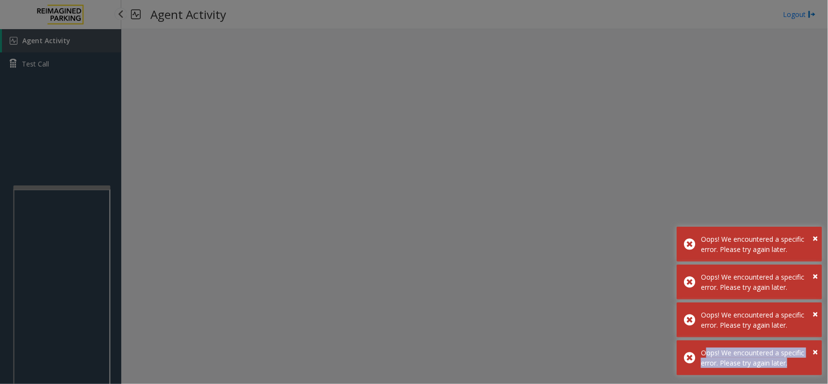
click at [35, 74] on body "Agent Activity Test Call × Close Powered by Umojo © 2025 Agent Activity Logout …" at bounding box center [414, 192] width 828 height 384
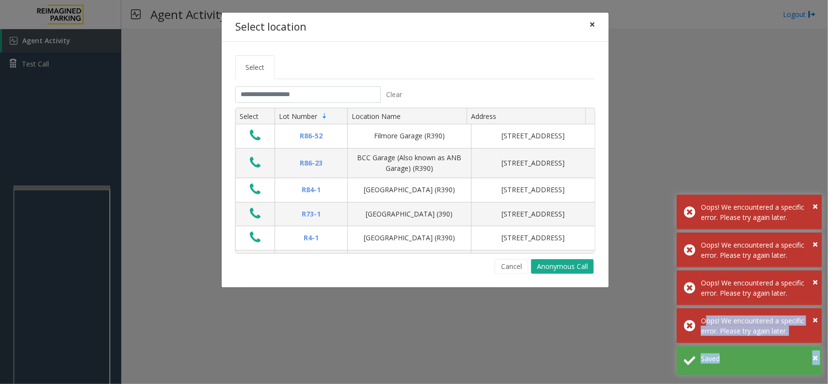
click at [600, 27] on button "×" at bounding box center [592, 25] width 19 height 24
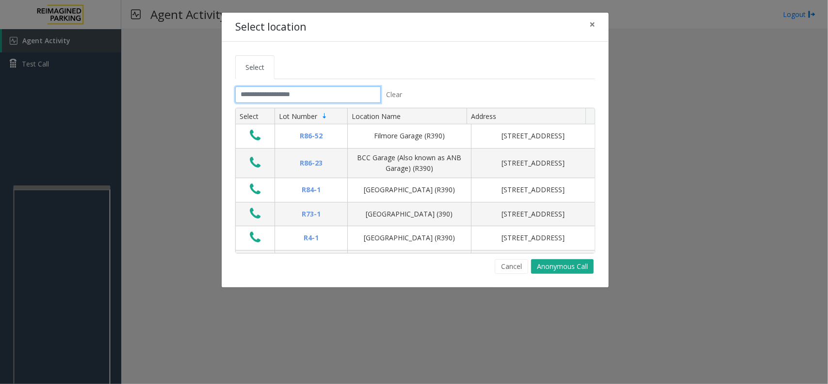
click at [323, 90] on input "text" at bounding box center [308, 94] width 146 height 16
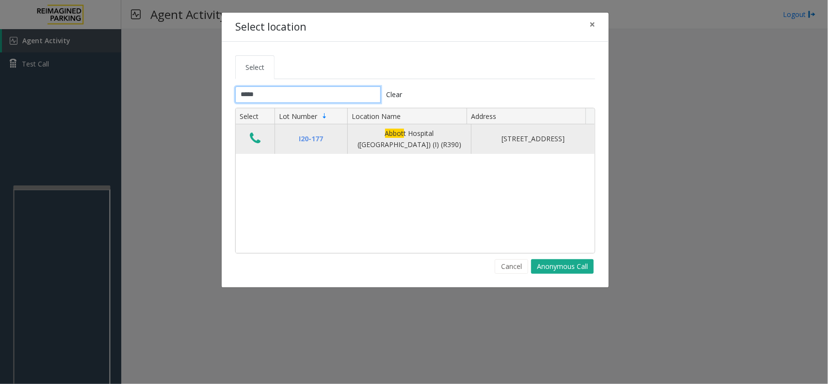
type input "*****"
click at [256, 139] on icon "Data table" at bounding box center [255, 138] width 11 height 14
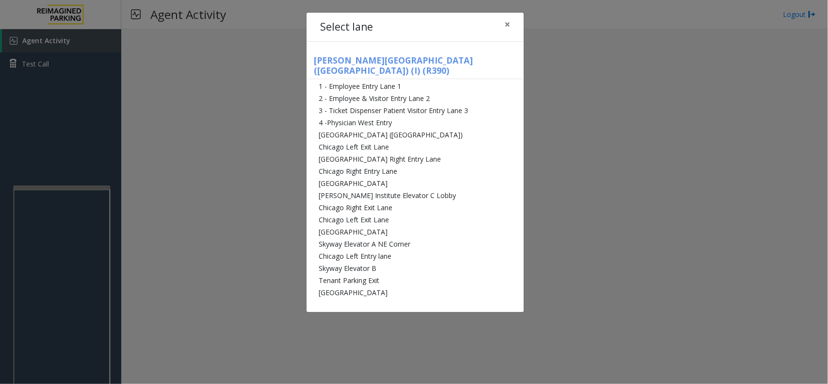
click at [287, 133] on div "Select lane × [PERSON_NAME][GEOGRAPHIC_DATA] ([GEOGRAPHIC_DATA]) (I) (R390) 1 -…" at bounding box center [414, 192] width 828 height 384
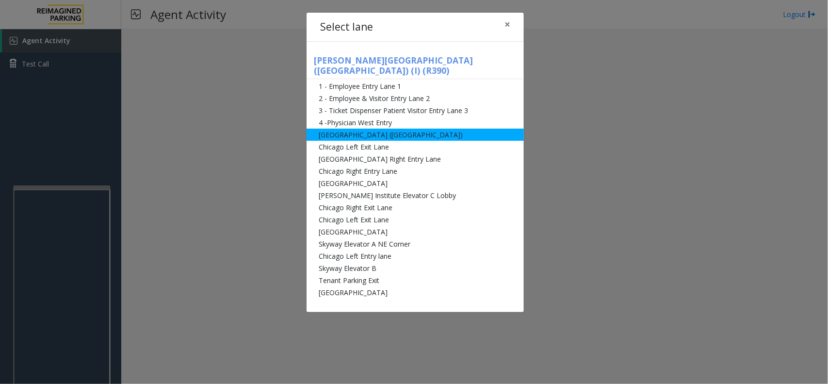
click at [350, 129] on li "[GEOGRAPHIC_DATA] ([GEOGRAPHIC_DATA])" at bounding box center [415, 135] width 217 height 12
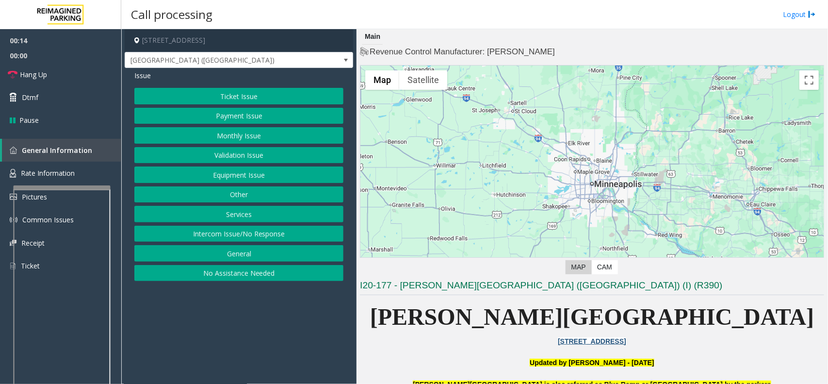
click at [234, 175] on button "Equipment Issue" at bounding box center [238, 174] width 209 height 16
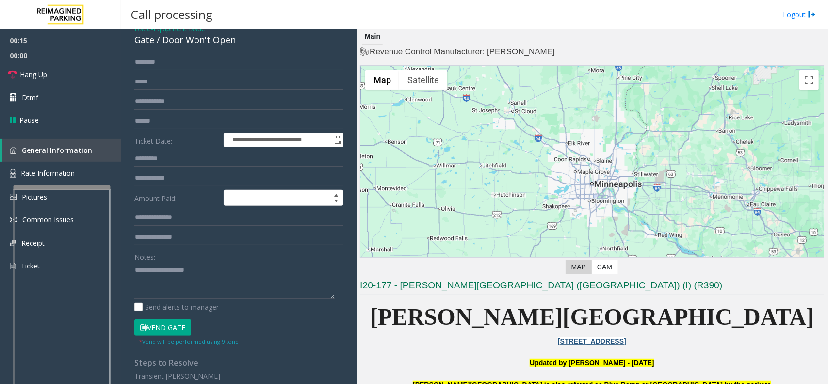
scroll to position [121, 0]
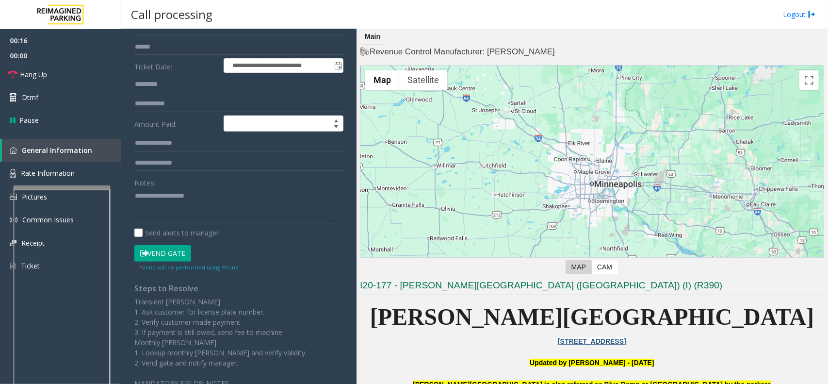
click at [161, 245] on button "Vend Gate" at bounding box center [162, 253] width 57 height 16
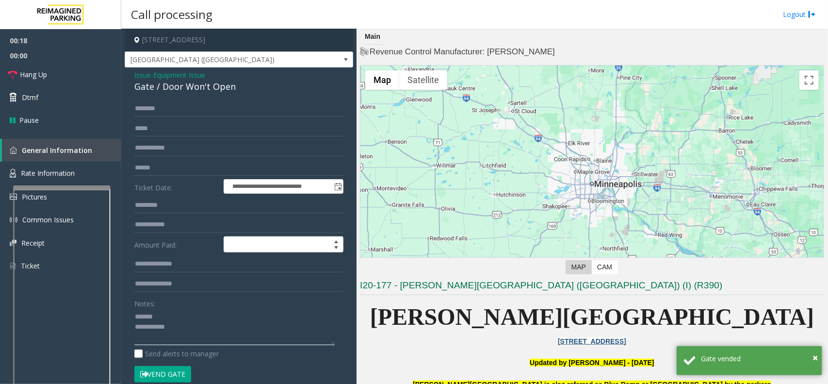
scroll to position [0, 0]
click at [159, 84] on div "Gate / Door Won't Open" at bounding box center [238, 87] width 209 height 13
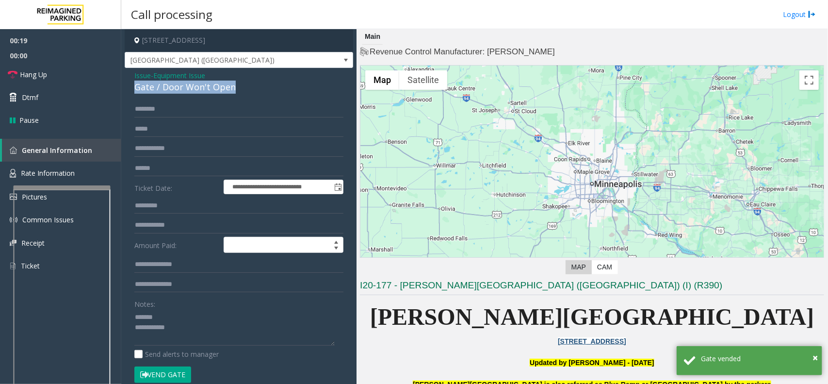
click at [159, 84] on div "Gate / Door Won't Open" at bounding box center [238, 87] width 209 height 13
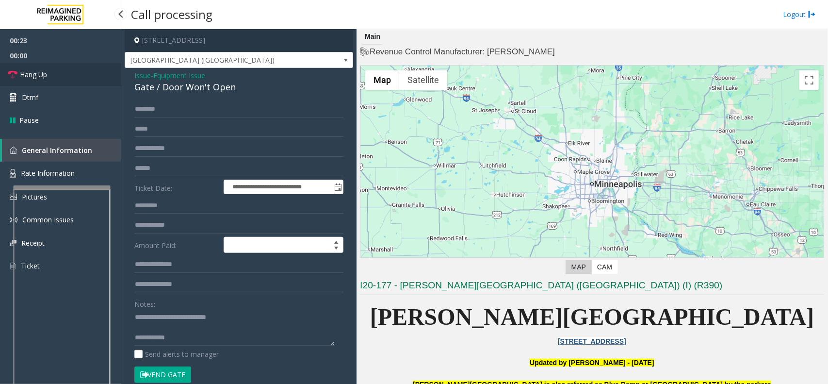
click at [74, 79] on link "Hang Up" at bounding box center [60, 74] width 121 height 23
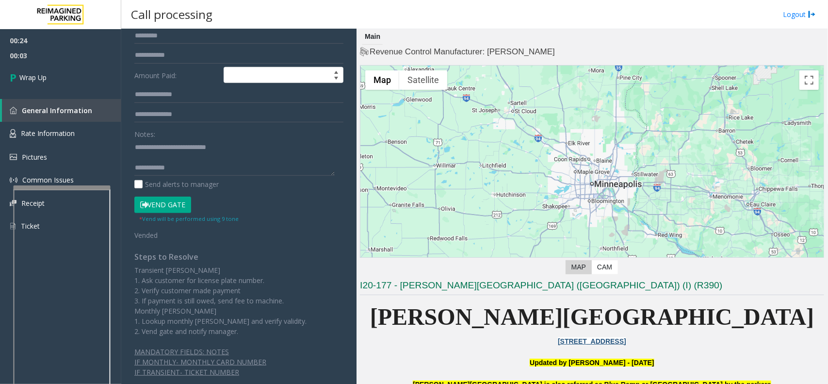
scroll to position [193, 0]
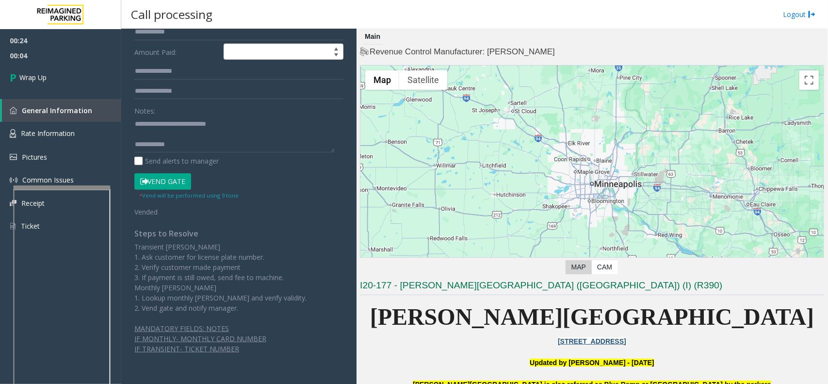
click at [122, 368] on app-call-processing-form "**********" at bounding box center [238, 206] width 235 height 355
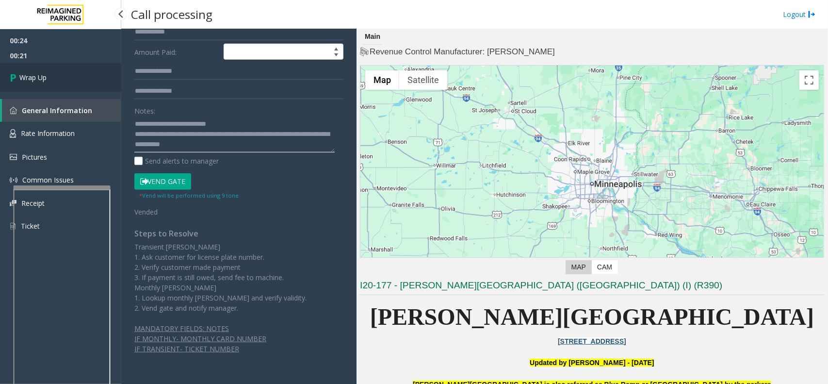
type textarea "**********"
click at [74, 78] on link "Wrap Up" at bounding box center [60, 77] width 121 height 29
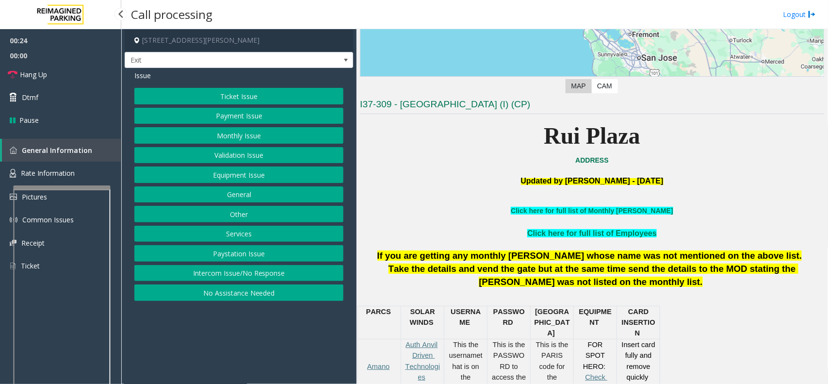
scroll to position [182, 0]
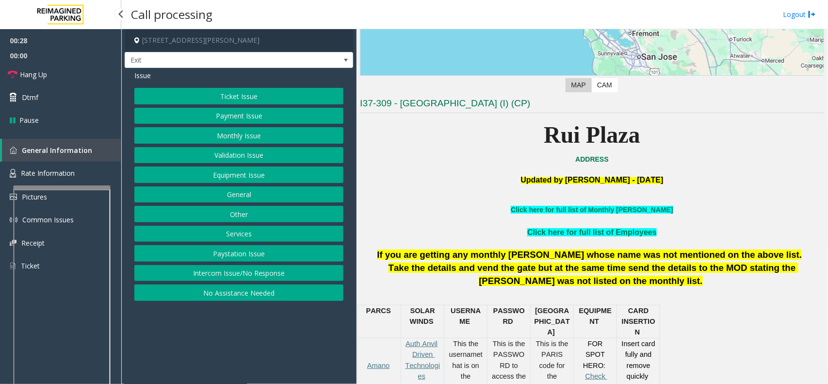
click at [249, 117] on button "Payment Issue" at bounding box center [238, 116] width 209 height 16
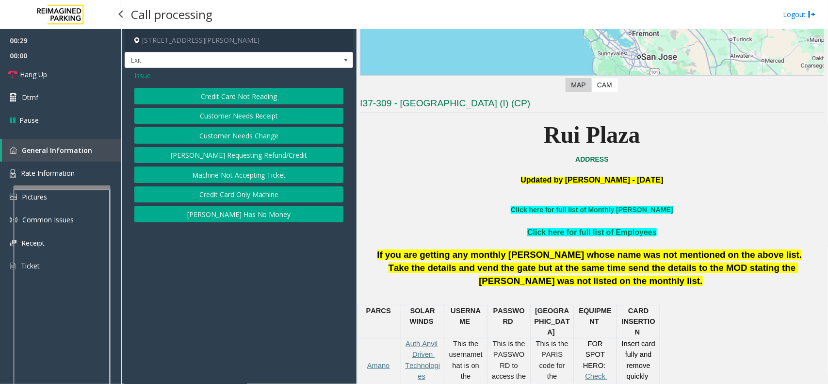
click at [260, 95] on button "Credit Card Not Reading" at bounding box center [238, 96] width 209 height 16
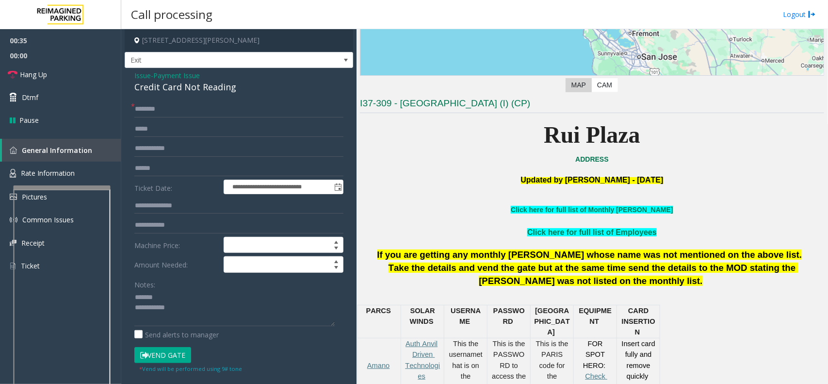
click at [175, 85] on div "Credit Card Not Reading" at bounding box center [238, 87] width 209 height 13
type textarea "**********"
click at [166, 295] on textarea at bounding box center [234, 308] width 200 height 36
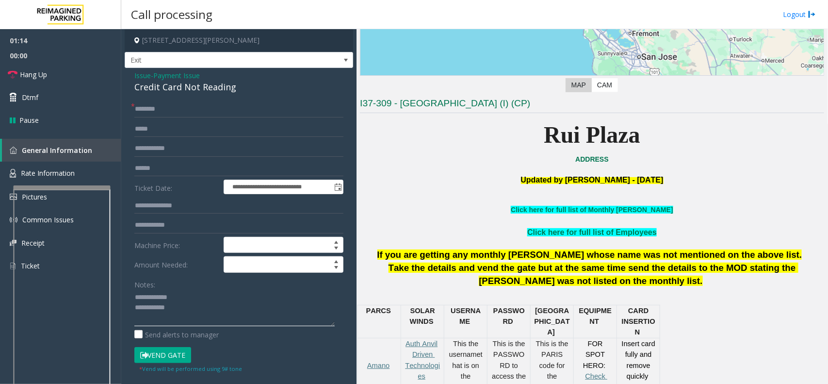
click at [166, 295] on textarea at bounding box center [234, 308] width 200 height 36
type input "******"
type textarea "**********"
type input "******"
click at [153, 107] on input "text" at bounding box center [238, 109] width 209 height 16
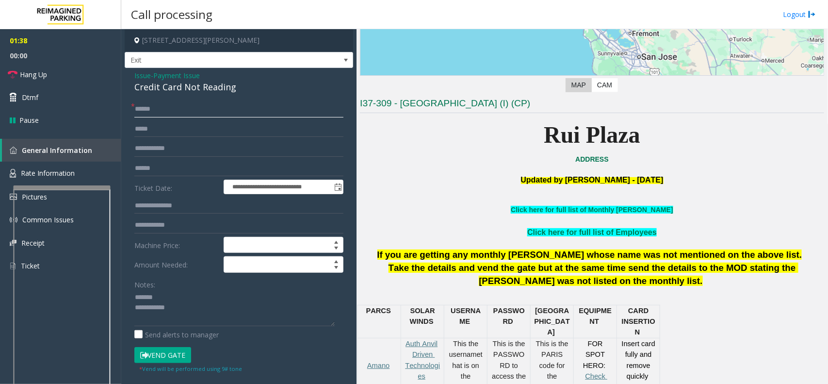
type input "******"
click at [162, 352] on button "Vend Gate" at bounding box center [162, 355] width 57 height 16
click at [208, 86] on div "Credit Card Not Reading" at bounding box center [238, 87] width 209 height 13
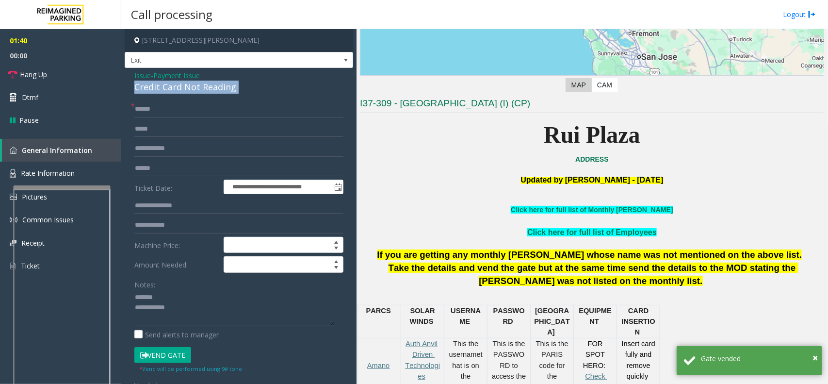
click at [208, 86] on div "Credit Card Not Reading" at bounding box center [238, 87] width 209 height 13
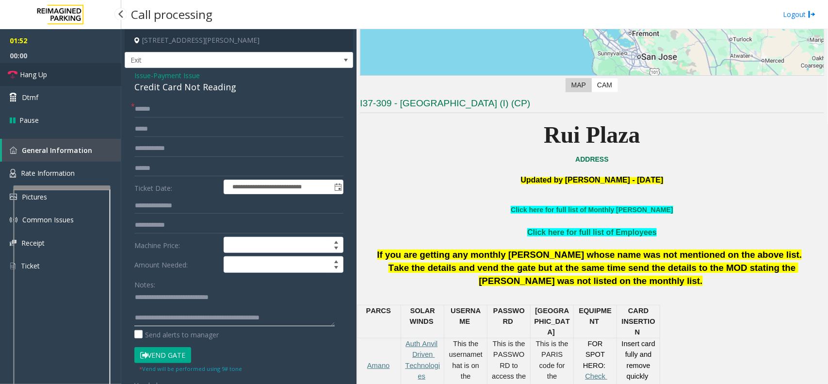
type textarea "**********"
click at [69, 71] on link "Hang Up" at bounding box center [60, 74] width 121 height 23
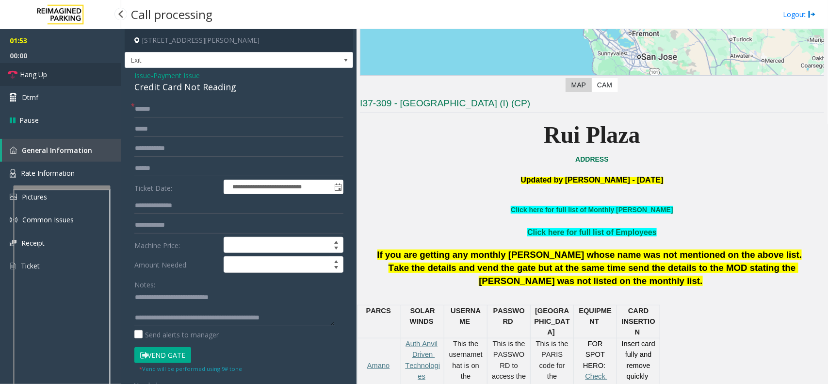
click at [69, 71] on link "Hang Up" at bounding box center [60, 74] width 121 height 23
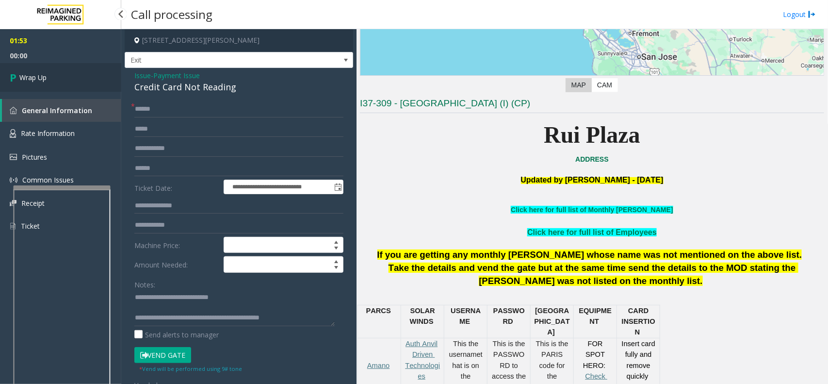
click at [69, 71] on link "Wrap Up" at bounding box center [60, 77] width 121 height 29
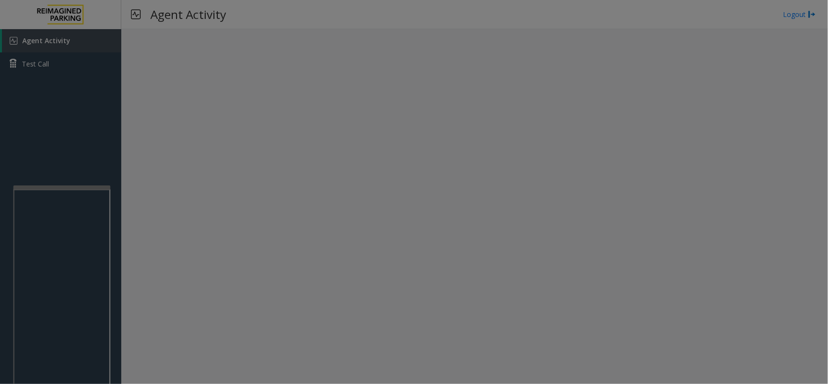
click at [69, 71] on body "Agent Activity Test Call × Close Powered by Umojo © 2025 Agent Activity Logout …" at bounding box center [414, 192] width 828 height 384
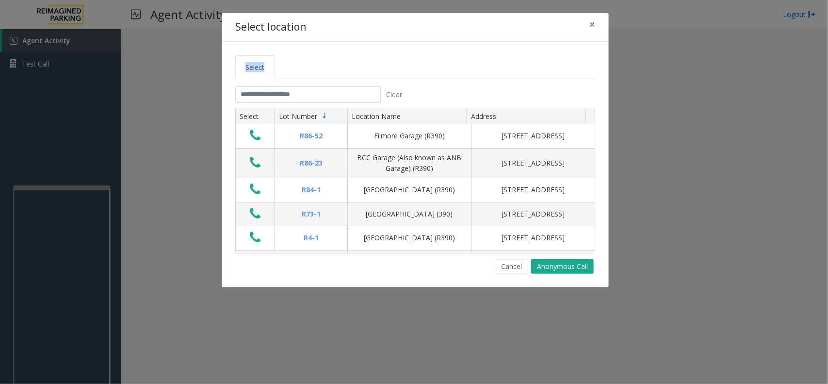
click at [69, 71] on div "Select location × Select Clear Select Lot Number Location Name Address R86-52 F…" at bounding box center [414, 192] width 828 height 384
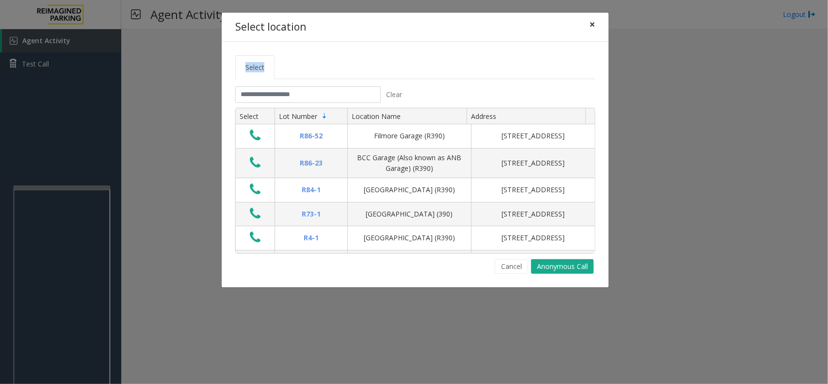
click at [589, 25] on span "×" at bounding box center [592, 24] width 6 height 14
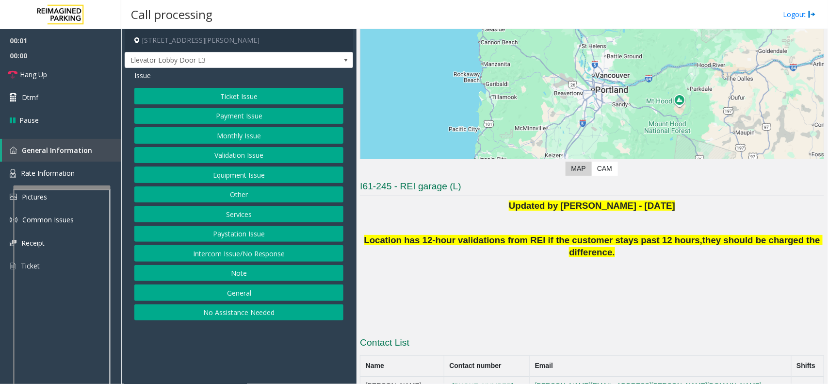
scroll to position [115, 0]
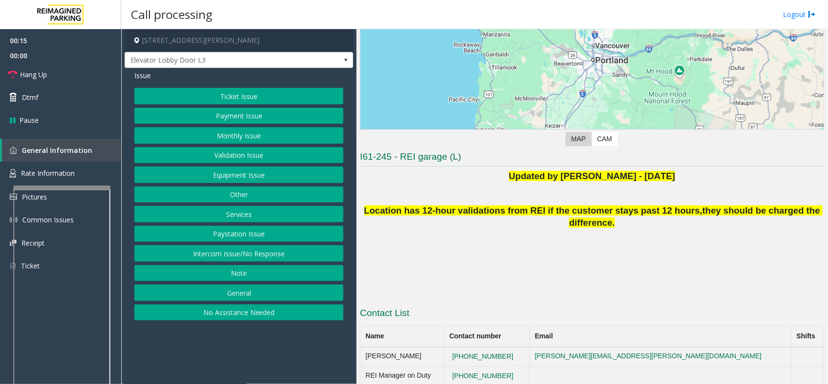
click at [271, 255] on button "Intercom Issue/No Response" at bounding box center [238, 253] width 209 height 16
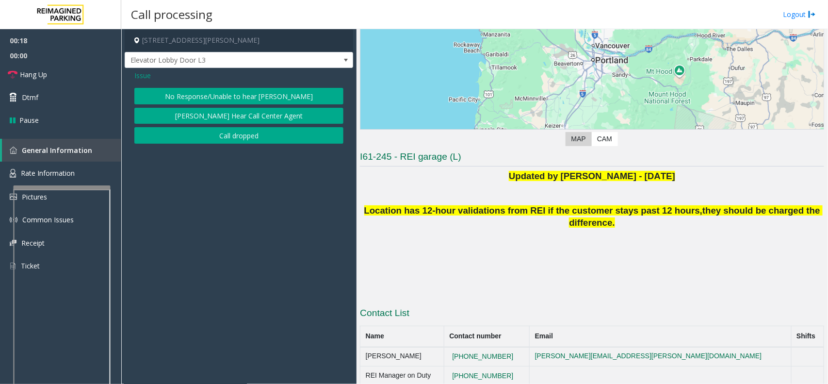
click at [239, 97] on button "No Response/Unable to hear [PERSON_NAME]" at bounding box center [238, 96] width 209 height 16
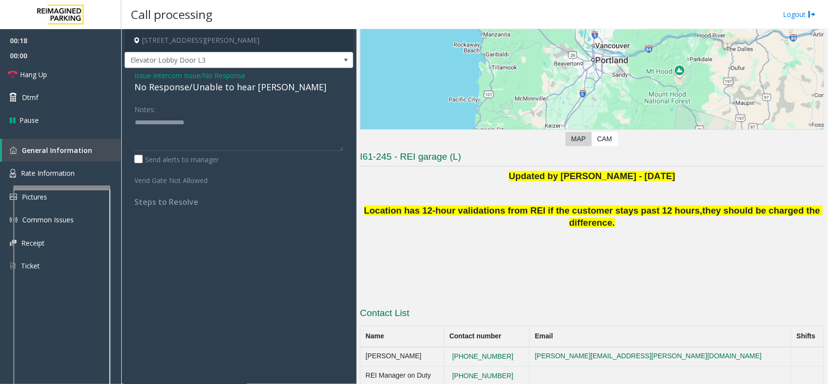
click at [184, 91] on div "No Response/Unable to hear [PERSON_NAME]" at bounding box center [238, 87] width 209 height 13
click at [81, 82] on link "Hang Up" at bounding box center [60, 74] width 121 height 23
click at [195, 91] on div "No Response/Unable to hear [PERSON_NAME]" at bounding box center [238, 87] width 209 height 13
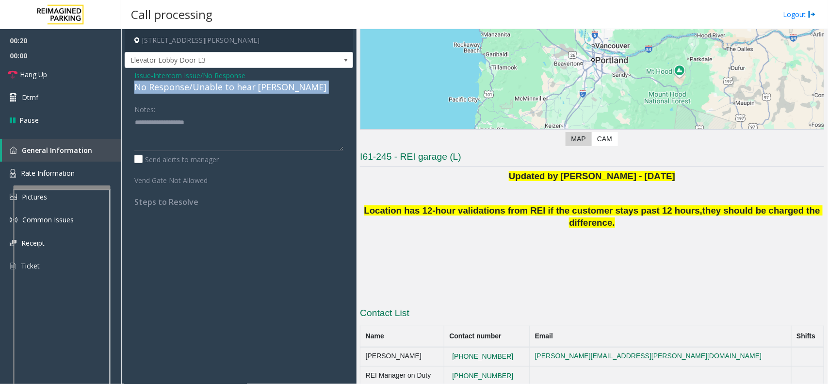
click at [195, 91] on div "No Response/Unable to hear [PERSON_NAME]" at bounding box center [238, 87] width 209 height 13
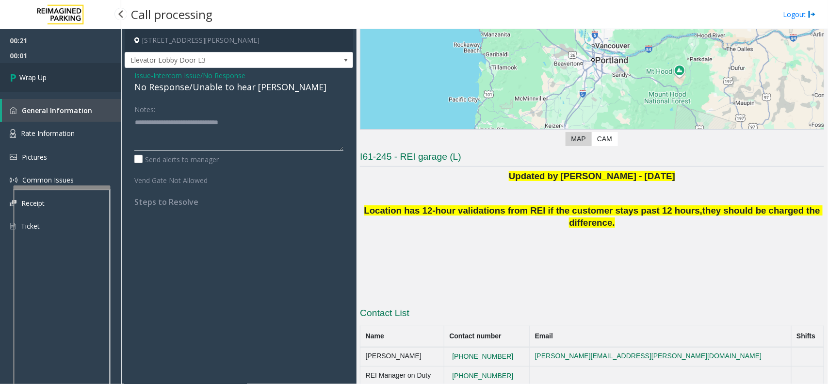
type textarea "**********"
click at [60, 78] on link "Wrap Up" at bounding box center [60, 77] width 121 height 29
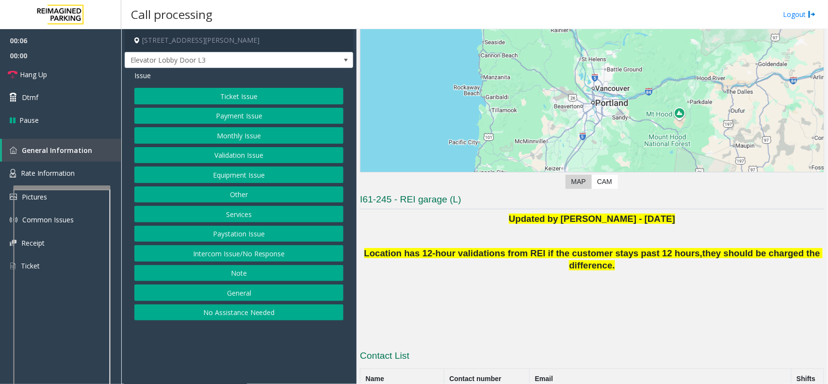
scroll to position [115, 0]
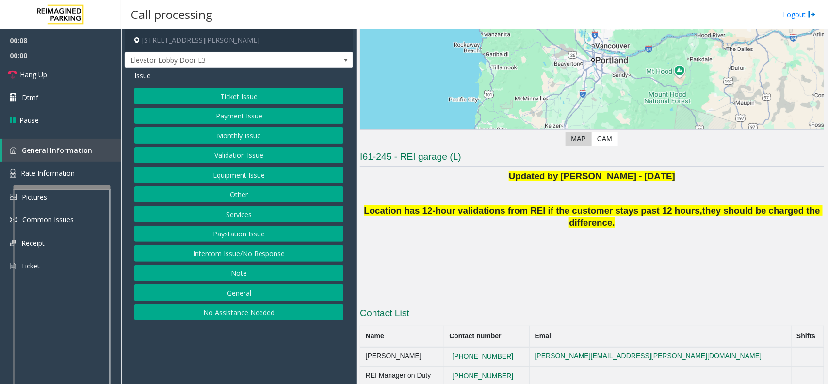
click at [306, 250] on button "Intercom Issue/No Response" at bounding box center [238, 253] width 209 height 16
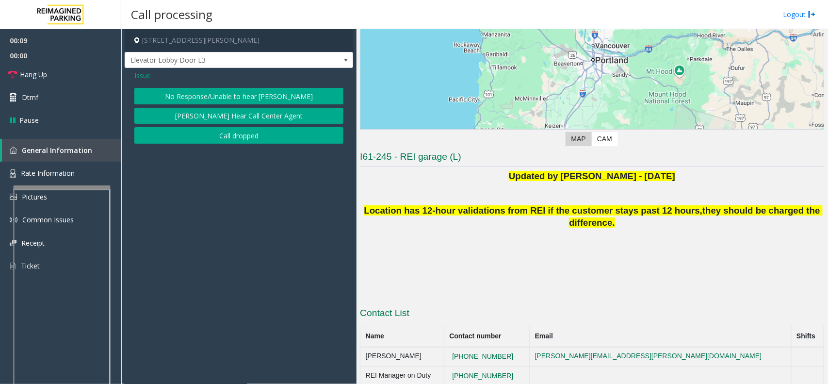
click at [197, 88] on button "No Response/Unable to hear [PERSON_NAME]" at bounding box center [238, 96] width 209 height 16
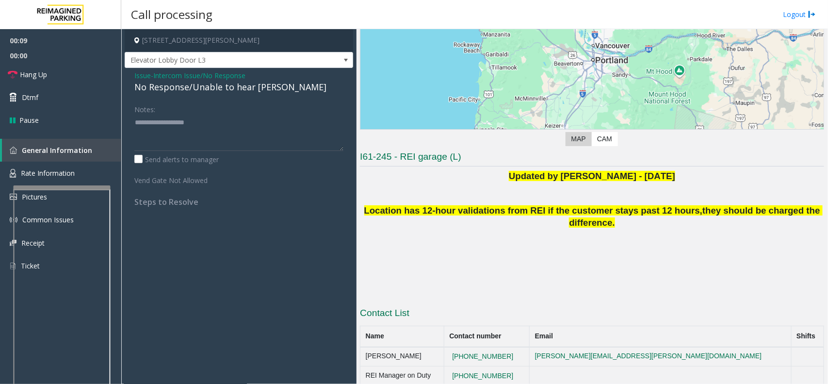
click at [185, 86] on div "No Response/Unable to hear [PERSON_NAME]" at bounding box center [238, 87] width 209 height 13
type textarea "**********"
click at [62, 76] on link "Hang Up" at bounding box center [60, 74] width 121 height 23
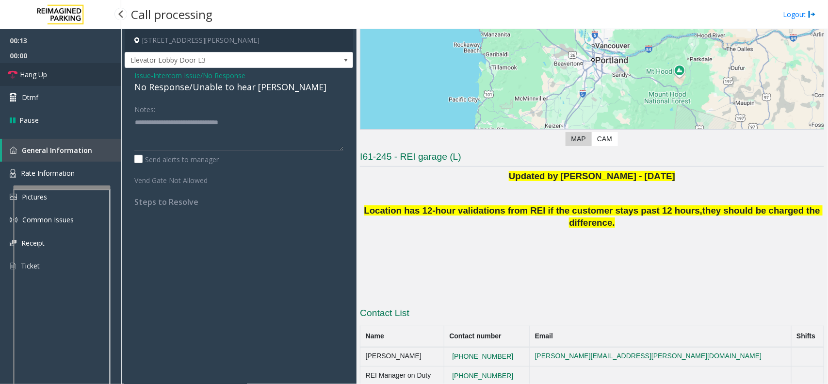
click at [62, 76] on link "Hang Up" at bounding box center [60, 74] width 121 height 23
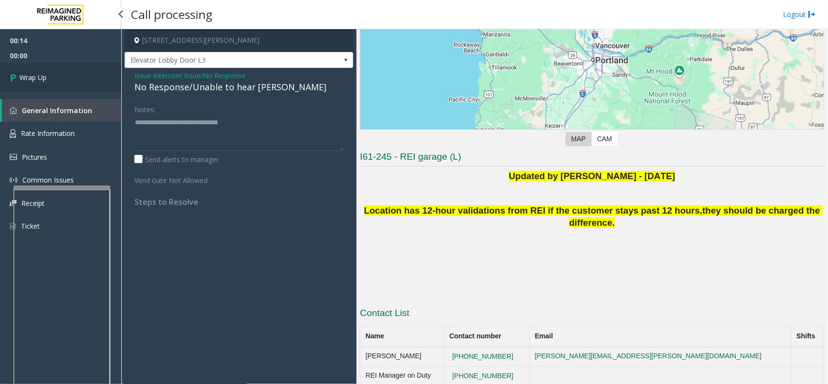
click at [62, 76] on link "Wrap Up" at bounding box center [60, 77] width 121 height 29
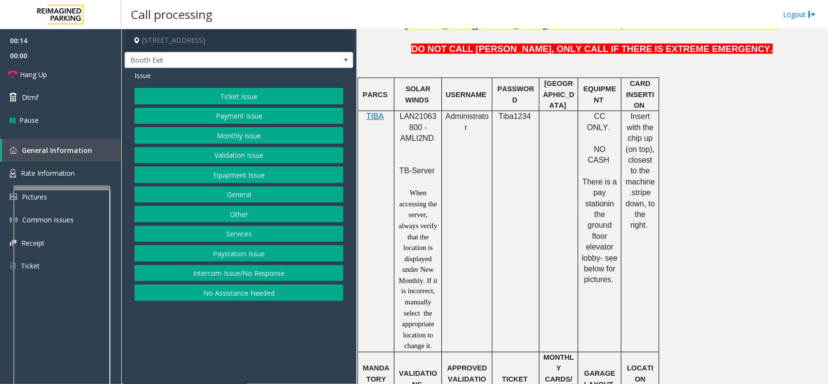
scroll to position [546, 0]
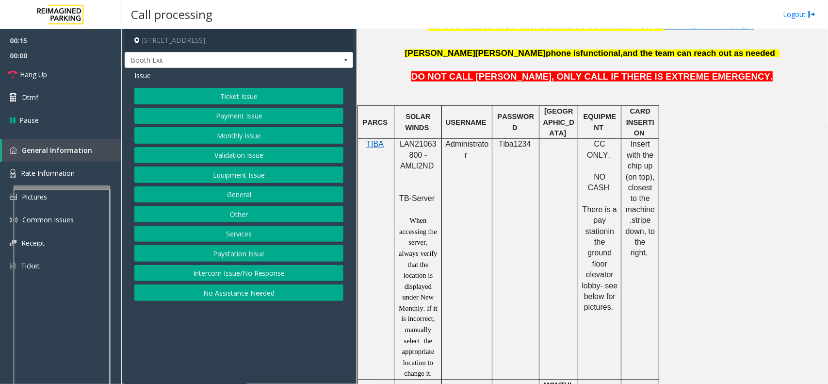
click at [416, 148] on span "LAN21063800 - AMLI2ND" at bounding box center [418, 155] width 37 height 30
copy span "LAN21063800"
click at [248, 95] on button "Ticket Issue" at bounding box center [238, 96] width 209 height 16
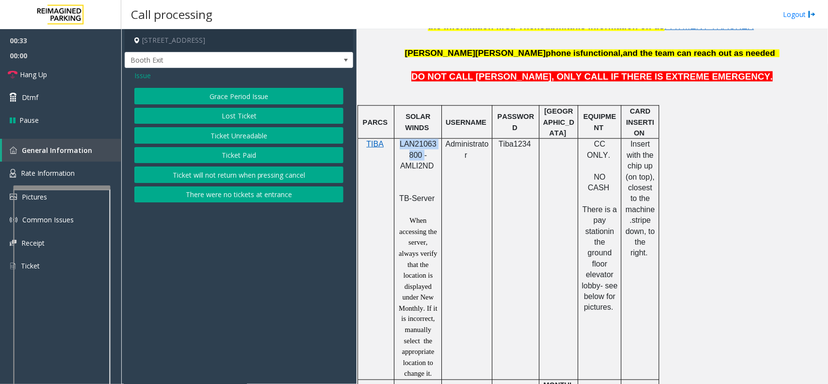
click at [251, 138] on button "Ticket Unreadable" at bounding box center [238, 135] width 209 height 16
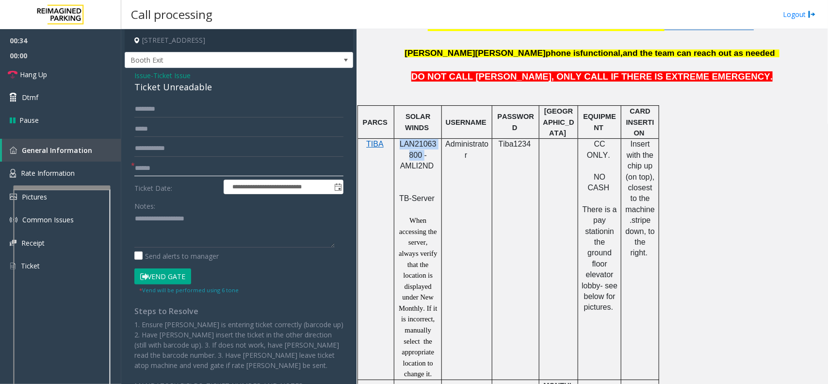
click at [145, 166] on input "text" at bounding box center [238, 168] width 209 height 16
click at [170, 171] on input "text" at bounding box center [238, 168] width 209 height 16
click at [174, 162] on input "text" at bounding box center [238, 168] width 209 height 16
type input "*******"
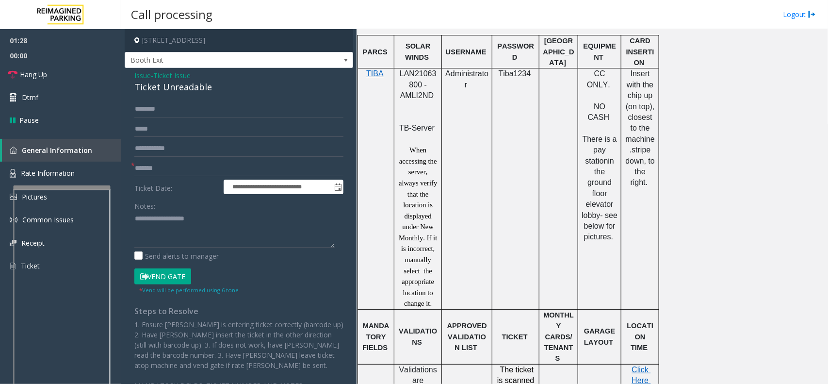
scroll to position [788, 0]
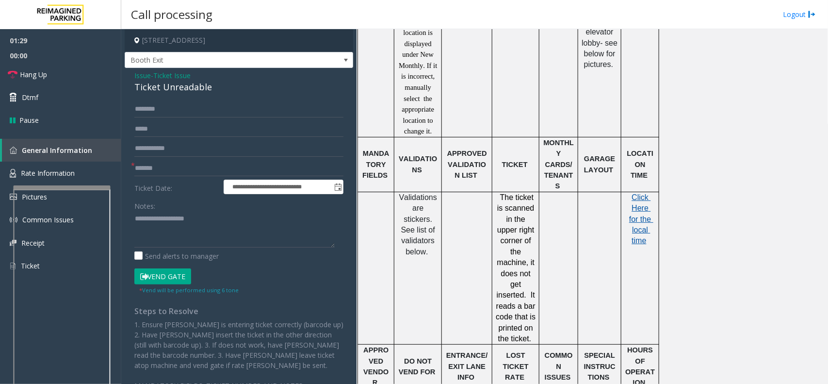
click at [642, 215] on span "Click Here for the local time" at bounding box center [641, 219] width 24 height 52
click at [159, 86] on div "Ticket Unreadable" at bounding box center [238, 87] width 209 height 13
click at [193, 241] on textarea at bounding box center [234, 229] width 200 height 36
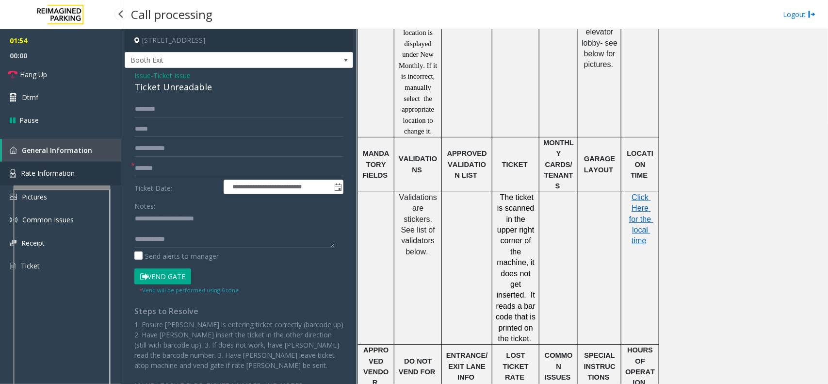
click at [68, 173] on span "Rate Information" at bounding box center [48, 172] width 54 height 9
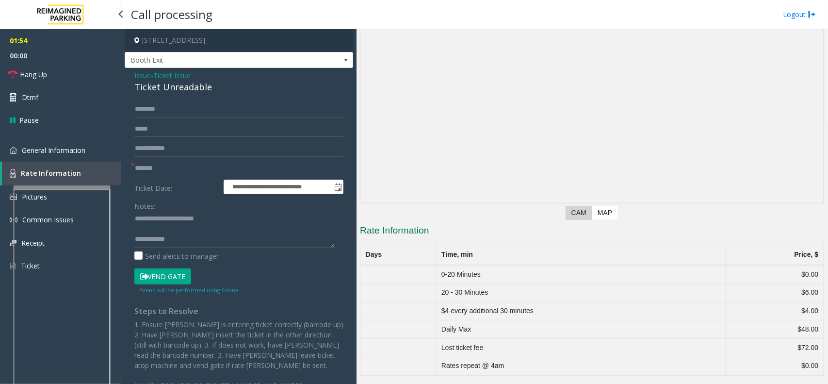
scroll to position [42, 0]
click at [199, 241] on textarea at bounding box center [234, 229] width 200 height 36
click at [60, 74] on link "Hang Up" at bounding box center [60, 74] width 121 height 23
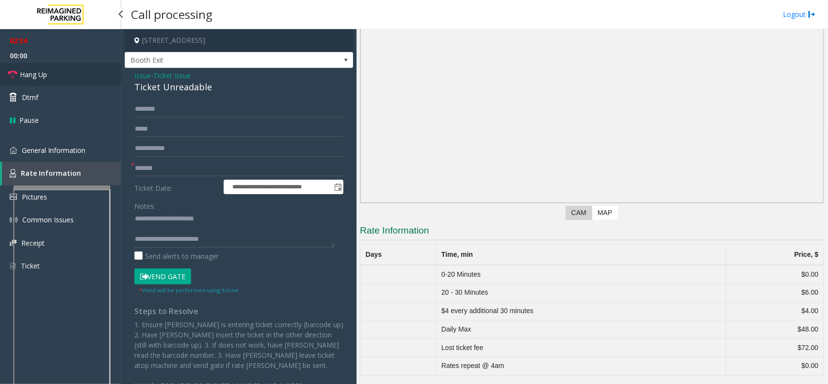
click at [60, 74] on link "Hang Up" at bounding box center [60, 74] width 121 height 23
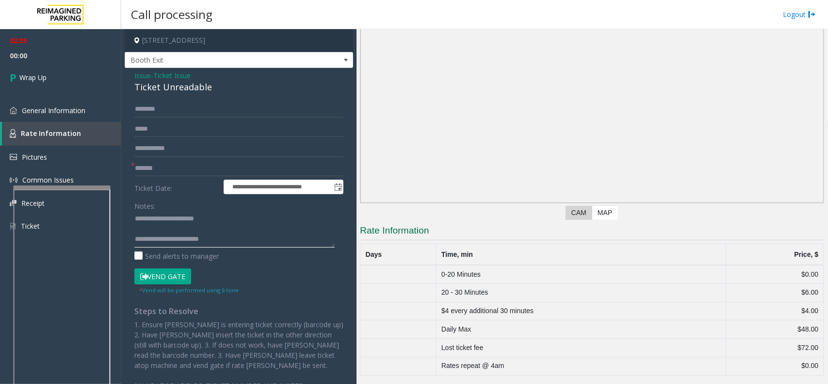
click at [248, 244] on textarea at bounding box center [234, 229] width 200 height 36
type textarea "**********"
click at [65, 79] on link "Wrap Up" at bounding box center [60, 77] width 121 height 29
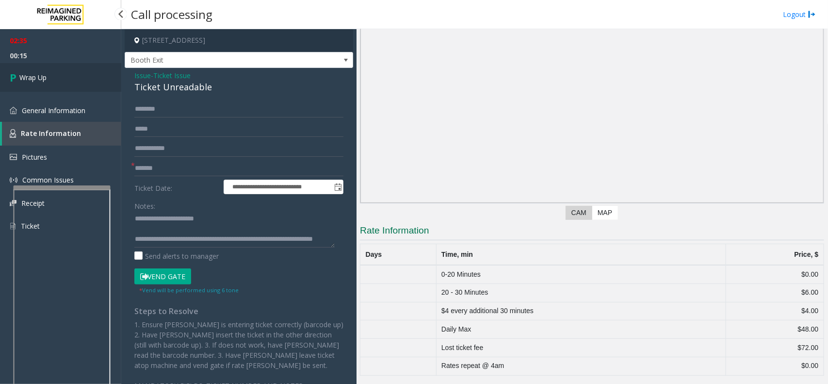
click at [65, 79] on link "Wrap Up" at bounding box center [60, 77] width 121 height 29
